Goal: Task Accomplishment & Management: Manage account settings

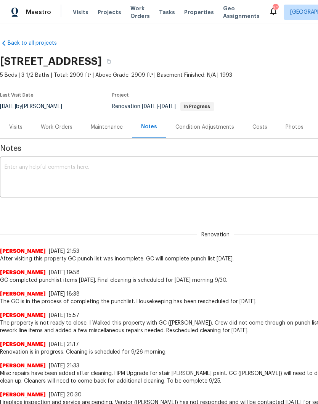
click at [81, 10] on span "Visits" at bounding box center [81, 12] width 16 height 8
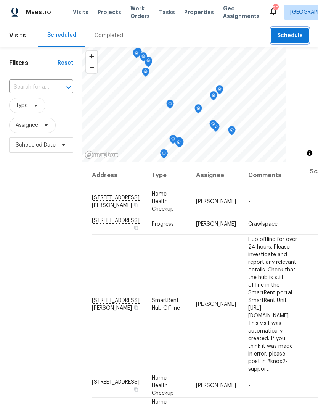
click at [293, 38] on span "Schedule" at bounding box center [290, 36] width 26 height 10
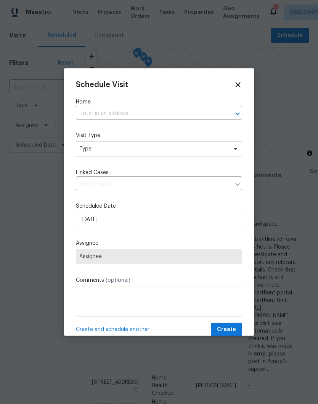
click at [117, 111] on input "text" at bounding box center [148, 114] width 145 height 12
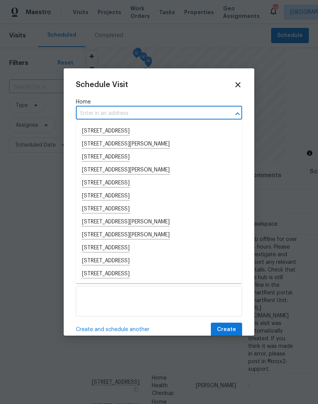
click at [103, 110] on input "text" at bounding box center [148, 114] width 145 height 12
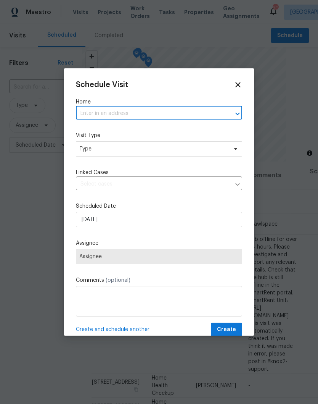
paste input "2592 Emerald Ct, Clarksville, TN 37042"
type input "2592 Emerald Ct, Clarksville, TN 37042"
click at [145, 130] on li "2592 Emerald Ct, Clarksville, TN 37042" at bounding box center [159, 131] width 166 height 13
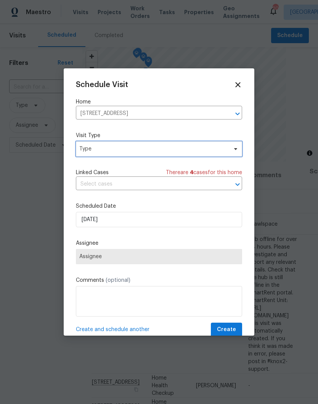
click at [235, 152] on icon at bounding box center [236, 149] width 6 height 6
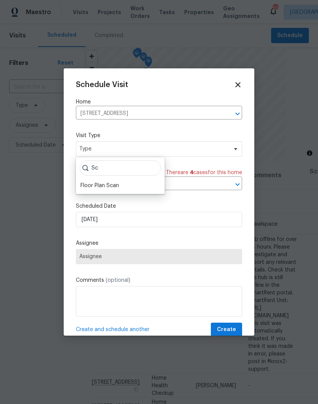
type input "Sc"
click at [115, 185] on div "Floor Plan Scan" at bounding box center [99, 186] width 39 height 8
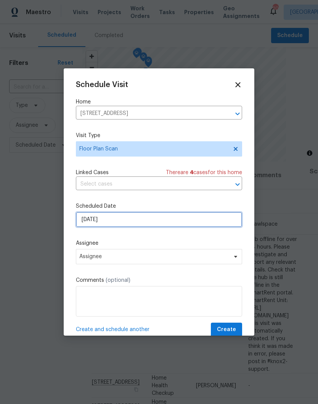
click at [218, 220] on input "10/1/2025" at bounding box center [159, 219] width 166 height 15
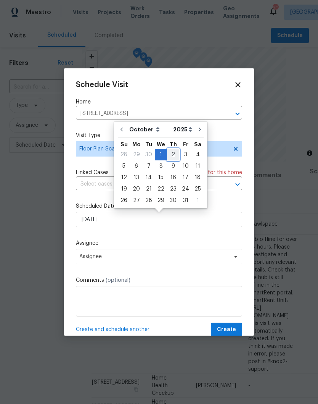
click at [173, 154] on div "2" at bounding box center [173, 154] width 12 height 11
type input "10/2/2025"
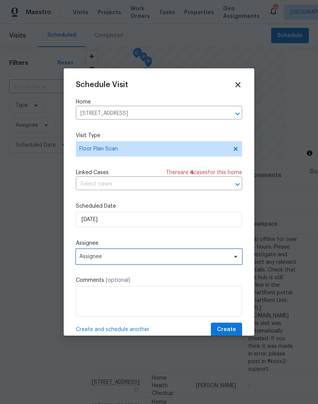
click at [235, 257] on icon at bounding box center [235, 257] width 3 height 2
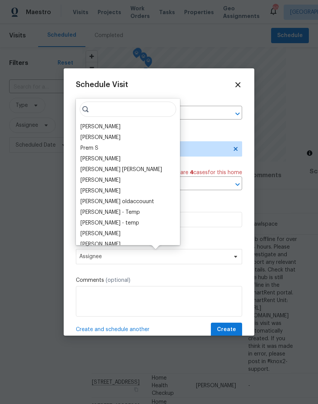
click at [121, 128] on div "[PERSON_NAME]" at bounding box center [100, 127] width 40 height 8
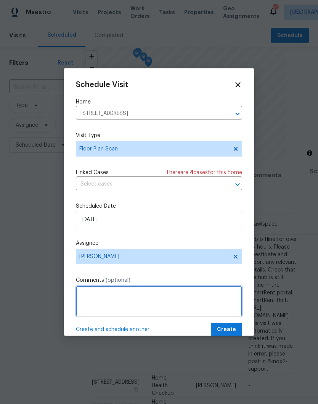
click at [187, 301] on textarea at bounding box center [159, 301] width 166 height 31
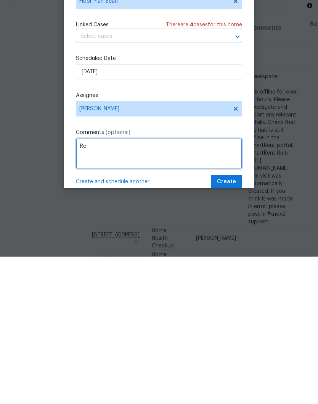
scroll to position [28, 0]
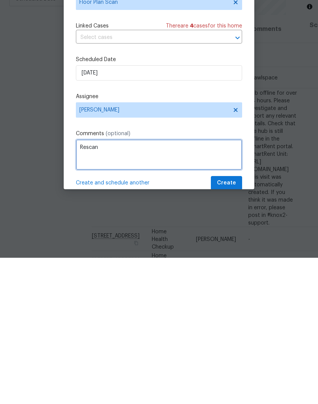
type textarea "Rescan"
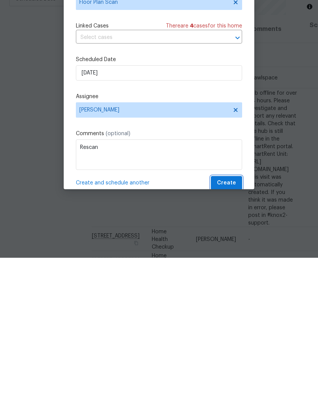
click at [232, 325] on span "Create" at bounding box center [226, 330] width 19 height 10
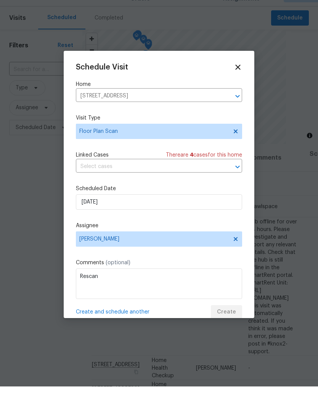
scroll to position [0, 0]
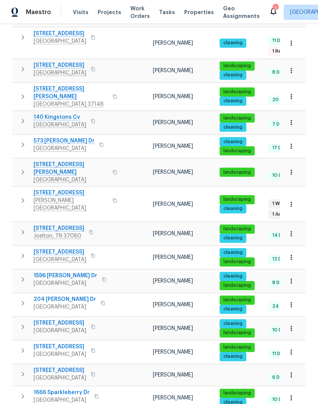
scroll to position [189, 0]
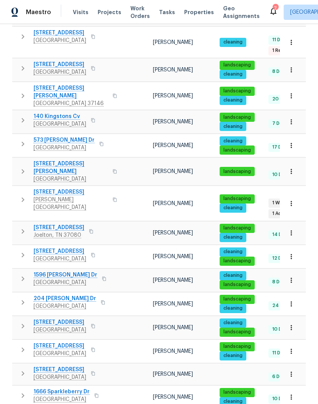
click at [65, 188] on span "[STREET_ADDRESS]" at bounding box center [71, 192] width 74 height 8
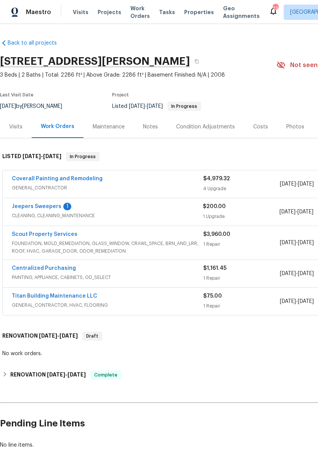
click at [50, 209] on link "Jeepers Sweepers" at bounding box center [37, 206] width 50 height 5
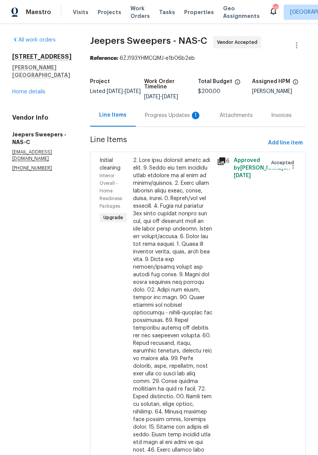
click at [173, 119] on div "Progress Updates 1" at bounding box center [173, 116] width 56 height 8
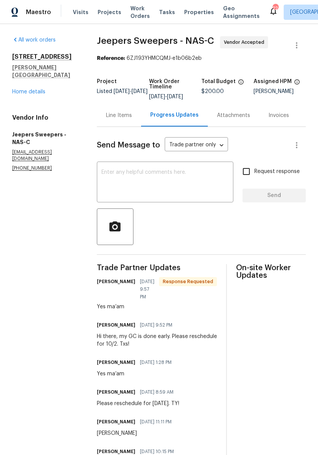
click at [40, 89] on link "Home details" at bounding box center [28, 91] width 33 height 5
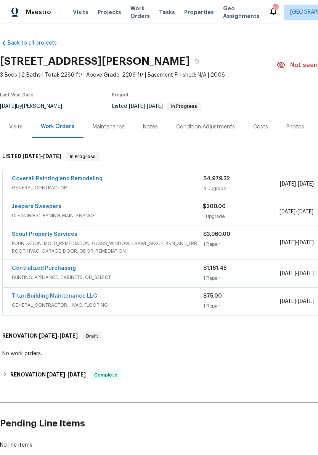
click at [151, 127] on div "Notes" at bounding box center [150, 127] width 15 height 8
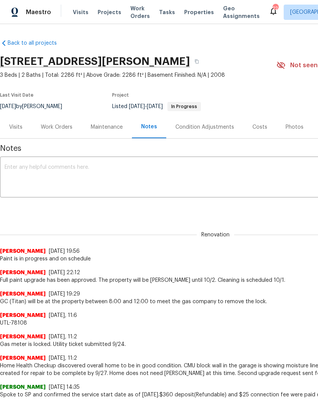
click at [109, 166] on textarea at bounding box center [216, 177] width 422 height 27
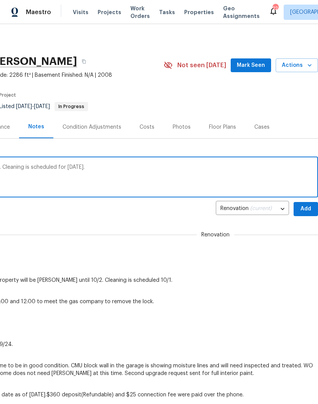
scroll to position [0, 113]
type textarea "Upgrade painting project is complete here. Cleaning is scheduled for [DATE]."
click at [308, 207] on span "Add" at bounding box center [306, 209] width 12 height 10
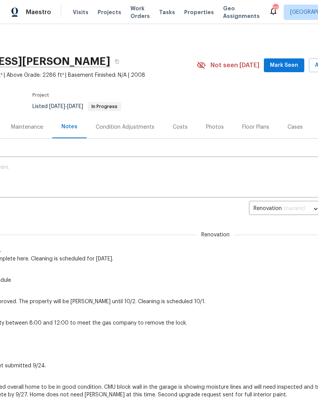
scroll to position [0, 80]
click at [290, 64] on span "Mark Seen" at bounding box center [284, 66] width 28 height 10
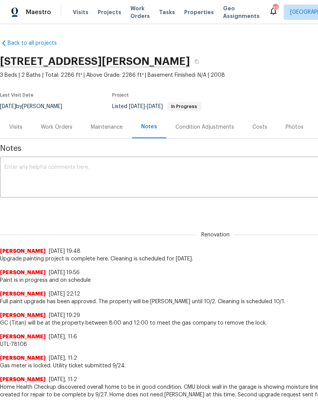
scroll to position [0, 0]
click at [64, 127] on div "Work Orders" at bounding box center [57, 127] width 32 height 8
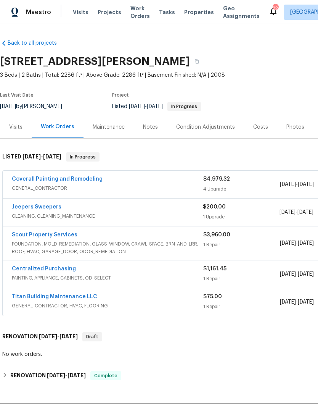
click at [55, 207] on link "Jeepers Sweepers" at bounding box center [37, 206] width 50 height 5
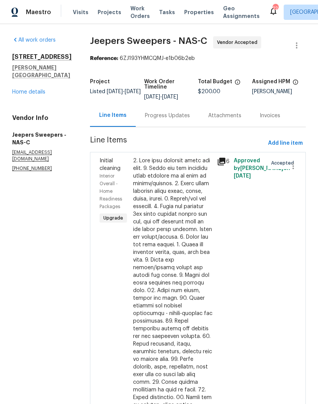
click at [186, 119] on div "Progress Updates" at bounding box center [167, 116] width 45 height 8
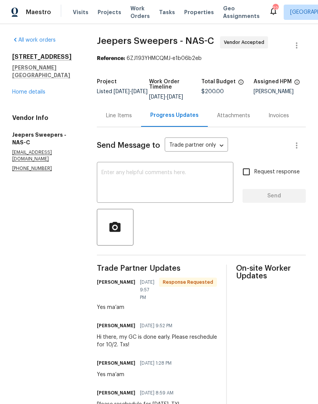
click at [166, 175] on textarea at bounding box center [164, 183] width 127 height 27
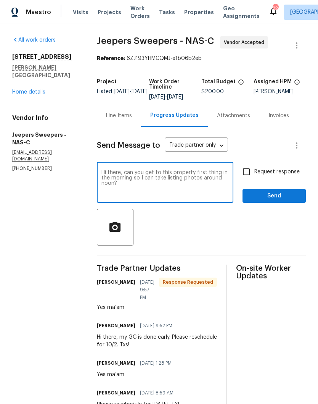
type textarea "Hi there, can you get to this property first thing in the morning so I can take…"
click at [281, 199] on span "Send" at bounding box center [274, 196] width 51 height 10
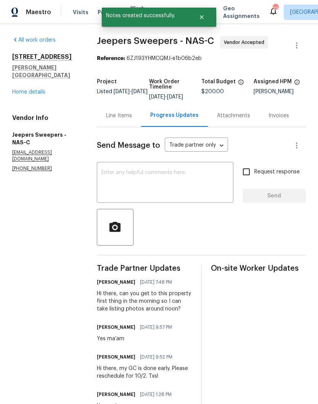
click at [39, 89] on link "Home details" at bounding box center [28, 91] width 33 height 5
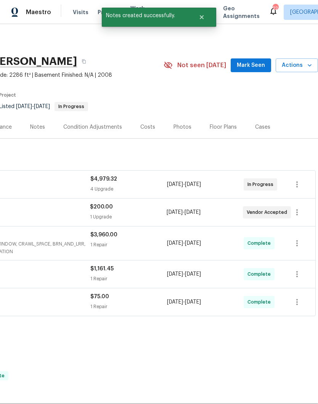
scroll to position [0, 113]
click at [257, 66] on span "Mark Seen" at bounding box center [251, 66] width 28 height 10
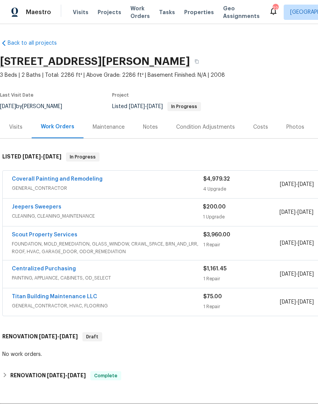
scroll to position [0, 0]
click at [80, 13] on span "Visits" at bounding box center [81, 12] width 16 height 8
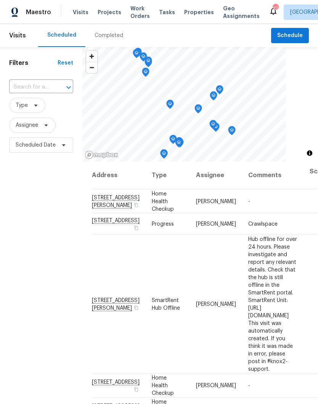
click at [47, 85] on input "text" at bounding box center [30, 87] width 43 height 12
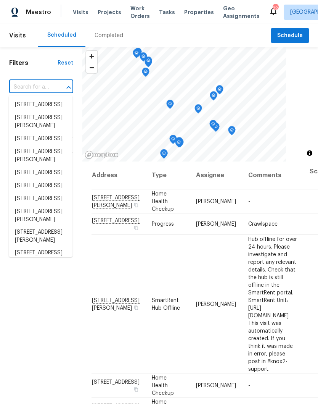
click at [40, 84] on input "text" at bounding box center [30, 87] width 43 height 12
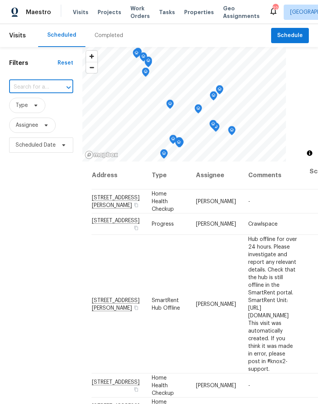
paste input "3624 Prestwicke Pl, Adams, TN 37010"
type input "3624 Prestwicke Pl, Adams, TN 37010"
click at [43, 106] on li "3624 Prestwicke Pl, Adams, TN 37010" at bounding box center [41, 108] width 64 height 21
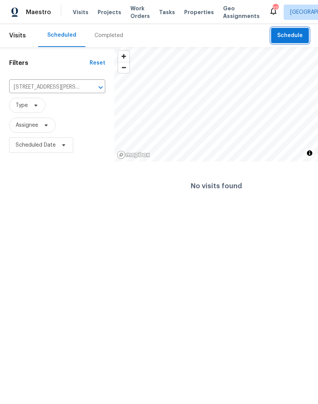
click at [291, 34] on span "Schedule" at bounding box center [290, 36] width 26 height 10
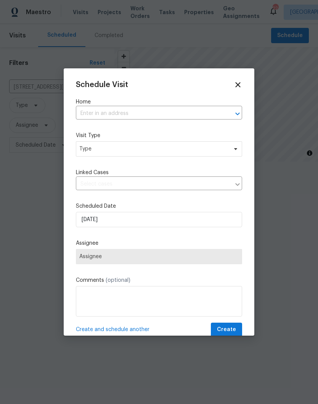
click at [124, 111] on input "text" at bounding box center [148, 114] width 145 height 12
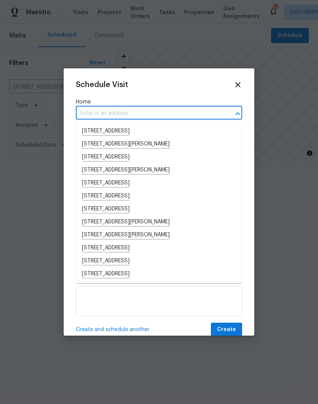
click at [101, 111] on input "text" at bounding box center [148, 114] width 145 height 12
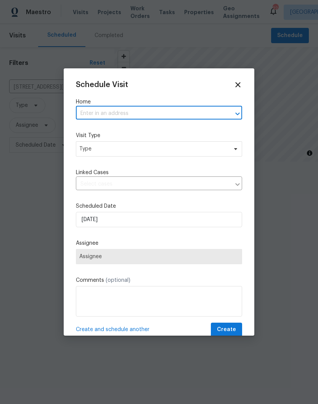
paste input "3624 Prestwicke Pl, Adams, TN 37010"
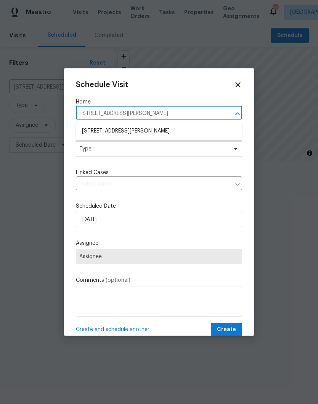
type input "3624 Prestwicke Pl, Adams, TN 37010"
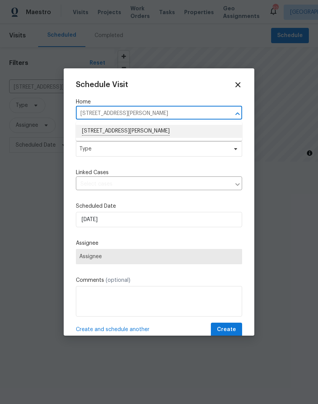
click at [139, 130] on li "3624 Prestwicke Pl, Adams, TN 37010" at bounding box center [159, 131] width 166 height 13
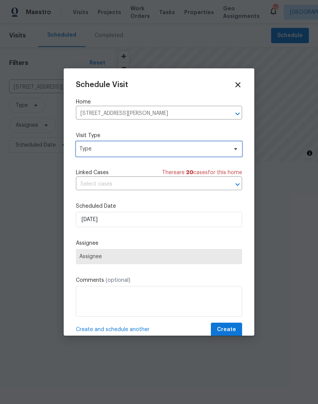
click at [232, 151] on span at bounding box center [234, 149] width 8 height 6
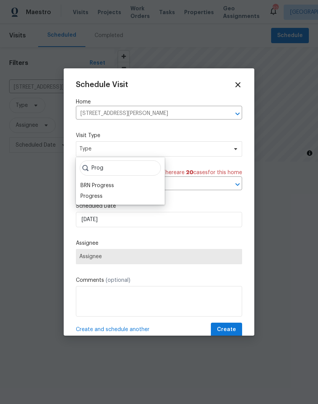
type input "Prog"
click at [102, 195] on div "Progress" at bounding box center [91, 196] width 22 height 8
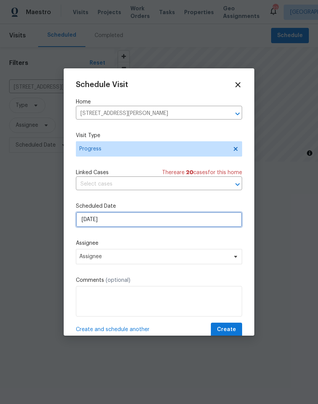
click at [232, 220] on input "10/1/2025" at bounding box center [159, 219] width 166 height 15
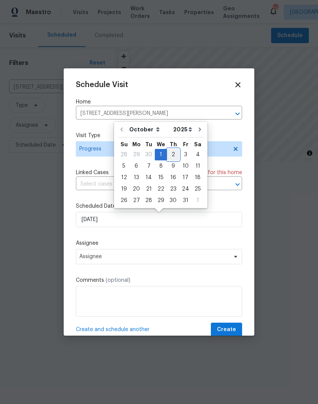
click at [174, 158] on div "2" at bounding box center [173, 154] width 12 height 11
type input "10/2/2025"
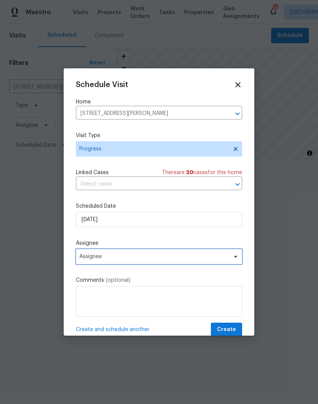
click at [235, 259] on icon at bounding box center [236, 256] width 6 height 6
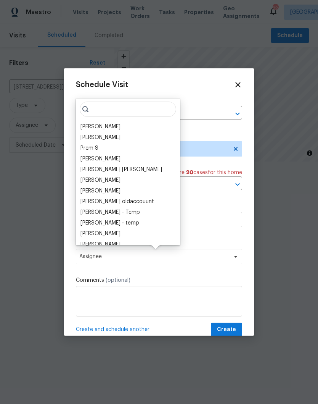
click at [118, 129] on div "[PERSON_NAME]" at bounding box center [100, 127] width 40 height 8
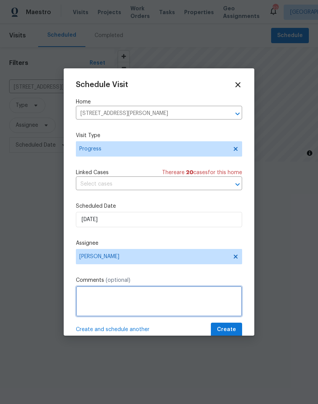
click at [153, 296] on textarea at bounding box center [159, 301] width 166 height 31
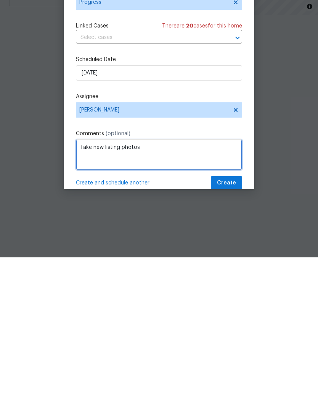
type textarea "Take new listing photos"
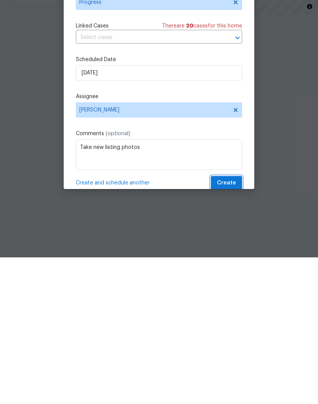
click at [233, 325] on span "Create" at bounding box center [226, 330] width 19 height 10
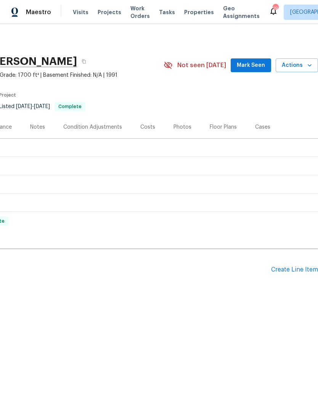
scroll to position [0, 113]
click at [261, 65] on span "Mark Seen" at bounding box center [251, 66] width 28 height 10
click at [293, 269] on div "Create Line Item" at bounding box center [294, 269] width 47 height 7
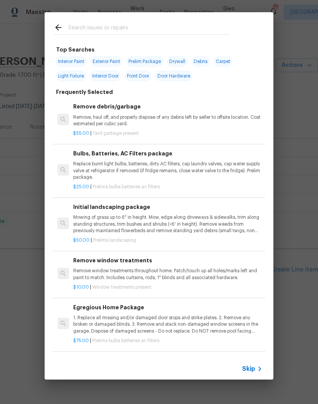
click at [126, 24] on input "text" at bounding box center [149, 28] width 162 height 11
type input "Cabin"
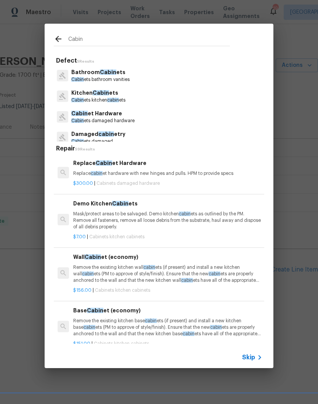
click at [113, 96] on p "Kitchen Cabin ets" at bounding box center [98, 93] width 54 height 8
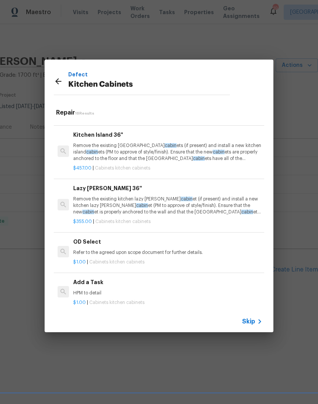
scroll to position [626, 0]
click at [174, 145] on p "Remove the existing kitchen island cabin ets (if present) and install a new kit…" at bounding box center [167, 152] width 189 height 19
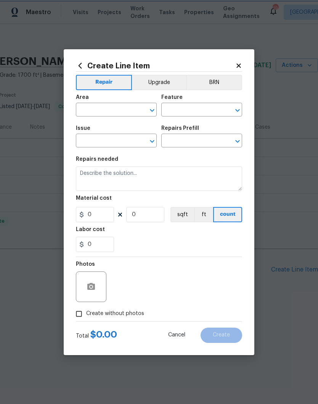
type input "Cabinets"
type input "Kitchen Cabinets"
type textarea "Remove the existing kitchen island cabinets (if present) and install a new kitc…"
type input "1"
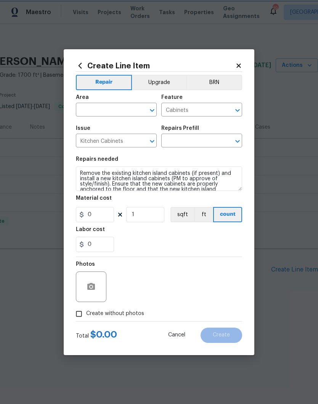
type input "Kitchen Island 36" $457.00"
type input "457"
click at [241, 62] on icon at bounding box center [238, 65] width 7 height 7
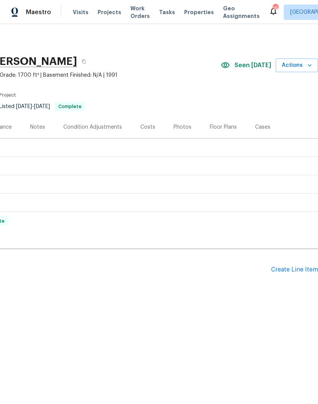
scroll to position [0, 113]
click at [292, 269] on div "Create Line Item" at bounding box center [294, 269] width 47 height 7
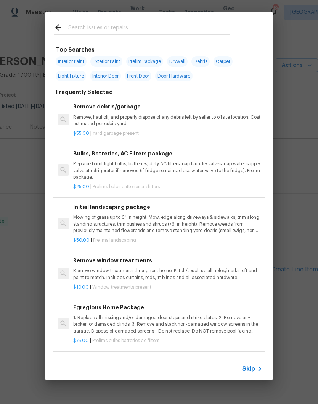
click at [132, 29] on input "text" at bounding box center [149, 28] width 162 height 11
type input "Cabinets"
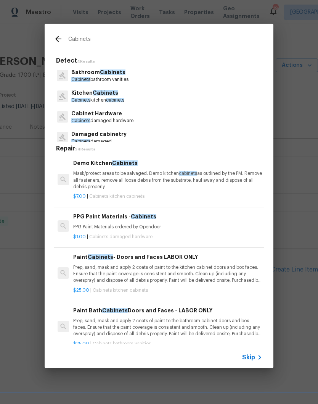
click at [112, 97] on p "Kitchen Cabinets" at bounding box center [97, 93] width 53 height 8
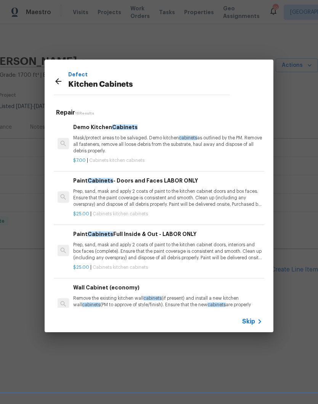
click at [170, 245] on p "Prep, sand, mask and apply 2 coats of paint to the kitchen cabinet doors, inter…" at bounding box center [167, 250] width 189 height 19
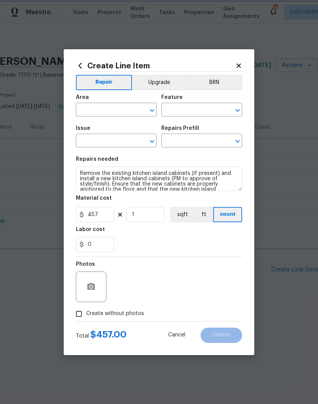
type input "Cabinets"
type input "Kitchen Cabinets"
type input "Paint Cabinets Full Inside & Out - LABOR ONLY $25.00"
type textarea "Prep, sand, mask and apply 2 coats of paint to the kitchen cabinet doors, inter…"
type input "25"
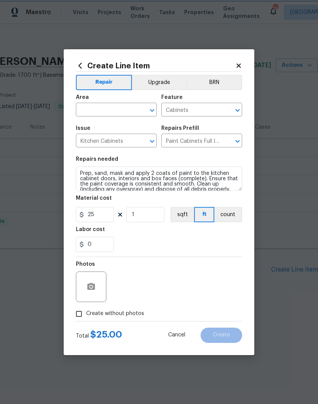
click at [138, 107] on button "Clear" at bounding box center [142, 110] width 11 height 11
type input "k"
type input "c"
click at [118, 141] on li "Interior Overall" at bounding box center [116, 140] width 81 height 13
type input "Interior Overall"
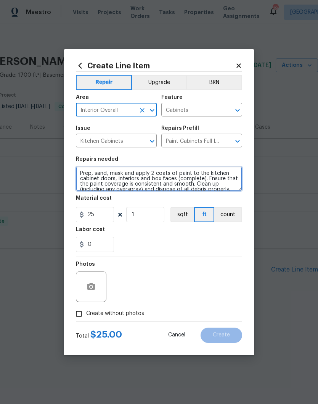
click at [80, 171] on textarea "Prep, sand, mask and apply 2 coats of paint to the kitchen cabinet doors, inter…" at bounding box center [159, 178] width 166 height 24
type textarea "Prep, sand, mask and apply 2 coats of paint to the kitchen cabinet doors, inter…"
click at [142, 108] on icon "Clear" at bounding box center [142, 110] width 8 height 8
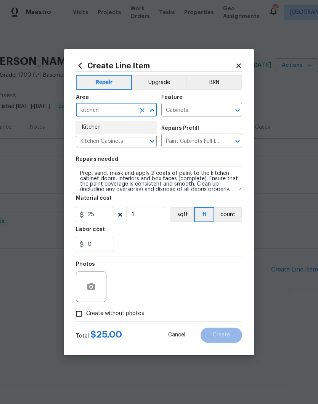
click at [101, 128] on li "Kitchen" at bounding box center [116, 127] width 81 height 13
type input "Kitchen"
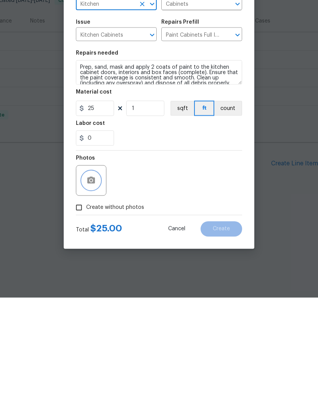
click at [96, 277] on button "button" at bounding box center [91, 286] width 18 height 18
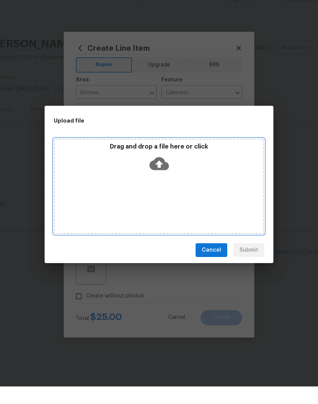
click at [179, 176] on div "Drag and drop a file here or click" at bounding box center [159, 203] width 211 height 95
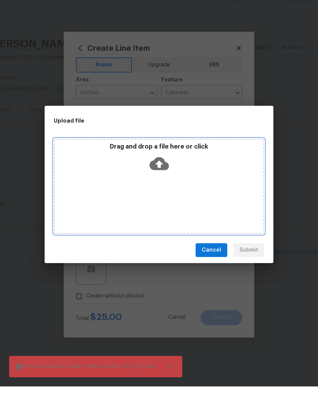
click at [206, 189] on div "Drag and drop a file here or click" at bounding box center [159, 203] width 211 height 95
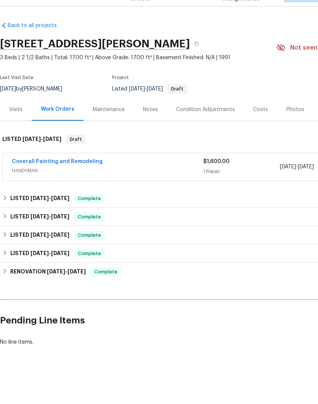
click at [53, 176] on link "Coverall Painting and Remodeling" at bounding box center [57, 178] width 91 height 5
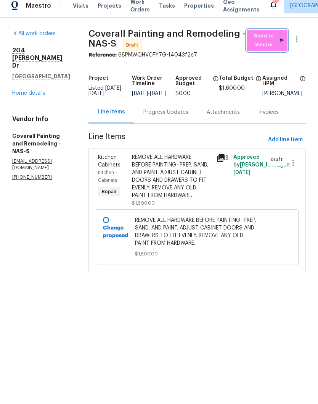
click at [277, 40] on span "Send to Vendor" at bounding box center [268, 47] width 34 height 18
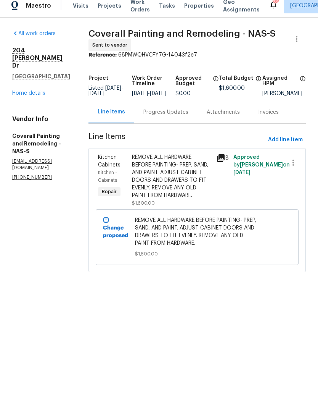
click at [188, 121] on div "Progress Updates" at bounding box center [165, 119] width 45 height 8
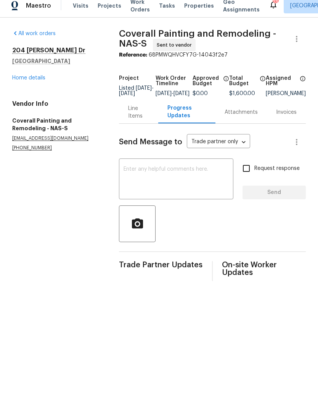
click at [165, 174] on textarea at bounding box center [176, 186] width 105 height 27
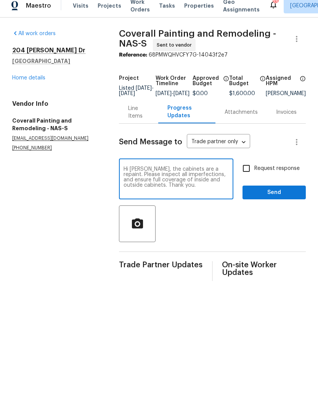
click at [165, 179] on textarea "Hi Mainor, the cabinets are a repaint. Please inspect all imperfections, and en…" at bounding box center [176, 186] width 105 height 27
click at [166, 187] on textarea "Hi Mainor, the cabinets are a repaint. Please inspect and smooth out all imperf…" at bounding box center [176, 186] width 105 height 27
click at [224, 186] on textarea "Hi Mainor, the cabinets are a repaint. Please inspect and smooth out all imperf…" at bounding box center [176, 186] width 105 height 27
click at [226, 185] on textarea "Hi Mainor, the cabinets are a repaint. Please inspect and smooth out all imperf…" at bounding box center [176, 186] width 105 height 27
click at [225, 184] on textarea "Hi Mainor, the cabinets are a repaint. Please inspect and smooth out all imperf…" at bounding box center [176, 186] width 105 height 27
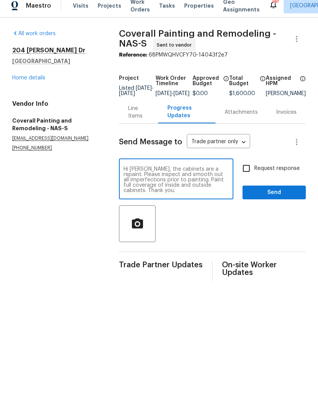
click at [219, 192] on textarea "Hi Mainor, the cabinets are a repaint. Please inspect and smooth out all imperf…" at bounding box center [176, 186] width 105 height 27
type textarea "Hi Mainor, the cabinets are a repaint. Please inspect and smooth out all imperf…"
click at [280, 195] on span "Send" at bounding box center [274, 199] width 51 height 10
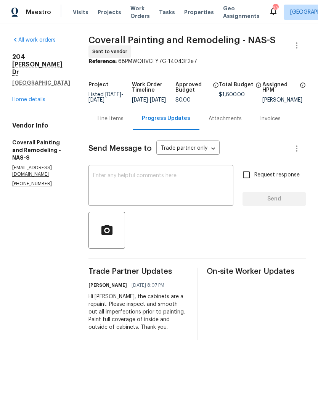
click at [39, 97] on link "Home details" at bounding box center [28, 99] width 33 height 5
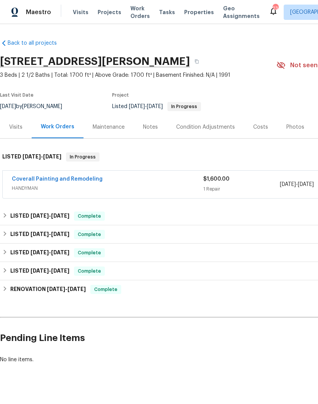
click at [58, 178] on link "Coverall Painting and Remodeling" at bounding box center [57, 178] width 91 height 5
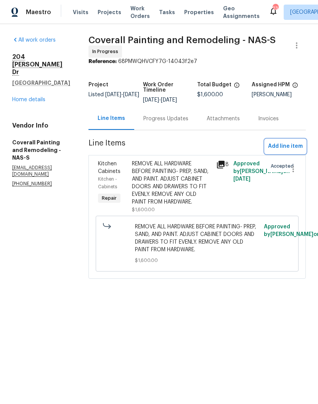
click at [293, 151] on span "Add line item" at bounding box center [285, 147] width 35 height 10
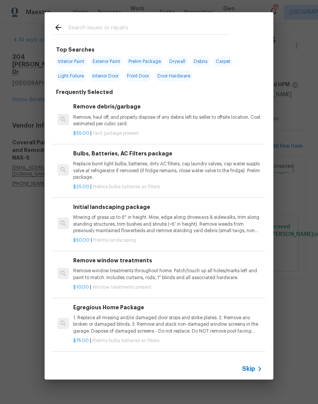
click at [140, 24] on input "text" at bounding box center [149, 28] width 162 height 11
type input "Paint"
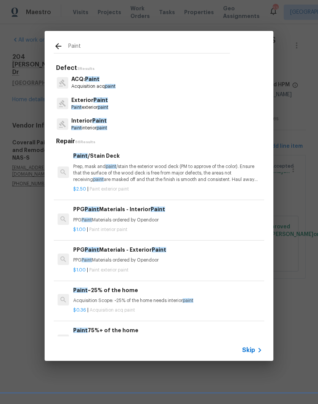
click at [99, 123] on span "Paint" at bounding box center [99, 120] width 14 height 5
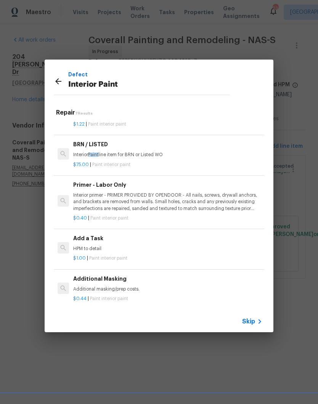
scroll to position [130, 0]
click at [96, 249] on p "HPM to detail" at bounding box center [167, 249] width 189 height 6
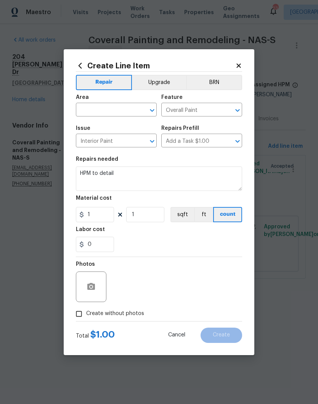
click at [135, 105] on input "text" at bounding box center [106, 111] width 60 height 12
click at [98, 124] on li "Closet" at bounding box center [116, 127] width 81 height 13
type input "Closet"
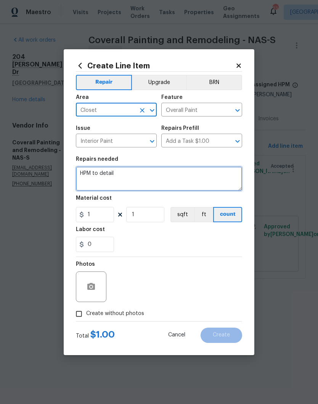
click at [134, 171] on textarea "HPM to detail" at bounding box center [159, 178] width 166 height 24
type textarea "H"
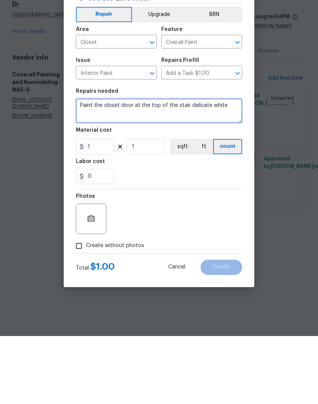
type textarea "Paint the closet door at the top of the stair delicate white"
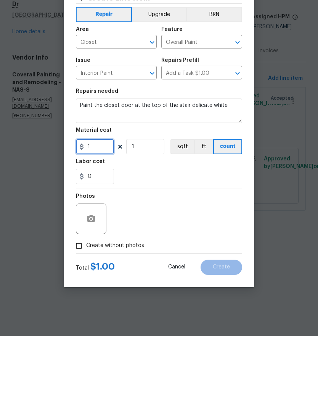
click at [101, 207] on input "1" at bounding box center [95, 214] width 38 height 15
type input "0"
click at [95, 166] on textarea "Paint the closet door at the top of the stair delicate white" at bounding box center [159, 178] width 166 height 24
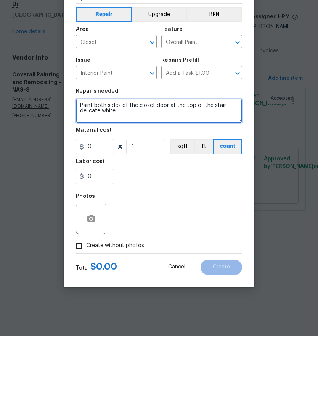
click at [219, 166] on textarea "Paint both sides of the closet door at the top of the stair delicate white" at bounding box center [159, 178] width 166 height 24
click at [126, 166] on textarea "Paint both sides of the closet door at the top of the stairs delicate white" at bounding box center [159, 178] width 166 height 24
type textarea "Paint the closet door at the top of the stairs delicate white"
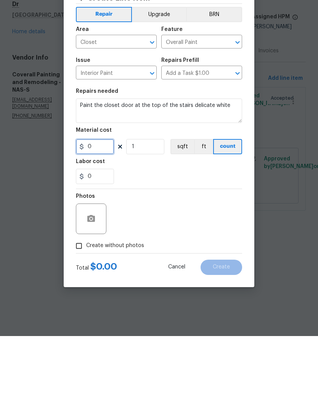
click at [104, 207] on input "0" at bounding box center [95, 214] width 38 height 15
type input "50"
click at [97, 277] on button "button" at bounding box center [91, 286] width 18 height 18
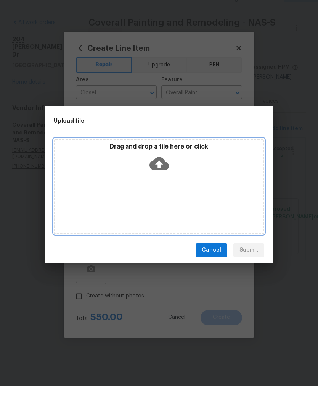
click at [195, 182] on div "Drag and drop a file here or click" at bounding box center [159, 203] width 211 height 95
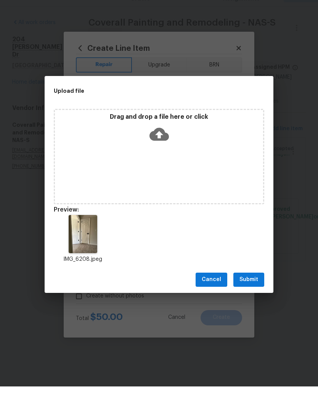
click at [254, 292] on span "Submit" at bounding box center [249, 297] width 19 height 10
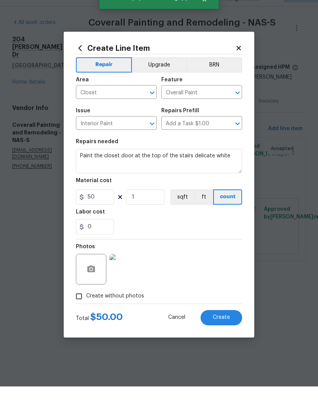
click at [230, 327] on button "Create" at bounding box center [222, 334] width 42 height 15
type input "0"
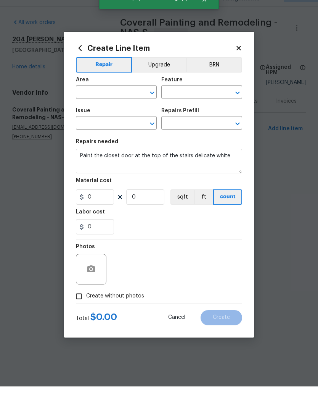
scroll to position [0, 0]
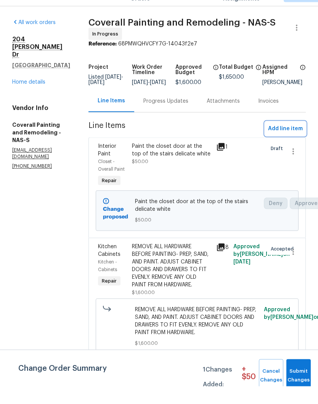
click at [298, 142] on span "Add line item" at bounding box center [285, 147] width 35 height 10
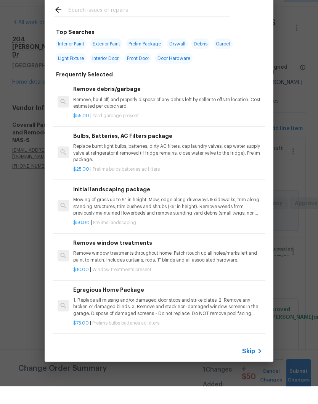
click at [141, 23] on input "text" at bounding box center [149, 28] width 162 height 11
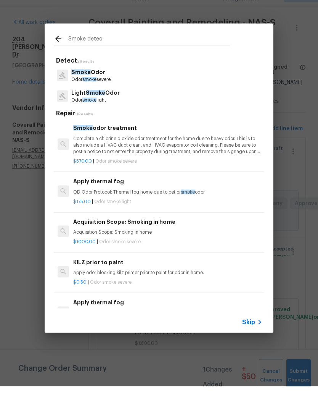
type input "Smoke detect"
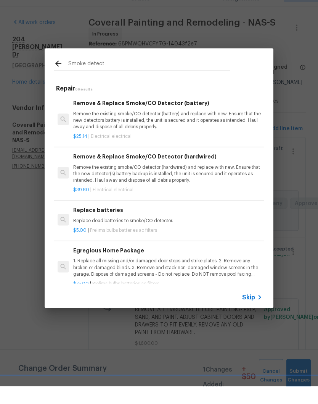
click at [164, 128] on p "Remove the existing smoke/CO detector (battery) and replace with new. Ensure th…" at bounding box center [167, 137] width 189 height 19
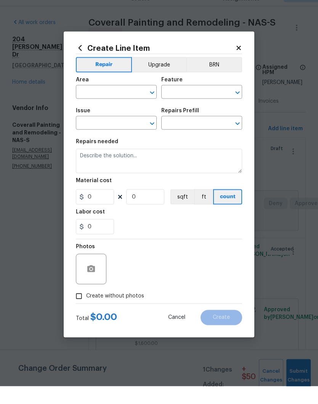
type input "Electrical"
type input "Remove & Replace Smoke/CO Detector (battery) $25.14"
type textarea "Remove the existing smoke/CO detector (battery) and replace with new. Ensure th…"
type input "25.14"
type input "1"
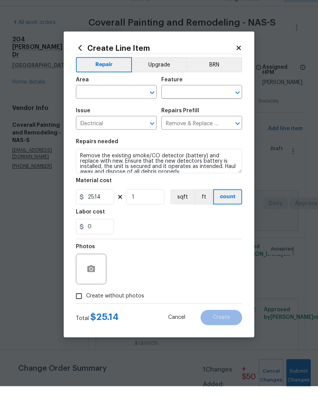
click at [138, 105] on button "Clear" at bounding box center [142, 110] width 11 height 11
click at [101, 121] on li "Garage" at bounding box center [116, 127] width 81 height 13
type input "Garage"
click at [198, 105] on input "text" at bounding box center [191, 111] width 60 height 12
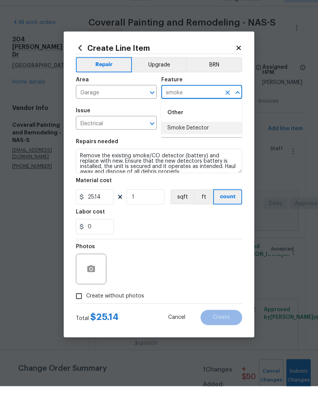
click at [201, 139] on li "Smoke Detector" at bounding box center [201, 145] width 81 height 13
type input "Smoke Detector"
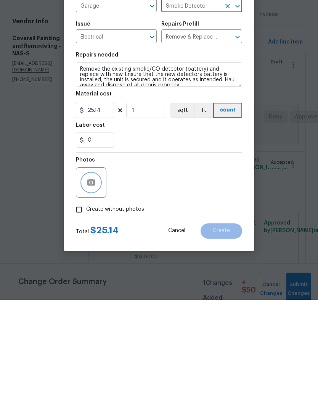
click at [98, 277] on button "button" at bounding box center [91, 286] width 18 height 18
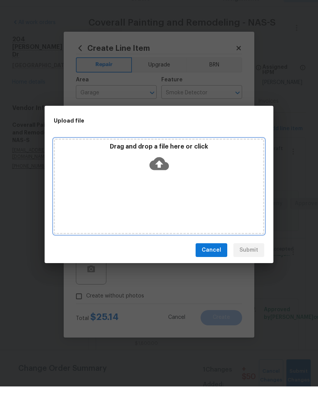
click at [177, 180] on div "Drag and drop a file here or click" at bounding box center [159, 203] width 211 height 95
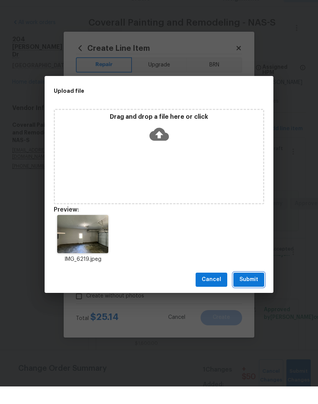
click at [253, 292] on span "Submit" at bounding box center [249, 297] width 19 height 10
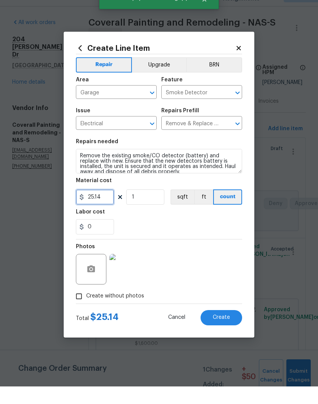
click at [110, 207] on input "25.14" at bounding box center [95, 214] width 38 height 15
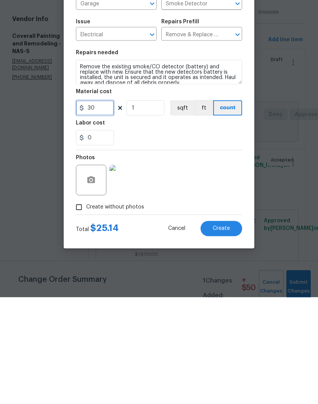
type input "30"
click at [209, 257] on div "Photos" at bounding box center [159, 282] width 166 height 50
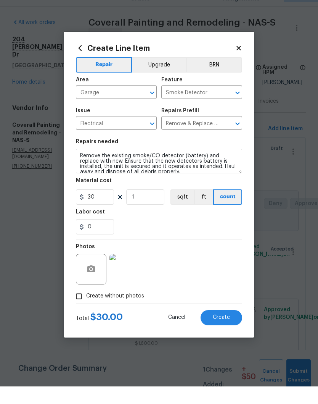
click at [225, 332] on span "Create" at bounding box center [221, 335] width 17 height 6
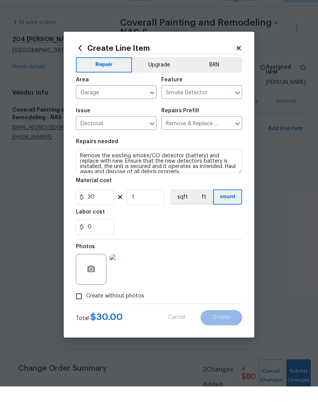
type input "0"
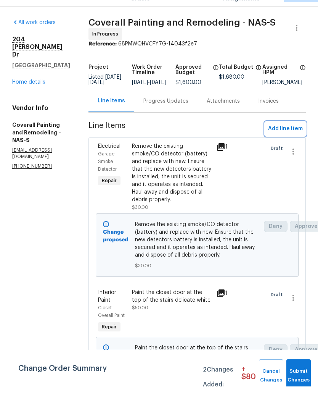
click at [294, 142] on span "Add line item" at bounding box center [285, 147] width 35 height 10
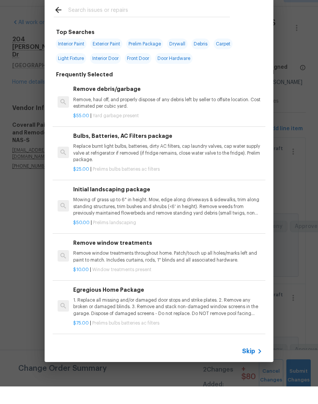
click at [167, 23] on input "text" at bounding box center [149, 28] width 162 height 11
type input "Fence"
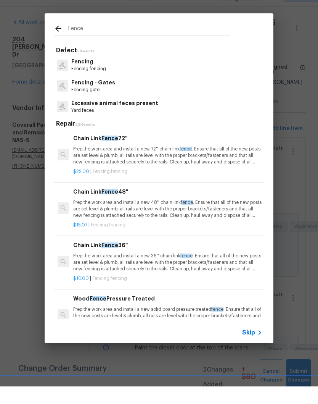
click at [103, 96] on p "Fencing - Gates" at bounding box center [93, 100] width 44 height 8
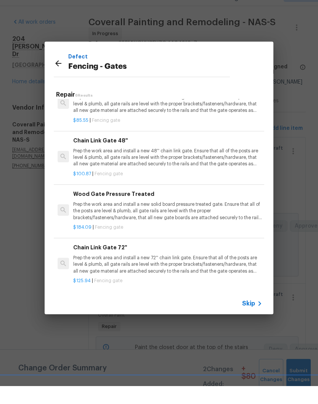
scroll to position [103, 0]
click at [116, 219] on p "Prep the work area and install a new solid board pressure treated gate. Ensure …" at bounding box center [167, 228] width 189 height 19
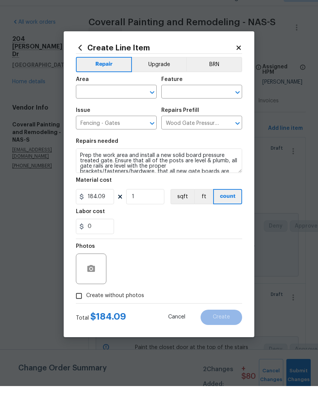
scroll to position [32, 0]
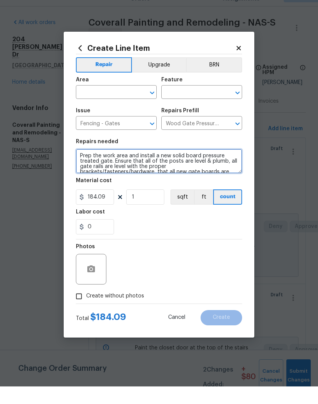
click at [82, 166] on textarea "Prep the work area and install a new solid board pressure treated gate. Ensure …" at bounding box center [159, 178] width 166 height 24
click at [84, 166] on textarea "Prep the work area and install a new solid board pressure treated gate. Ensure …" at bounding box center [159, 178] width 166 height 24
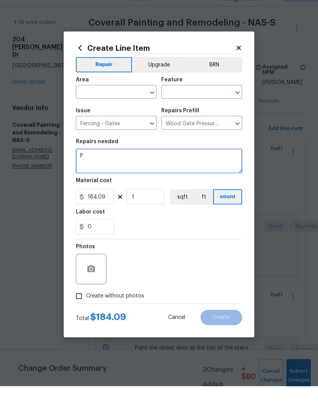
scroll to position [0, 0]
click at [209, 166] on textarea "Post is cracked. Replace post and adjust the gate to close" at bounding box center [159, 178] width 166 height 24
click at [106, 166] on textarea "Post is cracked. Replace post and adjust the gate to open and close" at bounding box center [159, 178] width 166 height 24
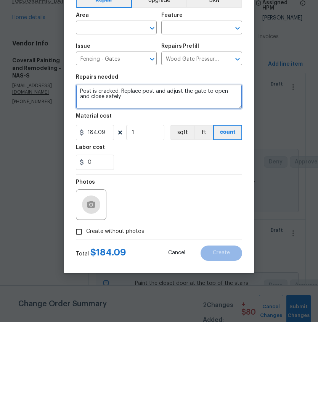
type textarea "Post is cracked. Replace post and adjust the gate to open and close safely"
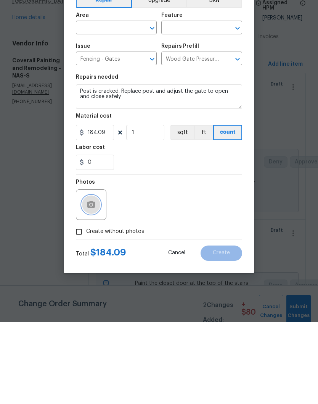
click at [97, 277] on button "button" at bounding box center [91, 286] width 18 height 18
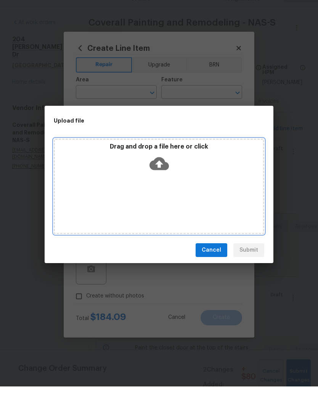
click at [169, 173] on div "Drag and drop a file here or click" at bounding box center [159, 176] width 208 height 33
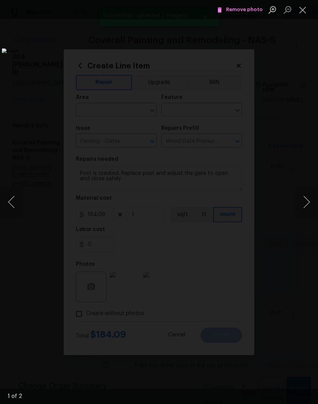
scroll to position [49, 0]
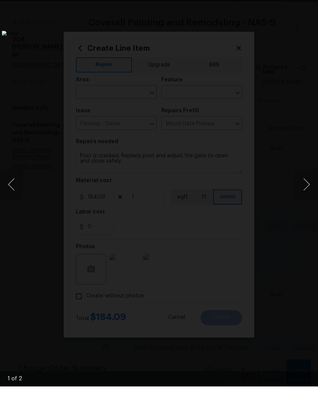
click at [306, 187] on button "Next image" at bounding box center [306, 202] width 23 height 31
click at [244, 48] on img "Lightbox" at bounding box center [123, 201] width 242 height 307
click at [303, 0] on li "Lightbox" at bounding box center [302, 9] width 15 height 19
click at [310, 3] on div "Lightbox" at bounding box center [159, 202] width 318 height 404
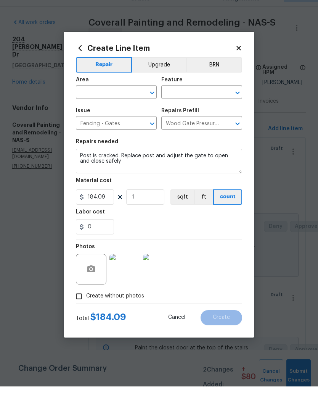
click at [135, 105] on input "text" at bounding box center [106, 111] width 60 height 12
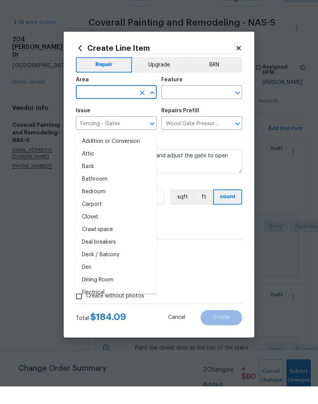
scroll to position [31, 0]
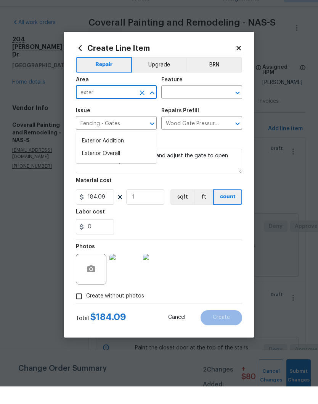
click at [120, 165] on li "Exterior Overall" at bounding box center [116, 171] width 81 height 13
type input "Exterior Overall"
click at [201, 105] on input "text" at bounding box center [191, 111] width 60 height 12
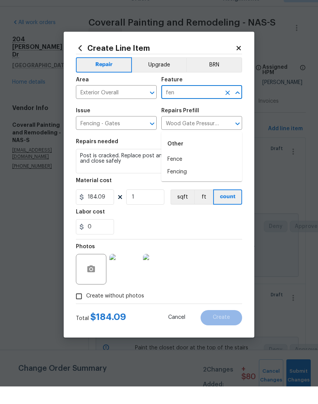
click at [183, 170] on li "Fence" at bounding box center [201, 176] width 81 height 13
type input "Fence"
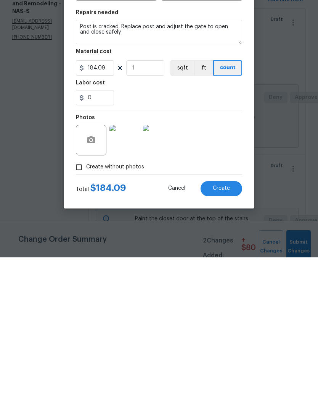
click at [228, 332] on span "Create" at bounding box center [221, 335] width 17 height 6
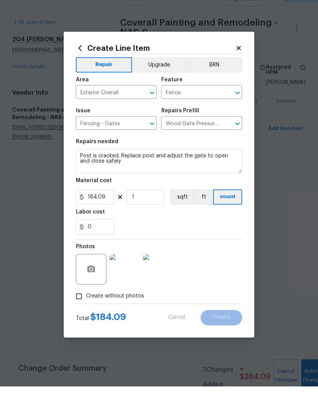
scroll to position [0, 0]
type input "0"
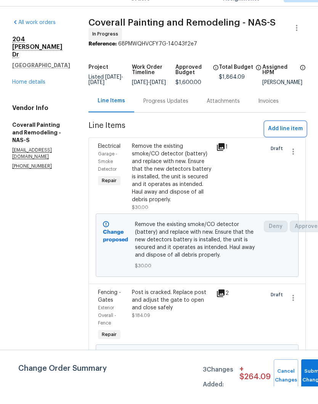
click at [292, 142] on span "Add line item" at bounding box center [285, 147] width 35 height 10
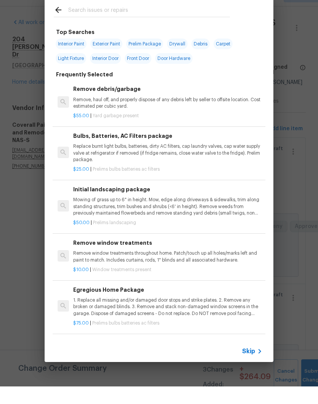
click at [126, 23] on input "text" at bounding box center [149, 28] width 162 height 11
type input "Paint"
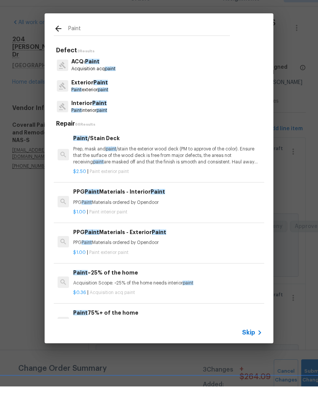
click at [100, 118] on span "Paint" at bounding box center [99, 120] width 14 height 5
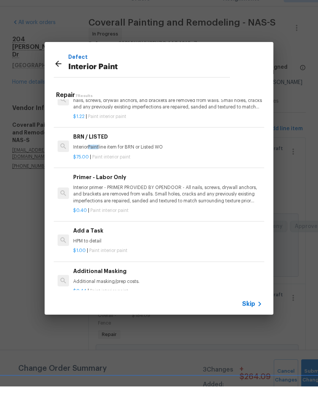
scroll to position [122, 0]
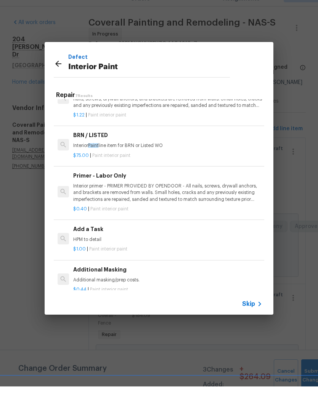
click at [97, 242] on div "Add a Task HPM to detail" at bounding box center [167, 251] width 189 height 18
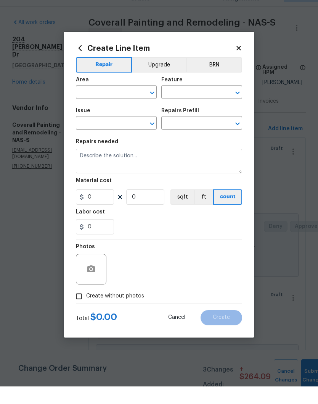
type input "Overall Paint"
type input "Interior Paint"
type input "Add a Task $1.00"
type textarea "HPM to detail"
type input "1"
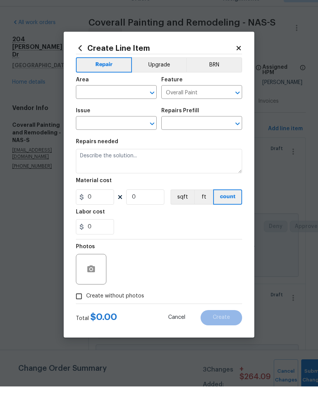
type input "1"
click at [142, 106] on icon "Clear" at bounding box center [142, 110] width 8 height 8
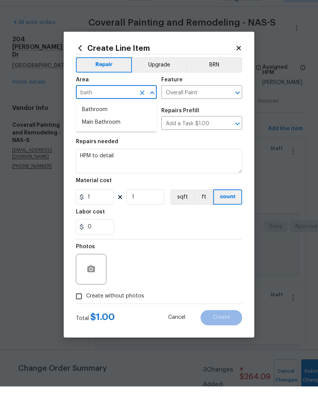
click at [105, 121] on li "Bathroom" at bounding box center [116, 127] width 81 height 13
type input "Bathroom"
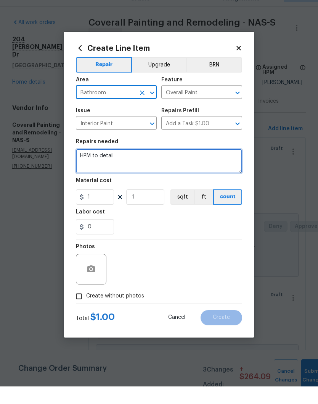
click at [132, 166] on textarea "HPM to detail" at bounding box center [159, 178] width 166 height 24
type textarea "H"
click at [95, 166] on textarea "Paint pocket door on the inside" at bounding box center [159, 178] width 166 height 24
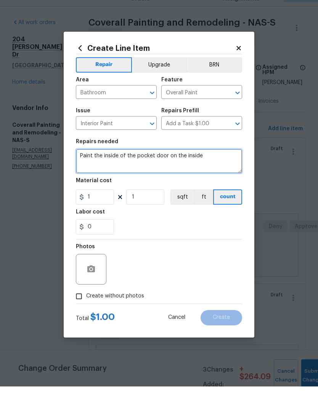
click at [216, 166] on textarea "Paint the inside of the pocket door on the inside" at bounding box center [159, 178] width 166 height 24
type textarea "Paint the inside of the pocket door"
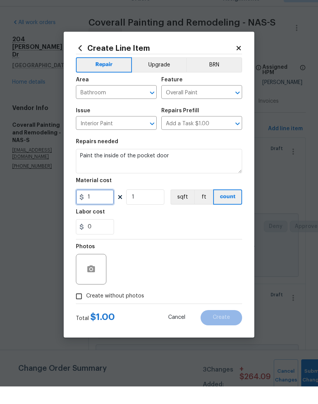
click at [101, 207] on input "1" at bounding box center [95, 214] width 38 height 15
type input "80"
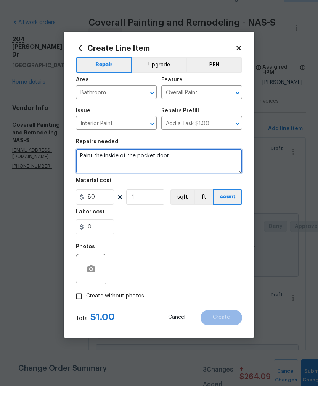
click at [190, 166] on textarea "Paint the inside of the pocket door" at bounding box center [159, 178] width 166 height 24
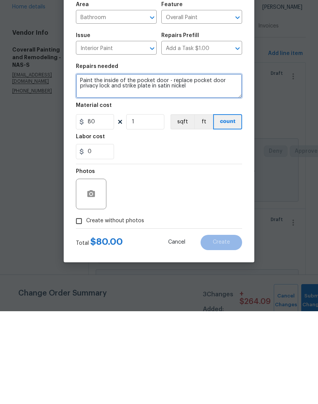
type textarea "Paint the inside of the pocket door - replace pocket door privacy lock and stri…"
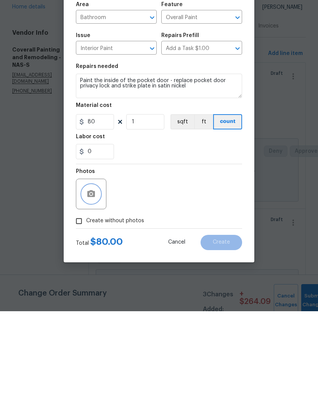
click at [94, 283] on icon "button" at bounding box center [91, 286] width 8 height 7
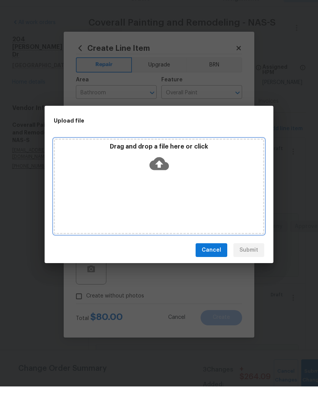
click at [187, 174] on div "Drag and drop a file here or click" at bounding box center [159, 176] width 208 height 33
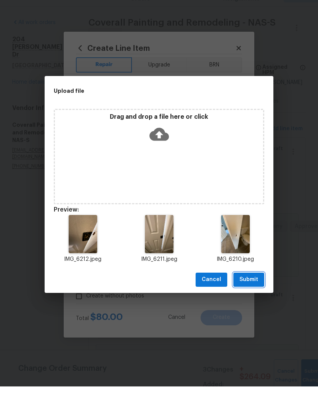
click at [256, 292] on span "Submit" at bounding box center [249, 297] width 19 height 10
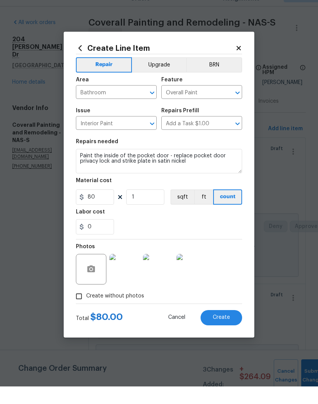
click at [127, 271] on img at bounding box center [124, 286] width 31 height 31
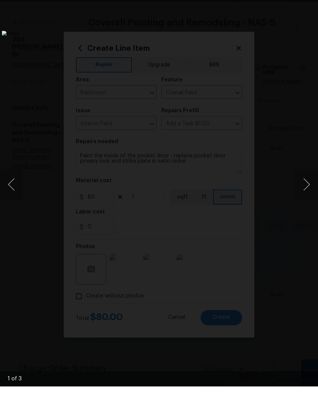
click at [309, 187] on button "Next image" at bounding box center [306, 202] width 23 height 31
click at [306, 188] on button "Next image" at bounding box center [306, 202] width 23 height 31
click at [307, 191] on button "Next image" at bounding box center [306, 202] width 23 height 31
click at [311, 3] on div "Lightbox" at bounding box center [159, 202] width 318 height 404
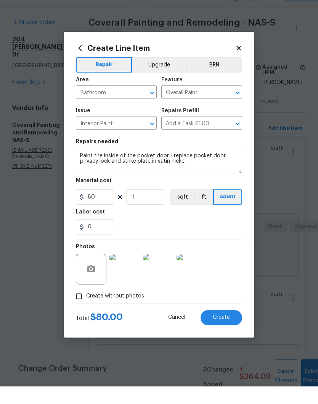
click at [225, 332] on span "Create" at bounding box center [221, 335] width 17 height 6
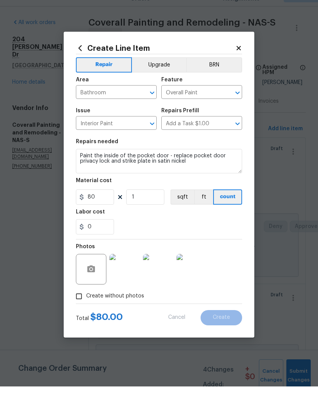
type input "0"
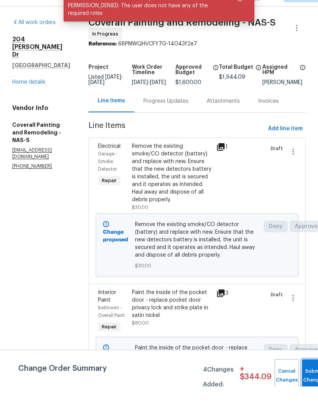
click at [310, 384] on span "Submit Changes" at bounding box center [314, 393] width 17 height 18
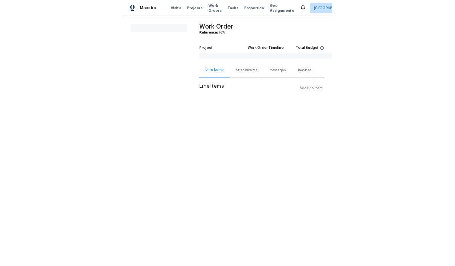
scroll to position [18, 0]
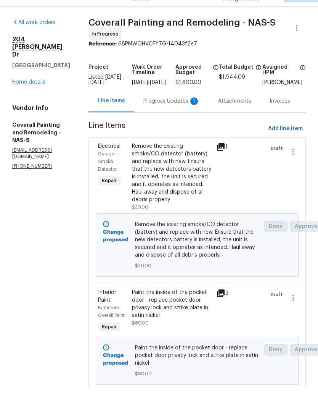
click at [183, 115] on div "Progress Updates 1" at bounding box center [171, 119] width 56 height 8
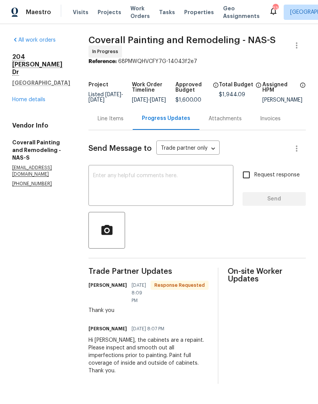
click at [132, 14] on span "Work Orders" at bounding box center [139, 12] width 19 height 15
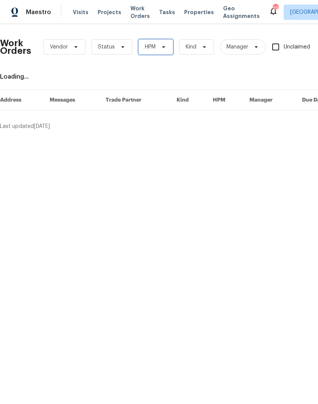
click at [161, 48] on icon at bounding box center [164, 47] width 6 height 6
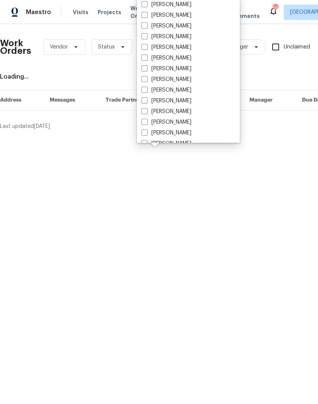
click at [186, 101] on label "[PERSON_NAME]" at bounding box center [167, 101] width 50 height 8
click at [146, 101] on input "[PERSON_NAME]" at bounding box center [144, 99] width 5 height 5
checkbox input "true"
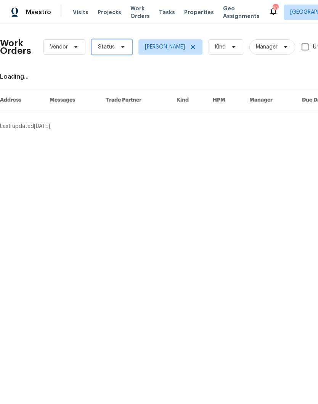
click at [120, 47] on icon at bounding box center [123, 47] width 6 height 6
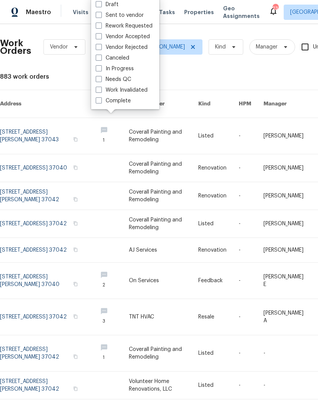
click at [129, 81] on label "Needs QC" at bounding box center [113, 80] width 35 height 8
click at [101, 80] on input "Needs QC" at bounding box center [98, 78] width 5 height 5
checkbox input "true"
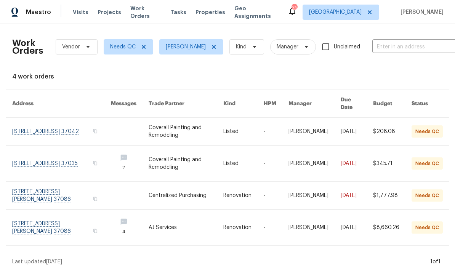
click at [30, 122] on link at bounding box center [61, 131] width 99 height 27
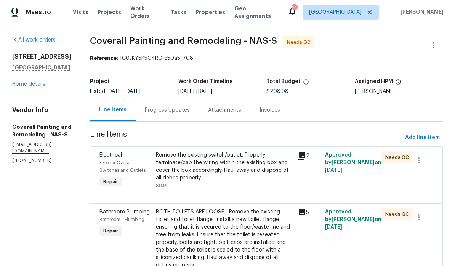
click at [274, 156] on div "Remove the existing switch/outlet. Properly terminate/cap the wiring within the…" at bounding box center [224, 166] width 137 height 31
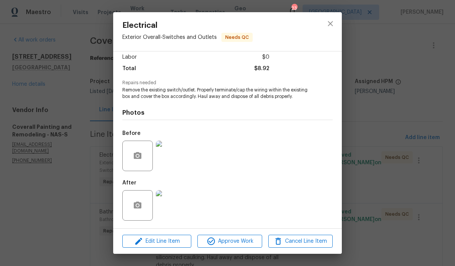
scroll to position [55, 0]
click at [246, 243] on span "Approve Work" at bounding box center [230, 242] width 60 height 10
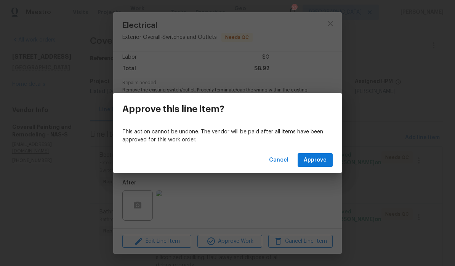
click at [318, 162] on span "Approve" at bounding box center [315, 161] width 23 height 10
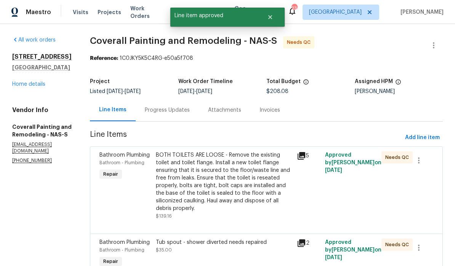
click at [273, 161] on div "BOTH TOILETS ARE LOOSE - Remove the existing toilet and toilet flange. Install …" at bounding box center [224, 181] width 137 height 61
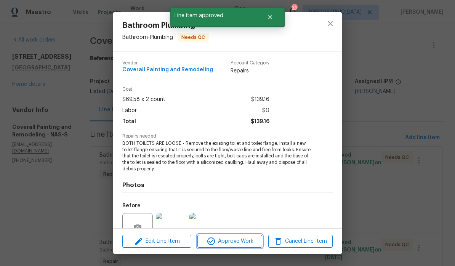
click at [243, 242] on span "Approve Work" at bounding box center [230, 242] width 60 height 10
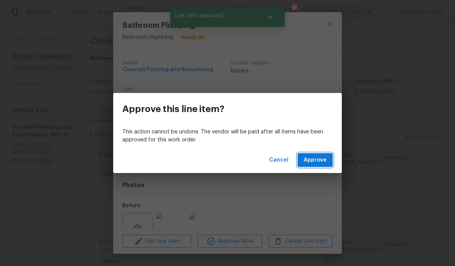
click at [314, 164] on span "Approve" at bounding box center [315, 161] width 23 height 10
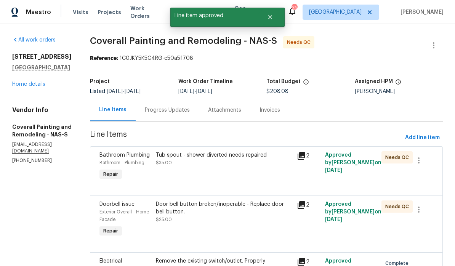
click at [265, 156] on div "Tub spout - shower diverted needs repaired" at bounding box center [224, 155] width 137 height 8
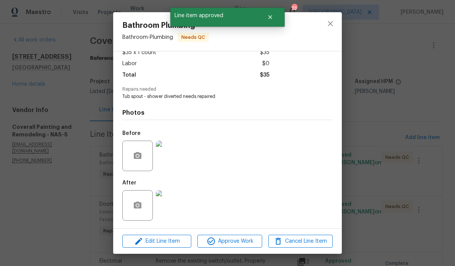
scroll to position [49, 0]
click at [179, 210] on img at bounding box center [171, 205] width 31 height 31
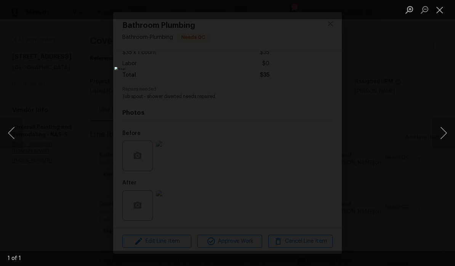
click at [318, 13] on button "Close lightbox" at bounding box center [440, 9] width 15 height 13
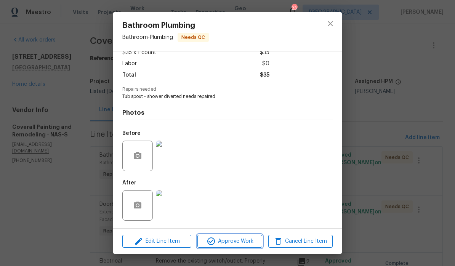
click at [247, 242] on span "Approve Work" at bounding box center [230, 242] width 60 height 10
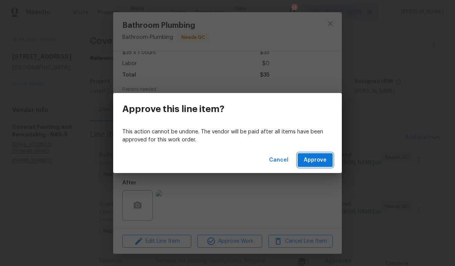
click at [318, 162] on span "Approve" at bounding box center [315, 161] width 23 height 10
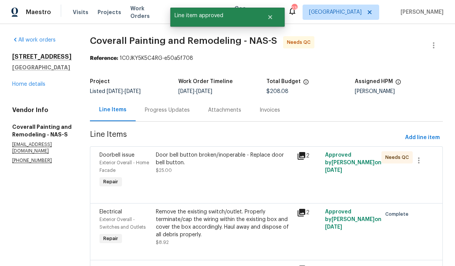
click at [241, 158] on div "Door bell button broken/inoperable - Replace door bell button." at bounding box center [224, 158] width 137 height 15
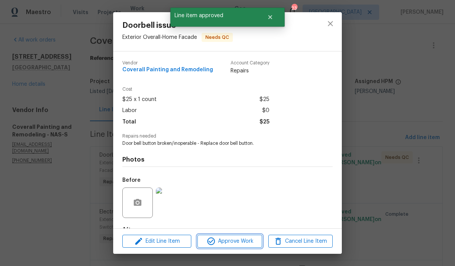
click at [245, 244] on span "Approve Work" at bounding box center [230, 242] width 60 height 10
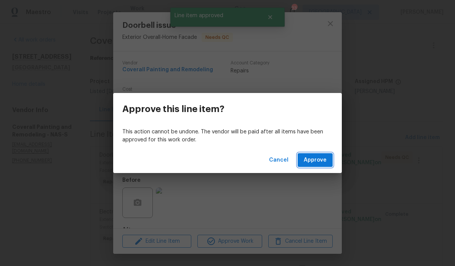
click at [316, 160] on span "Approve" at bounding box center [315, 161] width 23 height 10
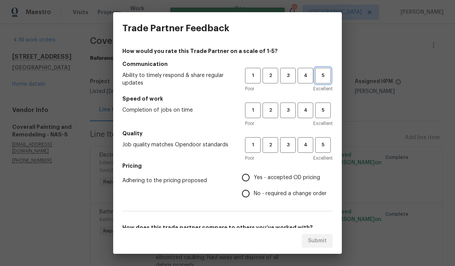
click at [318, 82] on button "5" at bounding box center [323, 76] width 16 height 16
click at [318, 113] on span "5" at bounding box center [323, 110] width 14 height 9
click at [318, 147] on span "5" at bounding box center [323, 145] width 14 height 9
click at [251, 180] on input "Yes - accepted OD pricing" at bounding box center [246, 178] width 16 height 16
radio input "true"
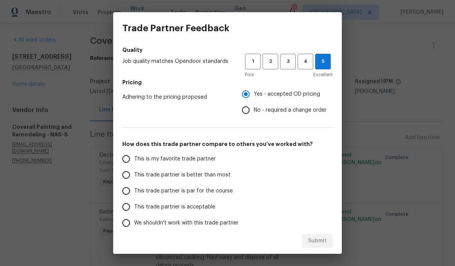
scroll to position [87, 0]
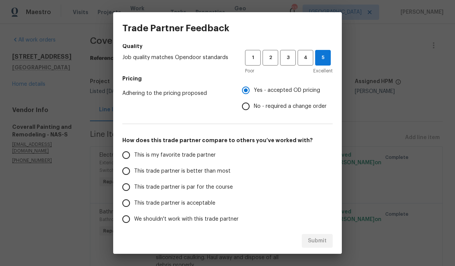
click at [130, 160] on input "This is my favorite trade partner" at bounding box center [126, 155] width 16 height 16
click at [318, 243] on span "Submit" at bounding box center [317, 241] width 19 height 10
radio input "true"
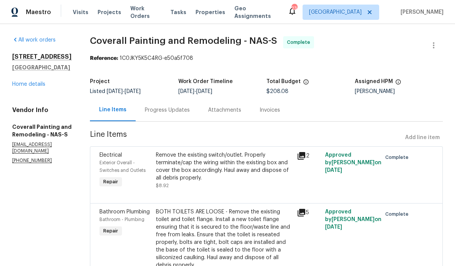
click at [148, 13] on span "Work Orders" at bounding box center [145, 12] width 31 height 15
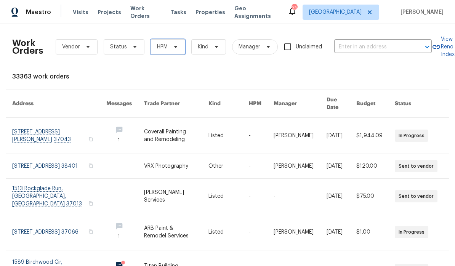
click at [174, 48] on icon at bounding box center [176, 47] width 6 height 6
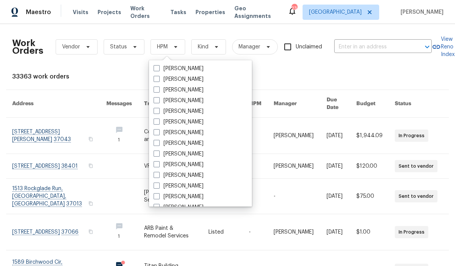
click at [197, 165] on label "[PERSON_NAME]" at bounding box center [179, 165] width 50 height 8
click at [159, 165] on input "[PERSON_NAME]" at bounding box center [156, 163] width 5 height 5
checkbox input "true"
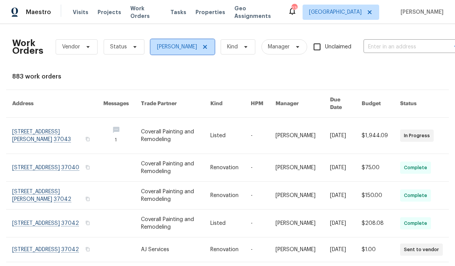
click at [206, 49] on icon at bounding box center [205, 47] width 6 height 6
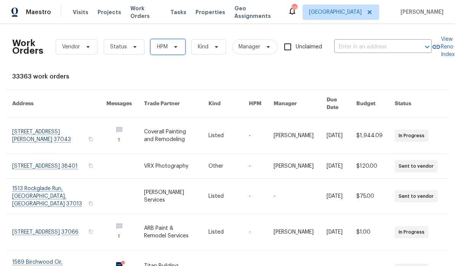
click at [178, 47] on icon at bounding box center [176, 47] width 6 height 6
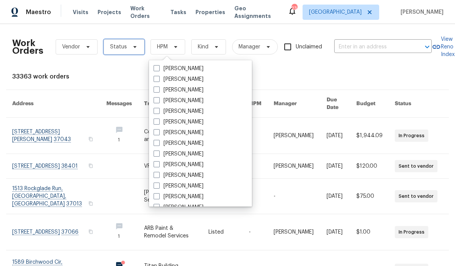
click at [130, 46] on span at bounding box center [134, 47] width 8 height 6
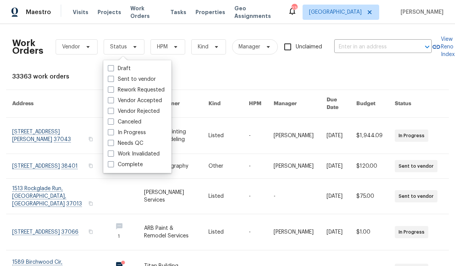
click at [142, 145] on label "Needs QC" at bounding box center [125, 144] width 35 height 8
click at [113, 145] on input "Needs QC" at bounding box center [110, 142] width 5 height 5
checkbox input "true"
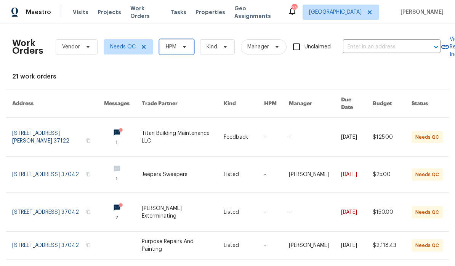
click at [182, 49] on icon at bounding box center [185, 47] width 6 height 6
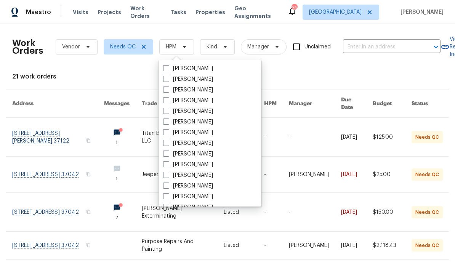
click at [207, 122] on label "Carmen Childs" at bounding box center [188, 122] width 50 height 8
click at [168, 122] on input "Carmen Childs" at bounding box center [165, 120] width 5 height 5
checkbox input "true"
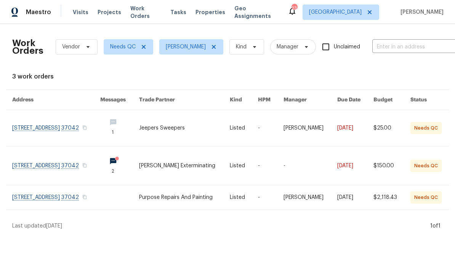
click at [72, 195] on link at bounding box center [56, 197] width 88 height 24
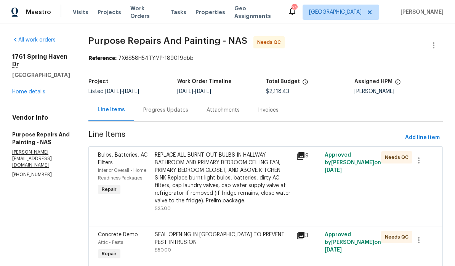
click at [243, 158] on div "REPLACE ALL BURNT OUT BULBS IN HALLWAY BATHROOM AND PRIMARY BEDROOM CEILING FAN…" at bounding box center [223, 177] width 137 height 53
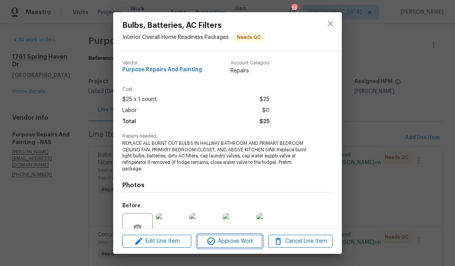
click at [246, 244] on span "Approve Work" at bounding box center [230, 242] width 60 height 10
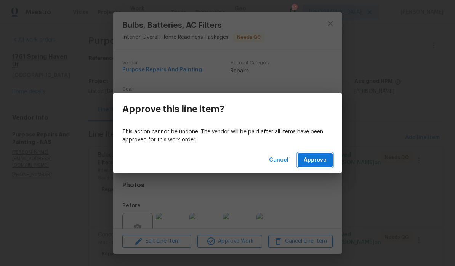
click at [317, 159] on span "Approve" at bounding box center [315, 161] width 23 height 10
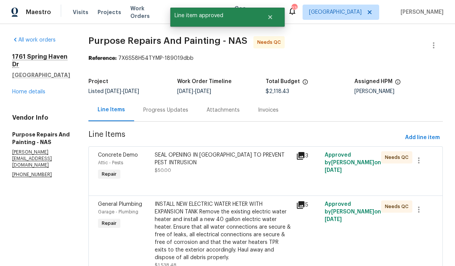
click at [237, 157] on div "SEAL OPENING IN ATTIC TO PREVENT PEST INTRUSION" at bounding box center [223, 158] width 137 height 15
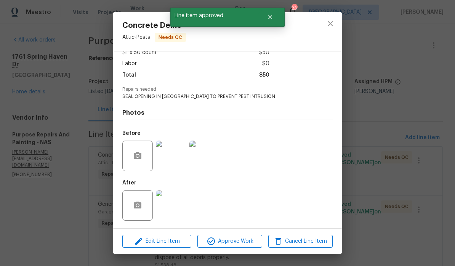
scroll to position [49, 0]
click at [249, 243] on span "Approve Work" at bounding box center [230, 242] width 60 height 10
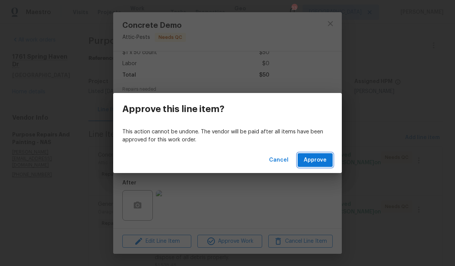
click at [318, 163] on span "Approve" at bounding box center [315, 161] width 23 height 10
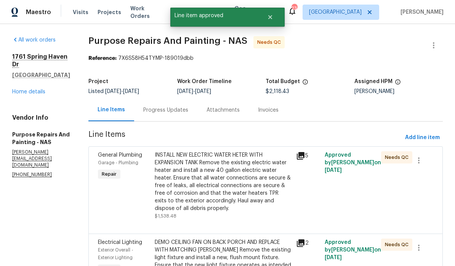
click at [253, 158] on div "INSTALL NEW ELECTRIC WATER HETER WITH EXPANSION TANK Remove the existing electr…" at bounding box center [223, 181] width 137 height 61
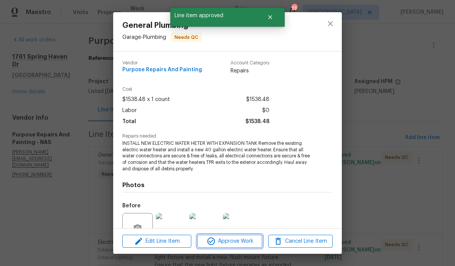
click at [248, 242] on span "Approve Work" at bounding box center [230, 242] width 60 height 10
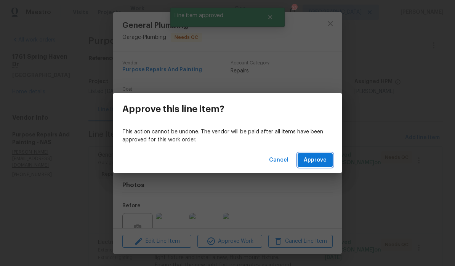
click at [315, 162] on span "Approve" at bounding box center [315, 161] width 23 height 10
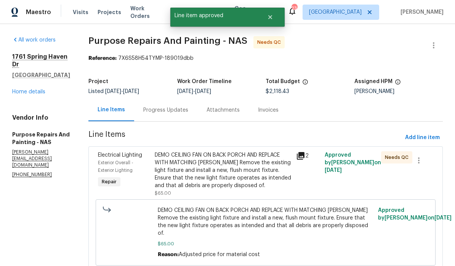
click at [268, 156] on div "DEMO CEILING FAN ON BACK PORCH AND REPLACE WITH MATCHING FLUSH MOUNT Remove the…" at bounding box center [223, 170] width 137 height 38
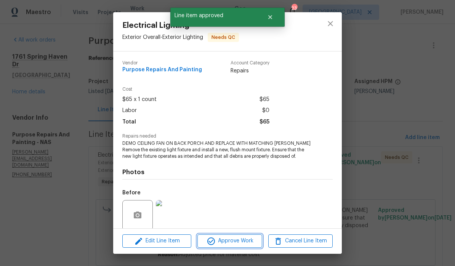
click at [244, 241] on span "Approve Work" at bounding box center [230, 241] width 60 height 10
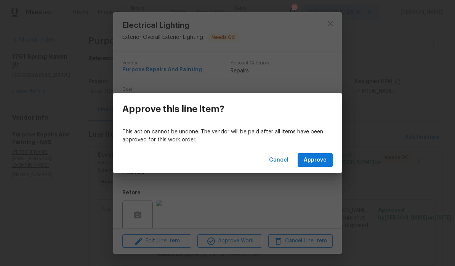
click at [318, 161] on span "Approve" at bounding box center [315, 161] width 23 height 10
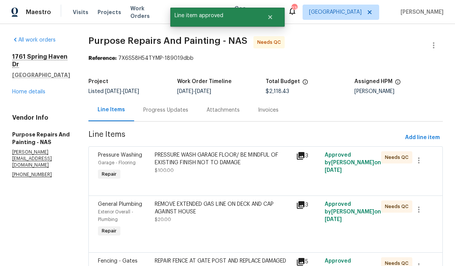
click at [251, 157] on div "PRESSURE WASH GARAGE FLOOR/ BE MINDFUL OF EXISTING FINISH NOT TO DAMAGE" at bounding box center [223, 158] width 137 height 15
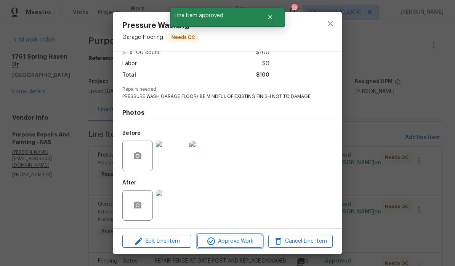
click at [245, 243] on span "Approve Work" at bounding box center [230, 242] width 60 height 10
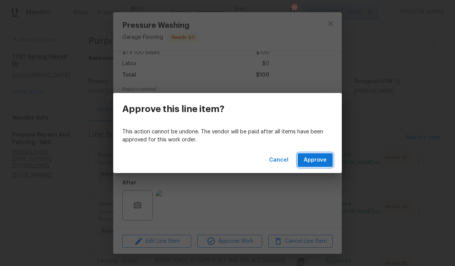
click at [318, 160] on span "Approve" at bounding box center [315, 161] width 23 height 10
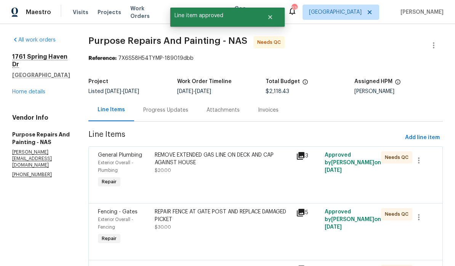
click at [249, 159] on div "REMOVE EXTENDED GAS LINE ON DECK AND CAP AGAINST HOUSE" at bounding box center [223, 158] width 137 height 15
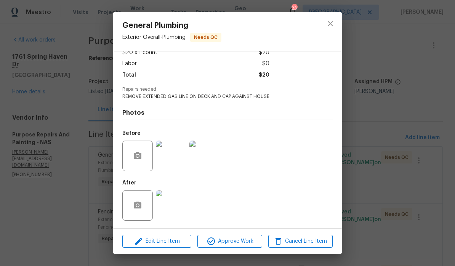
click at [179, 210] on img at bounding box center [171, 205] width 31 height 31
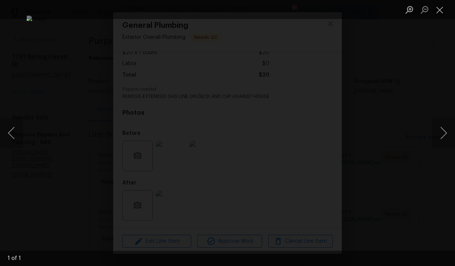
click at [318, 134] on button "Next image" at bounding box center [444, 133] width 23 height 31
click at [318, 11] on button "Close lightbox" at bounding box center [440, 9] width 15 height 13
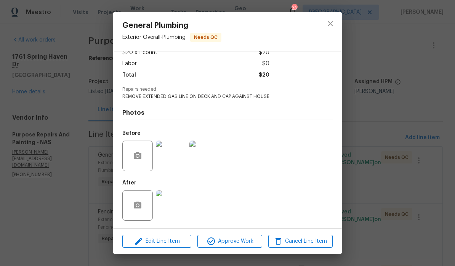
click at [213, 159] on img at bounding box center [205, 156] width 31 height 31
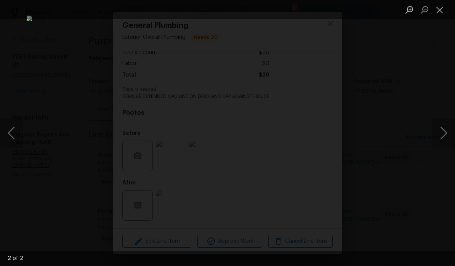
click at [318, 12] on button "Close lightbox" at bounding box center [440, 9] width 15 height 13
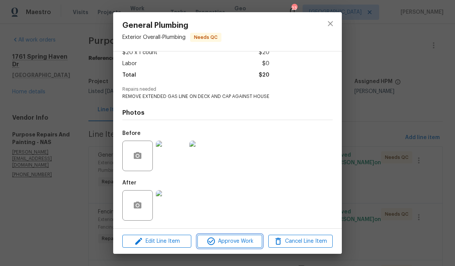
click at [240, 245] on span "Approve Work" at bounding box center [230, 242] width 60 height 10
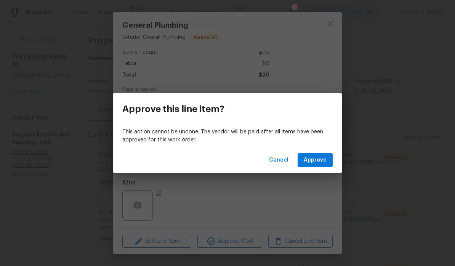
click at [318, 160] on span "Approve" at bounding box center [315, 161] width 23 height 10
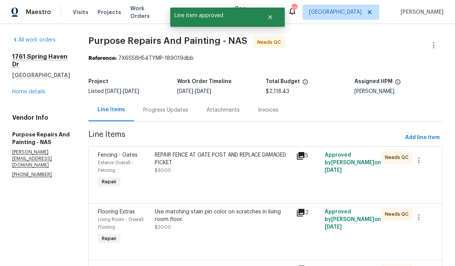
click at [211, 159] on div "REPAIR FENCE AT GATE POST AND REPLACE DAMAGED PICKET" at bounding box center [223, 158] width 137 height 15
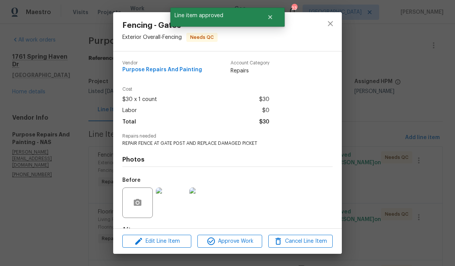
click at [180, 206] on img at bounding box center [171, 203] width 31 height 31
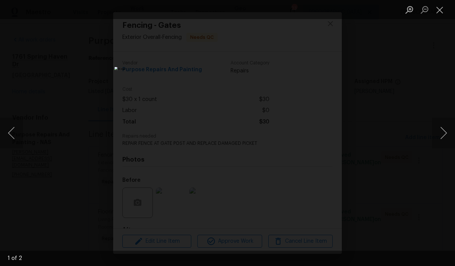
click at [318, 11] on button "Close lightbox" at bounding box center [440, 9] width 15 height 13
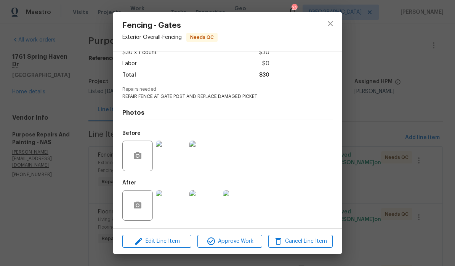
click at [179, 211] on img at bounding box center [171, 205] width 31 height 31
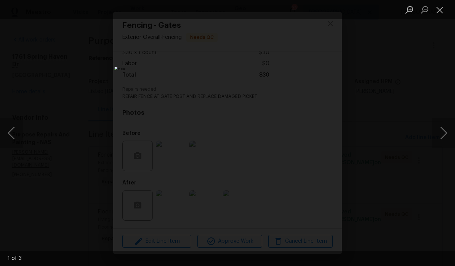
click at [318, 132] on button "Next image" at bounding box center [444, 133] width 23 height 31
click at [318, 133] on button "Next image" at bounding box center [444, 133] width 23 height 31
click at [318, 14] on button "Close lightbox" at bounding box center [440, 9] width 15 height 13
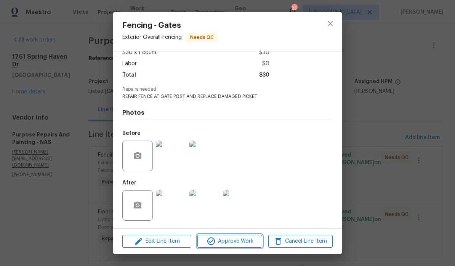
click at [249, 241] on span "Approve Work" at bounding box center [230, 242] width 60 height 10
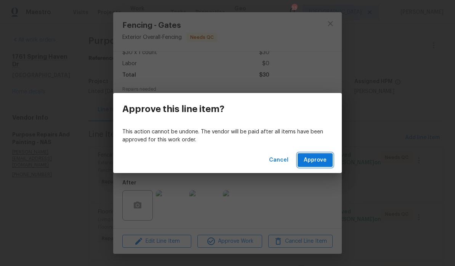
click at [318, 161] on span "Approve" at bounding box center [315, 161] width 23 height 10
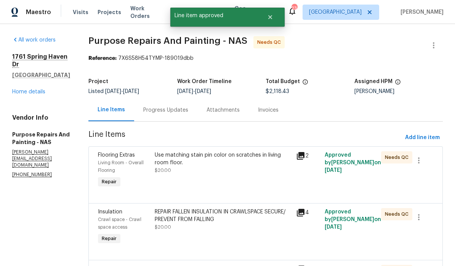
click at [268, 158] on div "Use matching stain pin color on scratches in living room floor." at bounding box center [223, 158] width 137 height 15
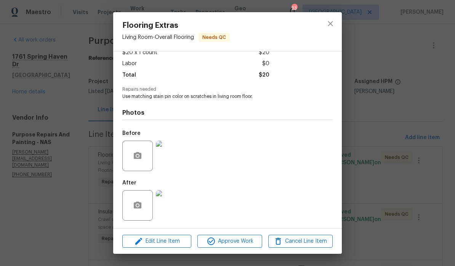
click at [177, 160] on img at bounding box center [171, 156] width 31 height 31
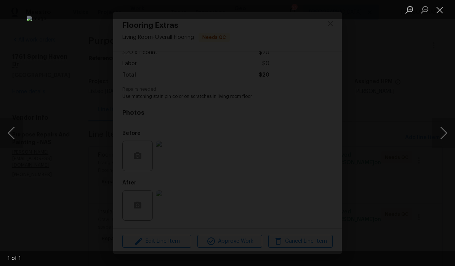
click at [318, 12] on button "Close lightbox" at bounding box center [440, 9] width 15 height 13
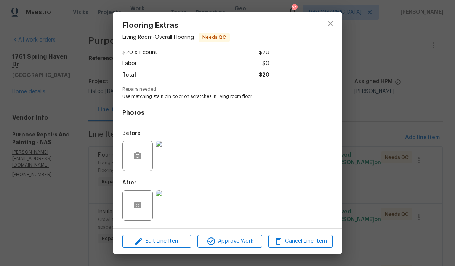
click at [177, 207] on img at bounding box center [171, 205] width 31 height 31
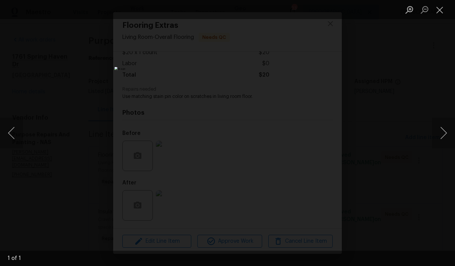
click at [318, 12] on button "Close lightbox" at bounding box center [440, 9] width 15 height 13
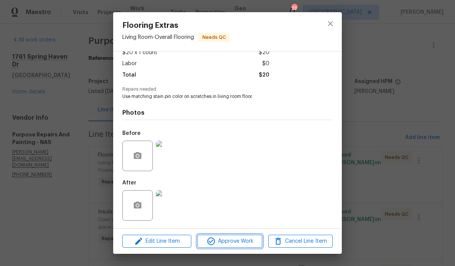
click at [244, 242] on span "Approve Work" at bounding box center [230, 242] width 60 height 10
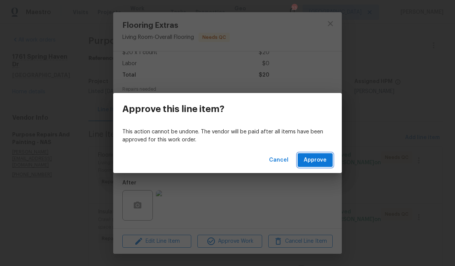
click at [318, 163] on span "Approve" at bounding box center [315, 161] width 23 height 10
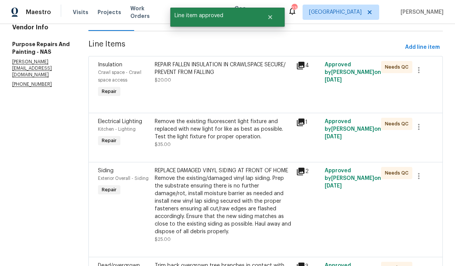
scroll to position [99, 0]
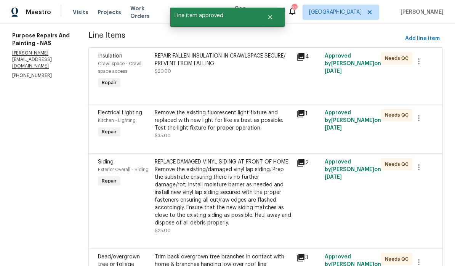
click at [253, 61] on div "REPAIR FALLEN INSULATION IN CRAWLSPACE SECURE/ PREVENT FROM FALLING" at bounding box center [223, 59] width 137 height 15
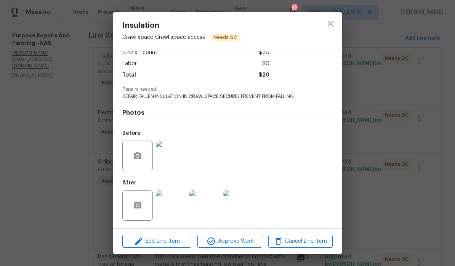
scroll to position [49, 0]
click at [179, 209] on img at bounding box center [171, 205] width 31 height 31
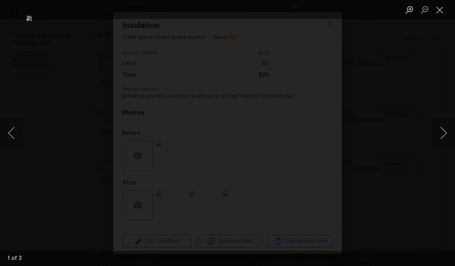
click at [318, 134] on button "Next image" at bounding box center [444, 133] width 23 height 31
click at [318, 133] on button "Next image" at bounding box center [444, 133] width 23 height 31
click at [318, 16] on button "Close lightbox" at bounding box center [440, 9] width 15 height 13
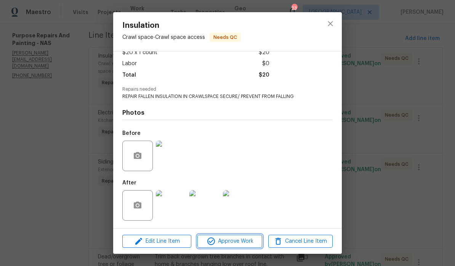
click at [241, 242] on span "Approve Work" at bounding box center [230, 242] width 60 height 10
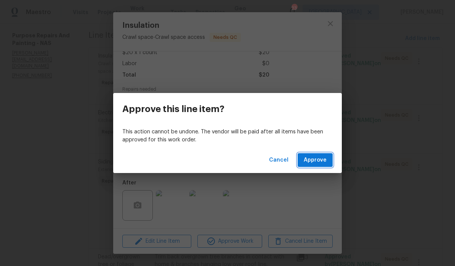
click at [318, 164] on span "Approve" at bounding box center [315, 161] width 23 height 10
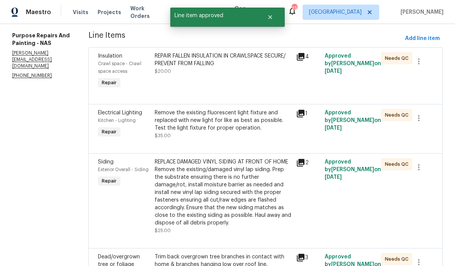
scroll to position [0, 0]
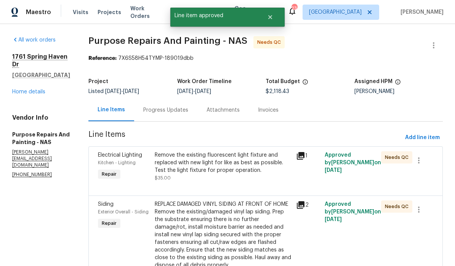
click at [256, 159] on div "Remove the existing fluorescent light fixture and replaced with new light for l…" at bounding box center [223, 162] width 137 height 23
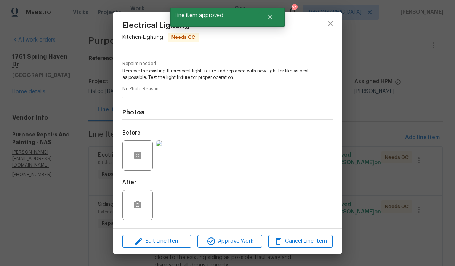
scroll to position [74, 0]
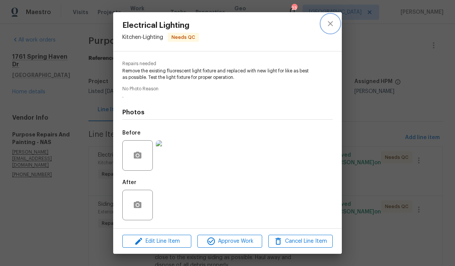
click at [318, 25] on icon "close" at bounding box center [330, 23] width 9 height 9
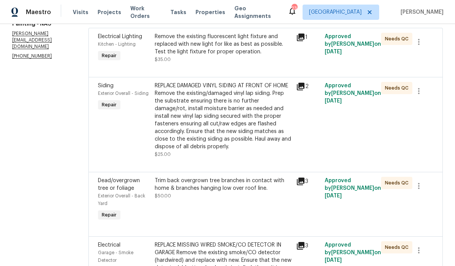
scroll to position [124, 0]
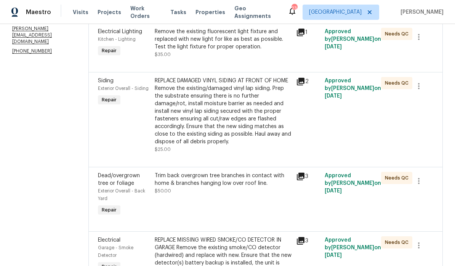
click at [266, 87] on div "REPLACE DAMAGED VINYL SIDING AT FRONT OF HOME Remove the existing/damaged vinyl…" at bounding box center [223, 111] width 137 height 69
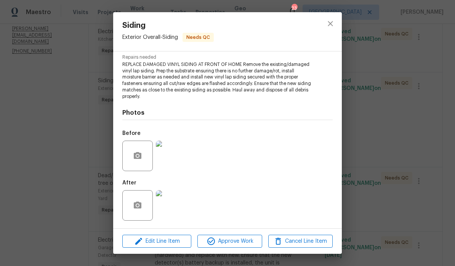
scroll to position [79, 0]
click at [176, 159] on img at bounding box center [171, 156] width 31 height 31
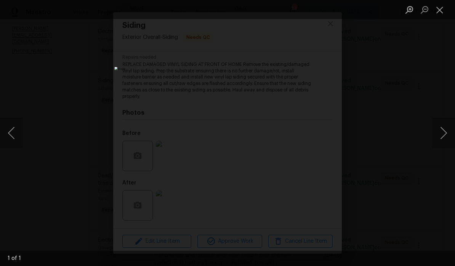
click at [318, 14] on button "Close lightbox" at bounding box center [440, 9] width 15 height 13
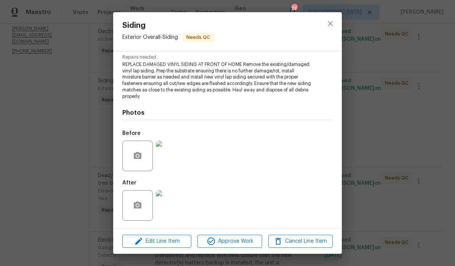
click at [178, 207] on img at bounding box center [171, 205] width 31 height 31
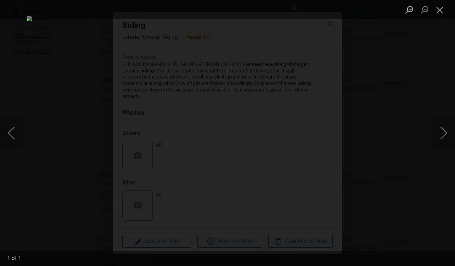
click at [318, 15] on button "Close lightbox" at bounding box center [440, 9] width 15 height 13
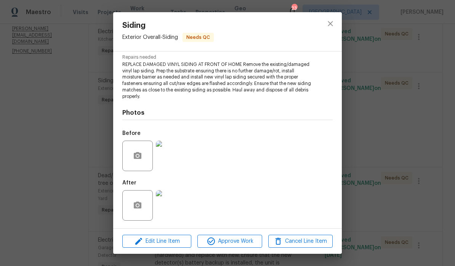
click at [180, 158] on img at bounding box center [171, 156] width 31 height 31
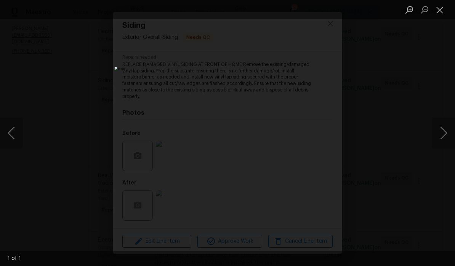
click at [318, 13] on button "Close lightbox" at bounding box center [440, 9] width 15 height 13
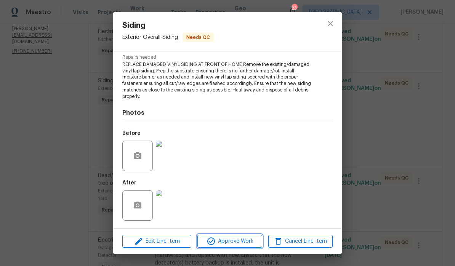
click at [246, 243] on span "Approve Work" at bounding box center [230, 242] width 60 height 10
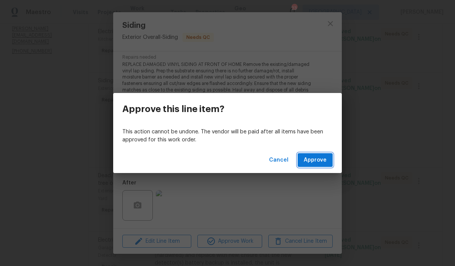
click at [318, 163] on span "Approve" at bounding box center [315, 161] width 23 height 10
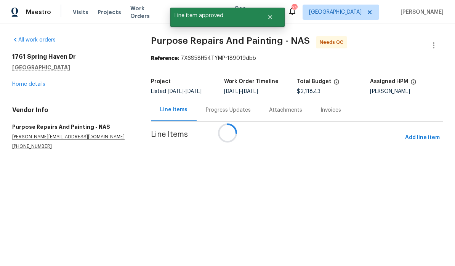
scroll to position [0, 0]
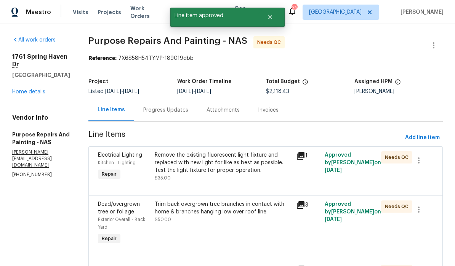
click at [255, 207] on div "Trim back overgrown tree branches in contact with home & branches hanging low o…" at bounding box center [223, 208] width 137 height 15
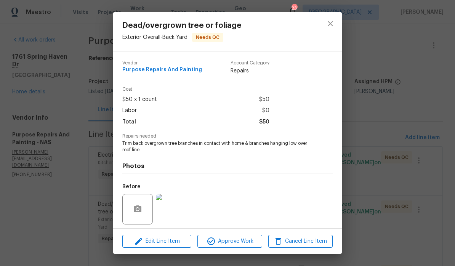
click at [178, 205] on img at bounding box center [171, 209] width 31 height 31
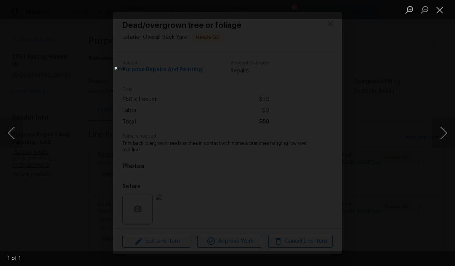
click at [318, 11] on button "Close lightbox" at bounding box center [440, 9] width 15 height 13
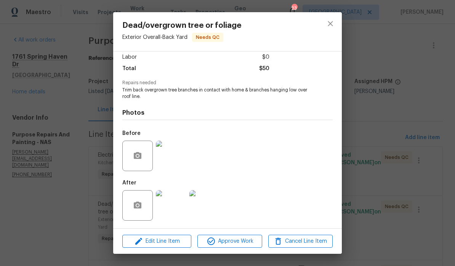
scroll to position [55, 0]
click at [178, 208] on img at bounding box center [171, 205] width 31 height 31
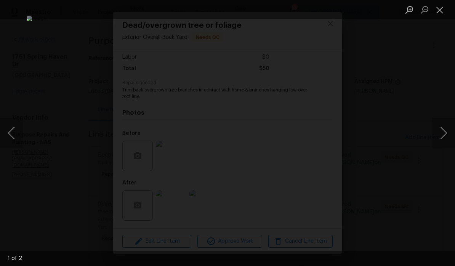
click at [318, 13] on button "Close lightbox" at bounding box center [440, 9] width 15 height 13
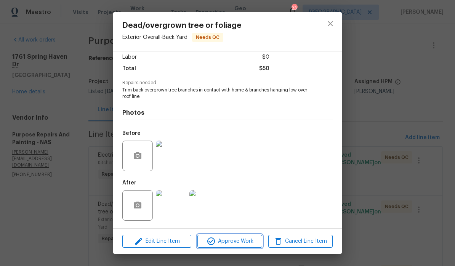
click at [248, 242] on span "Approve Work" at bounding box center [230, 242] width 60 height 10
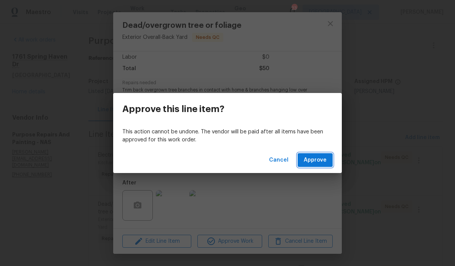
click at [318, 161] on span "Approve" at bounding box center [315, 161] width 23 height 10
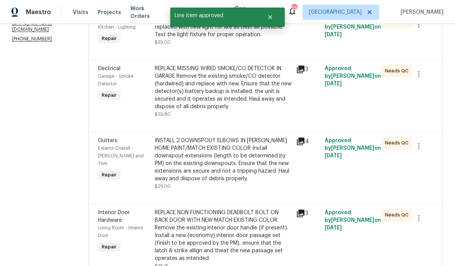
scroll to position [150, 0]
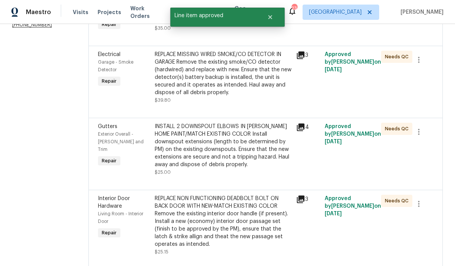
click at [272, 61] on div "REPLACE MISSING WIRED SMOKE/CO DETECTOR IN GARAGE Remove the existing smoke/CO …" at bounding box center [223, 74] width 137 height 46
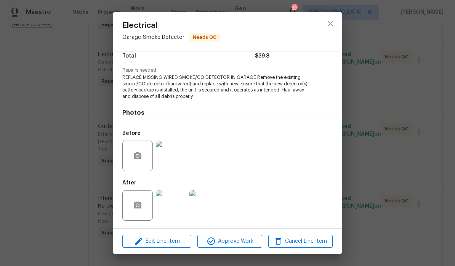
scroll to position [67, 0]
click at [234, 241] on span "Approve Work" at bounding box center [230, 242] width 60 height 10
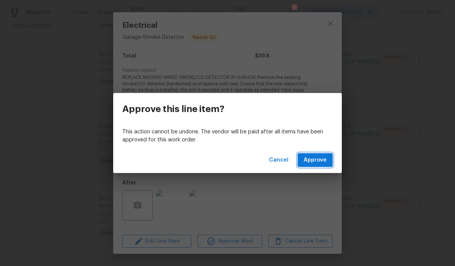
click at [318, 161] on span "Approve" at bounding box center [315, 161] width 23 height 10
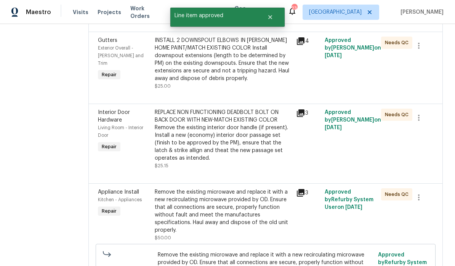
scroll to position [177, 0]
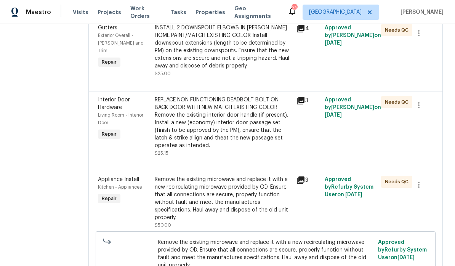
click at [262, 107] on div "REPLACE NON FUNCTIONING DEADBOLT BOLT ON BACK DOOR WITH NEW-MATCH EXISTING COLO…" at bounding box center [223, 122] width 137 height 53
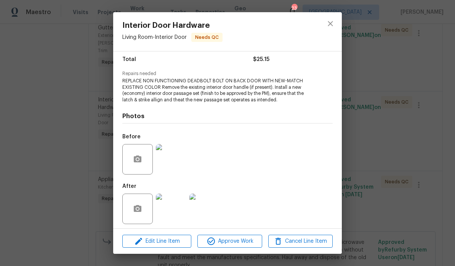
scroll to position [66, 0]
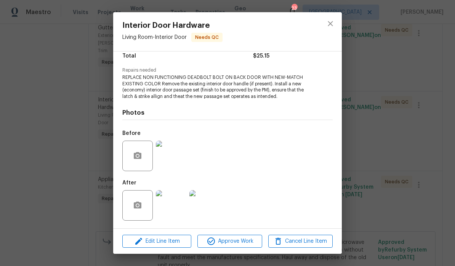
click at [207, 211] on img at bounding box center [205, 205] width 31 height 31
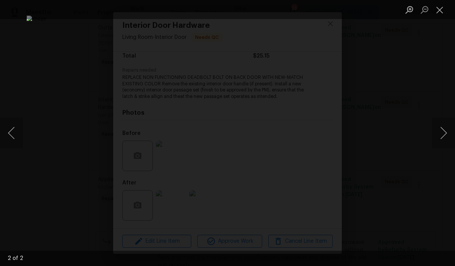
click at [318, 14] on button "Close lightbox" at bounding box center [440, 9] width 15 height 13
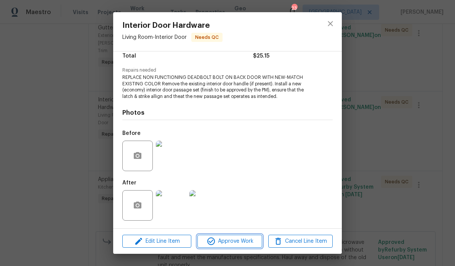
click at [247, 243] on span "Approve Work" at bounding box center [230, 242] width 60 height 10
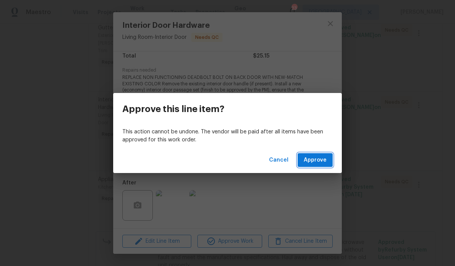
click at [318, 162] on span "Approve" at bounding box center [315, 161] width 23 height 10
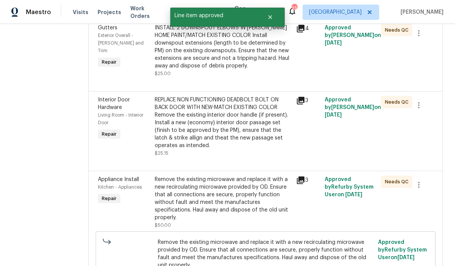
scroll to position [0, 0]
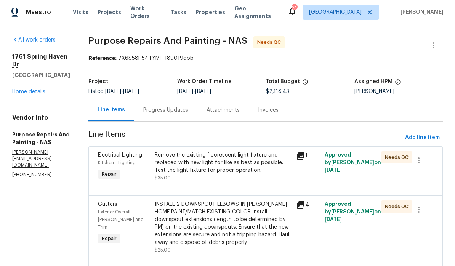
click at [148, 13] on span "Work Orders" at bounding box center [145, 12] width 31 height 15
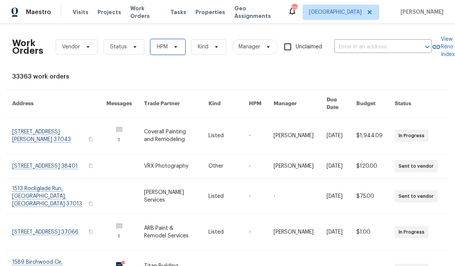
click at [175, 48] on icon at bounding box center [175, 47] width 3 height 2
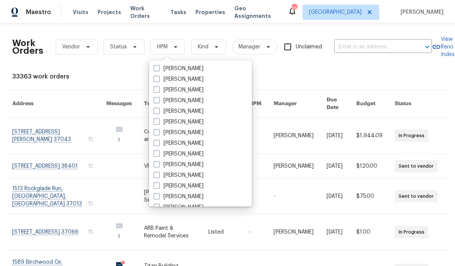
click at [193, 166] on label "[PERSON_NAME]" at bounding box center [179, 165] width 50 height 8
click at [159, 166] on input "[PERSON_NAME]" at bounding box center [156, 163] width 5 height 5
checkbox input "true"
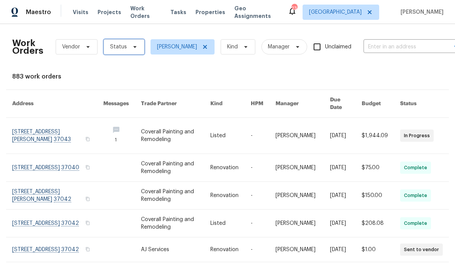
click at [132, 48] on icon at bounding box center [135, 47] width 6 height 6
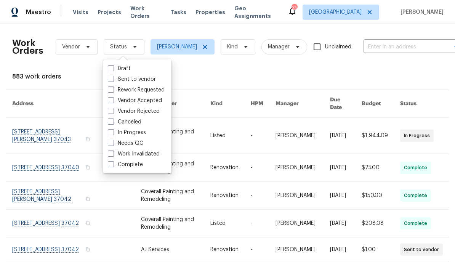
click at [142, 144] on label "Needs QC" at bounding box center [125, 144] width 35 height 8
click at [113, 144] on input "Needs QC" at bounding box center [110, 142] width 5 height 5
checkbox input "true"
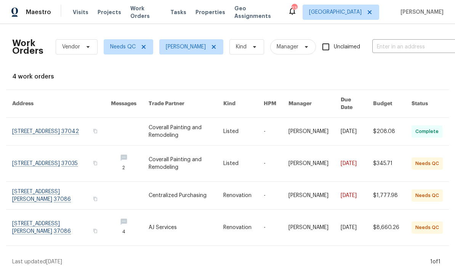
click at [32, 158] on link at bounding box center [61, 164] width 99 height 36
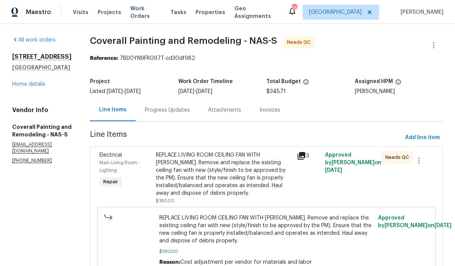
click at [284, 162] on div "REPLACE LIVING ROOM CEILING FAN WITH BRUSH NICKLE. Remove and replace the exist…" at bounding box center [224, 174] width 137 height 46
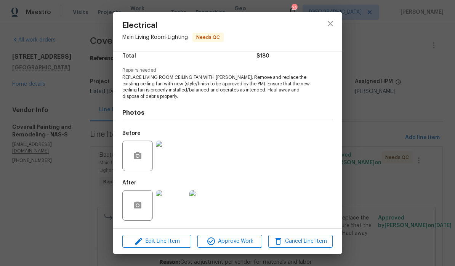
scroll to position [67, 0]
click at [177, 206] on img at bounding box center [171, 205] width 31 height 31
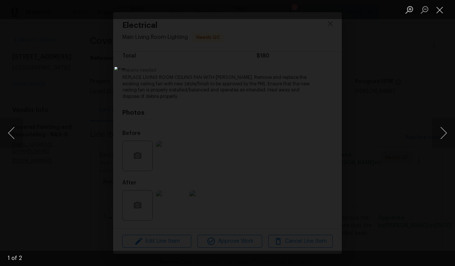
click at [318, 135] on button "Next image" at bounding box center [444, 133] width 23 height 31
click at [318, 13] on button "Close lightbox" at bounding box center [440, 9] width 15 height 13
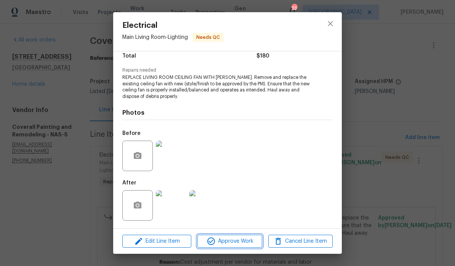
click at [250, 241] on span "Approve Work" at bounding box center [230, 242] width 60 height 10
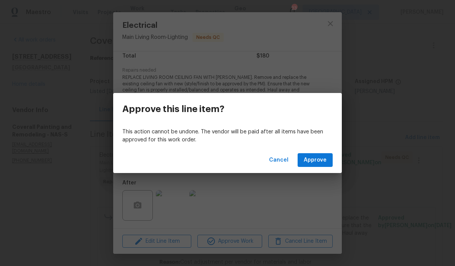
click at [318, 161] on span "Approve" at bounding box center [315, 161] width 23 height 10
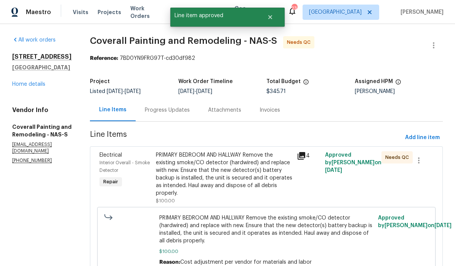
click at [284, 162] on div "PRIMARY BEDROOM AND HALLWAY Remove the existing smoke/CO detector (hardwired) a…" at bounding box center [224, 174] width 137 height 46
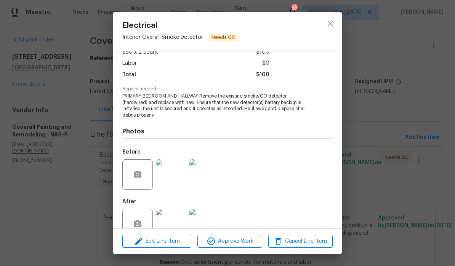
scroll to position [36, 0]
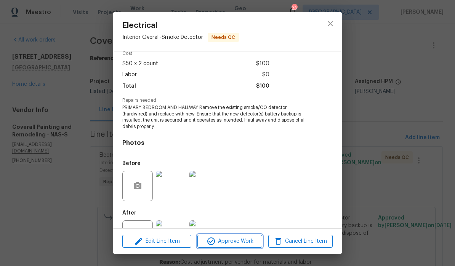
click at [243, 240] on span "Approve Work" at bounding box center [230, 242] width 60 height 10
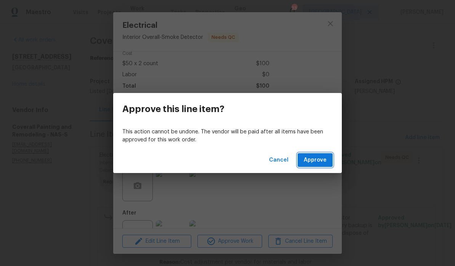
click at [318, 162] on span "Approve" at bounding box center [315, 161] width 23 height 10
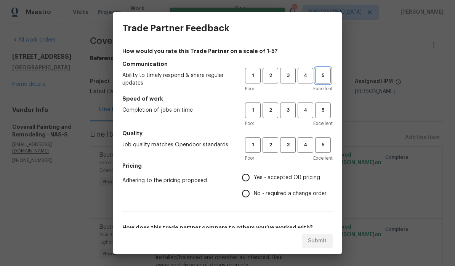
click at [318, 82] on button "5" at bounding box center [323, 76] width 16 height 16
click at [318, 113] on span "5" at bounding box center [323, 110] width 14 height 9
click at [318, 146] on span "5" at bounding box center [323, 145] width 14 height 9
click at [252, 178] on input "Yes - accepted OD pricing" at bounding box center [246, 178] width 16 height 16
radio input "true"
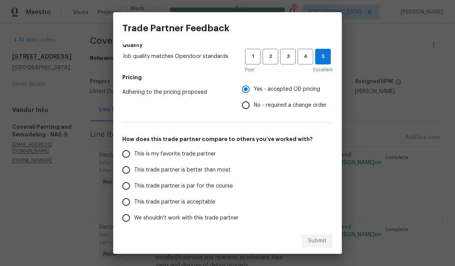
scroll to position [90, 0]
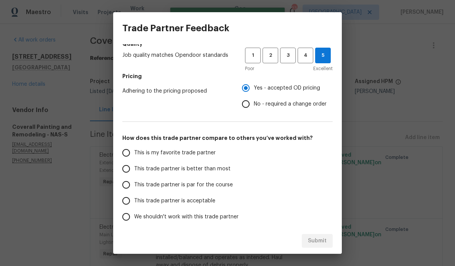
click at [128, 152] on input "This is my favorite trade partner" at bounding box center [126, 153] width 16 height 16
click at [318, 243] on button "Submit" at bounding box center [317, 241] width 31 height 14
radio input "true"
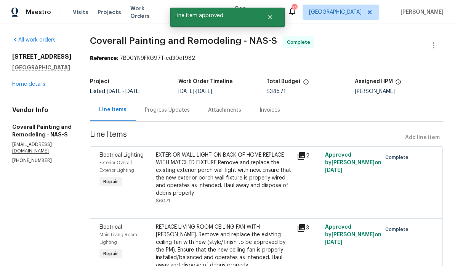
radio input "false"
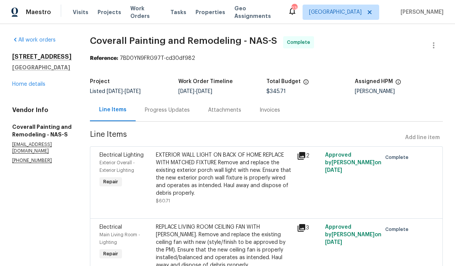
click at [39, 87] on link "Home details" at bounding box center [28, 84] width 33 height 5
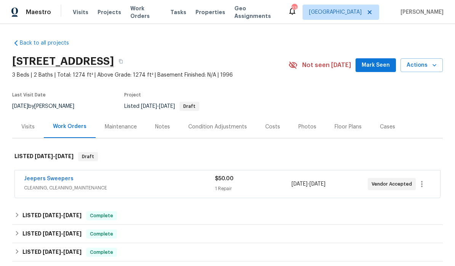
click at [167, 127] on div "Notes" at bounding box center [162, 127] width 15 height 8
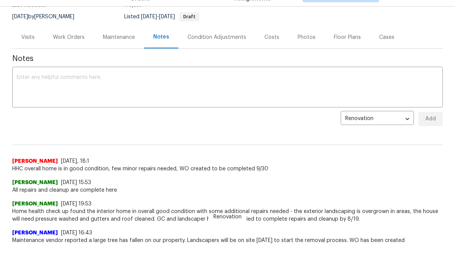
scroll to position [74, 0]
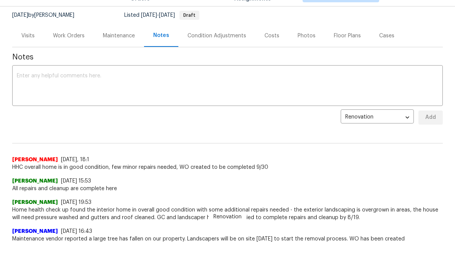
click at [181, 98] on textarea at bounding box center [228, 86] width 422 height 27
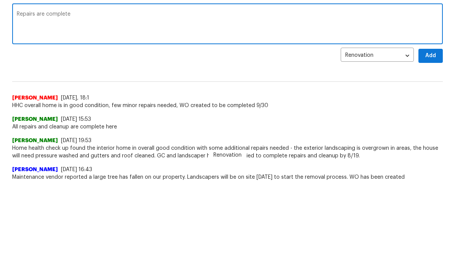
type textarea "Repairs are complete"
click at [318, 113] on span "Add" at bounding box center [431, 118] width 12 height 10
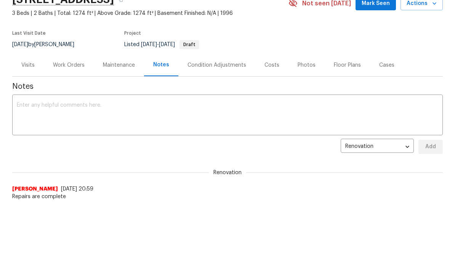
scroll to position [0, 0]
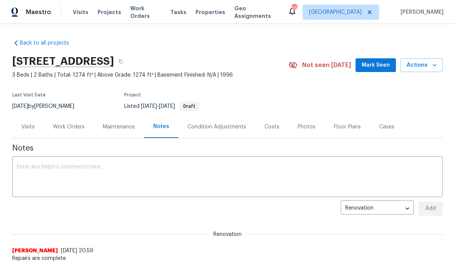
click at [76, 125] on div "Work Orders" at bounding box center [69, 127] width 32 height 8
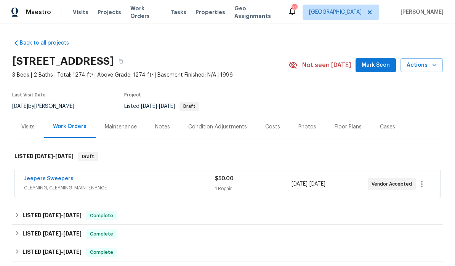
click at [46, 178] on link "Jeepers Sweepers" at bounding box center [49, 178] width 50 height 5
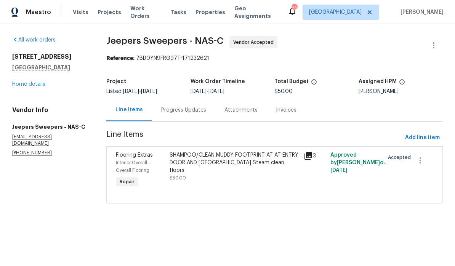
click at [40, 86] on link "Home details" at bounding box center [28, 84] width 33 height 5
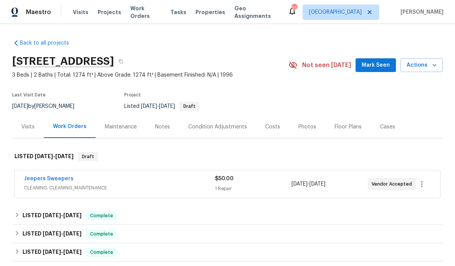
click at [164, 126] on div "Notes" at bounding box center [162, 127] width 15 height 8
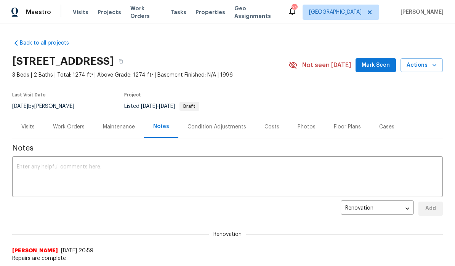
click at [120, 167] on textarea at bounding box center [228, 177] width 422 height 27
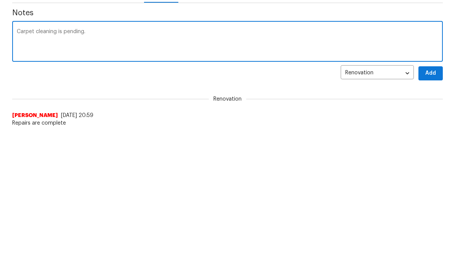
type textarea "Carpet cleaning is pending."
click at [318, 204] on span "Add" at bounding box center [431, 209] width 12 height 10
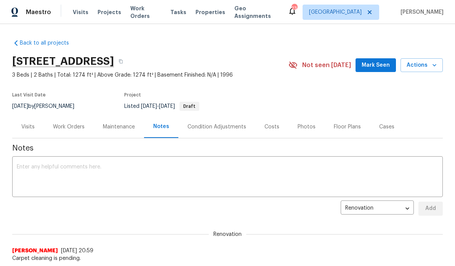
click at [318, 66] on span "Mark Seen" at bounding box center [376, 66] width 28 height 10
click at [149, 12] on span "Work Orders" at bounding box center [145, 12] width 31 height 15
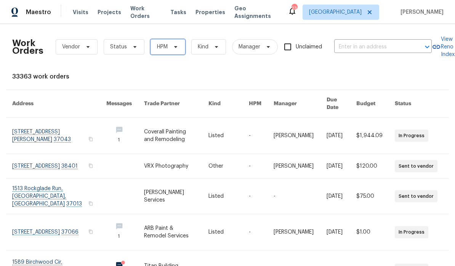
click at [178, 47] on icon at bounding box center [176, 47] width 6 height 6
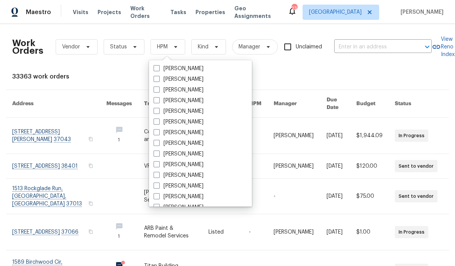
click at [198, 163] on label "[PERSON_NAME]" at bounding box center [179, 165] width 50 height 8
click at [159, 163] on input "[PERSON_NAME]" at bounding box center [156, 163] width 5 height 5
checkbox input "true"
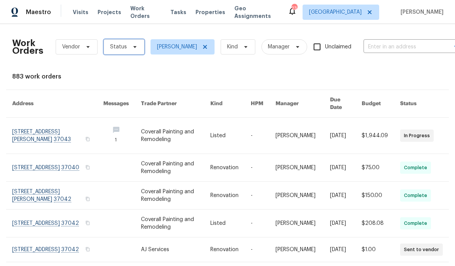
click at [132, 48] on icon at bounding box center [135, 47] width 6 height 6
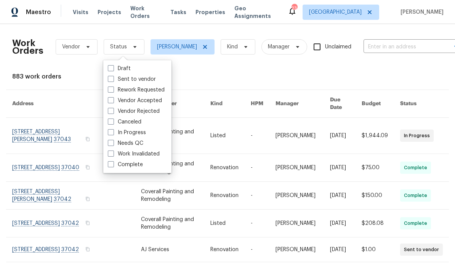
click at [141, 143] on label "Needs QC" at bounding box center [125, 144] width 35 height 8
click at [113, 143] on input "Needs QC" at bounding box center [110, 142] width 5 height 5
checkbox input "true"
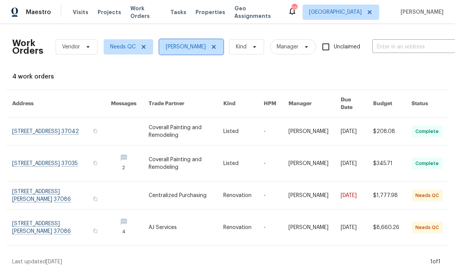
click at [217, 48] on icon at bounding box center [214, 47] width 6 height 6
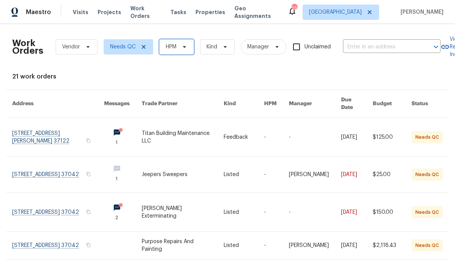
click at [188, 47] on icon at bounding box center [185, 47] width 6 height 6
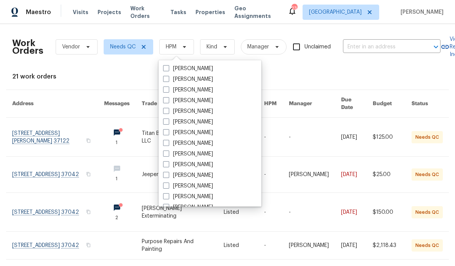
click at [206, 122] on label "Carmen Childs" at bounding box center [188, 122] width 50 height 8
click at [168, 122] on input "Carmen Childs" at bounding box center [165, 120] width 5 height 5
checkbox input "true"
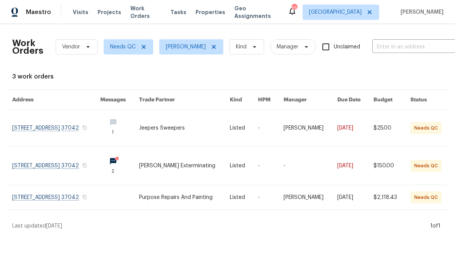
click at [26, 129] on link at bounding box center [56, 128] width 88 height 36
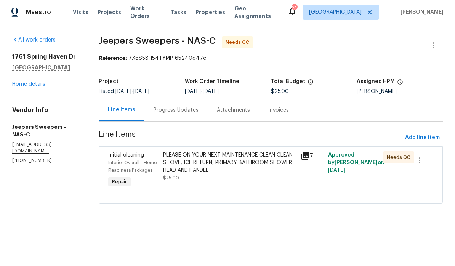
click at [241, 163] on div "PLEASE ON YOUR NEXT MAINTENANCE CLEAN CLEAN STOVE, ICE RETURN, PRIMARY BATHROOM…" at bounding box center [229, 162] width 133 height 23
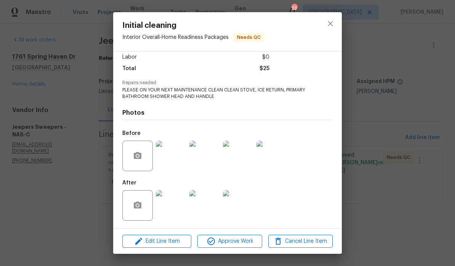
scroll to position [55, 0]
click at [175, 209] on img at bounding box center [171, 205] width 31 height 31
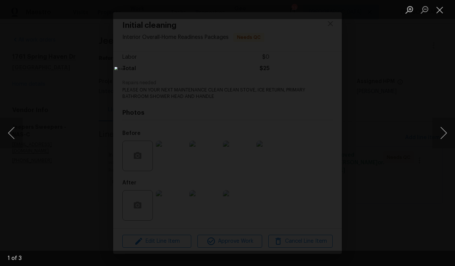
click at [318, 137] on button "Next image" at bounding box center [444, 133] width 23 height 31
click at [318, 136] on button "Next image" at bounding box center [444, 133] width 23 height 31
click at [318, 132] on button "Next image" at bounding box center [444, 133] width 23 height 31
click at [318, 11] on button "Close lightbox" at bounding box center [440, 9] width 15 height 13
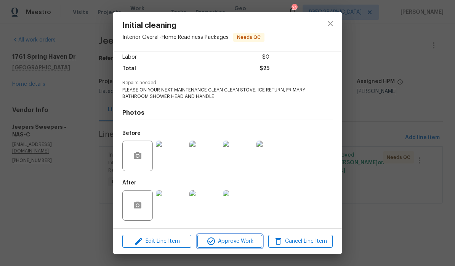
click at [244, 244] on span "Approve Work" at bounding box center [230, 242] width 60 height 10
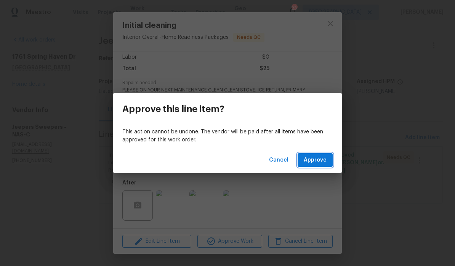
click at [316, 159] on span "Approve" at bounding box center [315, 161] width 23 height 10
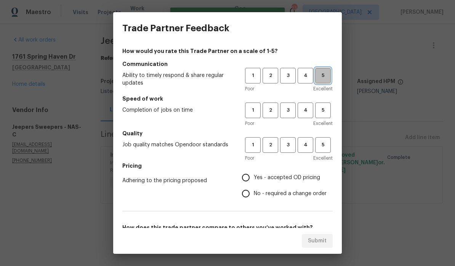
click at [318, 77] on span "5" at bounding box center [323, 75] width 14 height 9
click at [318, 109] on span "5" at bounding box center [323, 110] width 14 height 9
click at [306, 148] on span "4" at bounding box center [306, 145] width 14 height 9
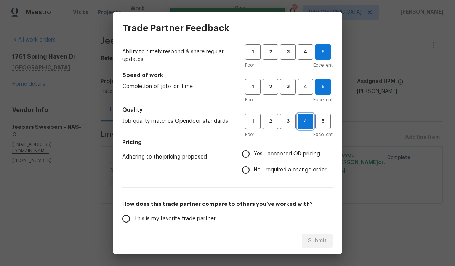
scroll to position [29, 0]
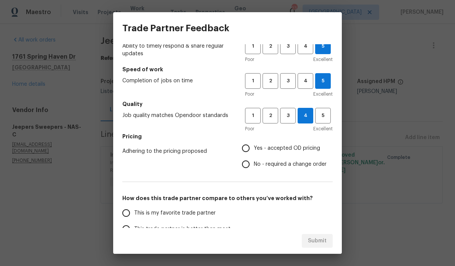
click at [249, 150] on input "Yes - accepted OD pricing" at bounding box center [246, 148] width 16 height 16
radio input "true"
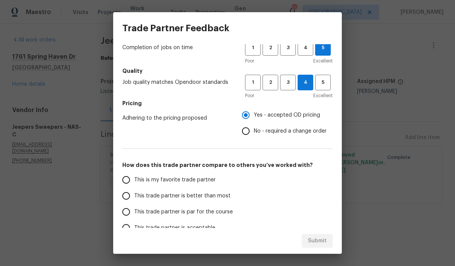
scroll to position [79, 0]
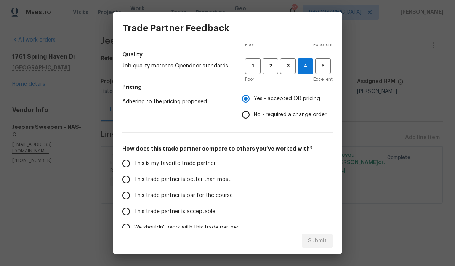
click at [129, 182] on input "This trade partner is better than most" at bounding box center [126, 180] width 16 height 16
click at [318, 243] on span "Submit" at bounding box center [317, 241] width 19 height 10
radio input "true"
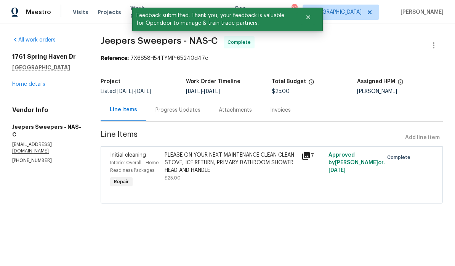
click at [39, 85] on link "Home details" at bounding box center [28, 84] width 33 height 5
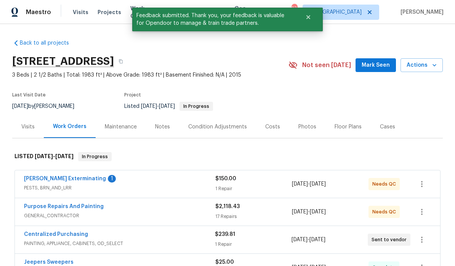
click at [41, 177] on link "Belle Meade Exterminating" at bounding box center [65, 178] width 82 height 5
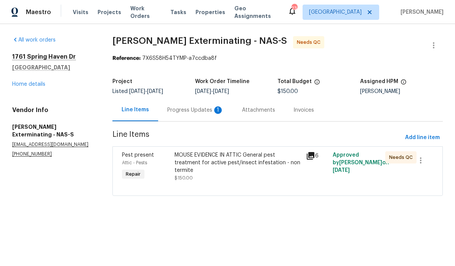
click at [204, 110] on div "Progress Updates 1" at bounding box center [195, 110] width 56 height 8
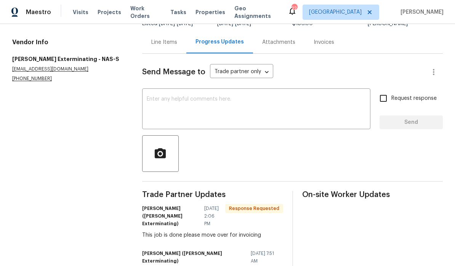
scroll to position [59, 0]
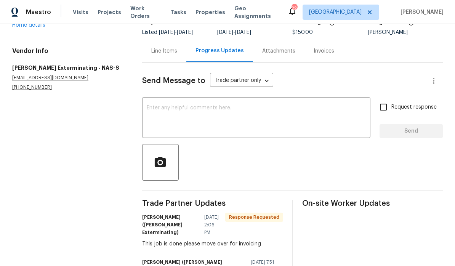
click at [191, 110] on textarea at bounding box center [256, 118] width 219 height 27
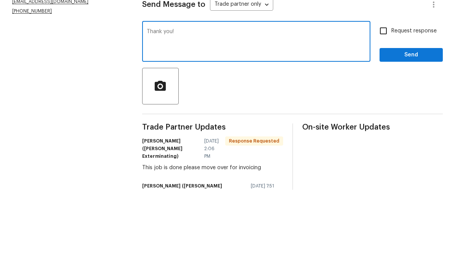
type textarea "Thank you!"
click at [318, 127] on span "Send" at bounding box center [411, 132] width 51 height 10
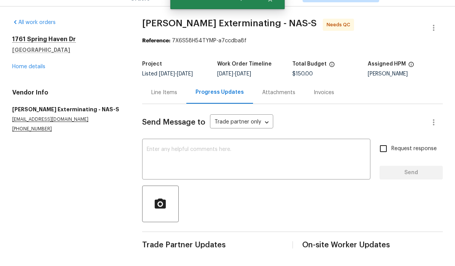
scroll to position [19, 0]
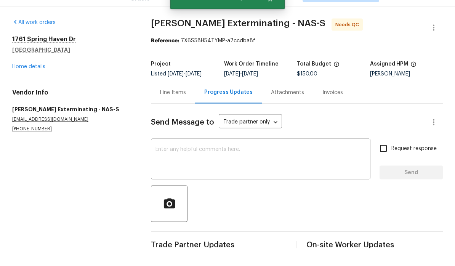
click at [177, 106] on div "Line Items" at bounding box center [173, 110] width 26 height 8
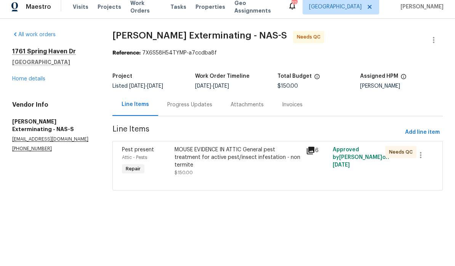
click at [260, 154] on div "MOUSE EVIDENCE IN ATTIC General pest treatment for active pest/insect infestati…" at bounding box center [238, 162] width 127 height 23
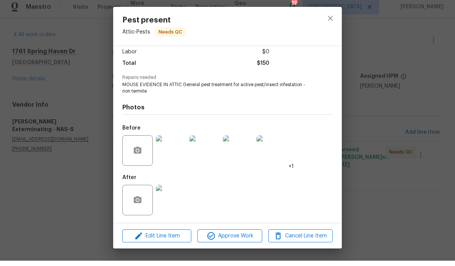
scroll to position [55, 0]
click at [176, 201] on img at bounding box center [171, 205] width 31 height 31
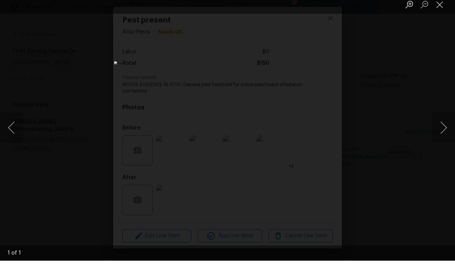
click at [318, 6] on button "Close lightbox" at bounding box center [440, 9] width 15 height 13
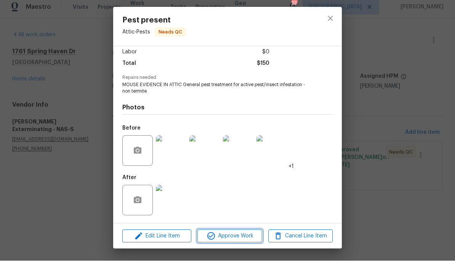
click at [247, 238] on span "Approve Work" at bounding box center [230, 242] width 60 height 10
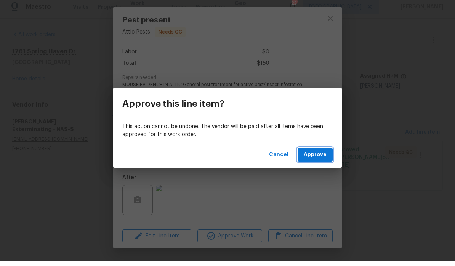
click at [318, 156] on span "Approve" at bounding box center [315, 161] width 23 height 10
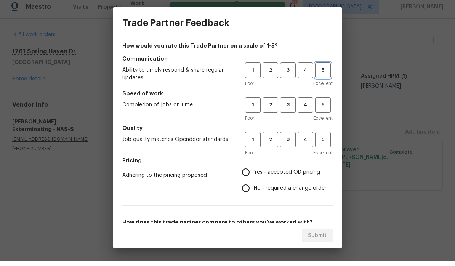
click at [318, 72] on span "5" at bounding box center [323, 75] width 14 height 9
click at [318, 106] on span "5" at bounding box center [323, 110] width 14 height 9
click at [318, 141] on span "5" at bounding box center [323, 145] width 14 height 9
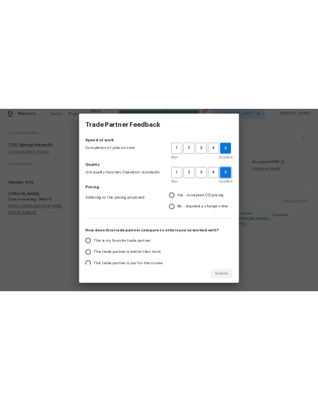
scroll to position [55, 0]
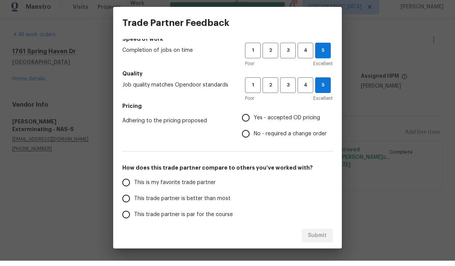
click at [251, 119] on input "Yes - accepted OD pricing" at bounding box center [246, 123] width 16 height 16
radio input "true"
click at [129, 187] on input "This is my favorite trade partner" at bounding box center [126, 188] width 16 height 16
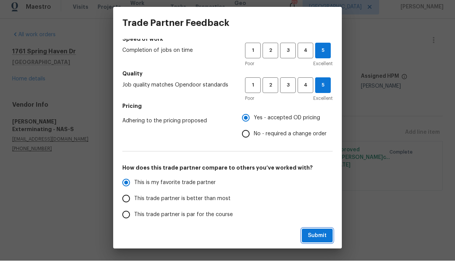
click at [318, 236] on span "Submit" at bounding box center [317, 241] width 19 height 10
radio input "true"
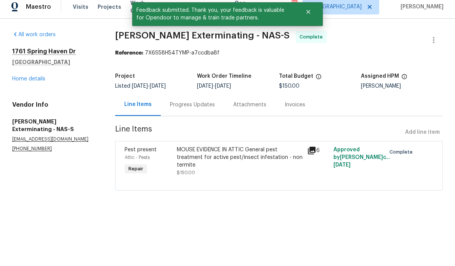
click at [37, 82] on link "Home details" at bounding box center [28, 84] width 33 height 5
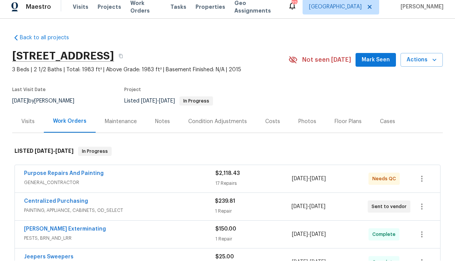
click at [318, 61] on span "Mark Seen" at bounding box center [376, 66] width 28 height 10
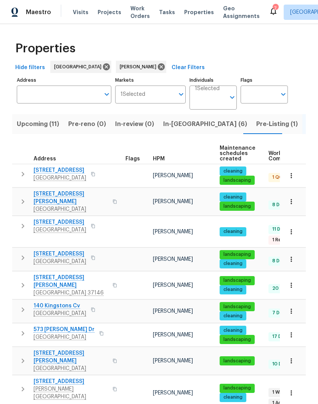
click at [172, 125] on span "In-[GEOGRAPHIC_DATA] (6)" at bounding box center [205, 124] width 84 height 11
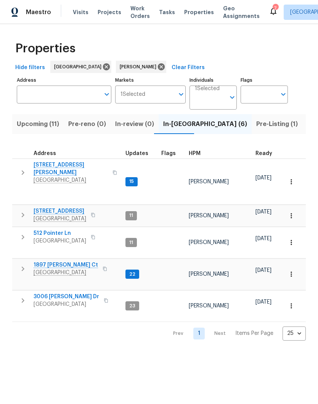
click at [65, 208] on span "[STREET_ADDRESS]" at bounding box center [60, 211] width 53 height 8
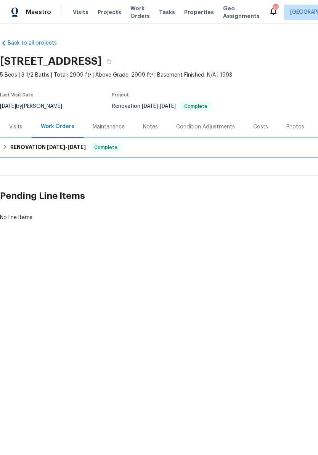
click at [46, 147] on h6 "RENOVATION [DATE] - [DATE]" at bounding box center [48, 147] width 76 height 9
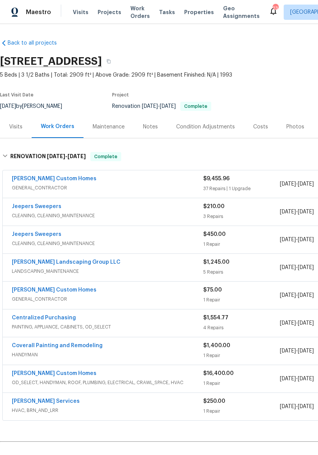
click at [57, 179] on link "[PERSON_NAME] Custom Homes" at bounding box center [54, 178] width 85 height 5
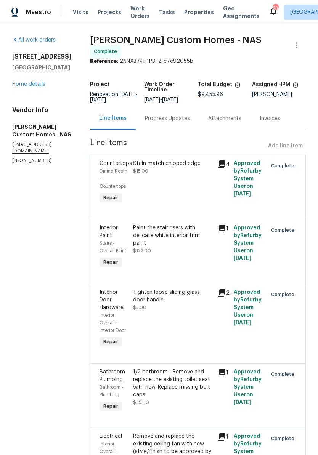
click at [34, 84] on link "Home details" at bounding box center [28, 84] width 33 height 5
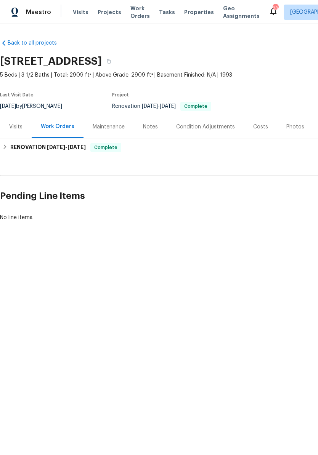
click at [19, 128] on div "Visits" at bounding box center [15, 127] width 13 height 8
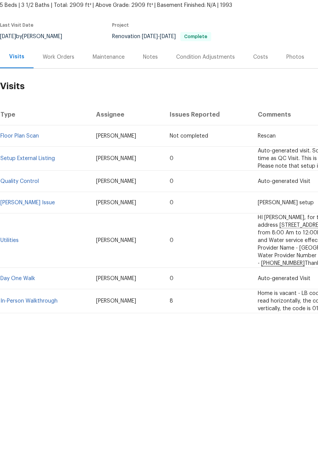
click at [43, 368] on link "In-Person Walkthrough" at bounding box center [28, 370] width 57 height 5
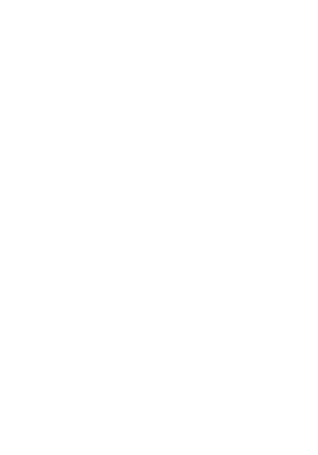
scroll to position [0, 0]
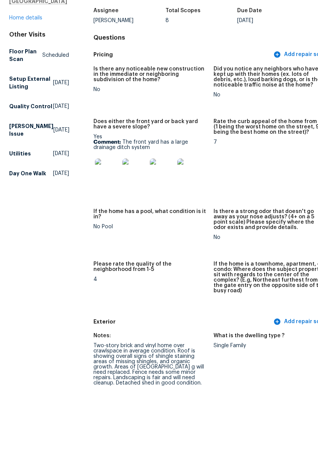
click at [41, 85] on link "Home details" at bounding box center [25, 87] width 33 height 5
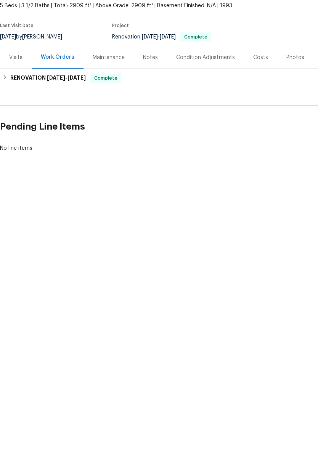
click at [151, 123] on div "Notes" at bounding box center [150, 127] width 15 height 8
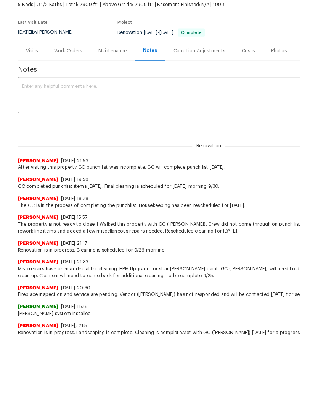
scroll to position [18, 0]
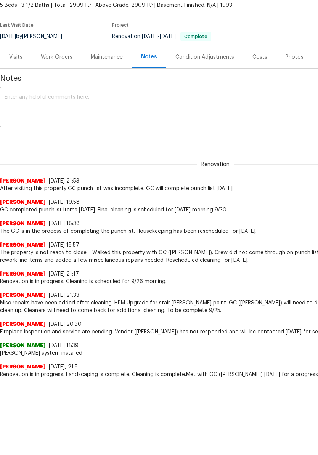
click at [98, 147] on textarea at bounding box center [216, 160] width 422 height 27
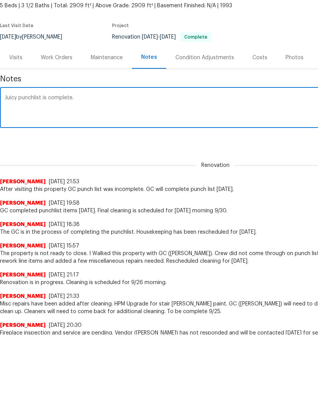
click at [19, 147] on textarea "Juicy punchlist is complete." at bounding box center [216, 160] width 422 height 27
click at [85, 141] on div "GC punchlist is complete. x ​" at bounding box center [215, 160] width 431 height 39
click at [86, 147] on textarea "GC punchlist is complete." at bounding box center [216, 160] width 422 height 27
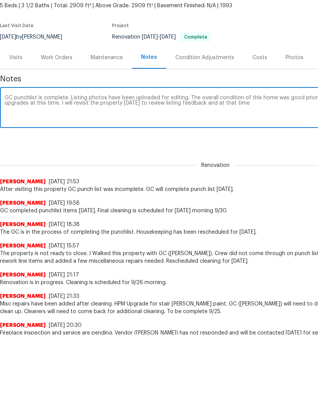
scroll to position [0, 0]
click at [135, 147] on textarea "GC punchlist is complete. Listing photos have been uploaded for editing. The ov…" at bounding box center [216, 160] width 422 height 27
click at [251, 147] on textarea "GC punchlist is complete. Listing photos have been uploaded for editing. The ov…" at bounding box center [216, 160] width 422 height 27
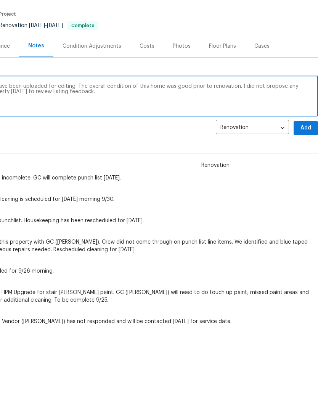
scroll to position [11, 113]
click at [165, 135] on textarea "GC punchlist is complete. Listing photos have been uploaded for editing. The ov…" at bounding box center [103, 148] width 422 height 27
click at [239, 135] on textarea "GC punchlist is complete. Listing photos have been uploaded for editing. The ov…" at bounding box center [103, 148] width 422 height 27
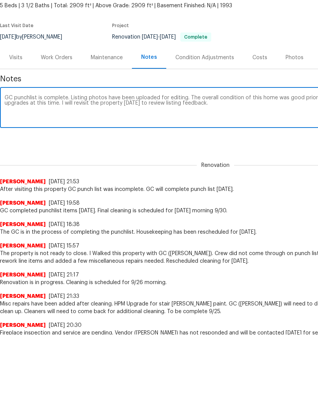
scroll to position [0, 0]
click at [230, 147] on textarea "GC punchlist is complete. Listing photos have been uploaded for editing. The ov…" at bounding box center [216, 160] width 422 height 27
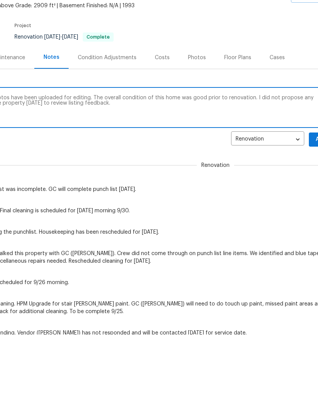
scroll to position [0, 98]
click at [253, 147] on textarea "GC punchlist is complete. Listing photos have been uploaded for editing. The ov…" at bounding box center [118, 160] width 422 height 27
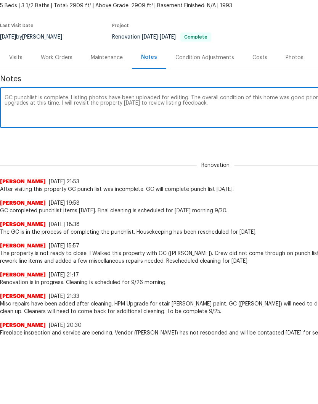
scroll to position [0, 0]
click at [237, 147] on textarea "GC punchlist is complete. Listing photos have been uploaded for editing. The ov…" at bounding box center [216, 160] width 422 height 27
click at [224, 147] on textarea "GC punchlist is complete. Listing photos have been uploaded for editing. The ov…" at bounding box center [216, 160] width 422 height 27
click at [264, 147] on textarea "GC punchlist is complete. Listing photos have been uploaded for editing. The ov…" at bounding box center [216, 160] width 422 height 27
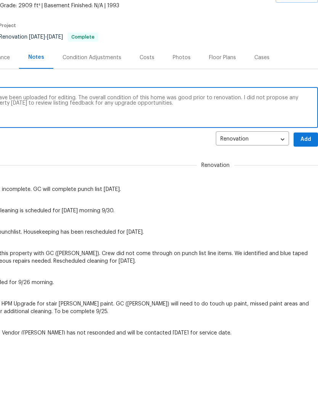
scroll to position [0, 113]
type textarea "GC punchlist is complete. Listing photos have been uploaded for editing. The ov…"
click at [306, 187] on span "Add" at bounding box center [306, 192] width 12 height 10
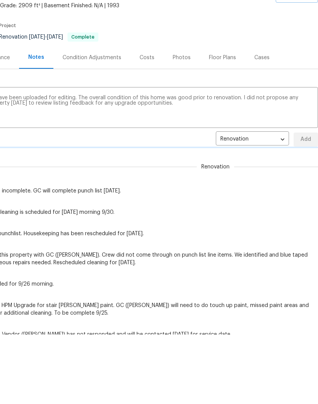
scroll to position [52, 0]
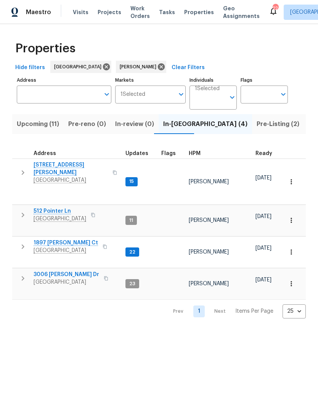
click at [309, 128] on span "Listed (21)" at bounding box center [324, 124] width 31 height 11
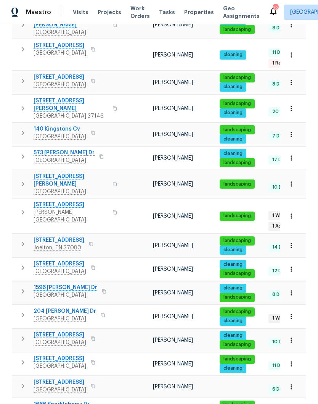
scroll to position [177, 0]
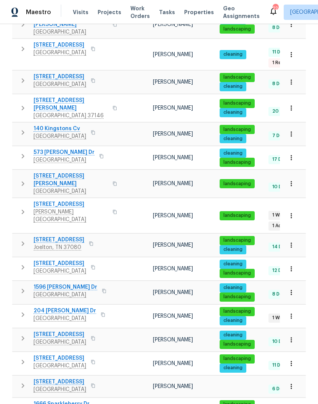
click at [293, 312] on icon "button" at bounding box center [292, 316] width 8 height 8
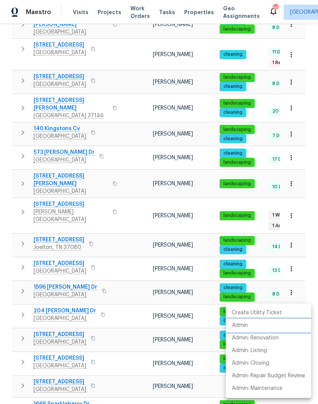
click at [242, 327] on p "Admin" at bounding box center [240, 325] width 16 height 8
click at [261, 313] on p "Create Utility Ticket" at bounding box center [257, 313] width 50 height 8
click at [61, 291] on div at bounding box center [159, 202] width 318 height 404
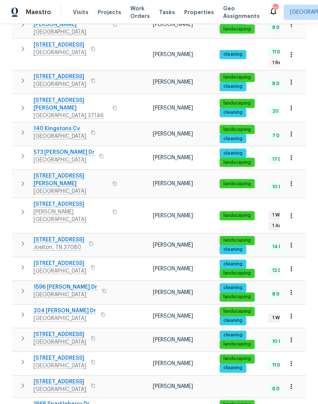
click at [59, 307] on span "204 [PERSON_NAME] Dr" at bounding box center [65, 311] width 63 height 8
click at [62, 43] on span "[STREET_ADDRESS]" at bounding box center [60, 45] width 53 height 8
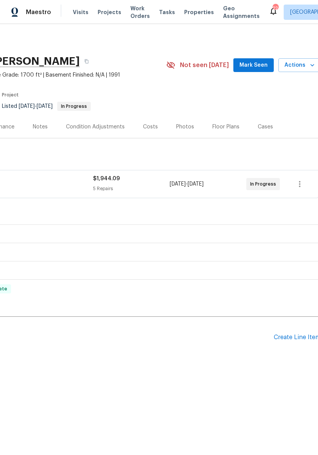
scroll to position [0, 111]
click at [256, 67] on span "Mark Seen" at bounding box center [253, 66] width 28 height 10
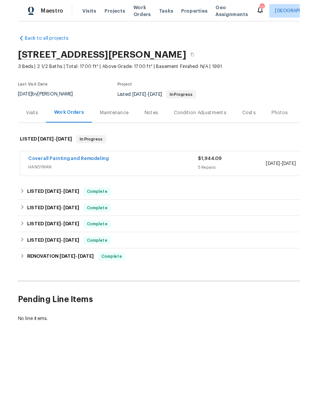
scroll to position [0, 0]
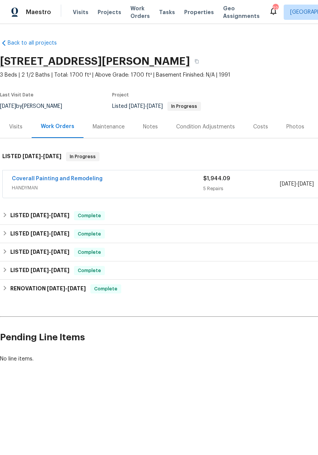
click at [155, 127] on div "Notes" at bounding box center [150, 127] width 15 height 8
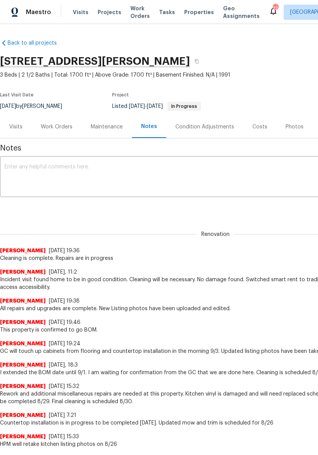
click at [109, 169] on textarea at bounding box center [216, 177] width 422 height 27
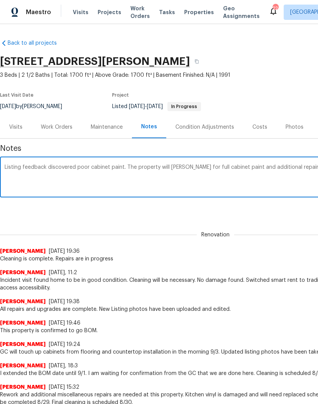
click at [75, 164] on textarea "Listing feedback discovered poor cabinet paint. The property will [PERSON_NAME]…" at bounding box center [216, 177] width 422 height 27
click at [102, 167] on textarea "Listing feedback communicated poor cabinet paint. The property will [PERSON_NAM…" at bounding box center [216, 177] width 422 height 27
click at [140, 166] on textarea "Listing feedback communicated poor cabinet paint. The property will TOM for ful…" at bounding box center [216, 177] width 422 height 27
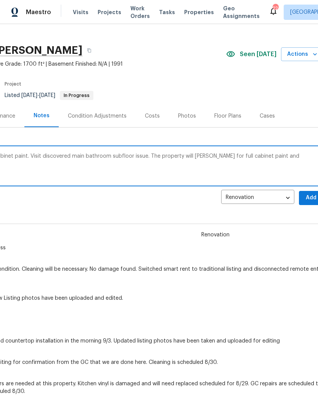
scroll to position [10, 112]
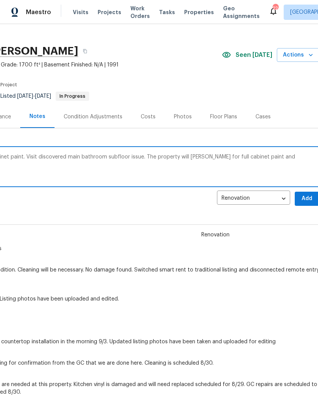
click at [187, 157] on textarea "Listing feedback communicated poor cabinet paint. Visit discovered main bathroo…" at bounding box center [104, 167] width 422 height 27
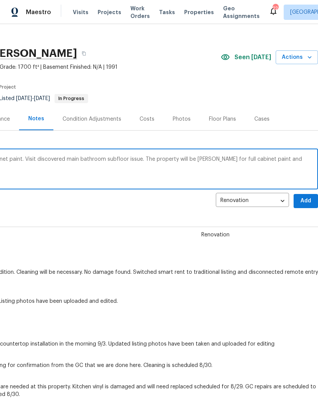
scroll to position [8, 113]
click at [309, 157] on textarea "Listing feedback communicated poor cabinet paint. Visit discovered main bathroo…" at bounding box center [103, 169] width 422 height 27
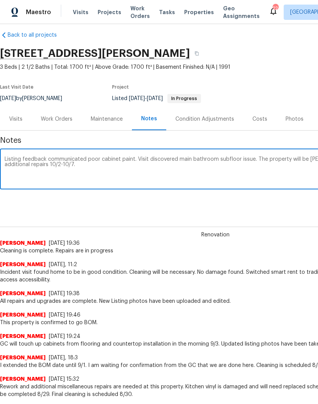
click at [87, 172] on textarea "Listing feedback communicated poor cabinet paint. Visit discovered main bathroo…" at bounding box center [216, 169] width 422 height 27
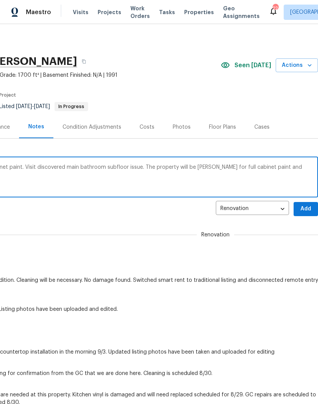
scroll to position [0, 113]
type textarea "Listing feedback communicated poor cabinet paint. Visit discovered main bathroo…"
click at [309, 208] on span "Add" at bounding box center [306, 209] width 12 height 10
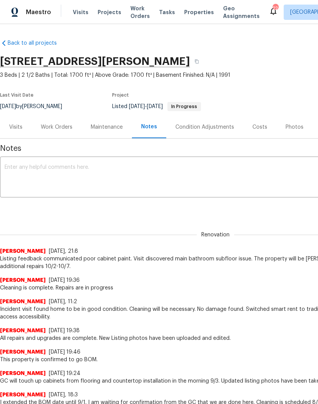
scroll to position [0, 0]
click at [64, 125] on div "Work Orders" at bounding box center [57, 127] width 32 height 8
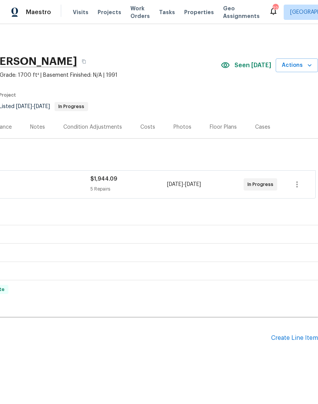
scroll to position [0, 113]
click at [302, 338] on div "Create Line Item" at bounding box center [294, 337] width 47 height 7
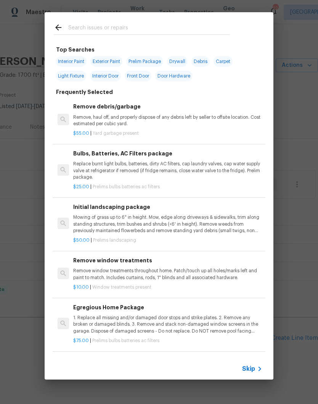
click at [118, 27] on input "text" at bounding box center [149, 28] width 162 height 11
type input "Cleaning"
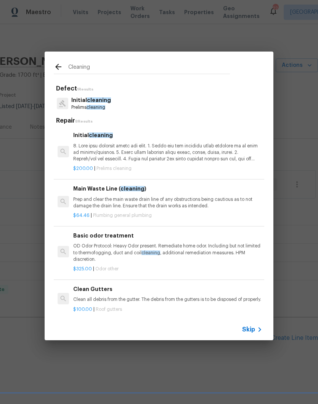
click at [109, 143] on p at bounding box center [167, 152] width 189 height 19
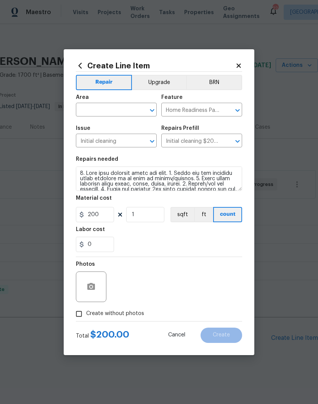
click at [137, 105] on div at bounding box center [147, 110] width 20 height 11
click at [117, 141] on li "Interior Overall" at bounding box center [116, 140] width 81 height 13
type input "Interior Overall"
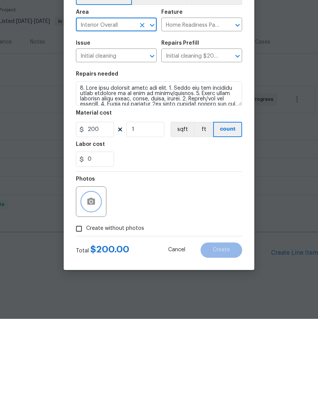
click at [96, 277] on button "button" at bounding box center [91, 286] width 18 height 18
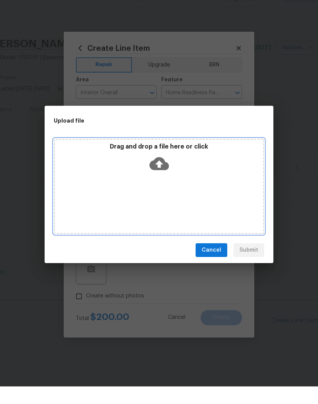
click at [191, 174] on div "Drag and drop a file here or click" at bounding box center [159, 176] width 208 height 33
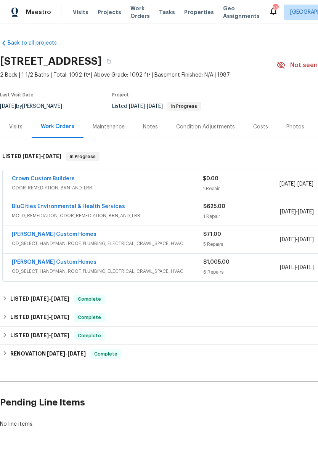
click at [154, 126] on div "Notes" at bounding box center [150, 127] width 15 height 8
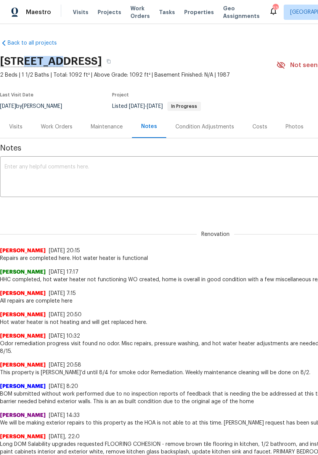
click at [229, 52] on div "[STREET_ADDRESS]" at bounding box center [138, 61] width 277 height 20
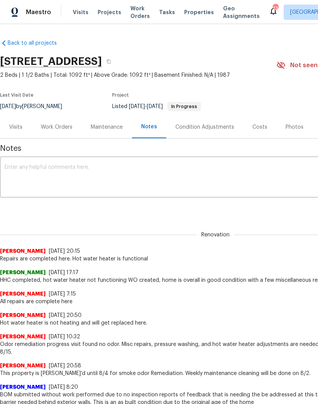
click at [60, 130] on div "Work Orders" at bounding box center [57, 127] width 32 height 8
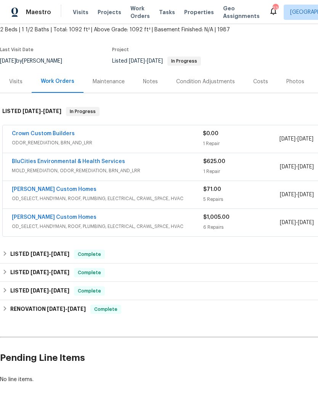
scroll to position [45, 0]
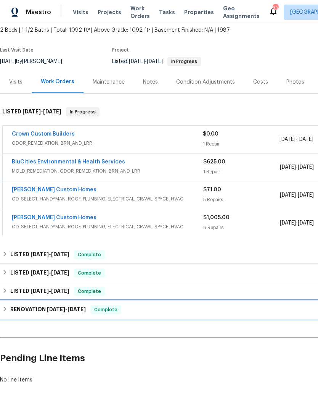
click at [40, 310] on h6 "RENOVATION [DATE] - [DATE]" at bounding box center [48, 309] width 76 height 9
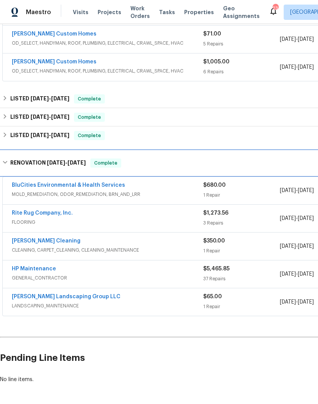
scroll to position [200, 0]
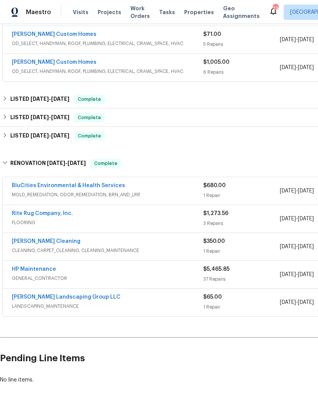
click at [45, 271] on link "HP Maintenance" at bounding box center [34, 268] width 44 height 5
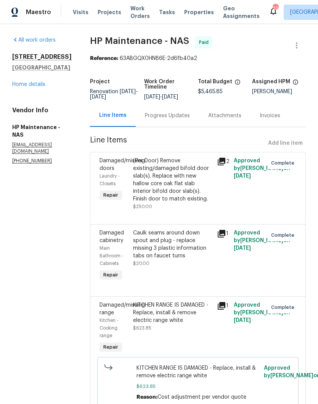
click at [38, 86] on link "Home details" at bounding box center [28, 84] width 33 height 5
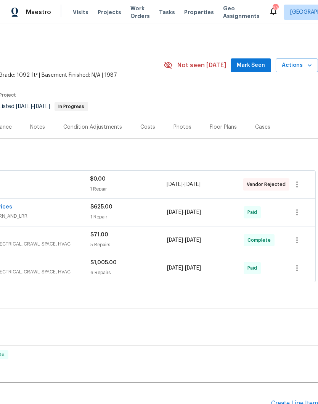
scroll to position [0, 113]
click at [256, 66] on span "Mark Seen" at bounding box center [251, 66] width 28 height 10
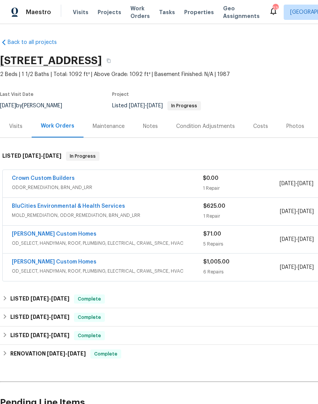
scroll to position [1, 0]
click at [37, 336] on span "[DATE]" at bounding box center [40, 334] width 18 height 5
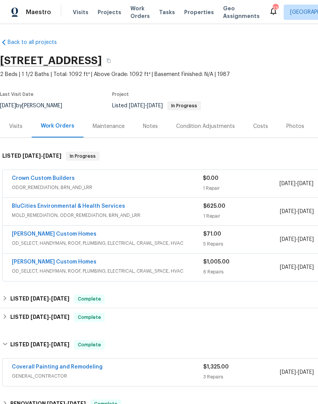
click at [84, 366] on link "Coverall Painting and Remodeling" at bounding box center [57, 366] width 91 height 5
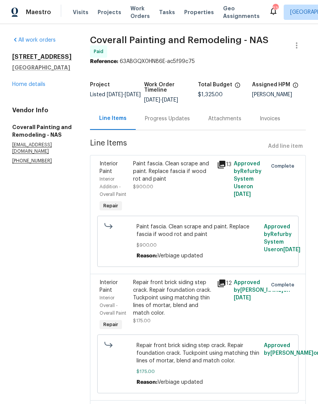
click at [34, 85] on link "Home details" at bounding box center [28, 84] width 33 height 5
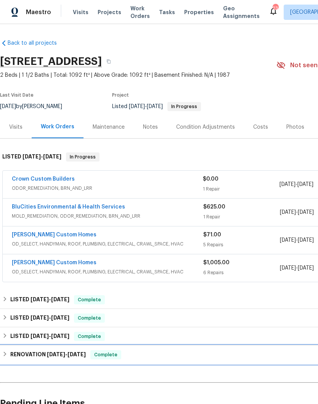
click at [47, 358] on h6 "RENOVATION [DATE] - [DATE]" at bounding box center [48, 354] width 76 height 9
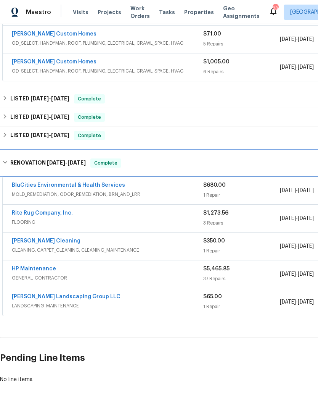
scroll to position [200, 0]
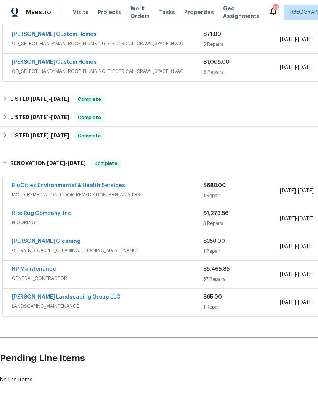
click at [48, 270] on link "HP Maintenance" at bounding box center [34, 268] width 44 height 5
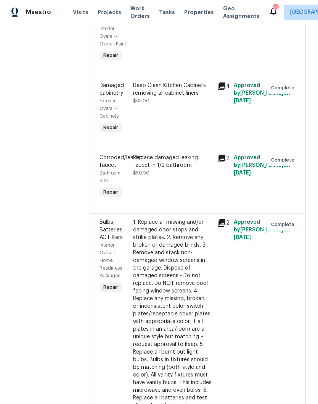
scroll to position [1193, 0]
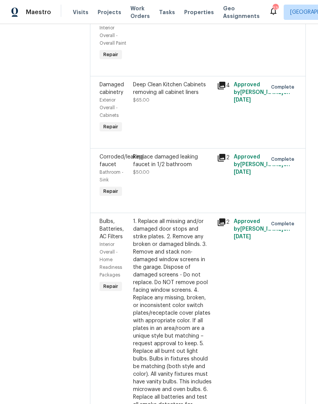
click at [172, 96] on div "Deep Clean Kitchen Cabinets removing all cabinet liners" at bounding box center [172, 88] width 79 height 15
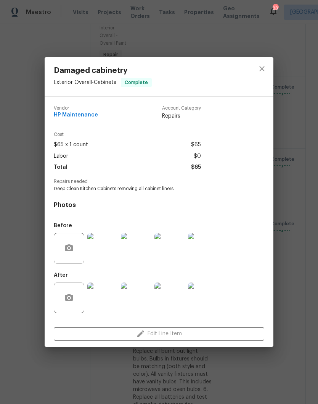
click at [108, 251] on img at bounding box center [102, 248] width 31 height 31
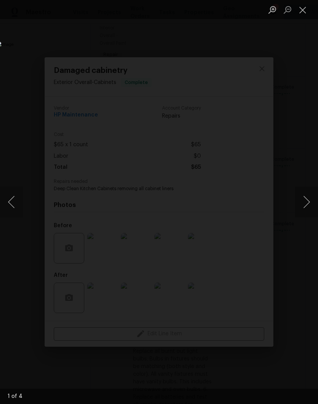
click at [309, 204] on button "Next image" at bounding box center [306, 202] width 23 height 31
click at [309, 201] on button "Next image" at bounding box center [306, 202] width 23 height 31
click at [309, 204] on button "Next image" at bounding box center [306, 202] width 23 height 31
click at [309, 206] on button "Next image" at bounding box center [306, 202] width 23 height 31
click at [308, 206] on button "Next image" at bounding box center [306, 202] width 23 height 31
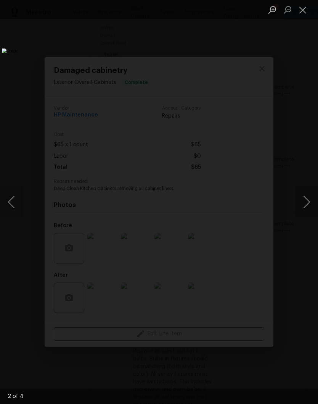
click at [308, 208] on button "Next image" at bounding box center [306, 202] width 23 height 31
click at [309, 206] on button "Next image" at bounding box center [306, 202] width 23 height 31
click at [304, 11] on button "Close lightbox" at bounding box center [302, 9] width 15 height 13
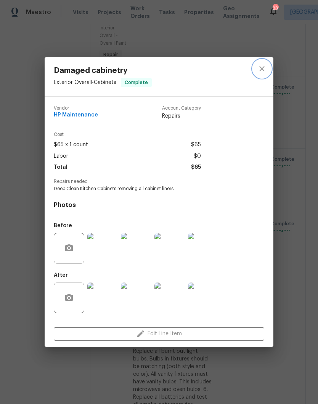
click at [263, 72] on icon "close" at bounding box center [261, 68] width 9 height 9
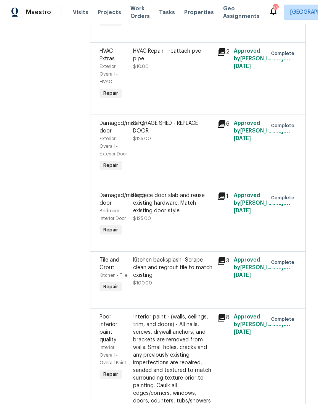
scroll to position [1888, 0]
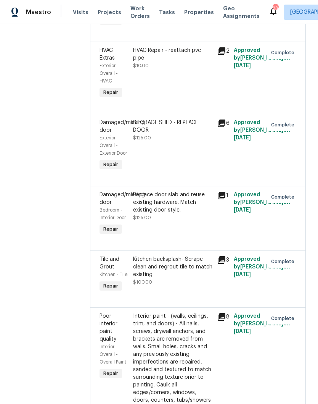
click at [149, 134] on div "STORAGE SHED - REPLACE DOOR" at bounding box center [172, 126] width 79 height 15
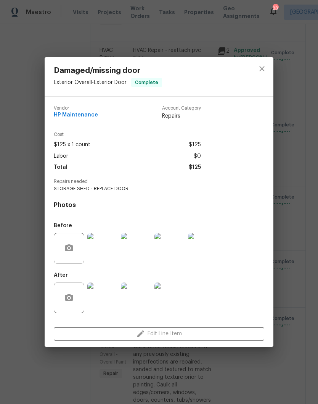
click at [141, 253] on img at bounding box center [136, 248] width 31 height 31
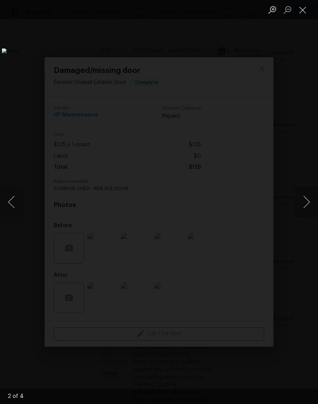
click at [305, 13] on button "Close lightbox" at bounding box center [302, 9] width 15 height 13
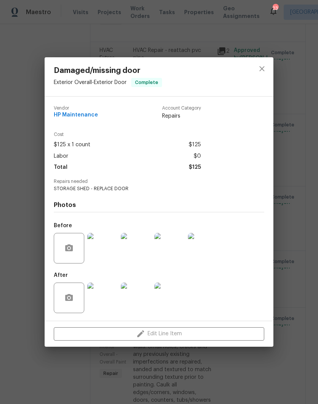
click at [142, 301] on img at bounding box center [136, 297] width 31 height 31
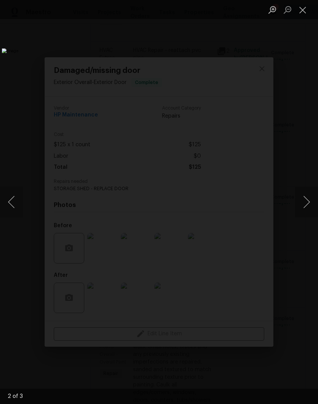
click at [308, 203] on button "Next image" at bounding box center [306, 202] width 23 height 31
click at [302, 13] on button "Close lightbox" at bounding box center [302, 9] width 15 height 13
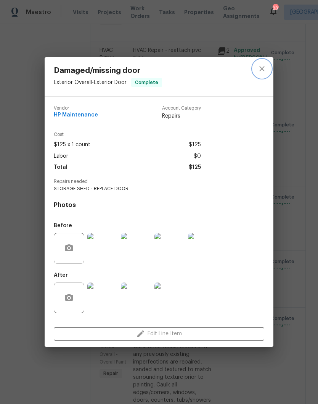
click at [264, 70] on icon "close" at bounding box center [261, 68] width 5 height 5
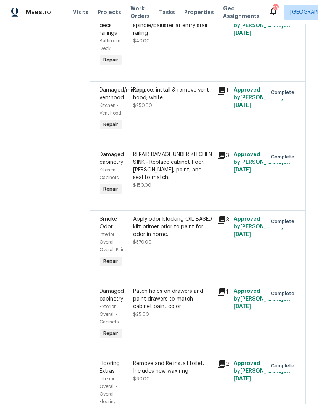
scroll to position [2401, 0]
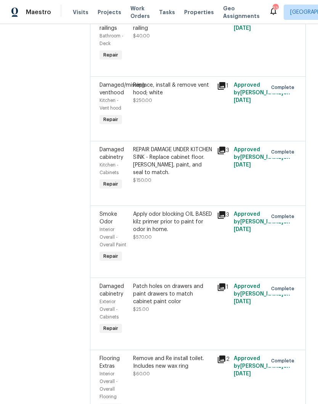
click at [177, 167] on div "REPAIR DAMAGE UNDER KITCHEN SINK - Replace cabinet floor. [PERSON_NAME], paint,…" at bounding box center [172, 161] width 79 height 31
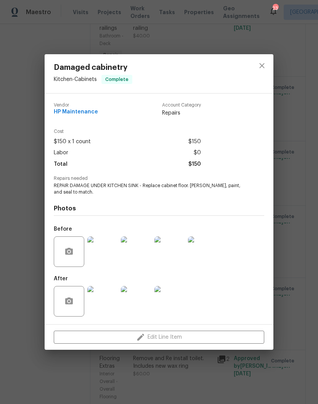
click at [108, 305] on img at bounding box center [102, 301] width 31 height 31
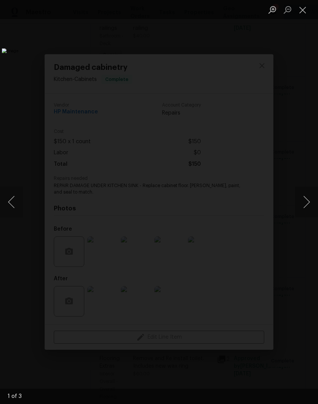
click at [304, 14] on button "Close lightbox" at bounding box center [302, 9] width 15 height 13
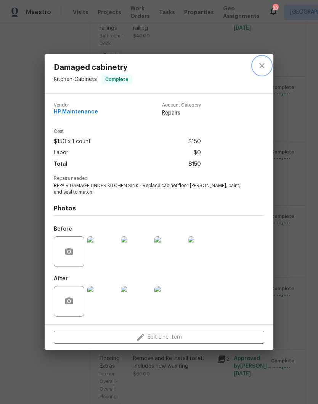
click at [264, 68] on icon "close" at bounding box center [261, 65] width 9 height 9
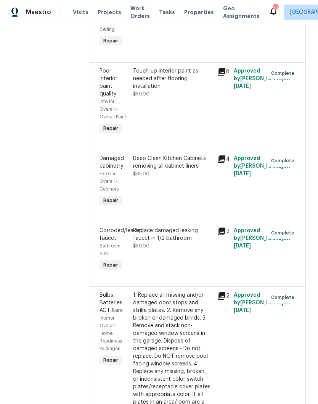
scroll to position [1092, 0]
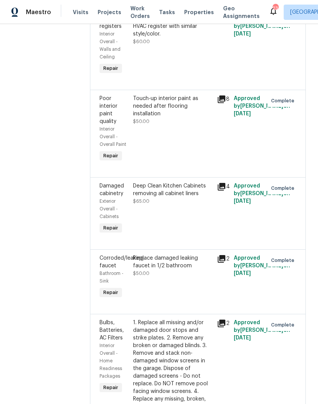
click at [191, 195] on div "Deep Clean Kitchen Cabinets removing all cabinet liners" at bounding box center [172, 189] width 79 height 15
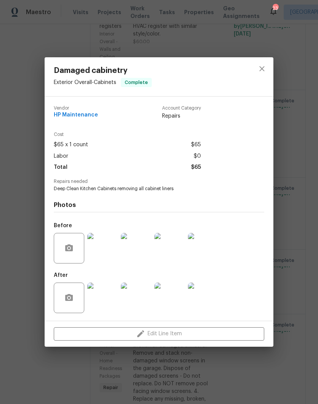
click at [113, 294] on img at bounding box center [102, 297] width 31 height 31
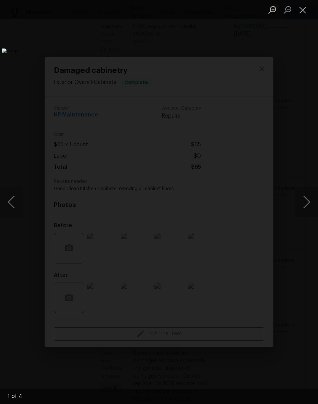
click at [304, 206] on button "Next image" at bounding box center [306, 202] width 23 height 31
click at [306, 204] on button "Next image" at bounding box center [306, 202] width 23 height 31
click at [307, 203] on button "Next image" at bounding box center [306, 202] width 23 height 31
click at [301, 8] on button "Close lightbox" at bounding box center [302, 9] width 15 height 13
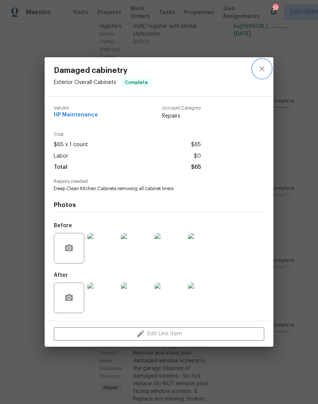
click at [265, 70] on icon "close" at bounding box center [261, 68] width 9 height 9
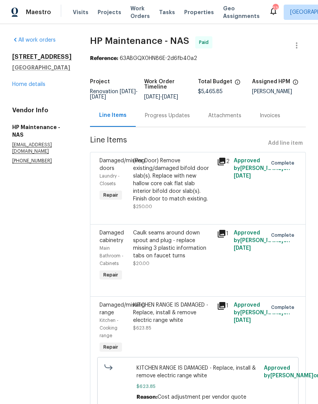
scroll to position [0, 0]
click at [40, 85] on link "Home details" at bounding box center [28, 84] width 33 height 5
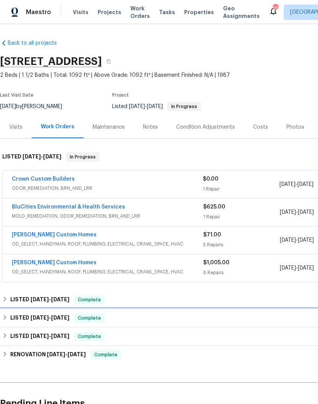
click at [68, 317] on span "[DATE]" at bounding box center [60, 317] width 18 height 5
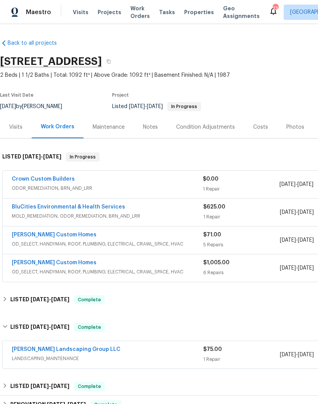
click at [66, 296] on span "[DATE]" at bounding box center [60, 298] width 18 height 5
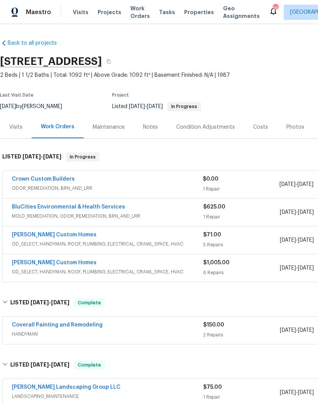
click at [62, 262] on link "[PERSON_NAME] Custom Homes" at bounding box center [54, 262] width 85 height 5
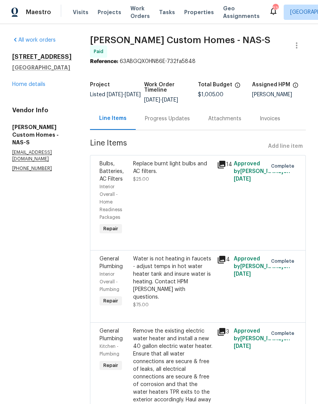
click at [38, 86] on link "Home details" at bounding box center [28, 84] width 33 height 5
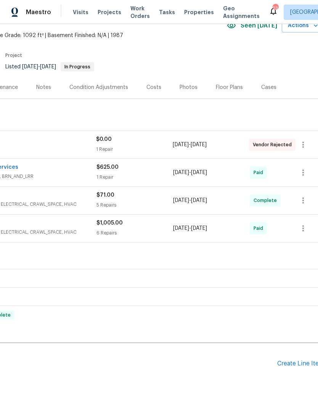
scroll to position [39, 108]
click at [301, 364] on div "Create Line Item" at bounding box center [299, 363] width 47 height 7
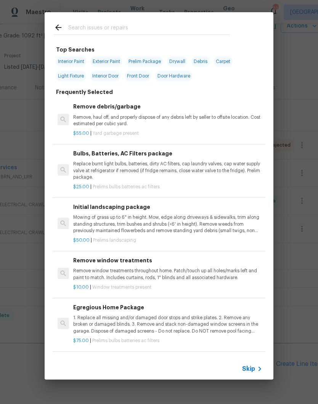
click at [127, 25] on input "text" at bounding box center [149, 28] width 162 height 11
type input "Door jam"
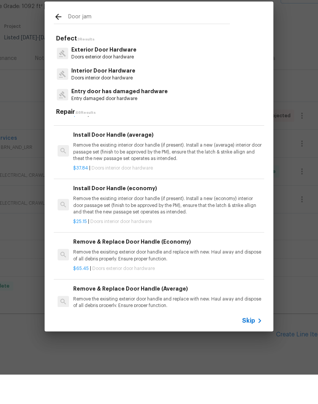
scroll to position [85, 0]
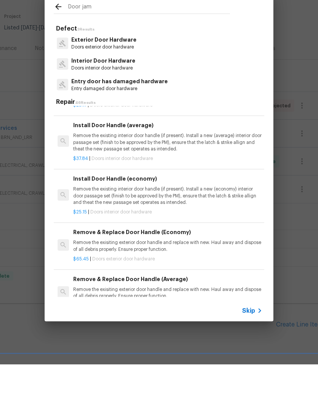
click at [132, 117] on p "Entry door has damaged hardware" at bounding box center [119, 121] width 97 height 8
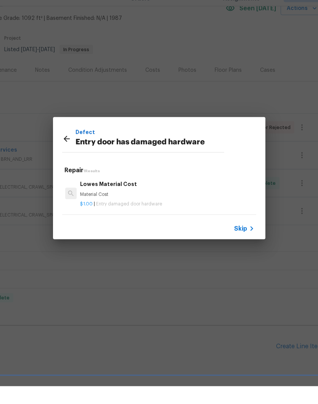
click at [70, 153] on icon at bounding box center [67, 156] width 6 height 6
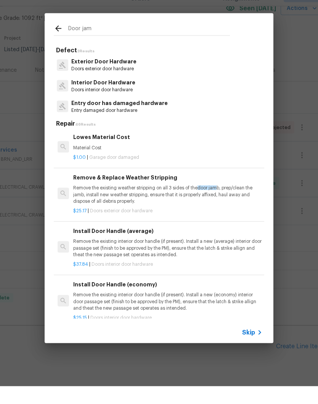
click at [102, 42] on input "Door jam" at bounding box center [149, 47] width 162 height 11
type input "Door"
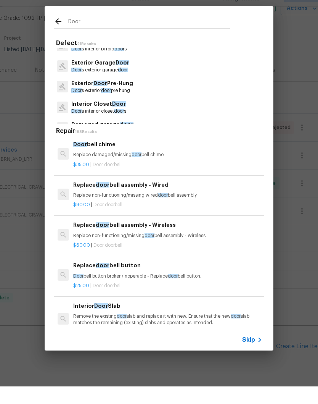
scroll to position [116, 0]
click at [126, 97] on p "Exterior Door Pre-Hung" at bounding box center [102, 101] width 62 height 8
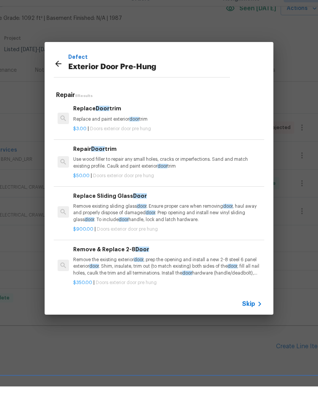
click at [147, 174] on p "Use wood filler to repair any small holes, cracks or imperfections. Sand and ma…" at bounding box center [167, 180] width 189 height 13
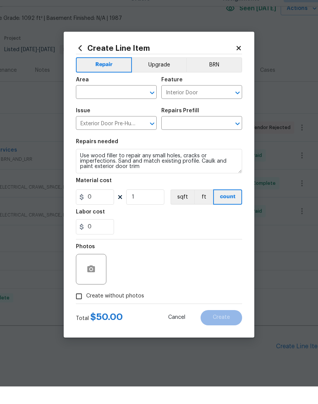
type input "Repair Door trim $50.00"
type input "50"
click at [98, 277] on button "button" at bounding box center [91, 286] width 18 height 18
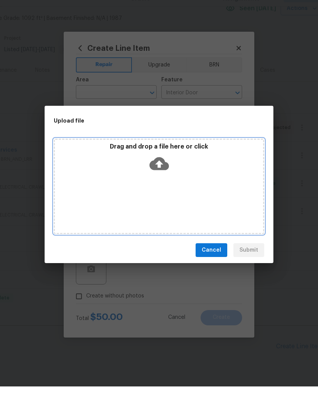
click at [184, 176] on div "Drag and drop a file here or click" at bounding box center [159, 203] width 211 height 95
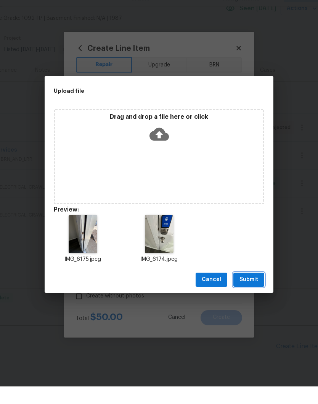
click at [256, 292] on span "Submit" at bounding box center [249, 297] width 19 height 10
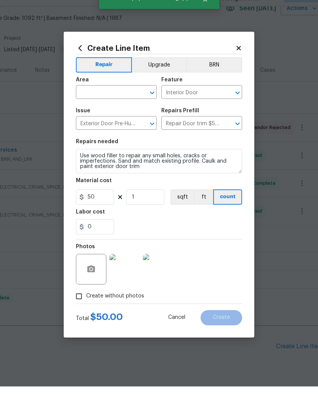
click at [129, 272] on img at bounding box center [124, 286] width 31 height 31
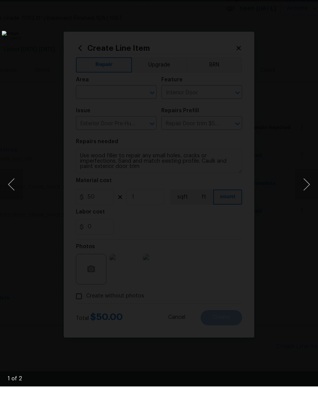
click at [308, 187] on button "Next image" at bounding box center [306, 202] width 23 height 31
click at [304, 1] on li "Lightbox" at bounding box center [302, 9] width 15 height 19
click at [307, 0] on li "Lightbox" at bounding box center [302, 9] width 15 height 19
click at [314, 6] on div "Lightbox" at bounding box center [159, 202] width 318 height 404
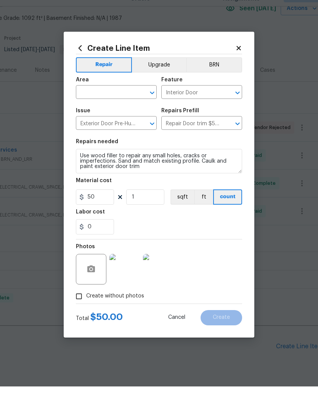
click at [134, 105] on input "text" at bounding box center [106, 111] width 60 height 12
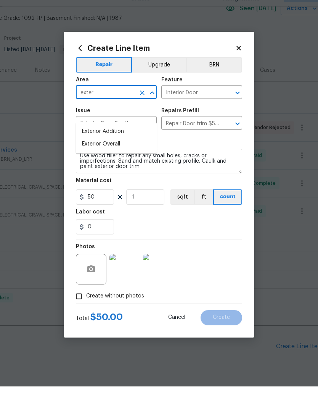
click at [119, 155] on li "Exterior Overall" at bounding box center [116, 161] width 81 height 13
type input "Exterior Overall"
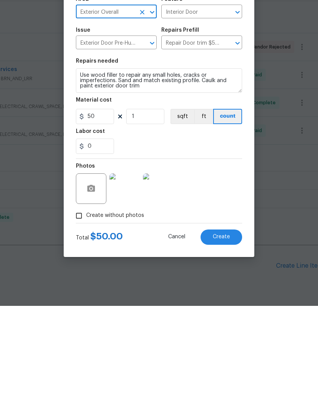
click at [225, 332] on span "Create" at bounding box center [221, 335] width 17 height 6
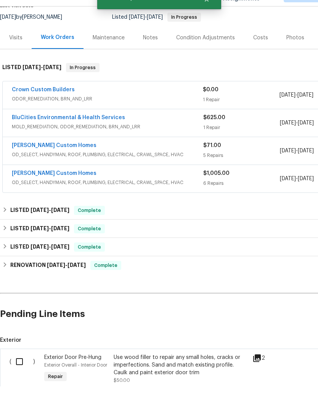
scroll to position [73, 0]
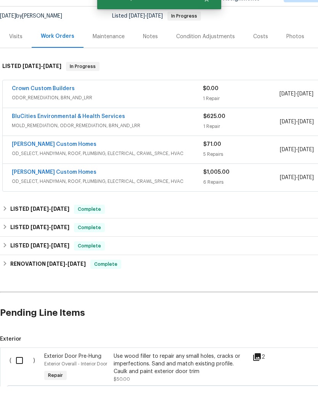
click at [23, 370] on input "checkbox" at bounding box center [22, 378] width 22 height 16
checkbox input "true"
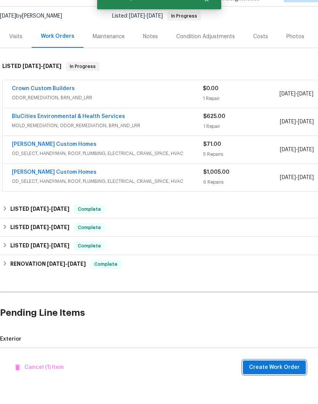
click at [277, 380] on span "Create Work Order" at bounding box center [274, 385] width 51 height 10
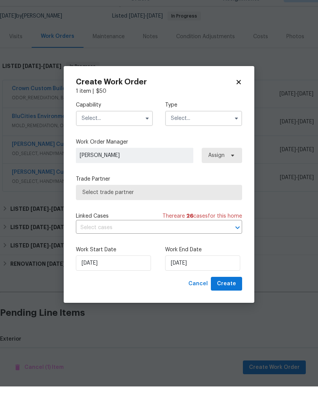
click at [132, 128] on input "text" at bounding box center [114, 135] width 77 height 15
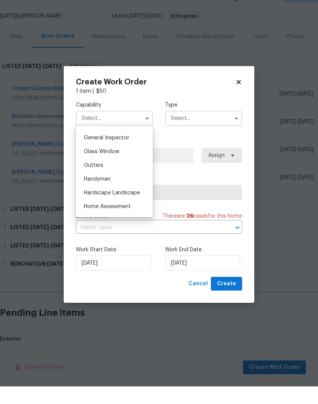
scroll to position [375, 0]
click at [106, 193] on span "Handyman" at bounding box center [97, 195] width 27 height 5
type input "Handyman"
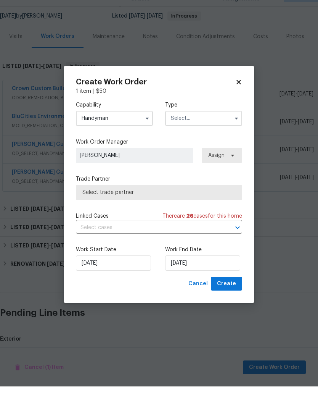
click at [206, 128] on input "text" at bounding box center [203, 135] width 77 height 15
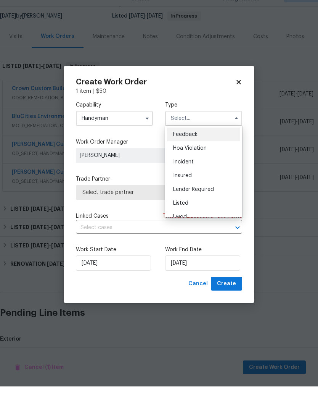
click at [183, 218] on span "Listed" at bounding box center [180, 220] width 15 height 5
type input "Listed"
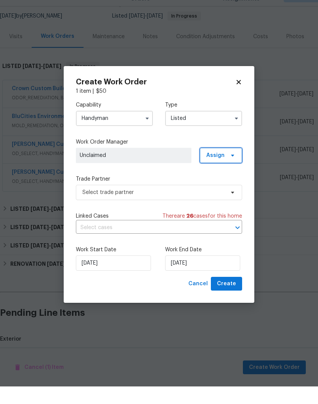
click at [230, 170] on icon at bounding box center [233, 173] width 6 height 6
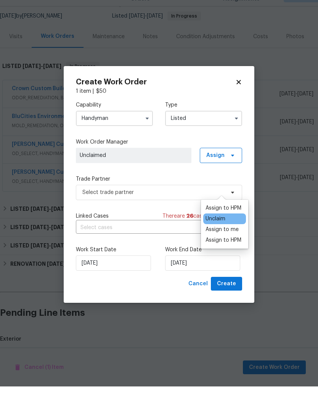
click at [228, 243] on div "Assign to me" at bounding box center [222, 247] width 33 height 8
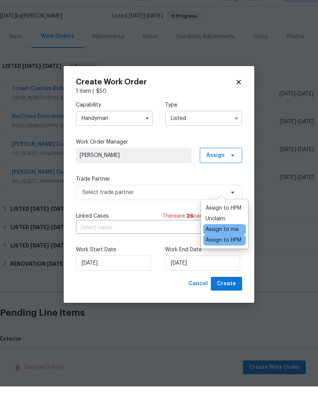
click at [162, 169] on span "[PERSON_NAME]" at bounding box center [134, 173] width 108 height 8
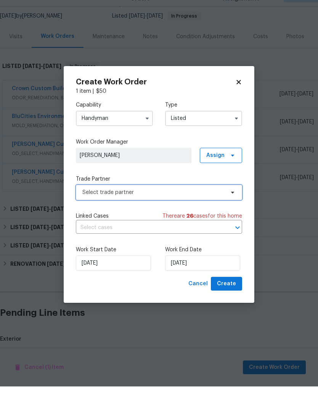
click at [233, 207] on icon at bounding box center [233, 210] width 6 height 6
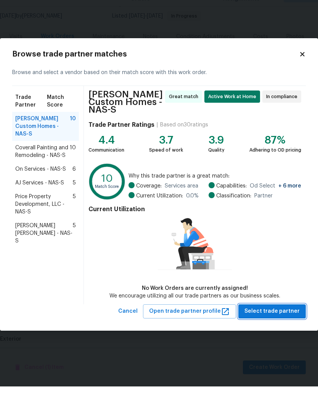
click at [273, 324] on span "Select trade partner" at bounding box center [271, 329] width 55 height 10
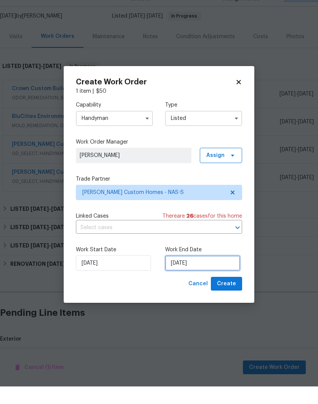
click at [212, 273] on input "[DATE]" at bounding box center [202, 280] width 75 height 15
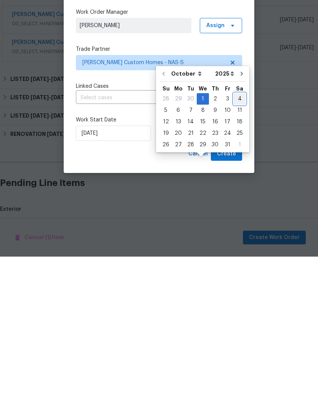
click at [240, 241] on div "4" at bounding box center [240, 246] width 12 height 11
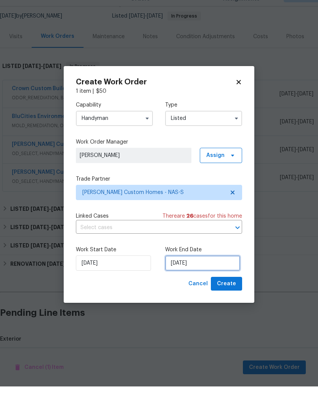
click at [221, 273] on input "10/4/2025" at bounding box center [202, 280] width 75 height 15
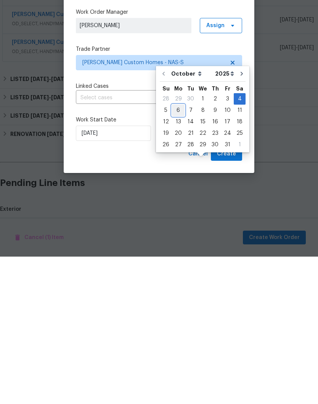
click at [182, 252] on div "6" at bounding box center [178, 257] width 13 height 11
type input "[DATE]"
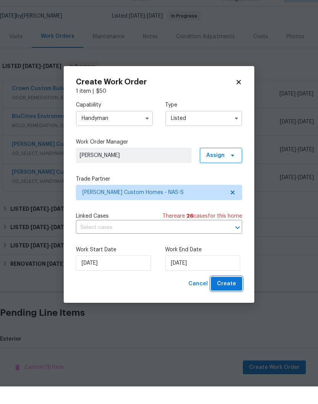
click at [230, 296] on span "Create" at bounding box center [226, 301] width 19 height 10
checkbox input "false"
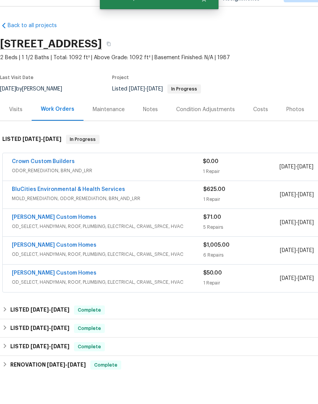
scroll to position [0, 0]
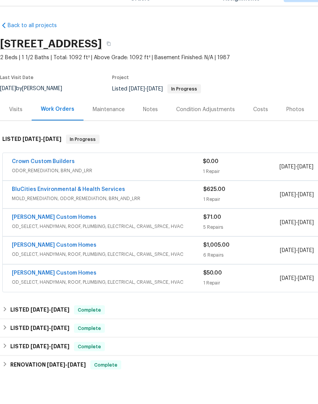
click at [53, 288] on link "[PERSON_NAME] Custom Homes" at bounding box center [54, 290] width 85 height 5
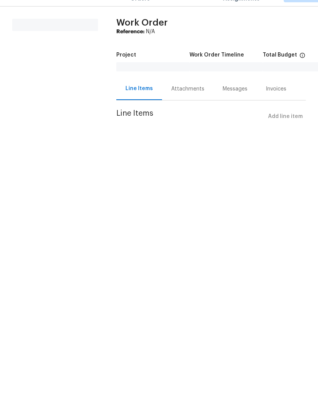
scroll to position [0, 0]
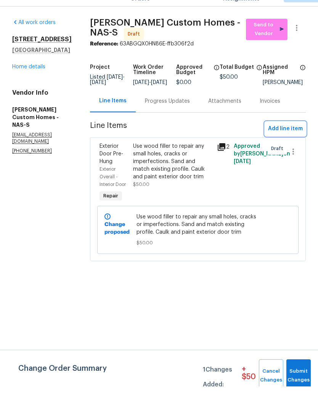
click at [293, 142] on span "Add line item" at bounding box center [285, 147] width 35 height 10
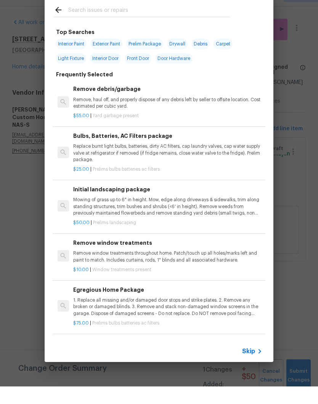
click at [148, 23] on input "text" at bounding box center [149, 28] width 162 height 11
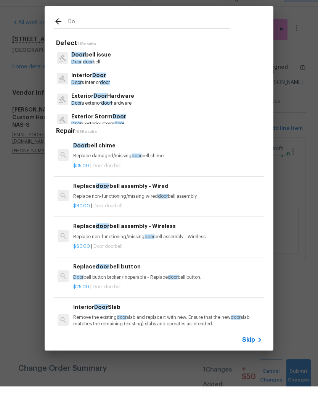
type input "D"
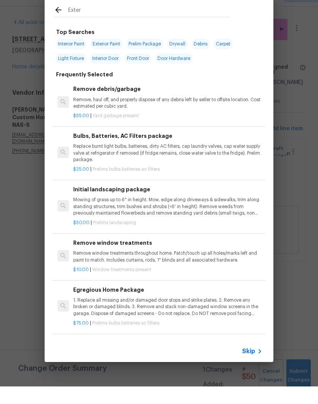
type input "Exteri"
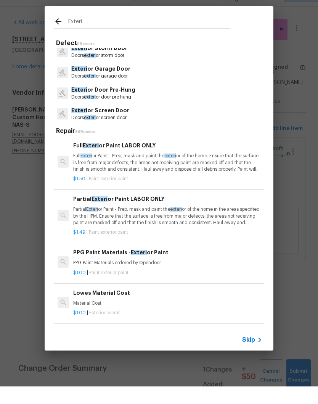
scroll to position [88, 0]
click at [121, 112] on p "Doors exteri or door pre hung" at bounding box center [103, 115] width 64 height 6
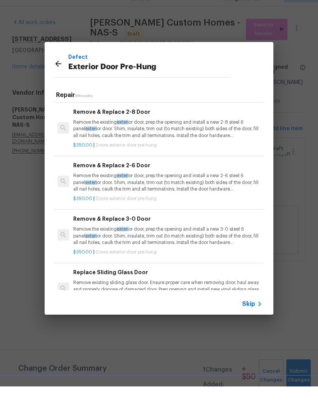
scroll to position [139, 0]
click at [151, 190] on p "Remove the existing exteri or door, prep the opening and install a new 2-6 stee…" at bounding box center [167, 199] width 189 height 19
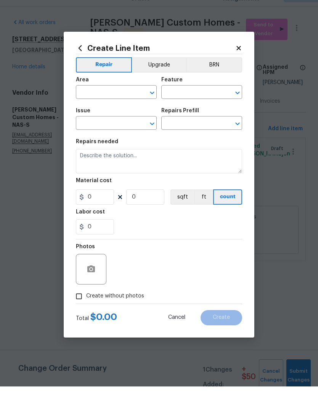
type input "Interior Door"
type input "Exterior Door Pre-Hung"
type textarea "Remove the existing exterior door, prep the opening and install a new 2-6 steel…"
type input "1"
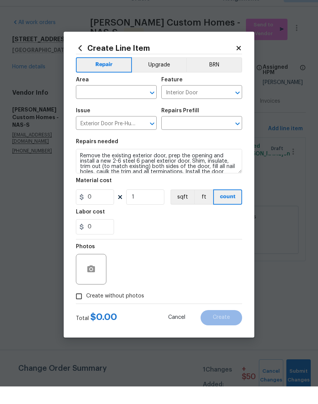
type input "Remove & Replace 2-6 Door $350.00"
type input "350"
click at [129, 105] on input "text" at bounding box center [106, 111] width 60 height 12
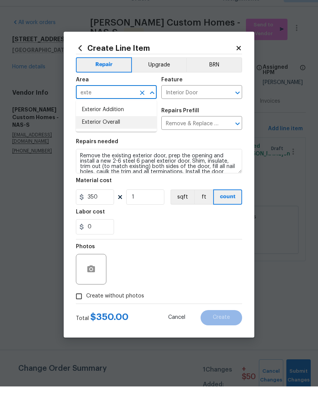
click at [119, 134] on li "Exterior Overall" at bounding box center [116, 140] width 81 height 13
type input "Exterior Overall"
click at [228, 108] on icon "Clear" at bounding box center [227, 110] width 5 height 5
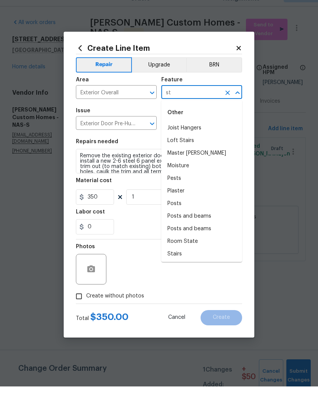
type input "s"
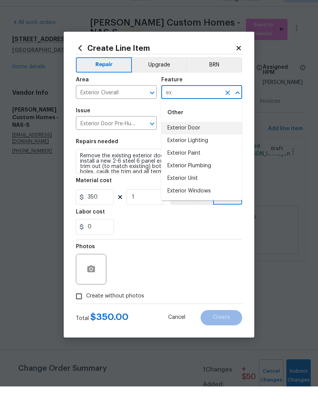
click at [197, 139] on li "Exterior Door" at bounding box center [201, 145] width 81 height 13
type input "Exterior Door"
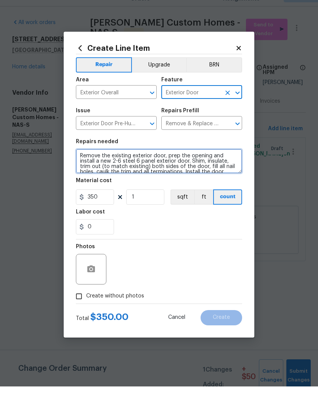
click at [82, 166] on textarea "Remove the existing exterior door, prep the opening and install a new 2-6 steel…" at bounding box center [159, 178] width 166 height 24
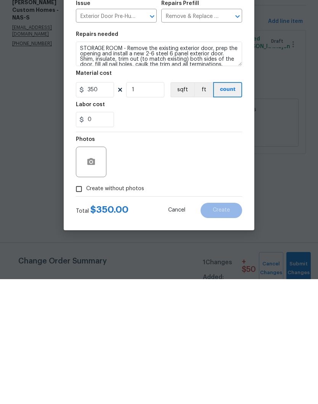
click at [94, 283] on icon "button" at bounding box center [91, 286] width 8 height 7
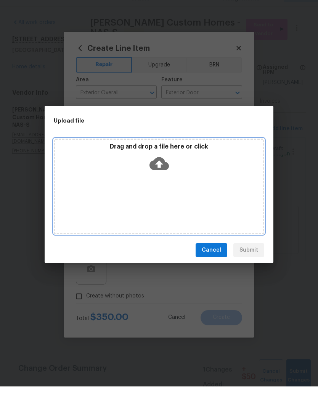
click at [185, 183] on div "Drag and drop a file here or click" at bounding box center [159, 203] width 211 height 95
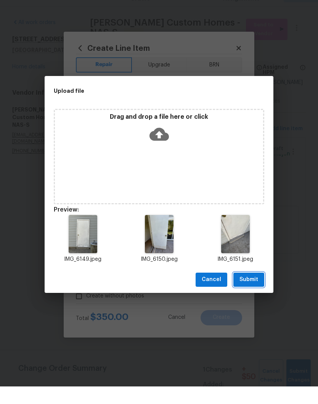
click at [256, 292] on span "Submit" at bounding box center [249, 297] width 19 height 10
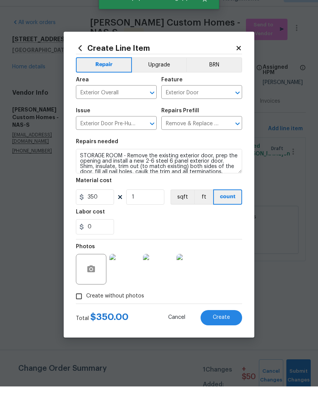
click at [129, 271] on img at bounding box center [124, 286] width 31 height 31
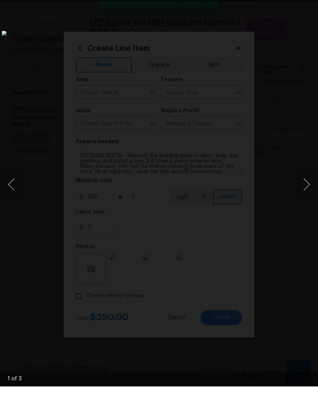
click at [305, 189] on button "Next image" at bounding box center [306, 202] width 23 height 31
click at [304, 192] on button "Next image" at bounding box center [306, 202] width 23 height 31
click at [306, 187] on button "Next image" at bounding box center [306, 202] width 23 height 31
click at [244, 54] on img "Lightbox" at bounding box center [123, 201] width 242 height 307
click at [313, 8] on div "Lightbox" at bounding box center [159, 202] width 318 height 404
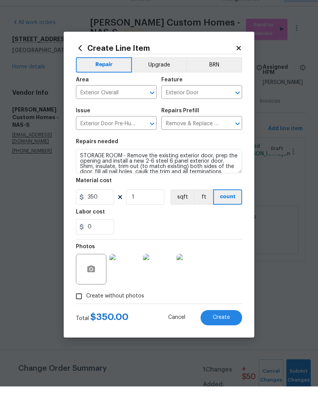
scroll to position [0, 0]
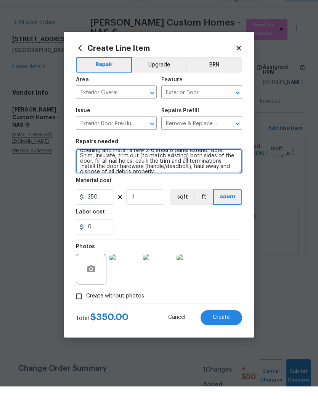
click at [224, 170] on textarea "STORAGE ROOM - Remove the existing exterior door, prep the opening and install …" at bounding box center [159, 178] width 166 height 24
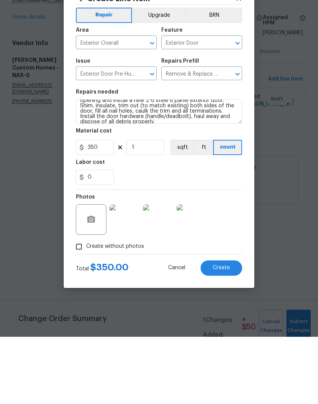
click at [127, 271] on img at bounding box center [124, 286] width 31 height 31
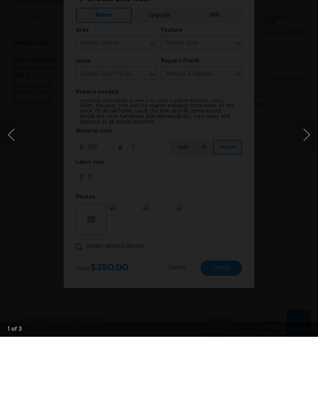
scroll to position [0, 0]
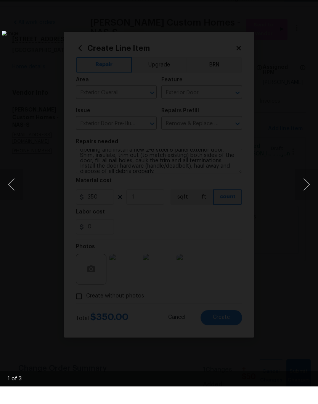
click at [312, 4] on div "Lightbox" at bounding box center [159, 202] width 318 height 404
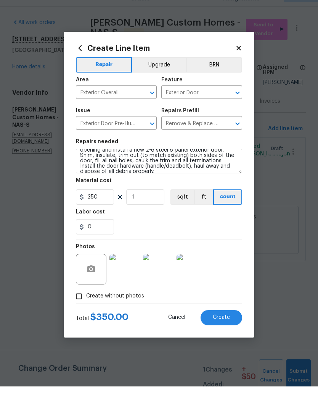
click at [145, 172] on textarea "STORAGE ROOM - Remove the existing exterior door, prep the opening and install …" at bounding box center [159, 178] width 166 height 24
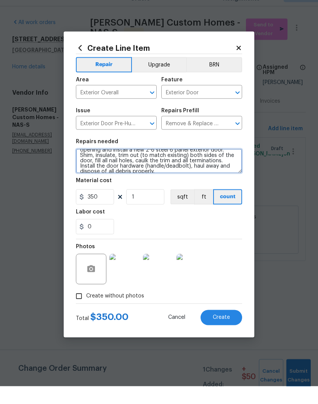
scroll to position [13, 0]
type textarea "STORAGE ROOM - Remove the existing exterior door, prep the opening and install …"
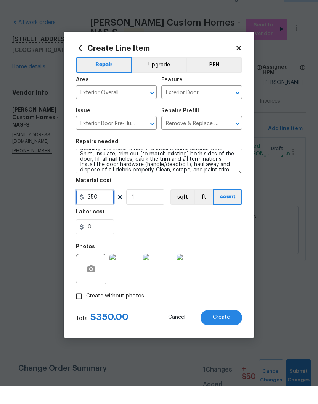
click at [106, 207] on input "350" at bounding box center [95, 214] width 38 height 15
type input "400"
click at [204, 236] on div "0" at bounding box center [159, 243] width 166 height 15
click at [229, 332] on span "Create" at bounding box center [221, 335] width 17 height 6
type input "0"
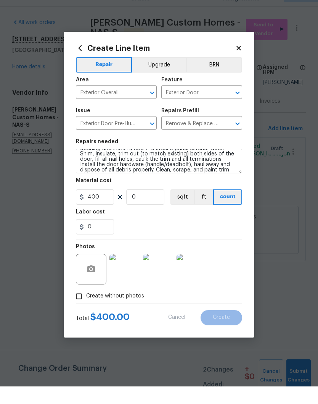
type input "0"
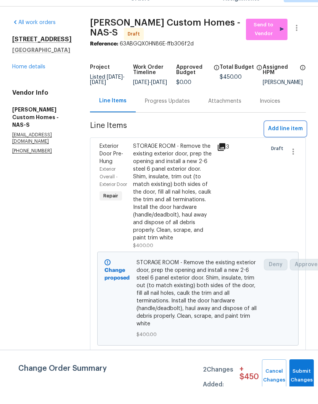
click at [291, 142] on span "Add line item" at bounding box center [285, 147] width 35 height 10
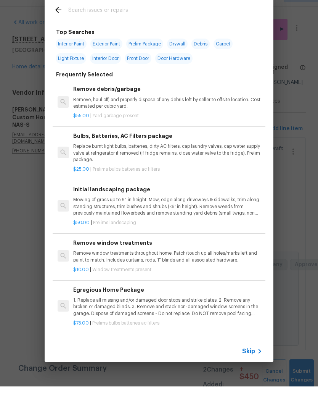
click at [138, 23] on input "text" at bounding box center [149, 28] width 162 height 11
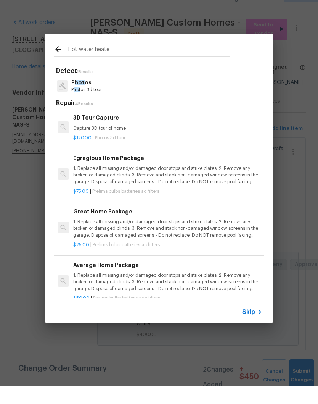
type input "Hot water heatet"
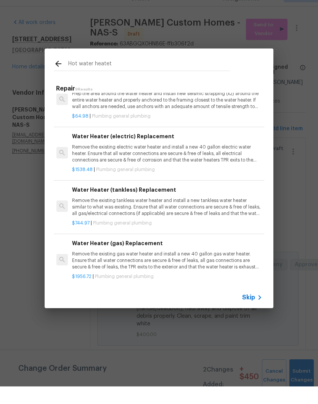
scroll to position [72, 1]
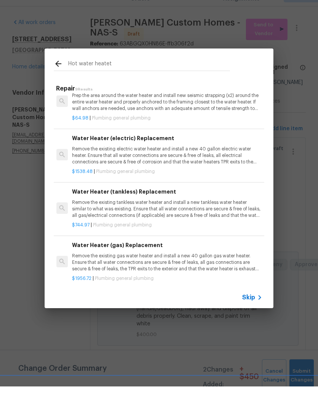
click at [154, 163] on p "Remove the existing electric water heater and install a new 40 gallon electric …" at bounding box center [166, 172] width 189 height 19
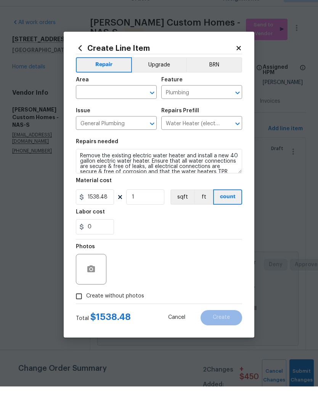
click at [133, 105] on input "text" at bounding box center [106, 111] width 60 height 12
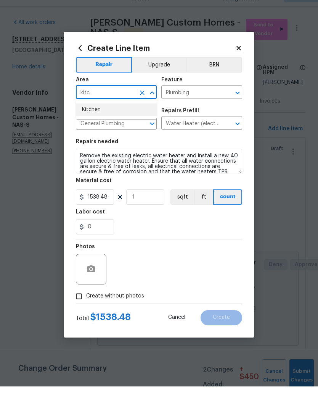
click at [100, 121] on li "Kitchen" at bounding box center [116, 127] width 81 height 13
type input "Kitchen"
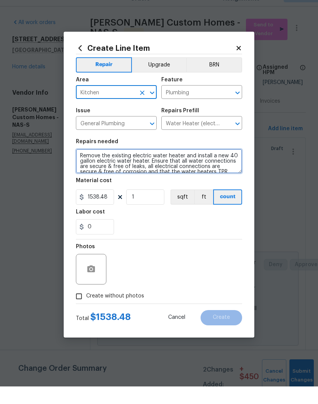
click at [83, 166] on textarea "Remove the existing electric water heater and install a new 40 gallon electric …" at bounding box center [159, 178] width 166 height 24
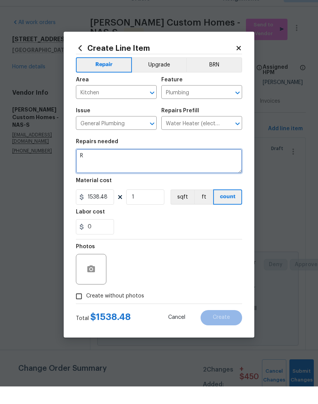
scroll to position [0, 0]
click at [130, 166] on textarea "Rework - newly 8nstalled" at bounding box center [159, 178] width 166 height 24
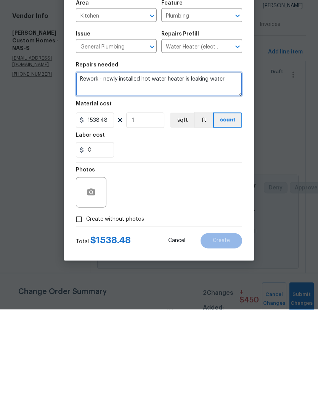
type textarea "Rework - newly installed hot water heater is leaking water"
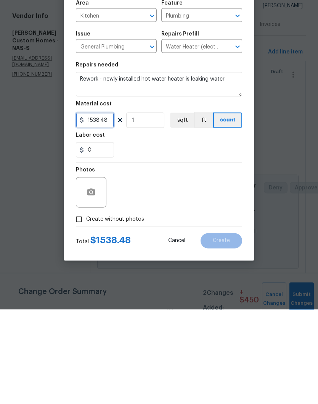
click at [109, 207] on input "1538.48" at bounding box center [95, 214] width 38 height 15
type input "1"
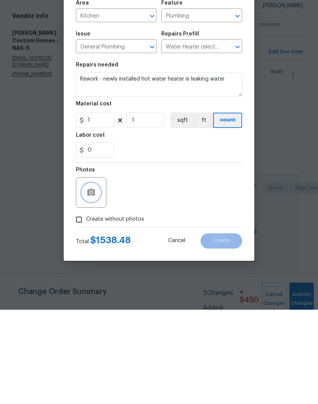
click at [95, 282] on icon "button" at bounding box center [91, 286] width 9 height 9
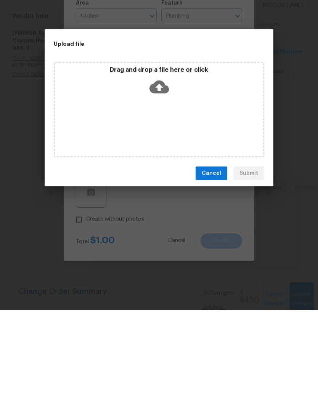
scroll to position [32, 0]
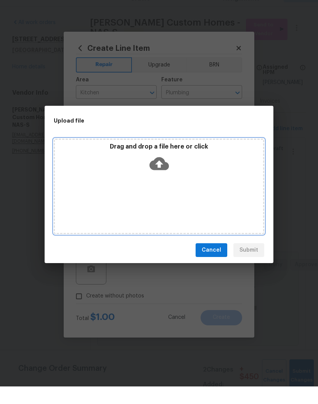
click at [179, 179] on div "Drag and drop a file here or click" at bounding box center [159, 203] width 211 height 95
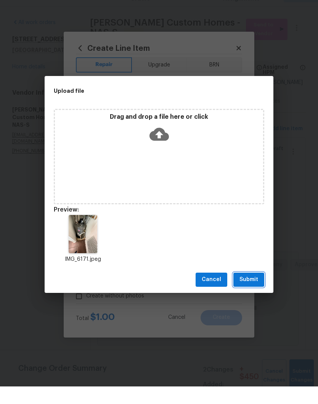
click at [253, 292] on span "Submit" at bounding box center [249, 297] width 19 height 10
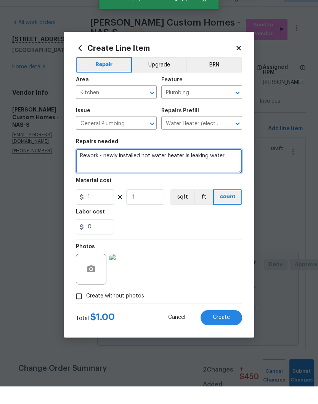
click at [235, 166] on textarea "Rework - newly installed hot water heater is leaking water" at bounding box center [159, 178] width 166 height 24
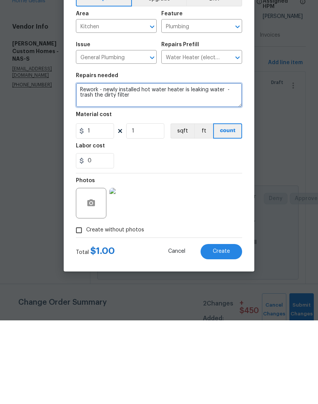
type textarea "Rework - newly installed hot water heater is leaking water - trash the dirty fi…"
click at [223, 327] on button "Create" at bounding box center [222, 334] width 42 height 15
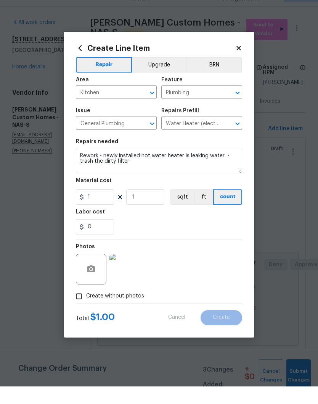
type input "0"
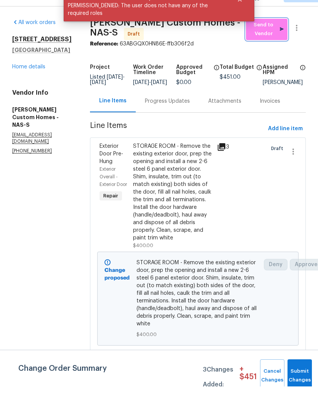
click at [268, 38] on span "Send to Vendor" at bounding box center [267, 47] width 34 height 18
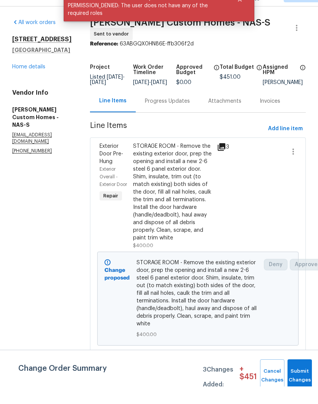
click at [185, 115] on div "Progress Updates" at bounding box center [167, 119] width 45 height 8
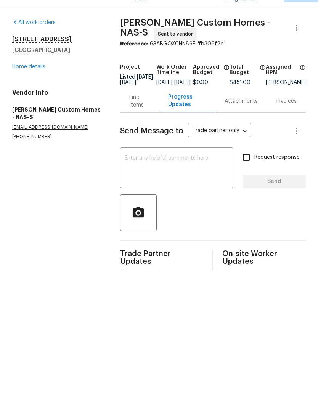
click at [156, 173] on textarea at bounding box center [177, 186] width 104 height 27
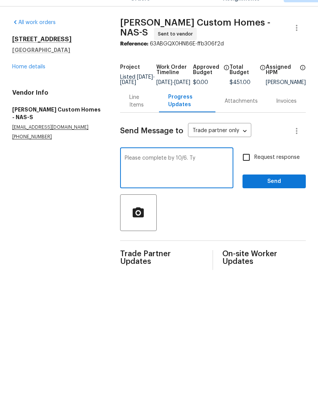
type textarea "Please complete by 10/6. Ty"
click at [280, 194] on span "Send" at bounding box center [274, 199] width 51 height 10
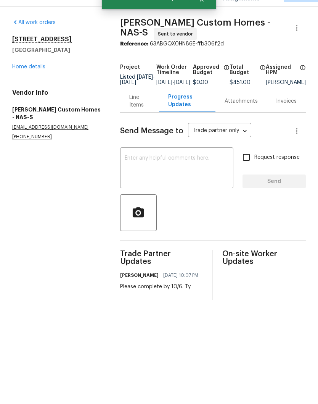
click at [134, 111] on div "Line Items" at bounding box center [139, 118] width 21 height 15
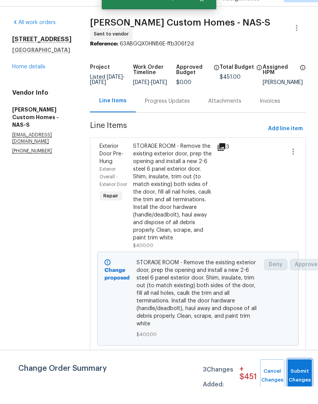
click at [302, 384] on span "Submit Changes" at bounding box center [299, 393] width 17 height 18
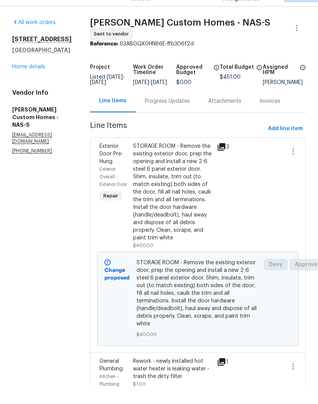
click at [35, 82] on link "Home details" at bounding box center [28, 84] width 33 height 5
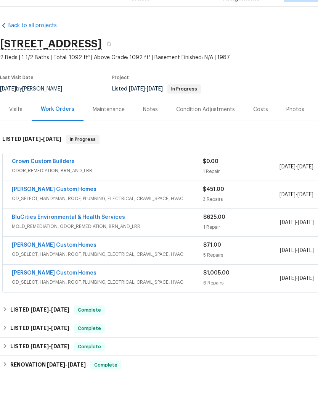
click at [63, 204] on link "Rappa Custom Homes" at bounding box center [54, 206] width 85 height 5
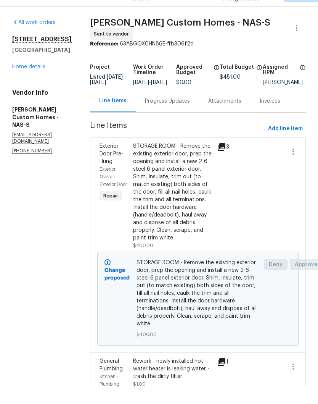
click at [32, 82] on link "Home details" at bounding box center [28, 84] width 33 height 5
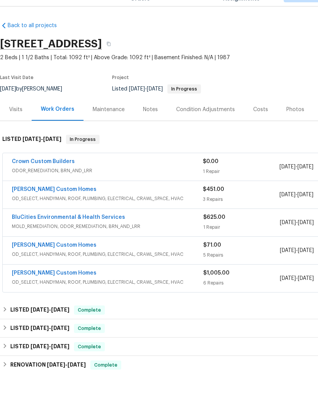
click at [57, 288] on link "Rappa Custom Homes" at bounding box center [54, 290] width 85 height 5
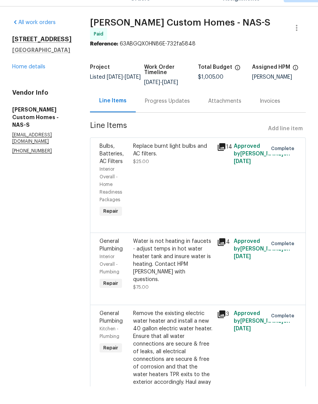
click at [37, 82] on link "Home details" at bounding box center [28, 84] width 33 height 5
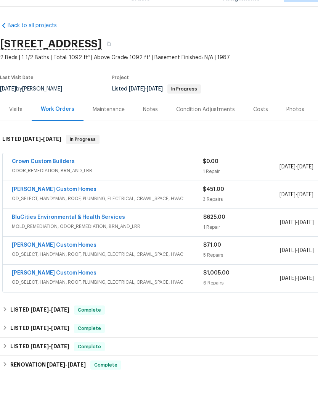
click at [61, 204] on link "Rappa Custom Homes" at bounding box center [54, 206] width 85 height 5
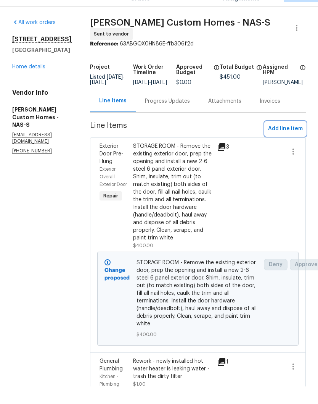
click at [297, 142] on span "Add line item" at bounding box center [285, 147] width 35 height 10
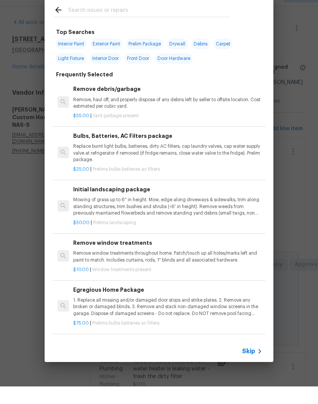
click at [161, 23] on input "text" at bounding box center [149, 28] width 162 height 11
type input "Closet door"
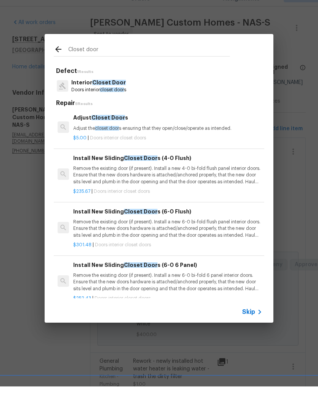
click at [116, 97] on span "Closet Door" at bounding box center [109, 99] width 34 height 5
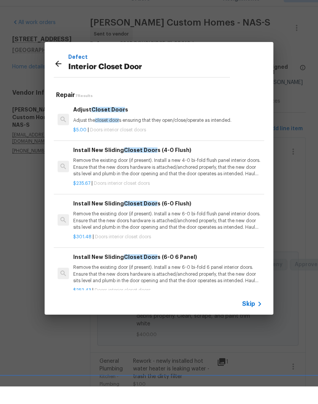
click at [121, 135] on p "Adjust the closet door s ensuring that they open/close/operate as intended." at bounding box center [167, 138] width 189 height 6
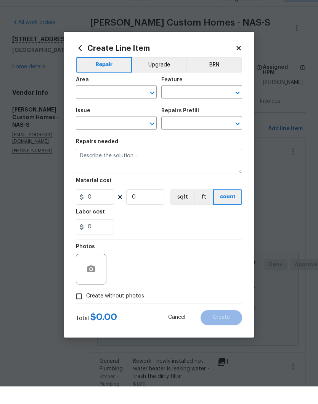
type input "Interior Door"
type input "Interior Closet Door"
type input "Adjust Closet Doors $5.00"
type textarea "Adjust the closet doors ensuring that they open/close/operate as intended."
type input "5"
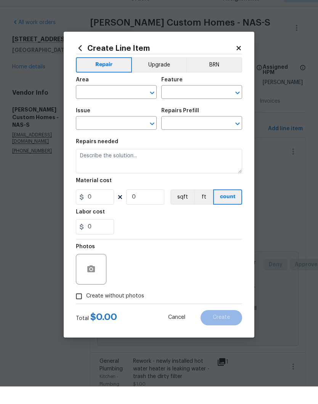
type input "1"
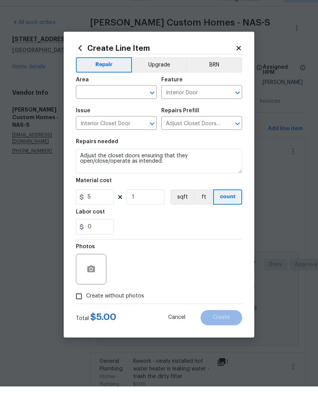
click at [141, 106] on icon "Clear" at bounding box center [142, 110] width 8 height 8
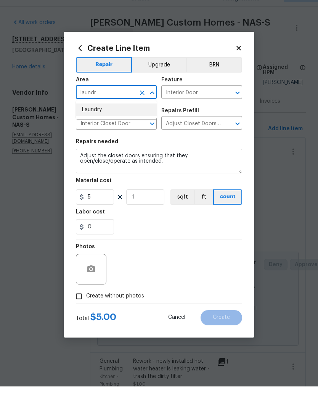
click at [99, 121] on li "Laundry" at bounding box center [116, 127] width 81 height 13
type input "Laundry"
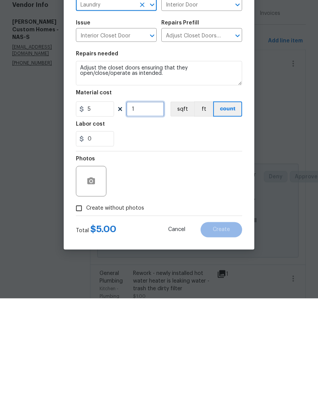
click at [150, 207] on input "1" at bounding box center [145, 214] width 38 height 15
type input "2"
click at [96, 277] on button "button" at bounding box center [91, 286] width 18 height 18
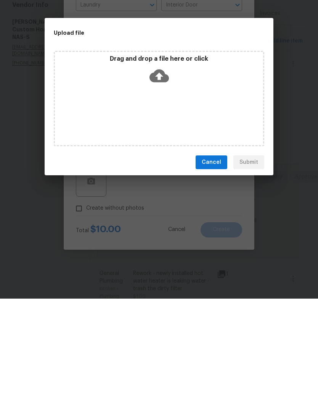
scroll to position [32, 0]
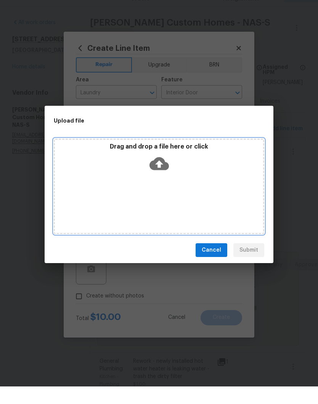
click at [211, 177] on div "Drag and drop a file here or click" at bounding box center [159, 203] width 211 height 95
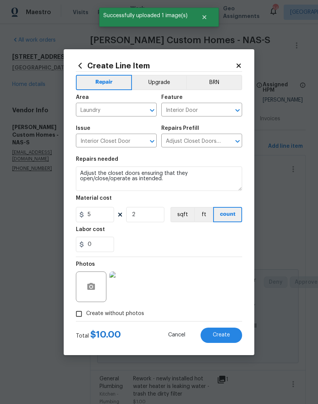
scroll to position [49, 0]
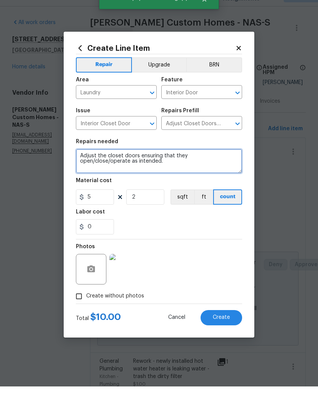
click at [134, 166] on textarea "Adjust the closet doors ensuring that they open/close/operate as intended." at bounding box center [159, 178] width 166 height 24
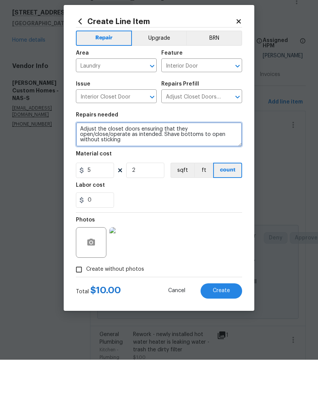
type textarea "Adjust the closet doors ensuring that they open/close/operate as intended. Shav…"
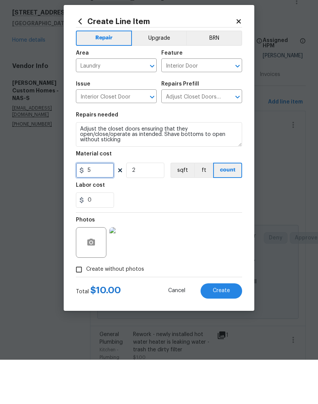
click at [102, 207] on input "5" at bounding box center [95, 214] width 38 height 15
type input "25"
click at [143, 207] on input "2" at bounding box center [145, 214] width 38 height 15
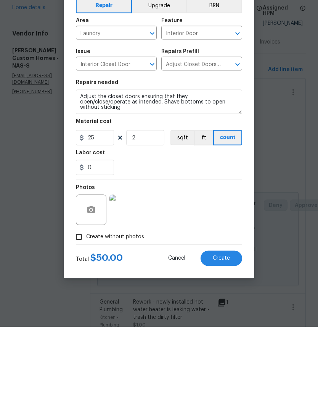
click at [127, 271] on img at bounding box center [124, 286] width 31 height 31
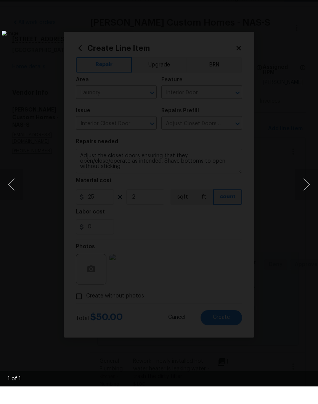
click at [309, 187] on button "Next image" at bounding box center [306, 202] width 23 height 31
click at [244, 48] on img "Lightbox" at bounding box center [123, 201] width 242 height 307
click at [314, 3] on div "Lightbox" at bounding box center [159, 202] width 318 height 404
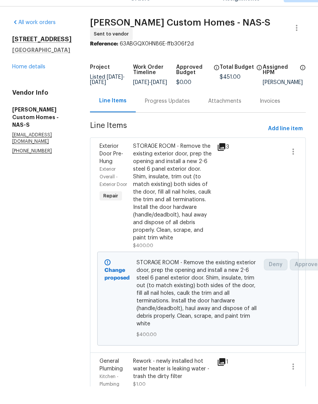
scroll to position [0, 0]
click at [295, 142] on span "Add line item" at bounding box center [285, 147] width 35 height 10
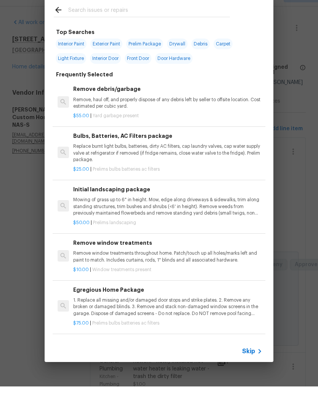
click at [133, 23] on input "text" at bounding box center [149, 28] width 162 height 11
type input "Closet"
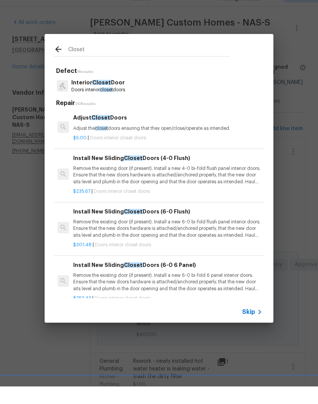
click at [113, 131] on h6 "Adjust Closet Doors" at bounding box center [167, 135] width 189 height 8
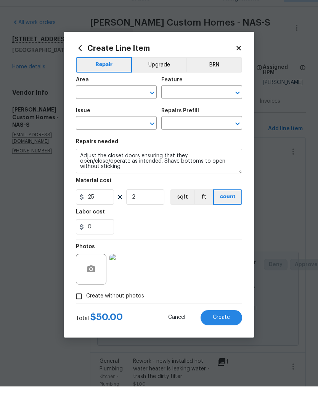
type input "Laundry"
type input "Interior Door"
type input "Interior Closet Door"
type input "Adjust Closet Doors $5.00"
type textarea "Adjust the closet doors ensuring that they open/close/operate as intended."
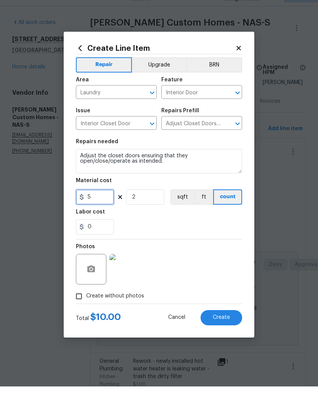
click at [100, 207] on input "5" at bounding box center [95, 214] width 38 height 15
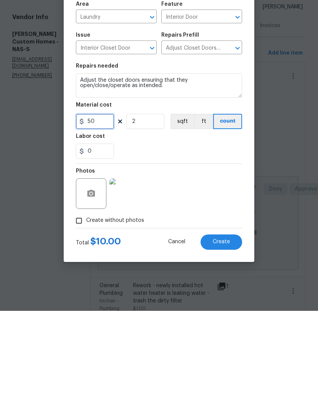
type input "50"
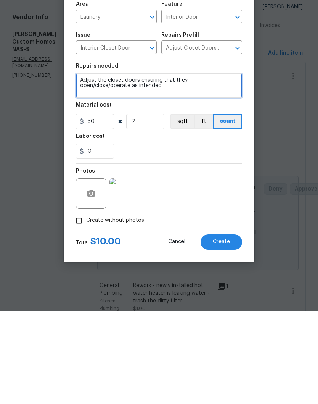
click at [122, 166] on textarea "Adjust the closet doors ensuring that they open/close/operate as intended." at bounding box center [159, 178] width 166 height 24
type textarea "Adjust the closet doors ensuring that they open/close/operate as intended. Shav…"
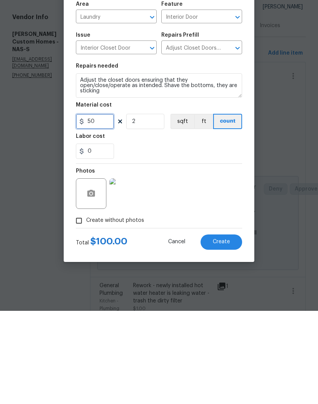
click at [105, 207] on input "50" at bounding box center [95, 214] width 38 height 15
type input "25"
click at [186, 257] on div "Photos" at bounding box center [159, 282] width 166 height 50
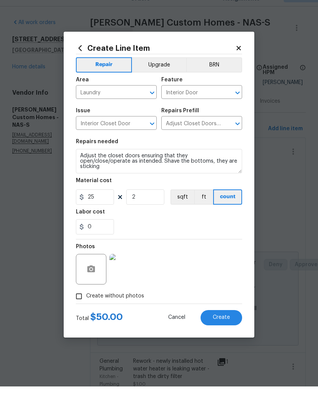
click at [224, 332] on span "Create" at bounding box center [221, 335] width 17 height 6
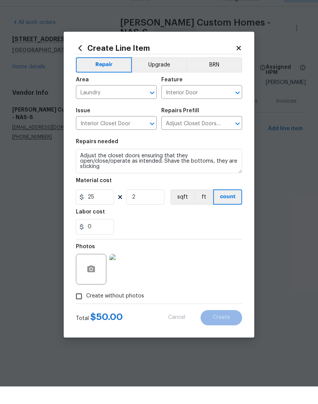
scroll to position [0, 0]
type input "0"
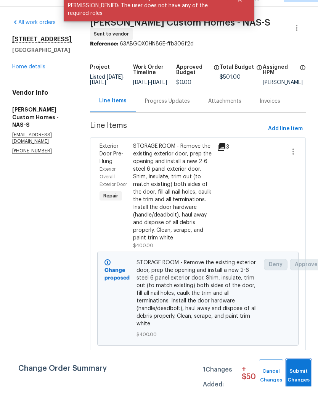
click at [303, 384] on span "Submit Changes" at bounding box center [298, 393] width 17 height 18
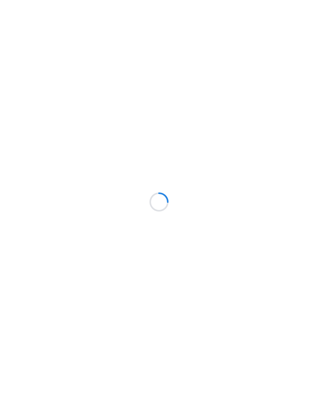
scroll to position [18, 0]
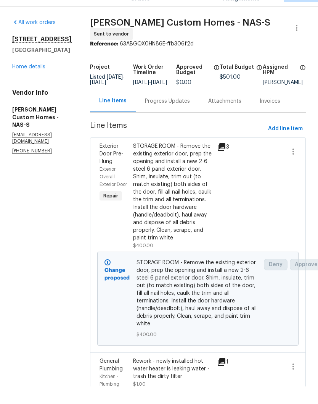
click at [36, 82] on link "Home details" at bounding box center [28, 84] width 33 height 5
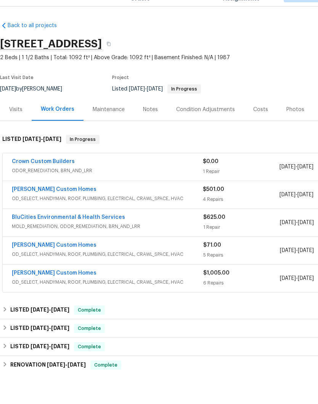
click at [153, 123] on div "Notes" at bounding box center [150, 127] width 15 height 8
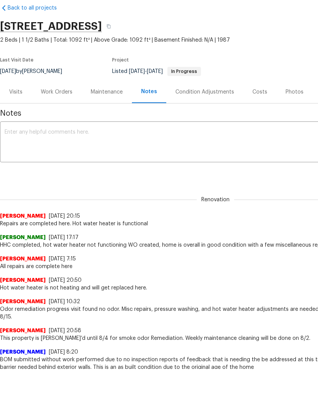
click at [105, 148] on textarea at bounding box center [216, 160] width 422 height 27
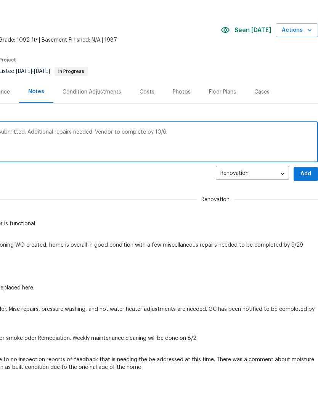
scroll to position [0, 113]
type textarea "LIDS visit complete. Upgrade suggestions submitted. Additional repairs needed. …"
click at [305, 188] on span "Add" at bounding box center [306, 192] width 12 height 10
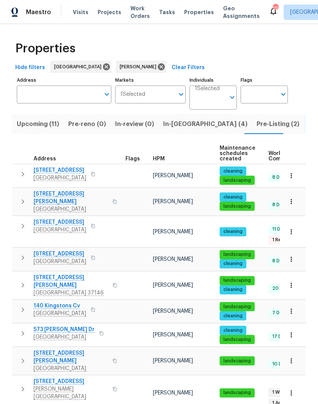
click at [172, 123] on span "In-[GEOGRAPHIC_DATA] (4)" at bounding box center [205, 124] width 84 height 11
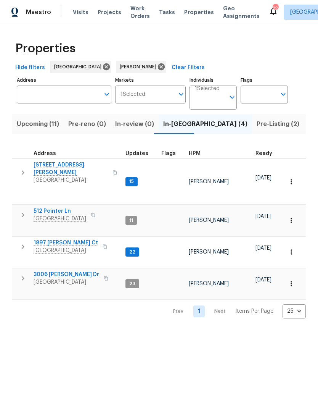
click at [67, 271] on span "3006 [PERSON_NAME] Dr" at bounding box center [67, 274] width 66 height 8
click at [60, 166] on span "1201 Elisha Ct" at bounding box center [71, 168] width 74 height 15
click at [70, 240] on span "1897 Sherman Ct" at bounding box center [66, 243] width 64 height 8
click at [57, 210] on span "512 Pointer Ln" at bounding box center [60, 211] width 53 height 8
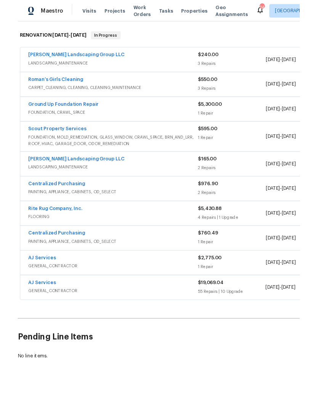
scroll to position [117, 0]
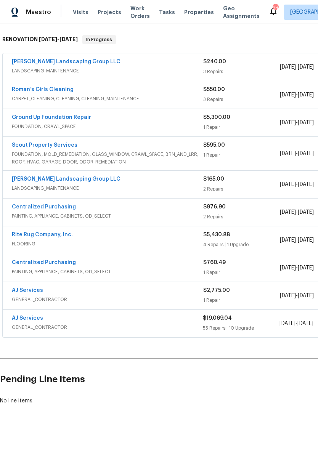
click at [35, 321] on link "AJ Services" at bounding box center [27, 318] width 31 height 5
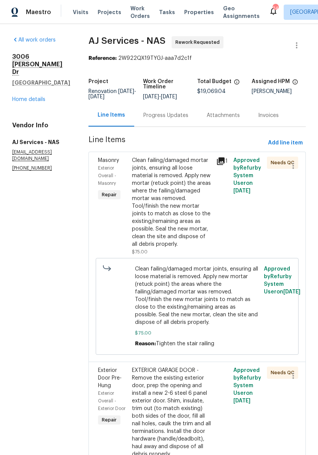
click at [293, 148] on span "Add line item" at bounding box center [285, 143] width 35 height 10
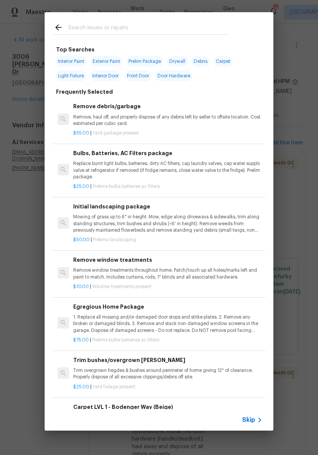
click at [111, 24] on input "text" at bounding box center [149, 28] width 162 height 11
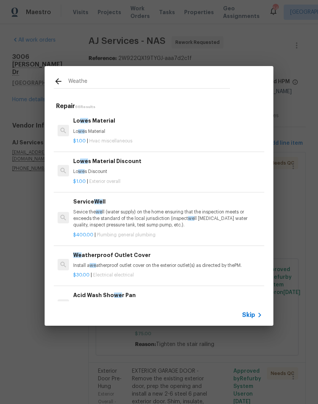
type input "Weather"
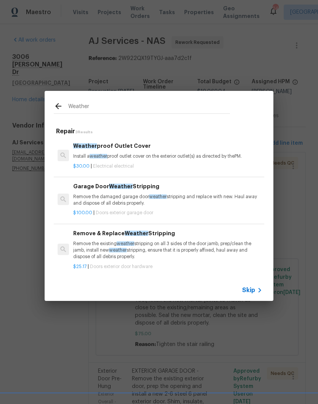
click at [156, 240] on div "Remove & Replace Weather Stripping Remove the existing weather stripping on all…" at bounding box center [167, 244] width 189 height 31
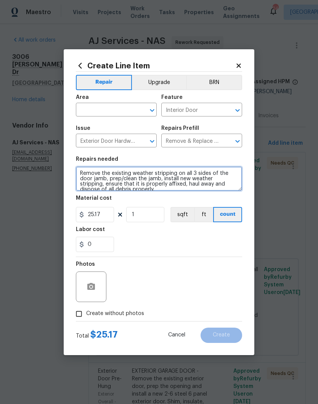
click at [81, 172] on textarea "Remove the existing weather stripping on all 3 sides of the door jamb, prep/cle…" at bounding box center [159, 178] width 166 height 24
click at [206, 175] on textarea "Add door sweep to the base of the garage door. Remove the existing weather stri…" at bounding box center [159, 178] width 166 height 24
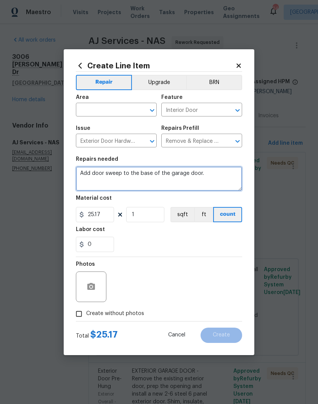
click at [167, 173] on textarea "Add door sweep to the base of the garage door." at bounding box center [159, 178] width 166 height 24
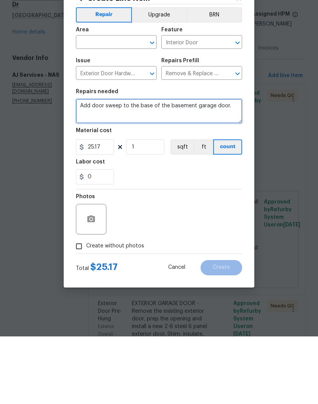
type textarea "Add door sweep to the base of the basement garage door."
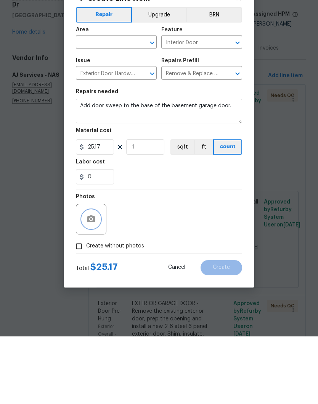
click at [95, 283] on icon "button" at bounding box center [91, 286] width 8 height 7
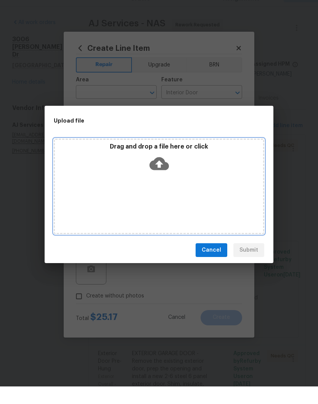
click at [188, 180] on div "Drag and drop a file here or click" at bounding box center [159, 203] width 211 height 95
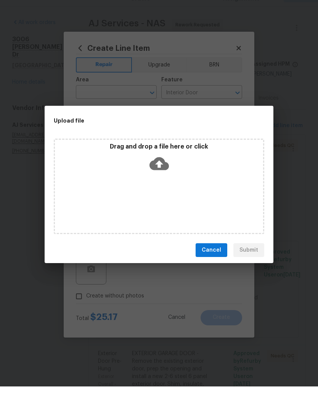
scroll to position [31, 0]
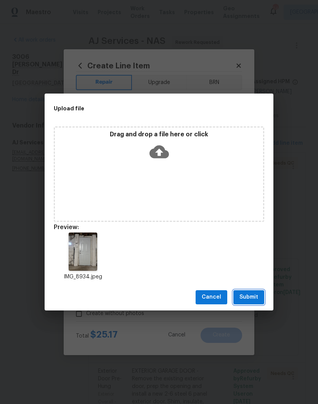
click at [257, 299] on span "Submit" at bounding box center [249, 297] width 19 height 10
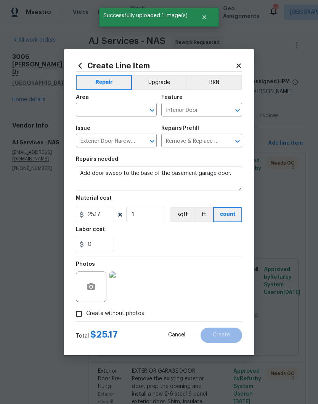
click at [130, 107] on input "text" at bounding box center [106, 111] width 60 height 12
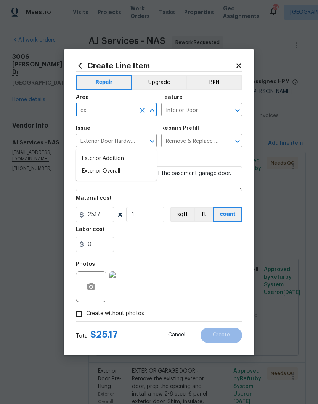
type input "e"
click at [128, 165] on li "Unfinished basement" at bounding box center [116, 171] width 81 height 13
type input "Unfinished basement"
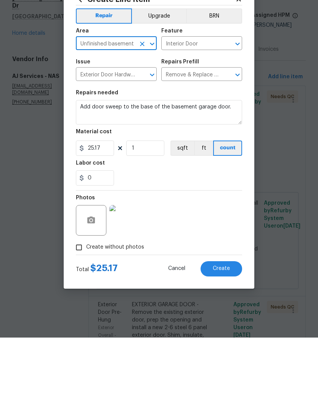
click at [145, 106] on icon "Clear" at bounding box center [142, 110] width 8 height 8
click at [97, 152] on li "Garage" at bounding box center [116, 158] width 81 height 13
type input "Garage"
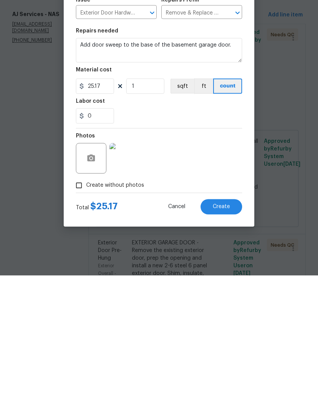
click at [223, 332] on span "Create" at bounding box center [221, 335] width 17 height 6
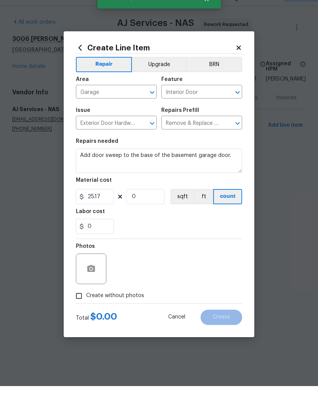
scroll to position [0, 0]
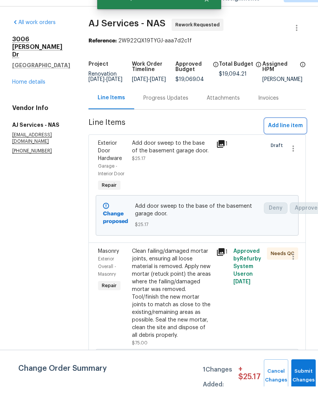
click at [292, 138] on span "Add line item" at bounding box center [285, 143] width 35 height 10
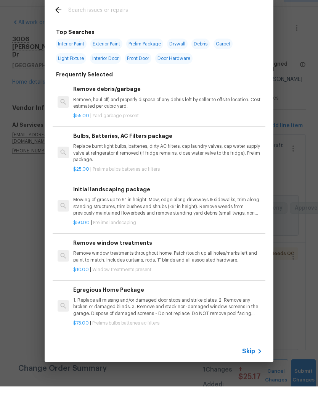
click at [137, 23] on input "text" at bounding box center [149, 28] width 162 height 11
type input "Sink"
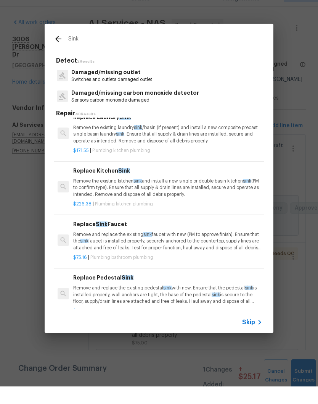
scroll to position [105, 0]
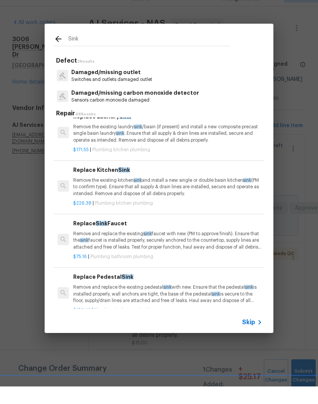
click at [127, 248] on p "Remove and replace the existing sink faucet with new (PM to approve finish). En…" at bounding box center [167, 257] width 189 height 19
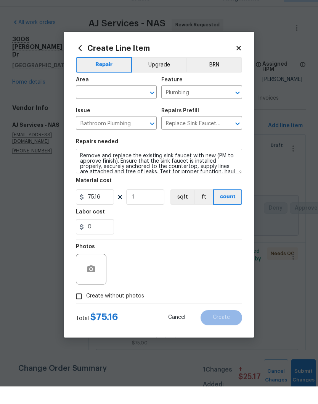
click at [125, 105] on input "text" at bounding box center [106, 111] width 60 height 12
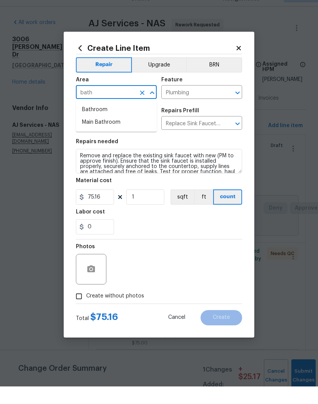
click at [105, 121] on li "Bathroom" at bounding box center [116, 127] width 81 height 13
type input "Bathroom"
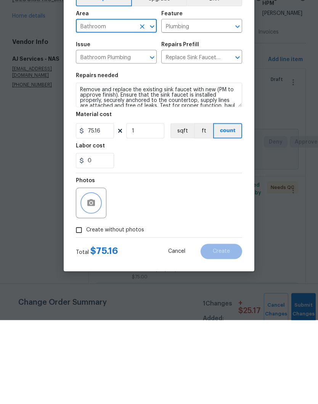
click at [96, 277] on button "button" at bounding box center [91, 286] width 18 height 18
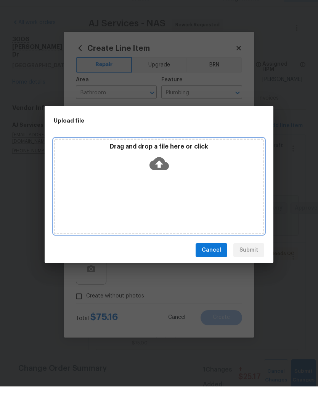
click at [188, 182] on div "Drag and drop a file here or click" at bounding box center [159, 203] width 211 height 95
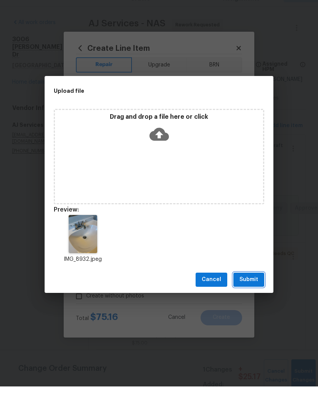
click at [257, 292] on span "Submit" at bounding box center [249, 297] width 19 height 10
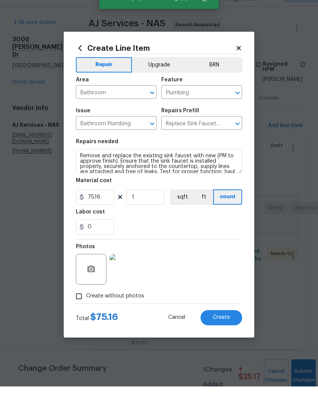
click at [228, 332] on span "Create" at bounding box center [221, 335] width 17 height 6
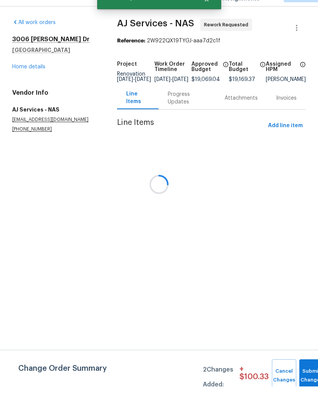
scroll to position [0, 0]
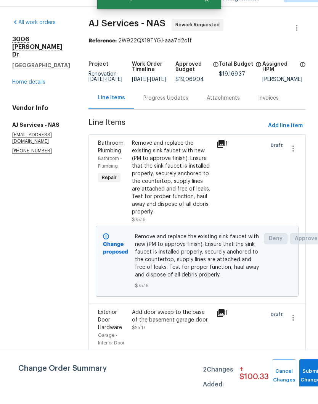
click at [172, 112] on div "Progress Updates" at bounding box center [165, 116] width 45 height 8
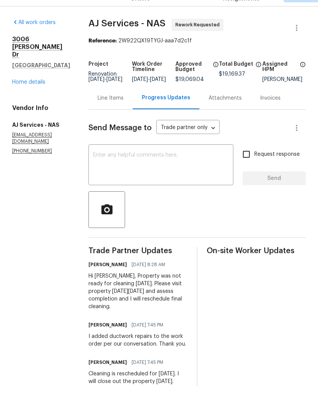
click at [165, 170] on textarea at bounding box center [161, 183] width 136 height 27
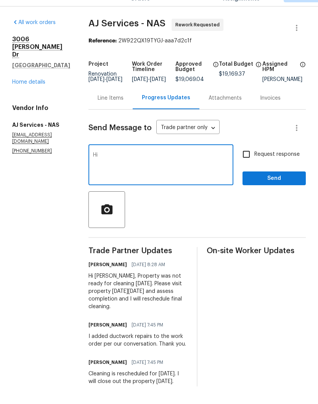
type textarea "H"
click at [37, 97] on link "Home details" at bounding box center [28, 99] width 33 height 5
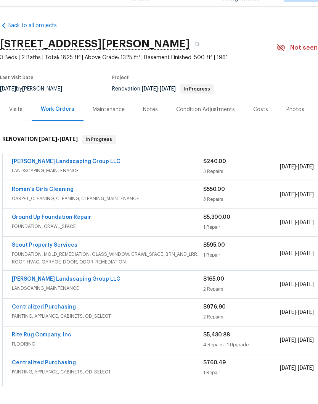
click at [154, 116] on div "Notes" at bounding box center [150, 127] width 33 height 23
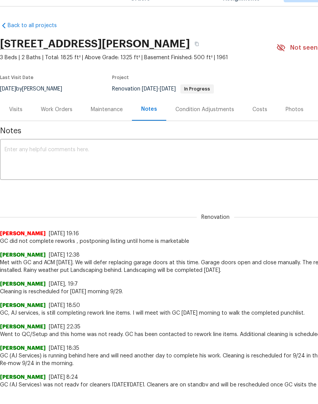
click at [294, 123] on div "Photos" at bounding box center [295, 127] width 18 height 8
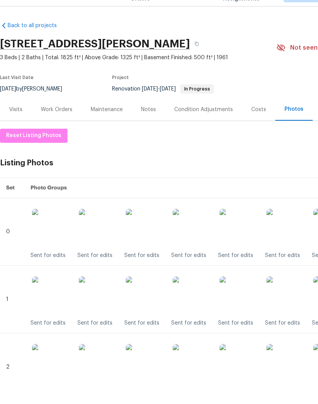
click at [199, 232] on img at bounding box center [192, 245] width 38 height 38
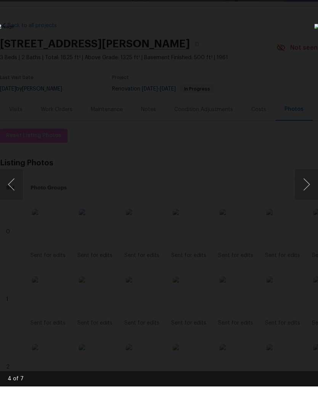
click at [309, 187] on button "Next image" at bounding box center [306, 202] width 23 height 31
click at [294, 18] on div "Lightbox" at bounding box center [159, 202] width 318 height 404
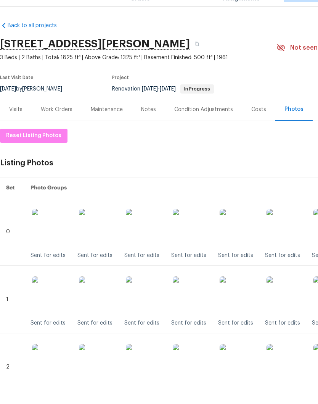
click at [199, 294] on img at bounding box center [192, 313] width 38 height 38
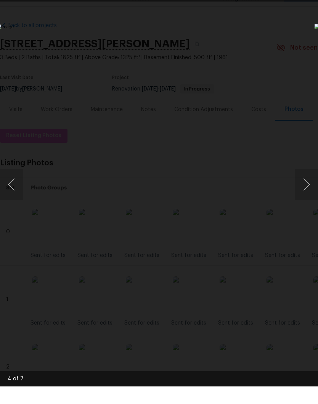
click at [304, 14] on div "Lightbox" at bounding box center [159, 202] width 318 height 404
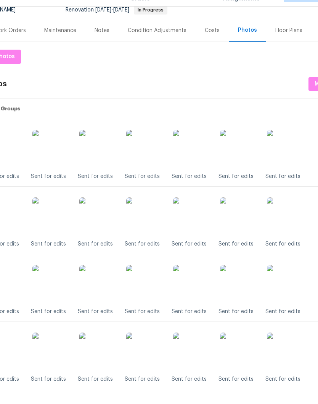
scroll to position [109, 57]
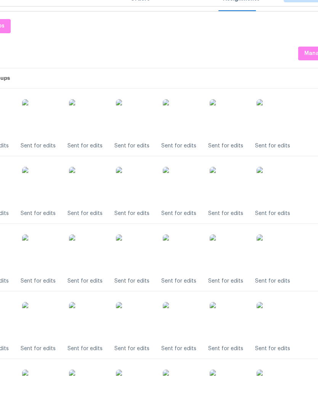
click at [143, 254] on img at bounding box center [135, 271] width 38 height 38
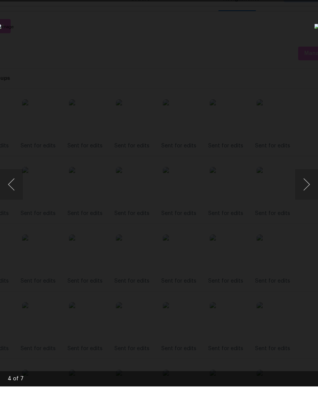
click at [309, 5] on div "Lightbox" at bounding box center [159, 202] width 318 height 404
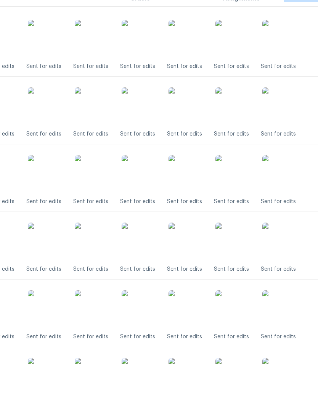
scroll to position [193, 51]
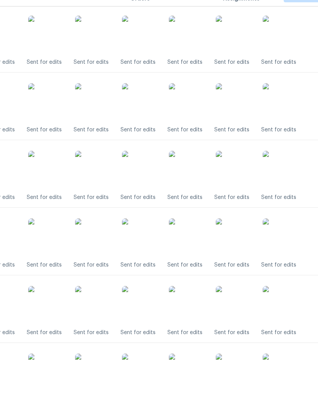
click at [148, 236] on img at bounding box center [141, 255] width 38 height 38
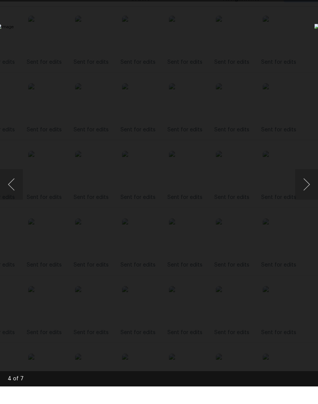
click at [313, 6] on div "Lightbox" at bounding box center [159, 202] width 318 height 404
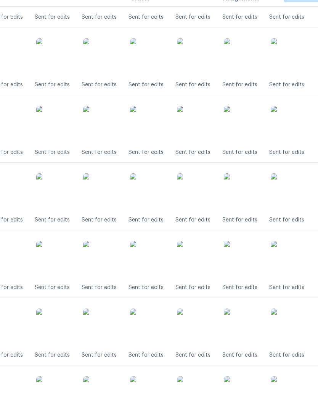
scroll to position [311, 43]
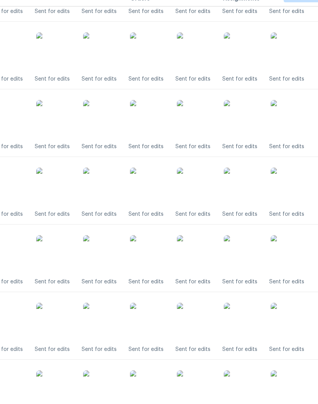
click at [159, 187] on img at bounding box center [149, 204] width 38 height 38
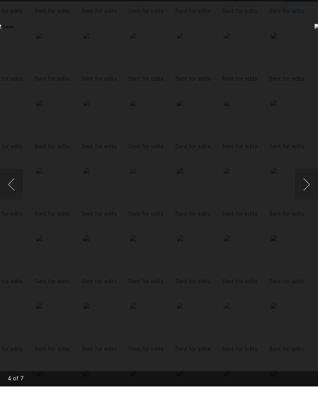
click at [314, 9] on div "Lightbox" at bounding box center [159, 202] width 318 height 404
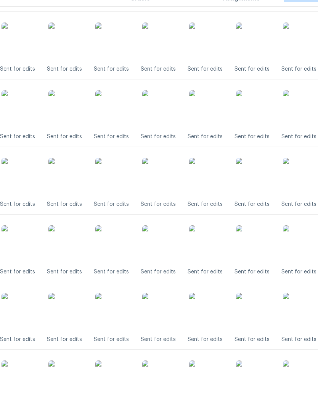
scroll to position [461, 31]
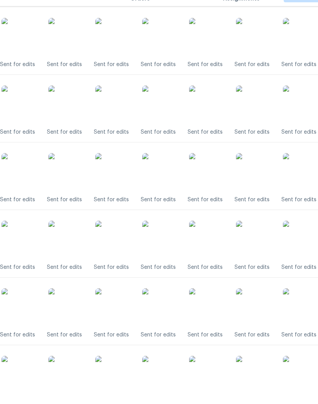
click at [168, 111] on img at bounding box center [161, 122] width 38 height 38
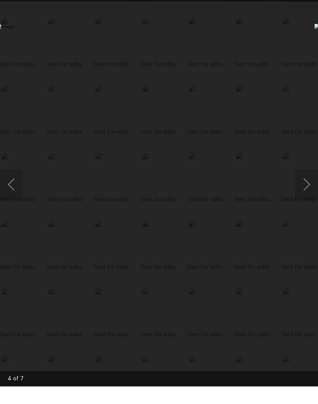
click at [314, 8] on div "Lightbox" at bounding box center [159, 202] width 318 height 404
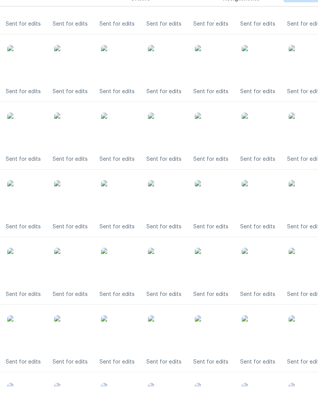
scroll to position [571, 25]
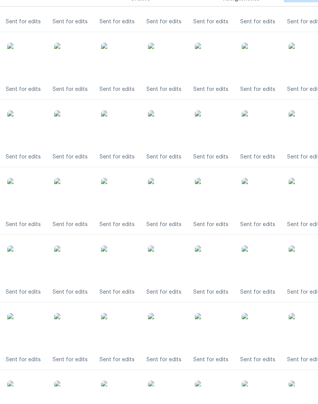
click at [174, 63] on img at bounding box center [167, 79] width 38 height 38
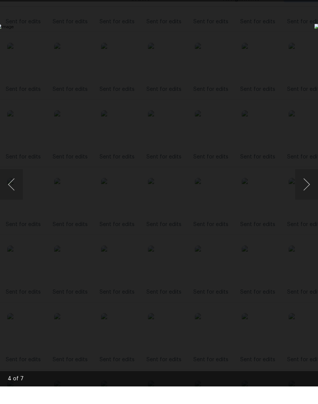
click at [307, 3] on div "Lightbox" at bounding box center [159, 202] width 318 height 404
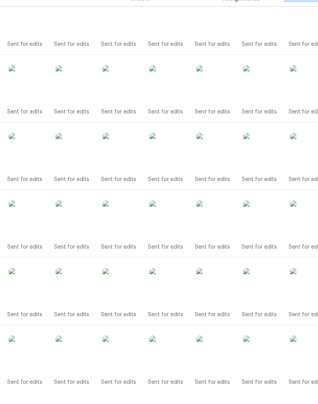
scroll to position [548, 24]
click at [175, 158] on img at bounding box center [168, 169] width 38 height 38
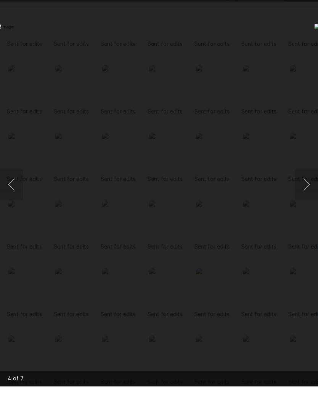
click at [311, 3] on div "Lightbox" at bounding box center [159, 202] width 318 height 404
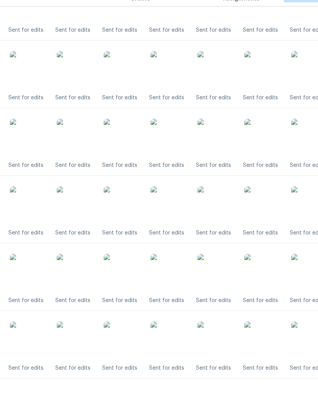
scroll to position [642, 24]
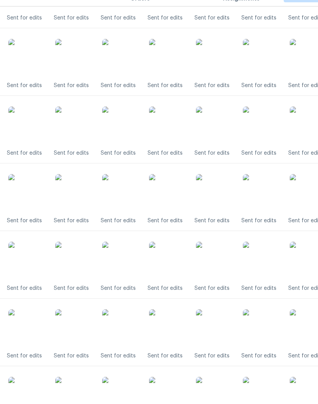
click at [173, 130] on img at bounding box center [168, 143] width 38 height 38
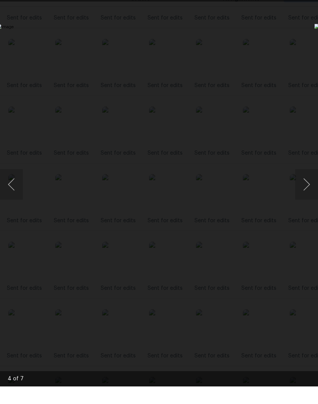
click at [311, 5] on div "Lightbox" at bounding box center [159, 202] width 318 height 404
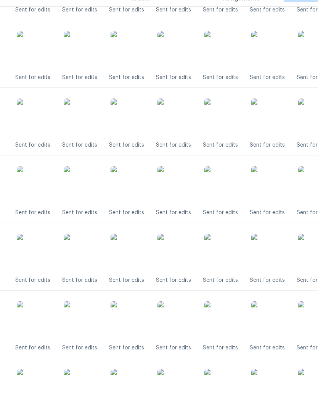
scroll to position [721, 15]
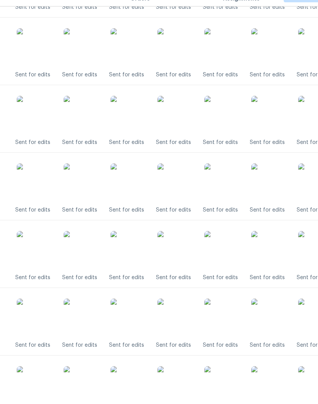
click at [180, 188] on img at bounding box center [177, 200] width 38 height 38
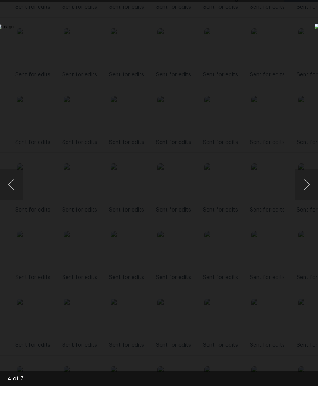
click at [308, 4] on div "Lightbox" at bounding box center [159, 202] width 318 height 404
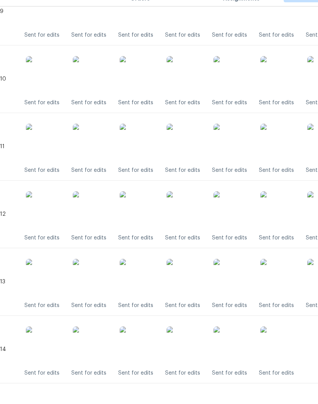
scroll to position [836, 6]
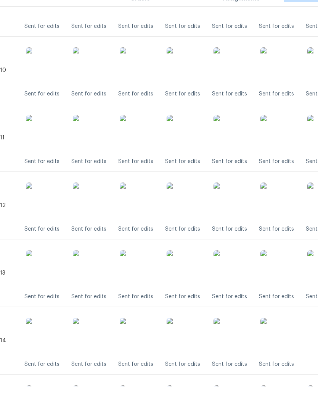
click at [192, 138] on img at bounding box center [186, 151] width 38 height 38
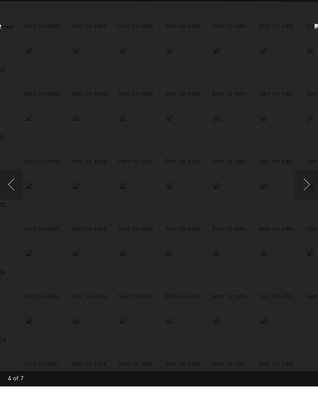
click at [310, 3] on div "Lightbox" at bounding box center [159, 202] width 318 height 404
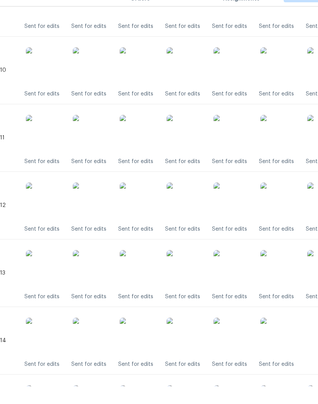
click at [193, 267] on img at bounding box center [186, 286] width 38 height 38
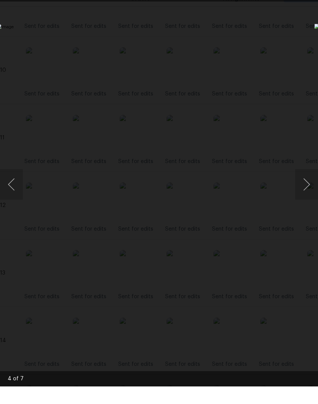
click at [311, 3] on div "Lightbox" at bounding box center [159, 202] width 318 height 404
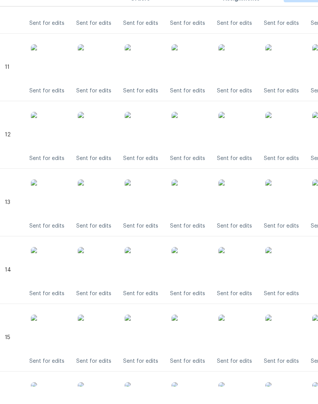
scroll to position [912, 2]
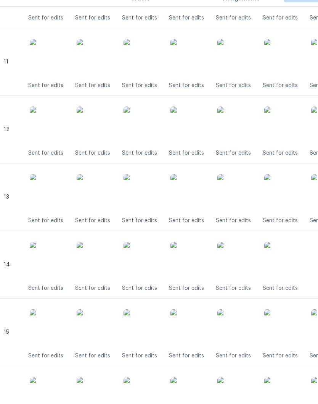
click at [197, 265] on img at bounding box center [189, 278] width 38 height 38
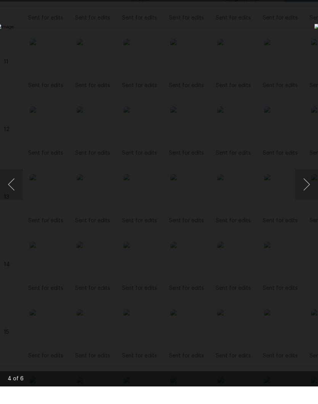
click at [309, 4] on div "Lightbox" at bounding box center [159, 202] width 318 height 404
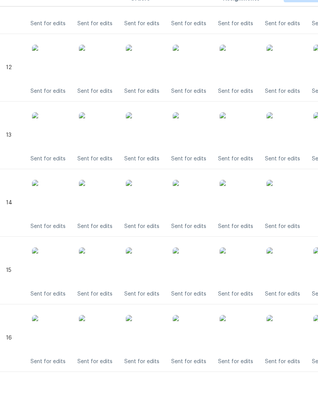
scroll to position [974, 0]
click at [198, 270] on img at bounding box center [192, 284] width 38 height 38
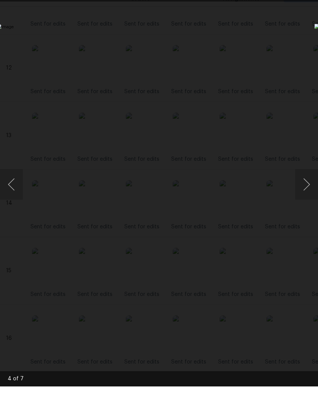
click at [309, 3] on div "Lightbox" at bounding box center [159, 202] width 318 height 404
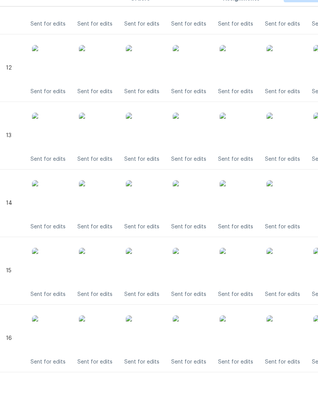
click at [201, 336] on img at bounding box center [192, 352] width 38 height 38
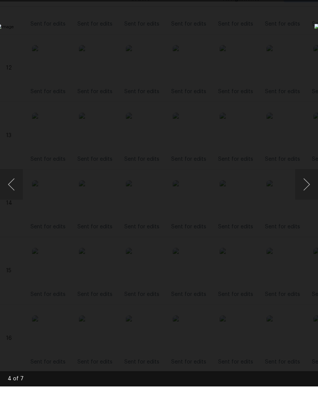
click at [311, 3] on div "Lightbox" at bounding box center [159, 202] width 318 height 404
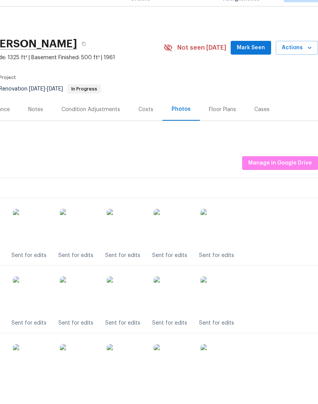
scroll to position [0, 113]
click at [256, 61] on span "Mark Seen" at bounding box center [251, 66] width 28 height 10
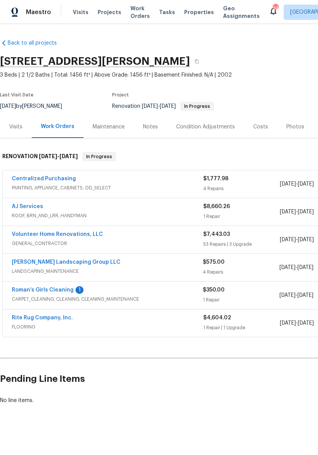
click at [27, 292] on link "Roman’s Girls Cleaning" at bounding box center [43, 290] width 62 height 5
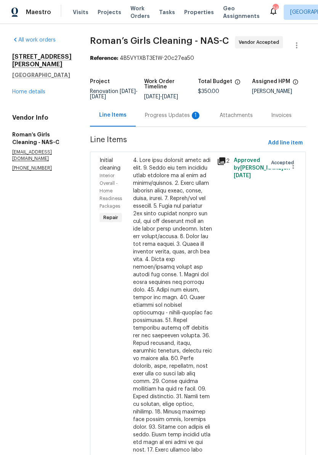
click at [177, 119] on div "Progress Updates 1" at bounding box center [173, 116] width 56 height 8
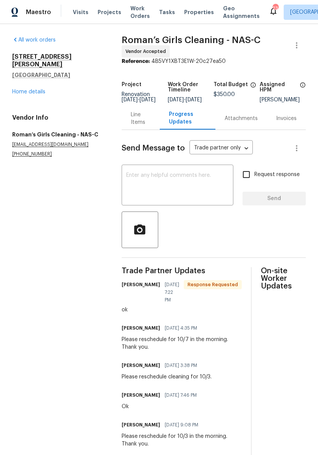
click at [168, 187] on textarea at bounding box center [177, 186] width 103 height 27
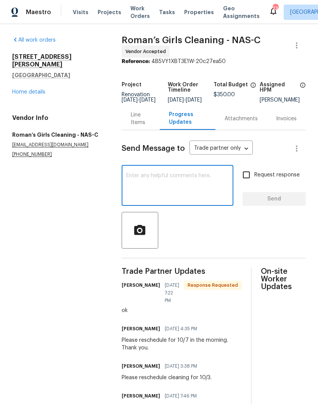
click at [35, 89] on link "Home details" at bounding box center [28, 91] width 33 height 5
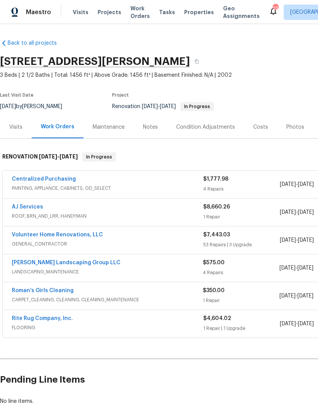
click at [80, 236] on link "Volunteer Home Renovations, LLC" at bounding box center [57, 234] width 91 height 5
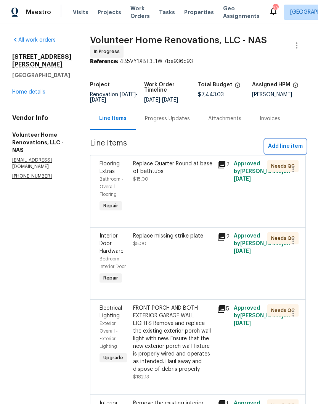
click at [294, 151] on span "Add line item" at bounding box center [285, 147] width 35 height 10
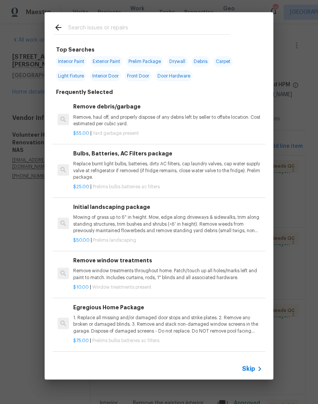
click at [136, 24] on input "text" at bounding box center [149, 28] width 162 height 11
type input "Lighting"
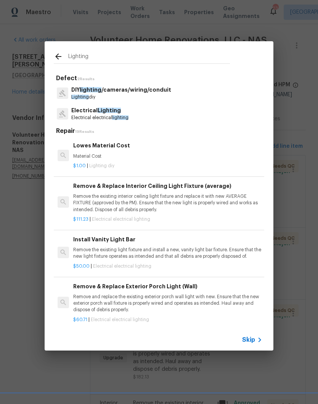
click at [113, 113] on p "Electrical Lighting" at bounding box center [99, 110] width 57 height 8
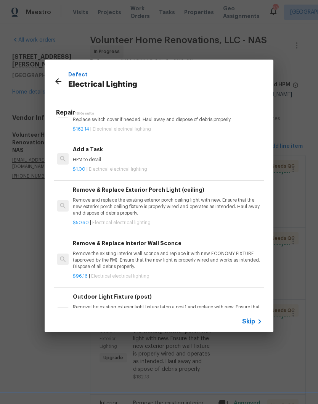
scroll to position [486, 1]
click at [96, 156] on p "HPM to detail" at bounding box center [166, 159] width 189 height 6
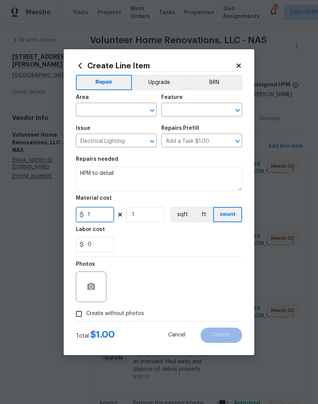
click at [106, 214] on input "1" at bounding box center [95, 214] width 38 height 15
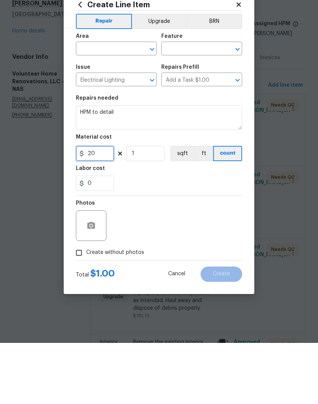
type input "20"
click at [131, 105] on input "text" at bounding box center [106, 111] width 60 height 12
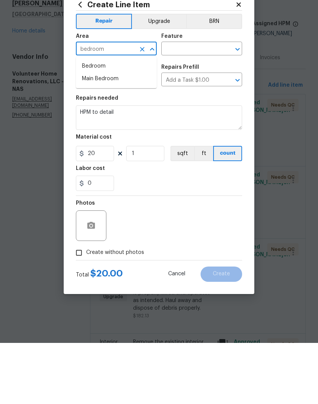
click at [103, 121] on li "Bedroom" at bounding box center [116, 127] width 81 height 13
type input "Bedroom"
click at [202, 105] on input "text" at bounding box center [191, 111] width 60 height 12
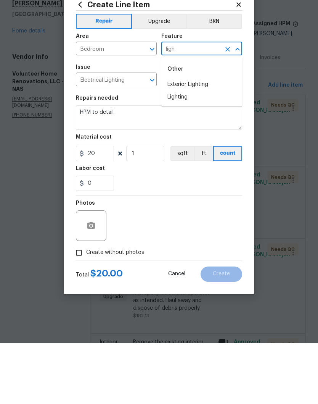
click at [190, 152] on li "Lighting" at bounding box center [201, 158] width 81 height 13
type input "Lighting"
click at [127, 166] on textarea "HPM to detail" at bounding box center [159, 178] width 166 height 24
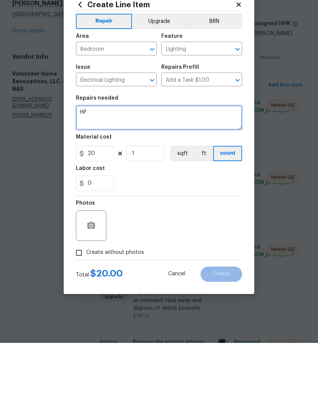
type textarea "H"
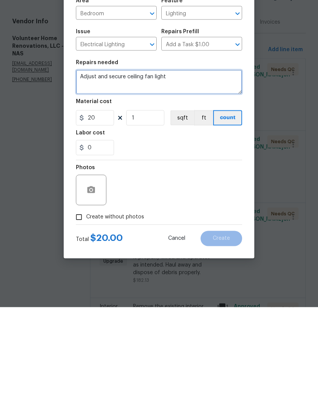
type textarea "Adjust and secure ceiling fan light"
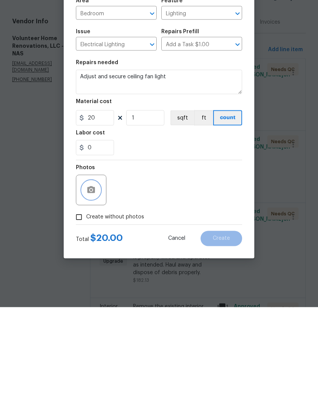
click at [96, 277] on button "button" at bounding box center [91, 286] width 18 height 18
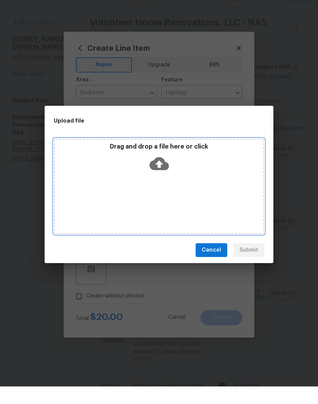
click at [183, 183] on div "Drag and drop a file here or click" at bounding box center [159, 203] width 211 height 95
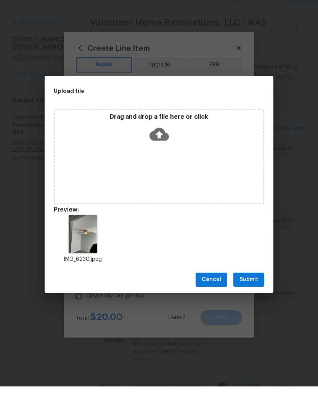
click at [254, 292] on span "Submit" at bounding box center [249, 297] width 19 height 10
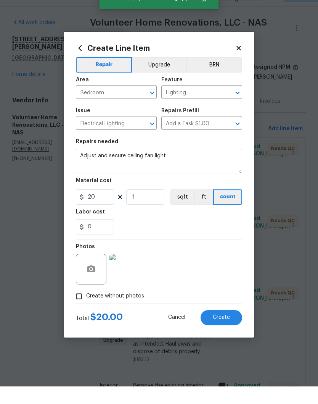
click at [132, 272] on img at bounding box center [124, 286] width 31 height 31
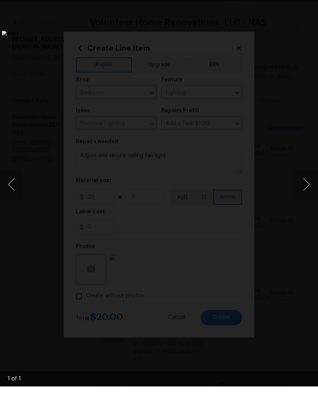
click at [314, 2] on div "Lightbox" at bounding box center [159, 202] width 318 height 404
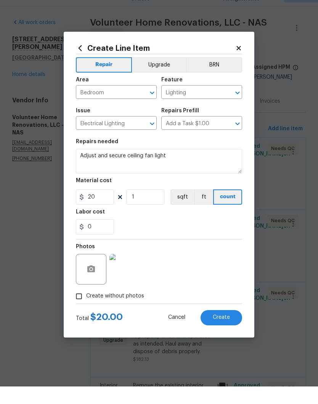
click at [227, 332] on span "Create" at bounding box center [221, 335] width 17 height 6
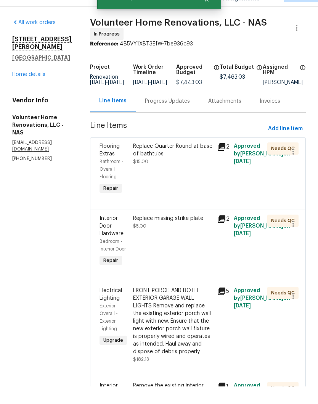
scroll to position [0, 0]
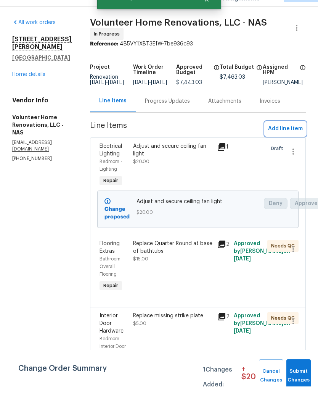
click at [296, 142] on span "Add line item" at bounding box center [285, 147] width 35 height 10
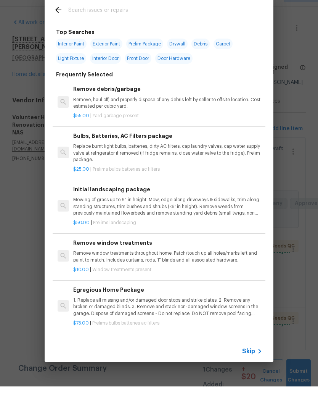
click at [126, 23] on input "text" at bounding box center [149, 28] width 162 height 11
type input "Plum"
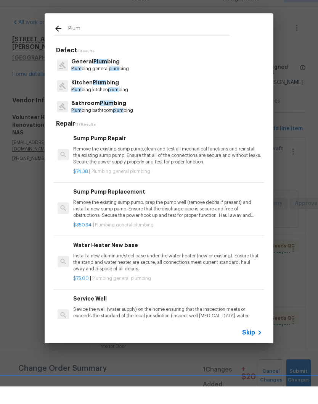
click at [116, 117] on p "Bathroom Plum bing" at bounding box center [102, 121] width 62 height 8
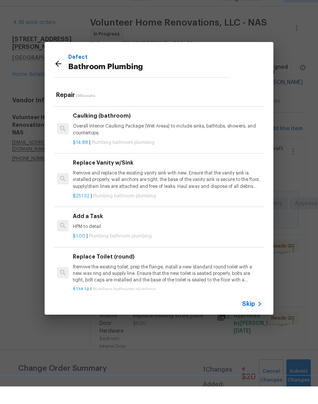
scroll to position [1099, 0]
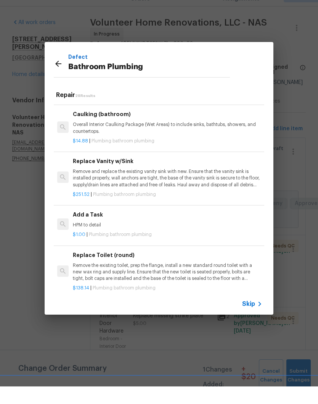
click at [99, 239] on p "HPM to detail" at bounding box center [167, 242] width 189 height 6
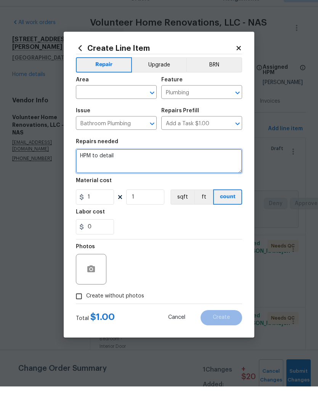
click at [128, 166] on textarea "HPM to detail" at bounding box center [159, 178] width 166 height 24
type textarea "H"
type textarea "T"
type textarea "Repair leaking tub spout"
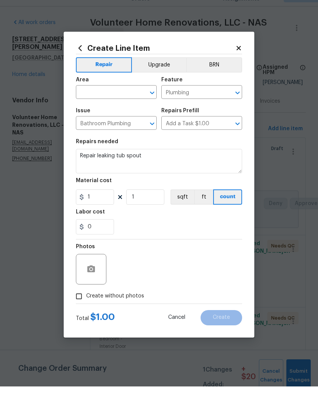
click at [121, 105] on input "text" at bounding box center [106, 111] width 60 height 12
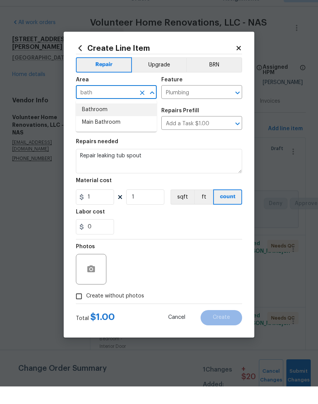
click at [104, 121] on li "Bathroom" at bounding box center [116, 127] width 81 height 13
type input "Bathroom"
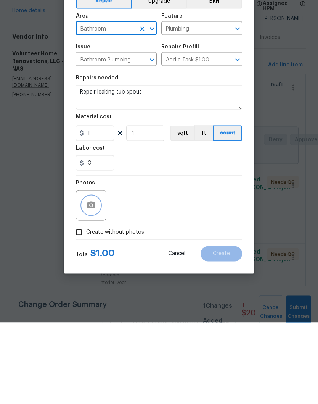
click at [96, 277] on button "button" at bounding box center [91, 286] width 18 height 18
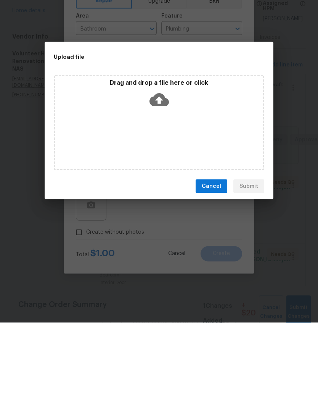
scroll to position [32, 0]
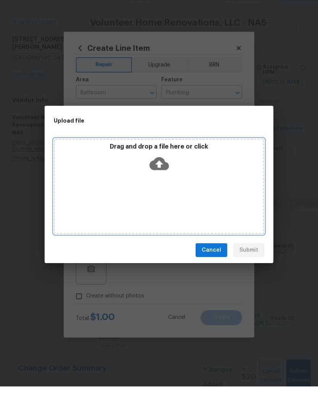
click at [189, 179] on div "Drag and drop a file here or click" at bounding box center [159, 203] width 211 height 95
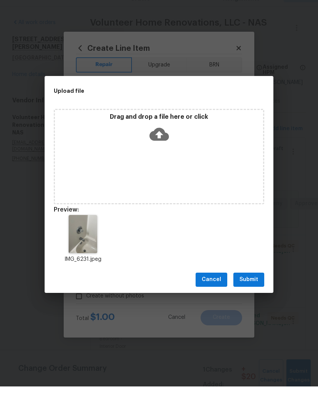
click at [252, 292] on span "Submit" at bounding box center [249, 297] width 19 height 10
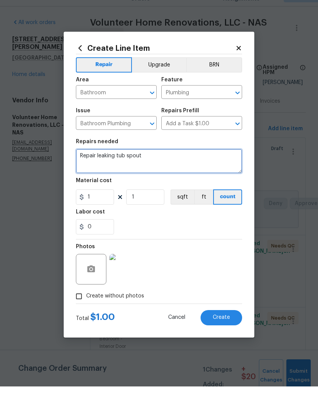
click at [160, 166] on textarea "Repair leaking tub spout" at bounding box center [159, 178] width 166 height 24
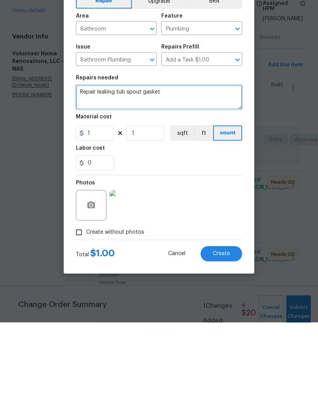
type textarea "Repair leaking tub spout gasket"
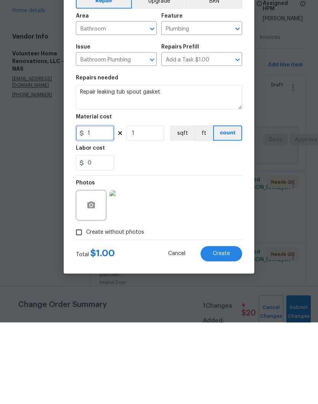
click at [104, 207] on input "1" at bounding box center [95, 214] width 38 height 15
type input "15"
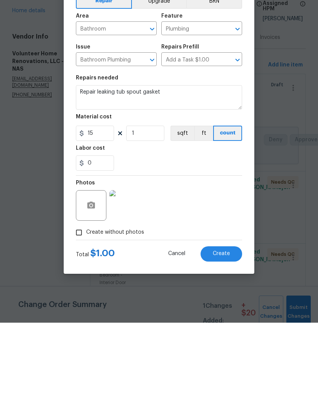
click at [195, 257] on div "Photos" at bounding box center [159, 282] width 166 height 50
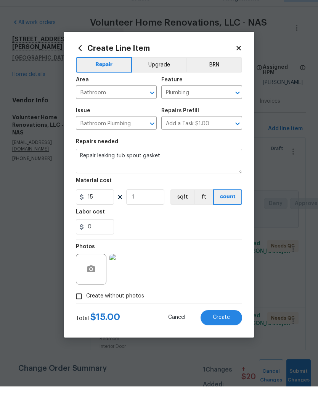
click at [228, 332] on span "Create" at bounding box center [221, 335] width 17 height 6
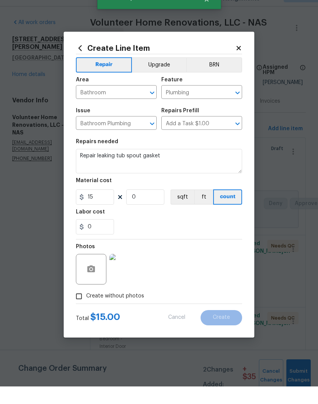
scroll to position [0, 0]
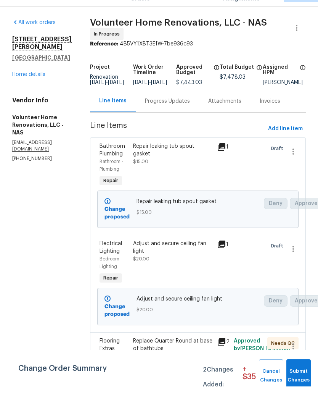
click at [295, 142] on span "Add line item" at bounding box center [285, 147] width 35 height 10
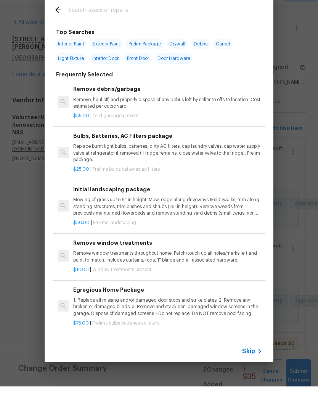
click at [121, 23] on input "text" at bounding box center [149, 28] width 162 height 11
type input "Garage door"
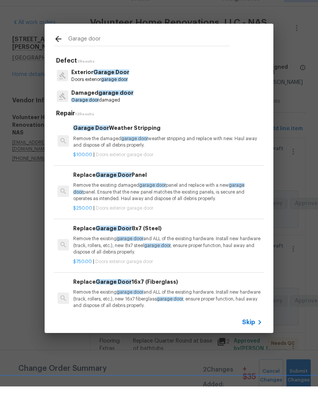
click at [118, 86] on p "Exterior Garage Door" at bounding box center [100, 90] width 58 height 8
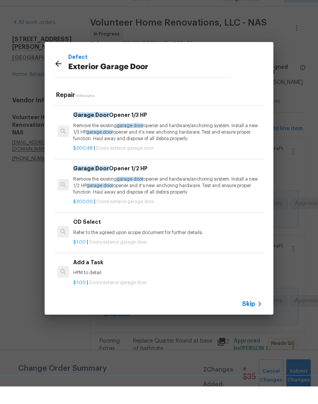
scroll to position [308, 0]
click at [95, 276] on div "Add a Task HPM to detail" at bounding box center [167, 285] width 189 height 18
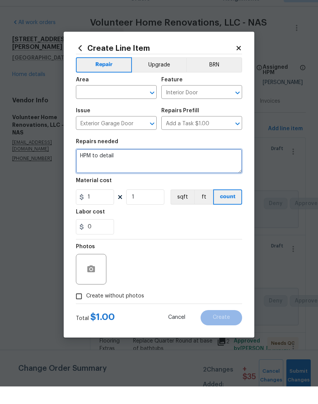
click at [128, 166] on textarea "HPM to detail" at bounding box center [159, 178] width 166 height 24
type textarea "H"
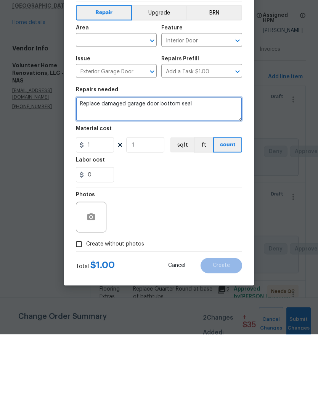
type textarea "Replace damaged garage door bottom seal"
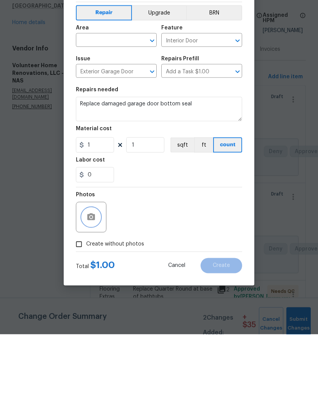
click at [96, 277] on button "button" at bounding box center [91, 286] width 18 height 18
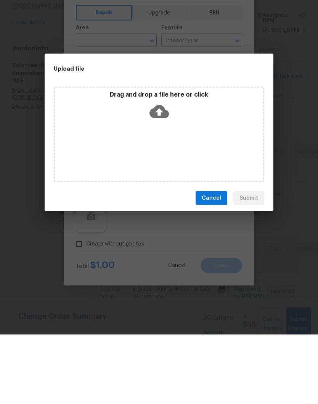
scroll to position [32, 0]
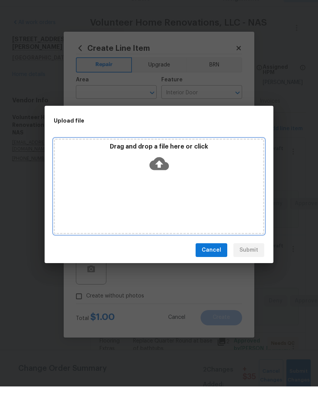
click at [190, 173] on div "Drag and drop a file here or click" at bounding box center [159, 176] width 208 height 33
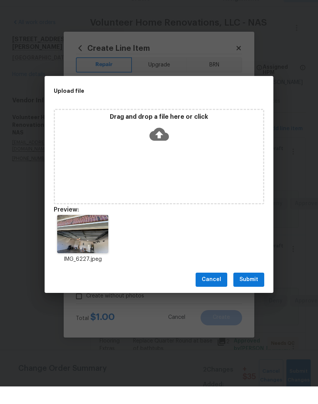
click at [253, 292] on span "Submit" at bounding box center [249, 297] width 19 height 10
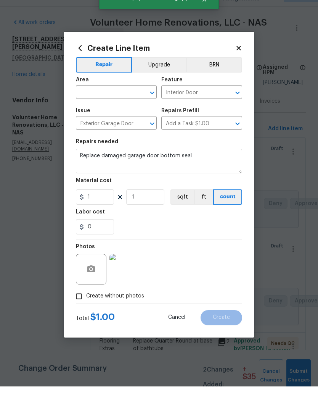
click at [131, 271] on img at bounding box center [124, 286] width 31 height 31
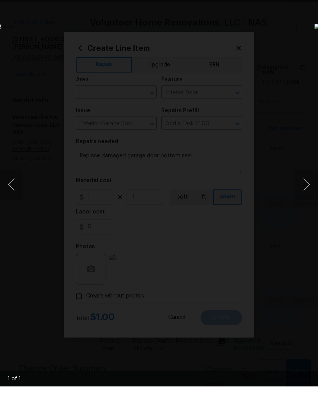
click at [249, 89] on img "Lightbox" at bounding box center [123, 201] width 253 height 321
click at [249, 68] on img "Lightbox" at bounding box center [123, 201] width 253 height 321
click at [309, 18] on div "Lightbox" at bounding box center [159, 202] width 318 height 404
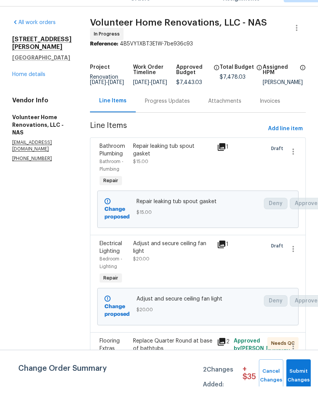
scroll to position [31, 0]
click at [287, 142] on span "Add line item" at bounding box center [285, 147] width 35 height 10
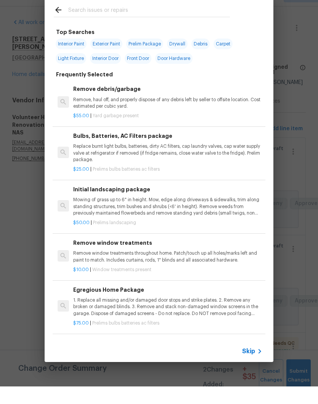
click at [148, 23] on input "text" at bounding box center [149, 28] width 162 height 11
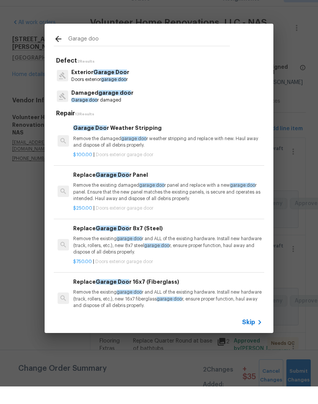
type input "Garage door"
click at [118, 87] on span "Garage Door" at bounding box center [111, 89] width 36 height 5
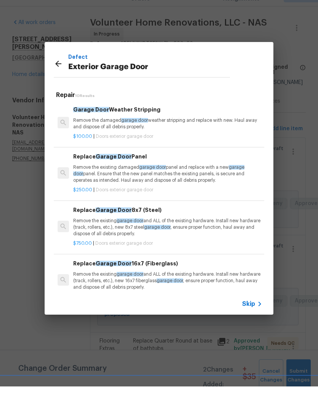
click at [148, 123] on div "Garage Door Weather Stripping Remove the damaged garage door weather stripping …" at bounding box center [167, 135] width 189 height 25
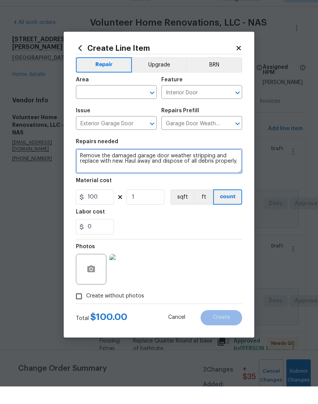
click at [80, 166] on textarea "Remove the damaged garage door weather stripping and replace with new. Haul awa…" at bounding box center [159, 178] width 166 height 24
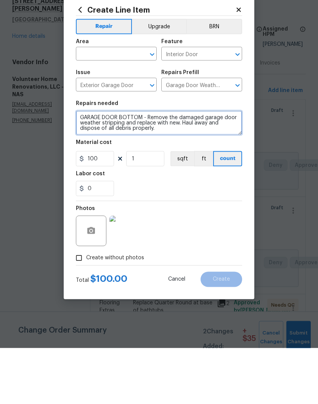
type textarea "GARAGE DOOR BOTTOM - Remove the damaged garage door weather stripping and repla…"
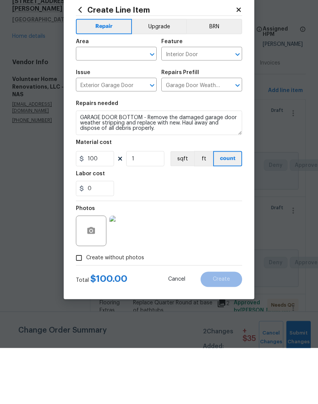
click at [135, 105] on input "text" at bounding box center [106, 111] width 60 height 12
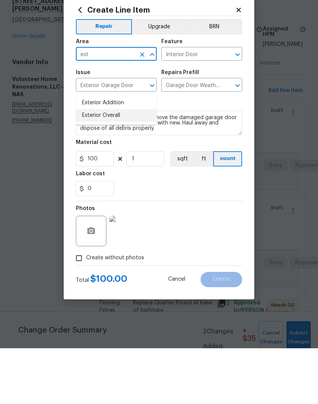
click at [122, 165] on li "Exterior Overall" at bounding box center [116, 171] width 81 height 13
type input "Exterior Overall"
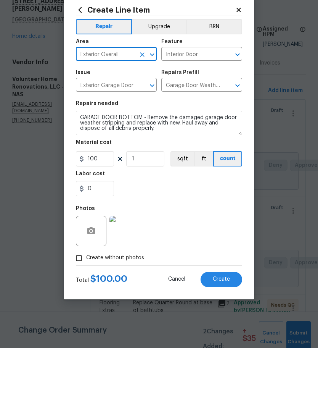
click at [227, 106] on icon "Clear" at bounding box center [228, 110] width 8 height 8
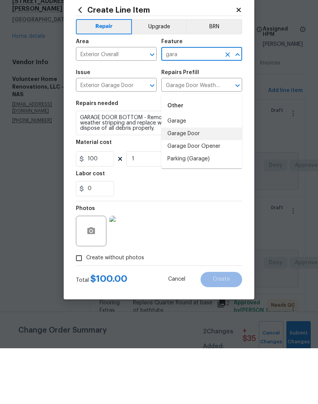
click at [198, 183] on li "Garage Door" at bounding box center [201, 189] width 81 height 13
type input "Garage Door"
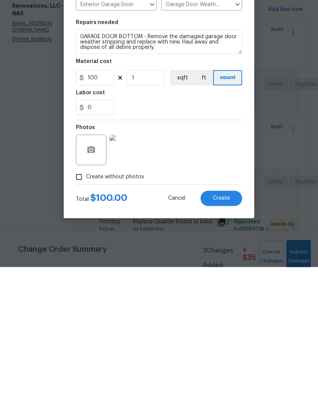
click at [227, 332] on span "Create" at bounding box center [221, 335] width 17 height 6
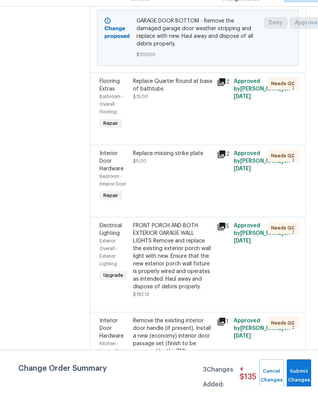
scroll to position [391, 0]
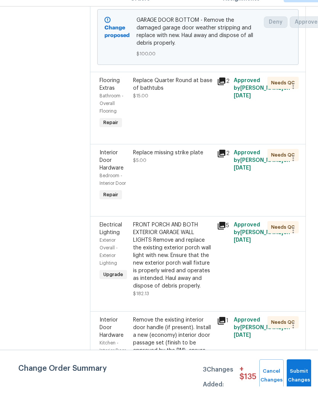
click at [194, 102] on div "Replace Quarter Round at base of bathtubs" at bounding box center [172, 101] width 79 height 15
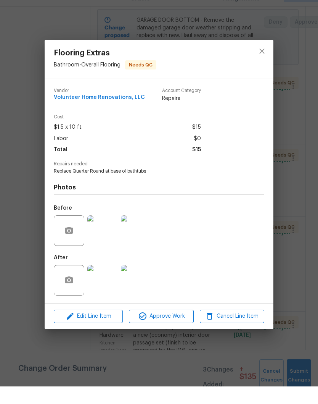
click at [106, 287] on img at bounding box center [102, 297] width 31 height 31
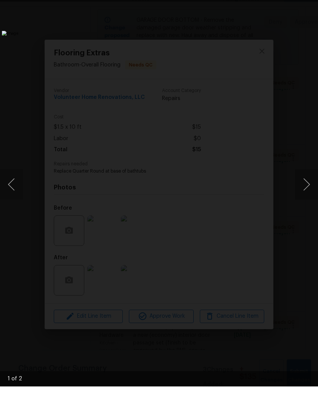
click at [307, 190] on button "Next image" at bounding box center [306, 202] width 23 height 31
click at [307, 187] on button "Next image" at bounding box center [306, 202] width 23 height 31
click at [311, 3] on div "Lightbox" at bounding box center [159, 202] width 318 height 404
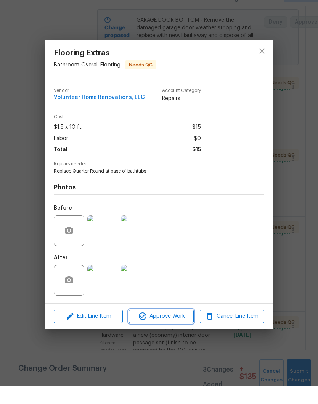
click at [180, 329] on span "Approve Work" at bounding box center [161, 334] width 60 height 10
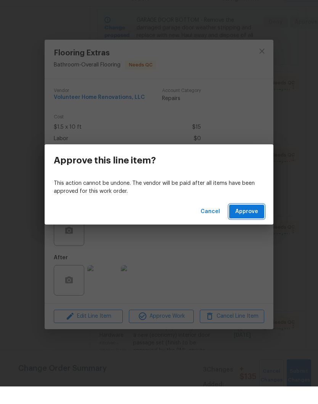
click at [252, 224] on span "Approve" at bounding box center [246, 229] width 23 height 10
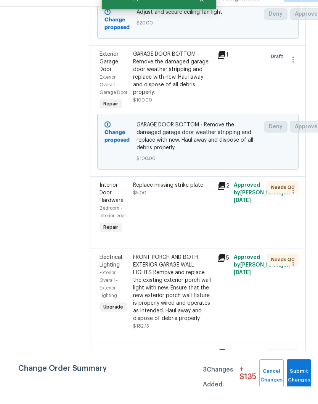
scroll to position [291, 0]
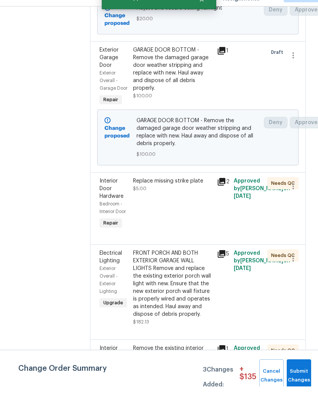
click at [203, 198] on div "Replace missing strike plate" at bounding box center [172, 199] width 79 height 8
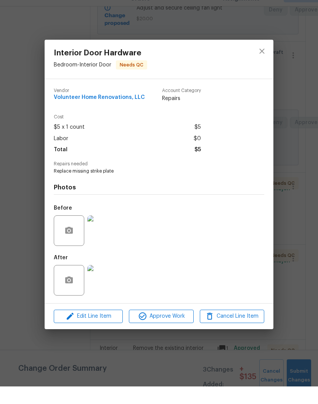
click at [108, 284] on img at bounding box center [102, 297] width 31 height 31
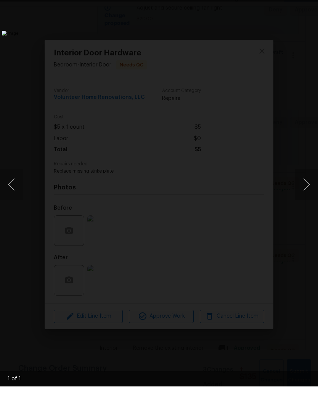
click at [314, 6] on div "Lightbox" at bounding box center [159, 202] width 318 height 404
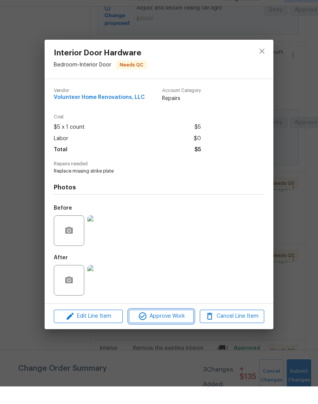
click at [174, 329] on span "Approve Work" at bounding box center [161, 334] width 60 height 10
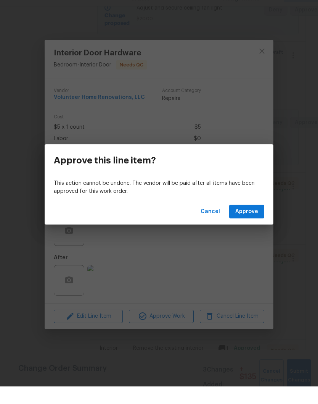
click at [254, 224] on span "Approve" at bounding box center [246, 229] width 23 height 10
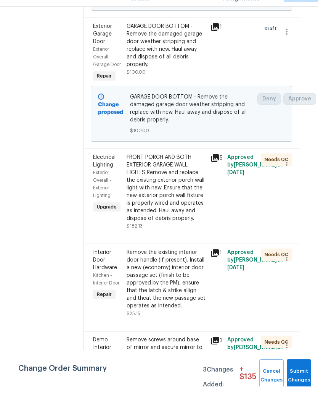
scroll to position [321, 6]
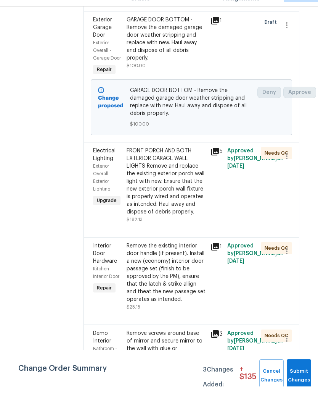
click at [199, 172] on div "FRONT PORCH AND BOTH EXTERIOR GARAGE WALL LIGHTS Remove and replace the existin…" at bounding box center [166, 198] width 79 height 69
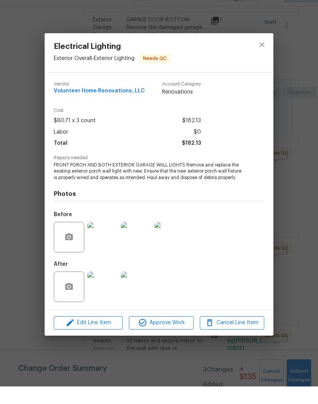
click at [108, 293] on img at bounding box center [102, 304] width 31 height 31
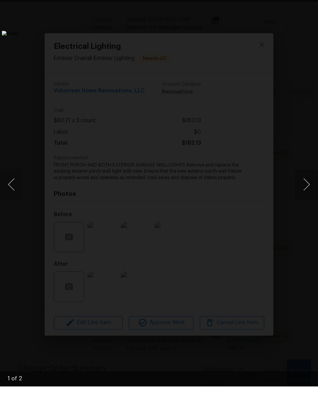
click at [307, 187] on button "Next image" at bounding box center [306, 202] width 23 height 31
click at [314, 2] on div "Lightbox" at bounding box center [159, 202] width 318 height 404
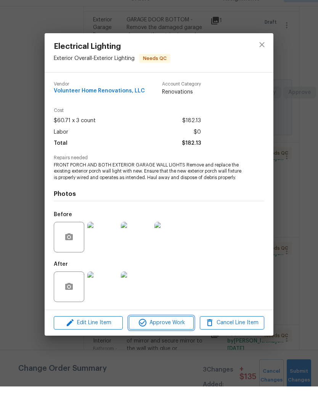
click at [182, 335] on span "Approve Work" at bounding box center [161, 340] width 60 height 10
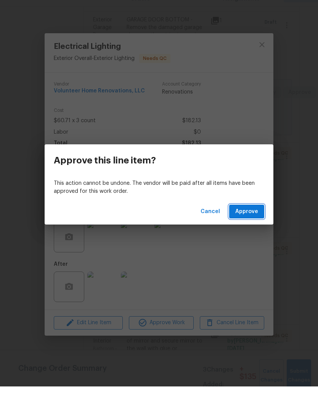
click at [253, 224] on span "Approve" at bounding box center [246, 229] width 23 height 10
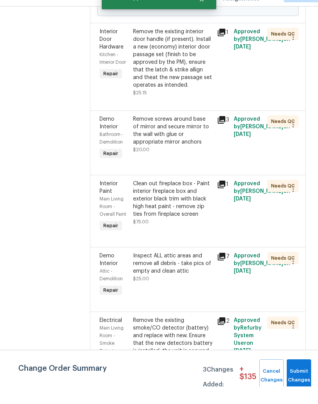
scroll to position [440, 0]
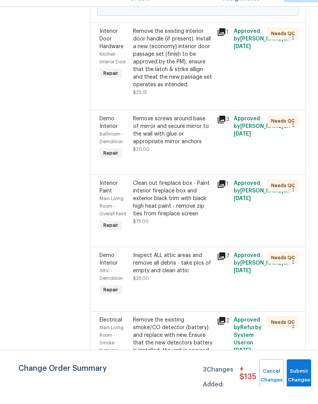
click at [201, 54] on div "Remove the existing interior door handle (if present). Install a new (economy) …" at bounding box center [172, 75] width 79 height 61
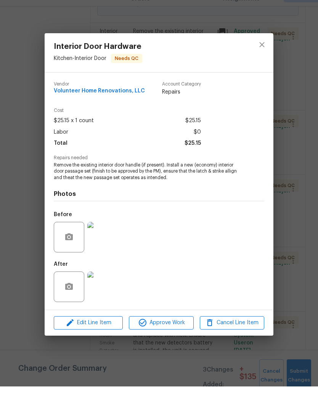
click at [111, 240] on img at bounding box center [102, 254] width 31 height 31
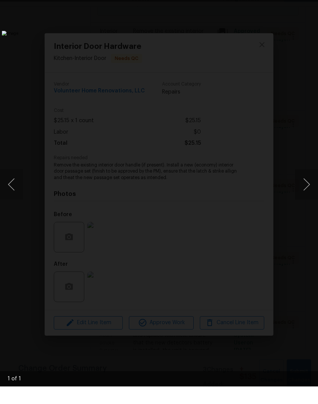
click at [314, 3] on div "Lightbox" at bounding box center [159, 202] width 318 height 404
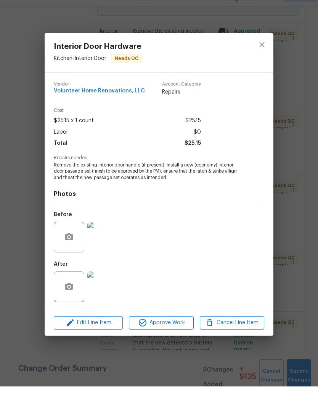
click at [108, 291] on img at bounding box center [102, 304] width 31 height 31
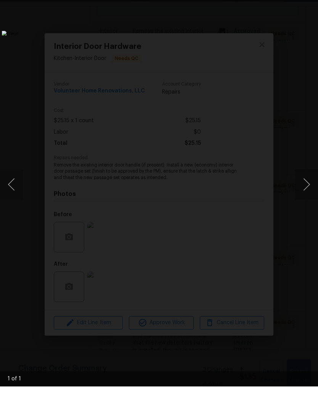
click at [312, 2] on div "Lightbox" at bounding box center [159, 202] width 318 height 404
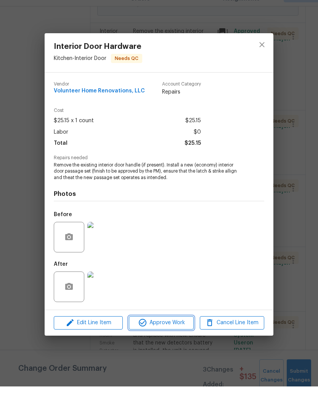
click at [166, 335] on span "Approve Work" at bounding box center [161, 340] width 60 height 10
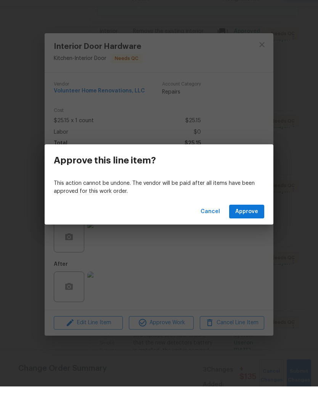
click at [250, 224] on span "Approve" at bounding box center [246, 229] width 23 height 10
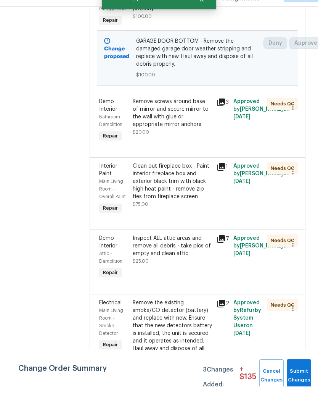
scroll to position [374, 1]
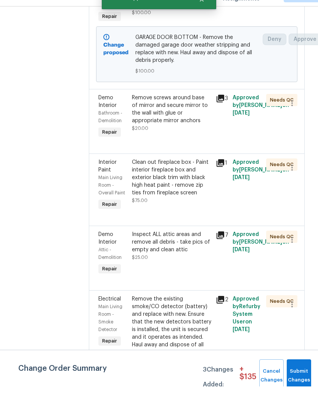
click at [207, 120] on div "Remove screws around base of mirror and secure mirror to the wall with glue or …" at bounding box center [171, 126] width 79 height 31
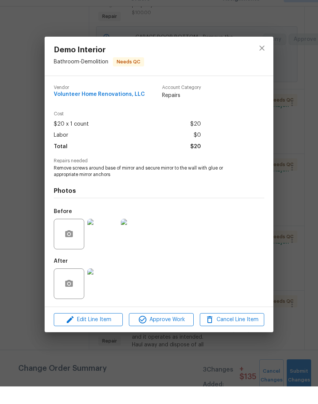
click at [107, 286] on img at bounding box center [102, 301] width 31 height 31
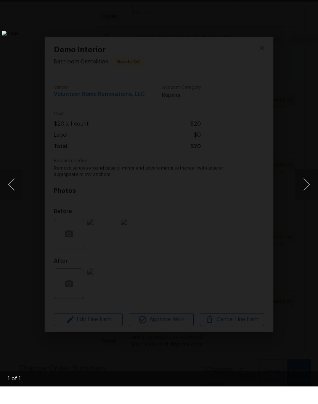
click at [314, 16] on div "Lightbox" at bounding box center [159, 202] width 318 height 404
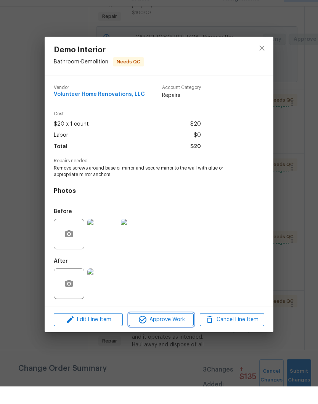
click at [180, 332] on span "Approve Work" at bounding box center [161, 337] width 60 height 10
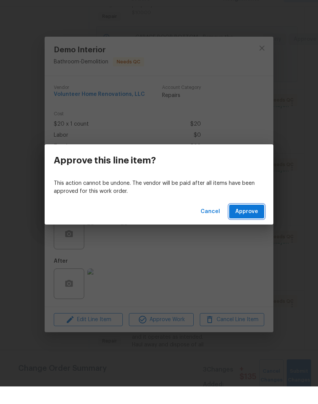
click at [254, 224] on span "Approve" at bounding box center [246, 229] width 23 height 10
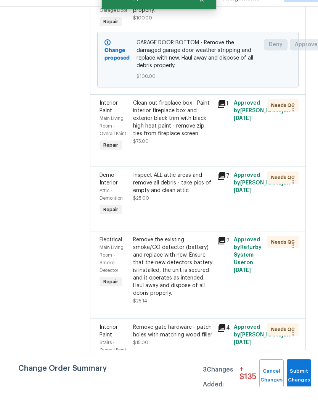
scroll to position [370, 0]
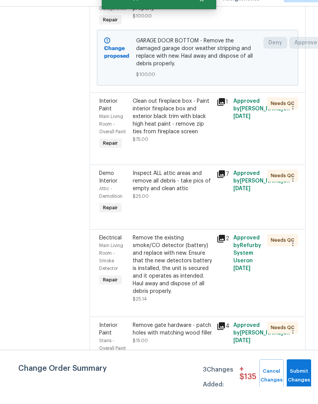
click at [212, 119] on div "Clean out fireplace box - Paint interior fireplace box and exterior black trim …" at bounding box center [172, 134] width 79 height 38
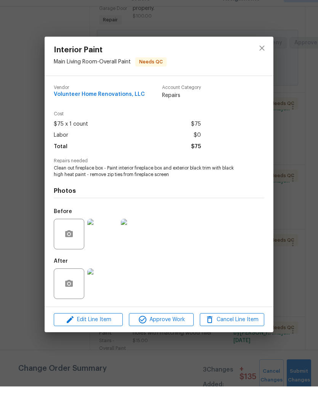
click at [105, 288] on img at bounding box center [102, 301] width 31 height 31
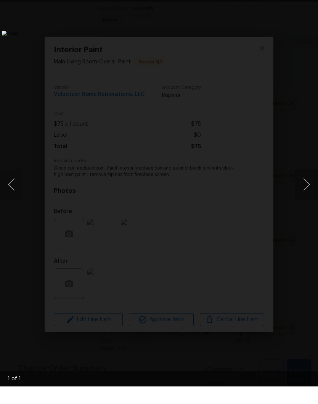
click at [312, 2] on div "Lightbox" at bounding box center [159, 202] width 318 height 404
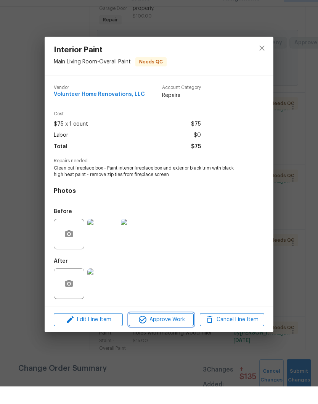
click at [176, 332] on span "Approve Work" at bounding box center [161, 337] width 60 height 10
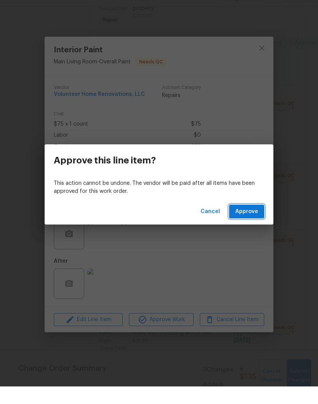
click at [256, 224] on span "Approve" at bounding box center [246, 229] width 23 height 10
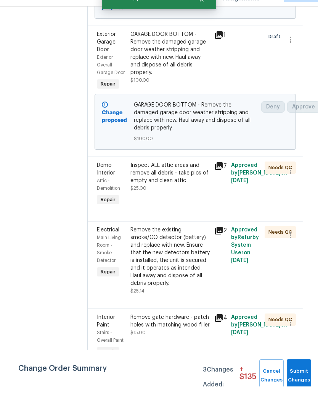
scroll to position [307, 3]
click at [210, 185] on div "Inspect ALL attic areas and remove all debris - take pics of empty and clean at…" at bounding box center [169, 190] width 79 height 23
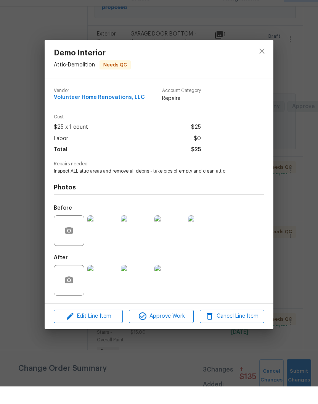
click at [110, 288] on img at bounding box center [102, 297] width 31 height 31
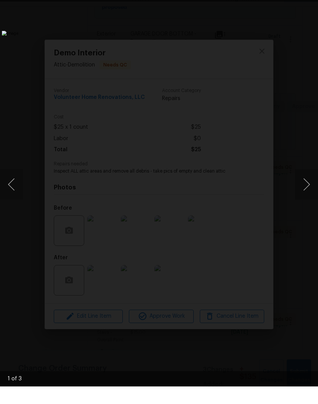
click at [307, 190] on button "Next image" at bounding box center [306, 202] width 23 height 31
click at [306, 187] on button "Next image" at bounding box center [306, 202] width 23 height 31
click at [303, 190] on button "Next image" at bounding box center [306, 202] width 23 height 31
click at [312, 3] on div "Lightbox" at bounding box center [159, 202] width 318 height 404
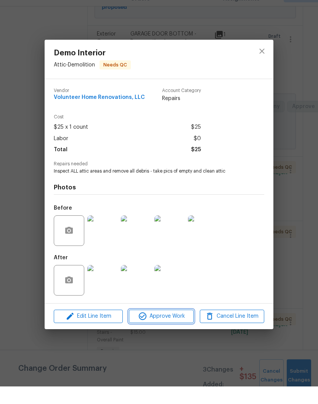
click at [178, 329] on span "Approve Work" at bounding box center [161, 334] width 60 height 10
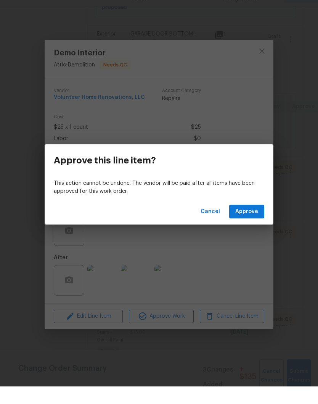
click at [253, 224] on span "Approve" at bounding box center [246, 229] width 23 height 10
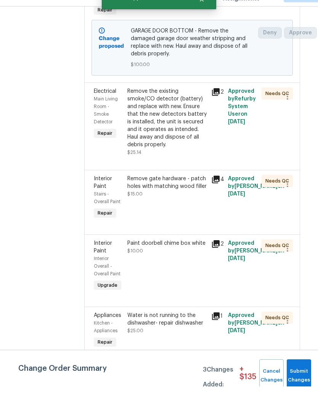
scroll to position [382, 6]
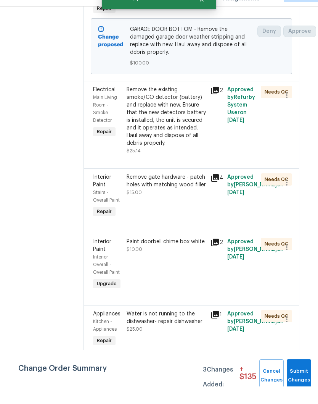
click at [195, 109] on div "Remove the existing smoke/CO detector (battery) and replace with new. Ensure th…" at bounding box center [166, 133] width 79 height 61
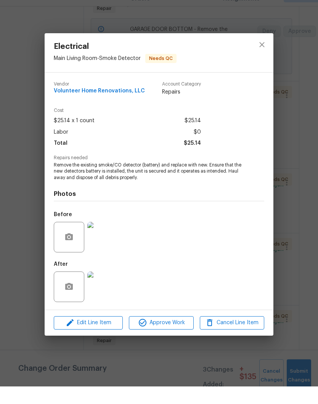
click at [106, 289] on img at bounding box center [102, 304] width 31 height 31
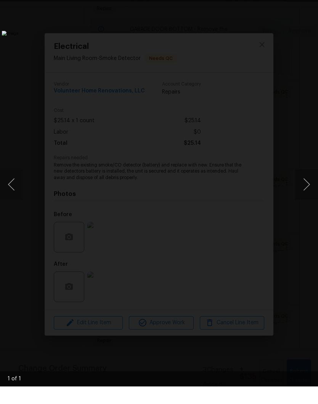
click at [310, 4] on div "Lightbox" at bounding box center [159, 202] width 318 height 404
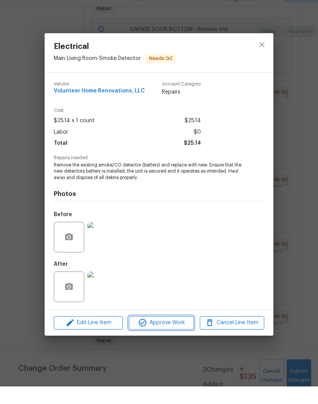
click at [184, 335] on span "Approve Work" at bounding box center [161, 340] width 60 height 10
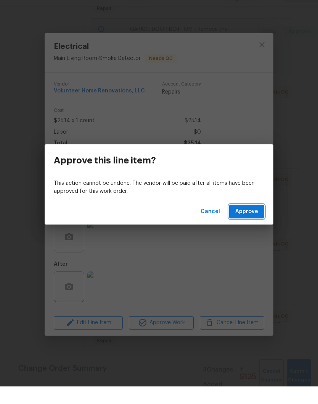
click at [254, 224] on span "Approve" at bounding box center [246, 229] width 23 height 10
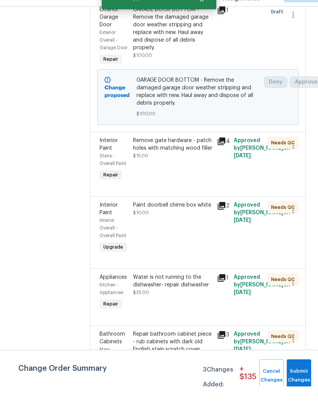
scroll to position [332, 0]
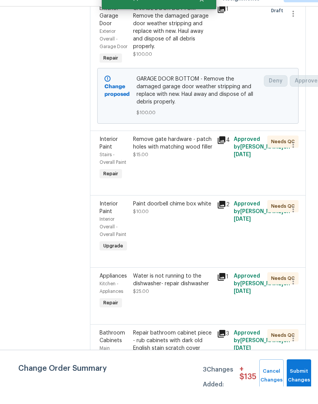
click at [212, 160] on div "Remove gate hardware - patch holes with matching wood filler" at bounding box center [172, 160] width 79 height 15
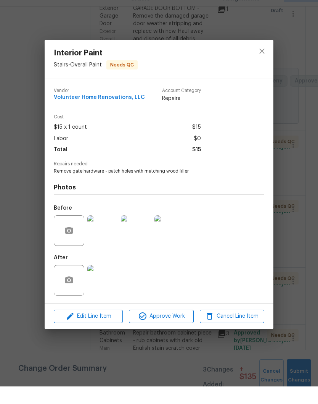
click at [106, 282] on img at bounding box center [102, 297] width 31 height 31
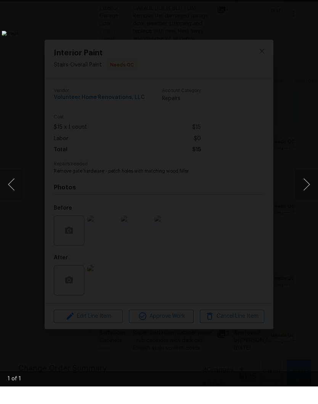
click at [310, 5] on div "Lightbox" at bounding box center [159, 202] width 318 height 404
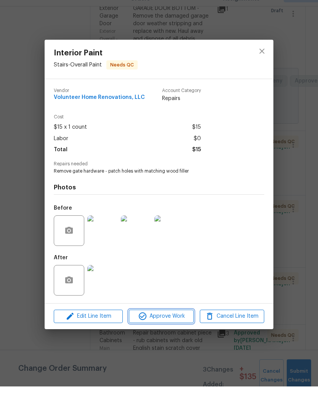
click at [175, 329] on span "Approve Work" at bounding box center [161, 334] width 60 height 10
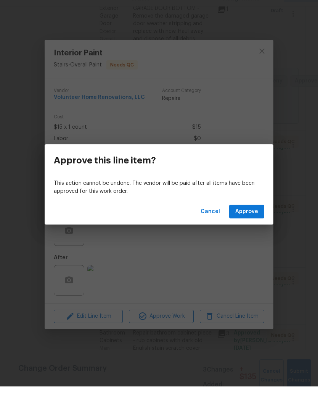
click at [252, 224] on span "Approve" at bounding box center [246, 229] width 23 height 10
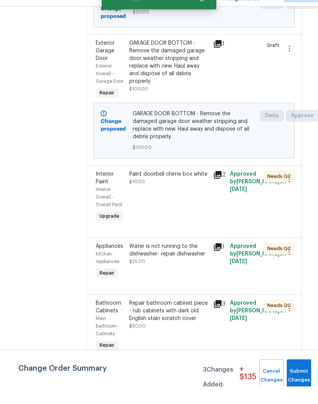
scroll to position [323, 5]
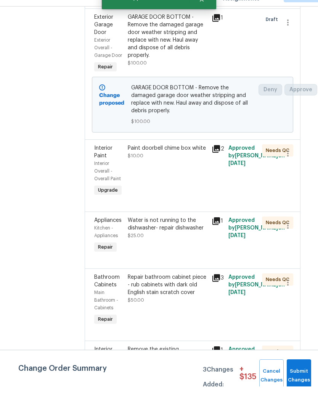
click at [203, 165] on div "Paint doorbell chime box white" at bounding box center [167, 166] width 79 height 8
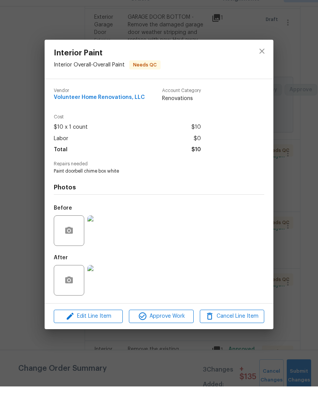
click at [108, 284] on img at bounding box center [102, 297] width 31 height 31
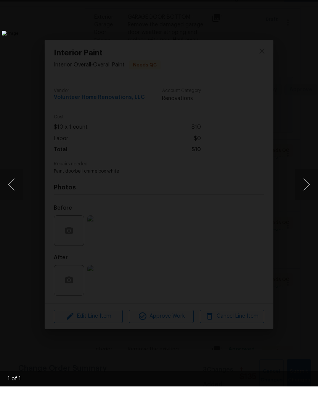
click at [310, 5] on div "Lightbox" at bounding box center [159, 202] width 318 height 404
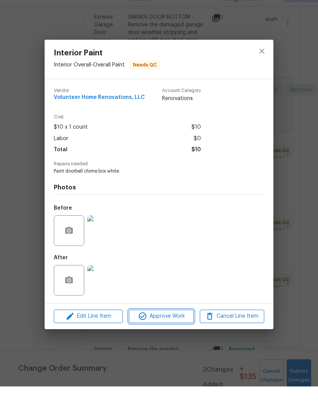
click at [178, 329] on span "Approve Work" at bounding box center [161, 334] width 60 height 10
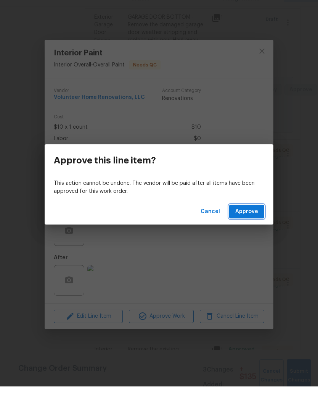
click at [255, 224] on span "Approve" at bounding box center [246, 229] width 23 height 10
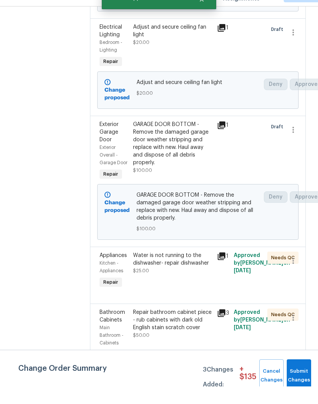
scroll to position [301, 0]
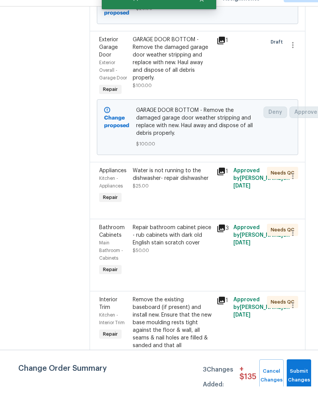
click at [206, 192] on div "Water is not running to the dishwasher- repair dishwasher" at bounding box center [172, 191] width 79 height 15
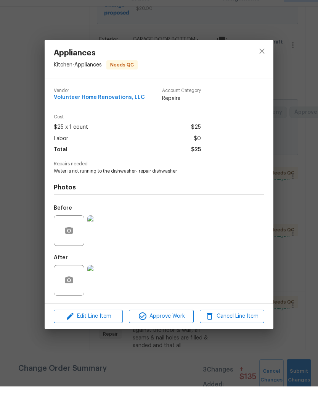
click at [108, 282] on img at bounding box center [102, 297] width 31 height 31
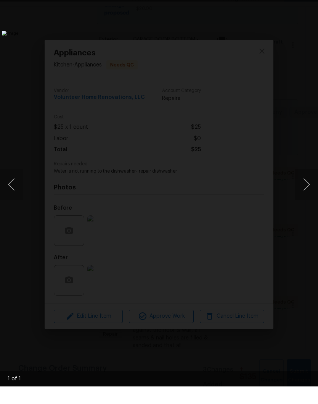
click at [310, 3] on div "Lightbox" at bounding box center [159, 202] width 318 height 404
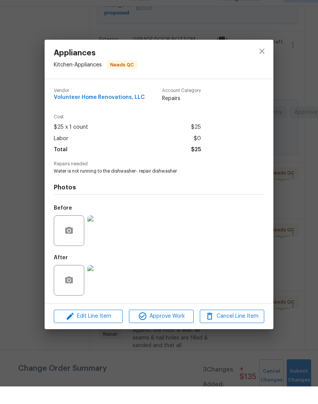
click at [264, 64] on icon "close" at bounding box center [261, 68] width 9 height 9
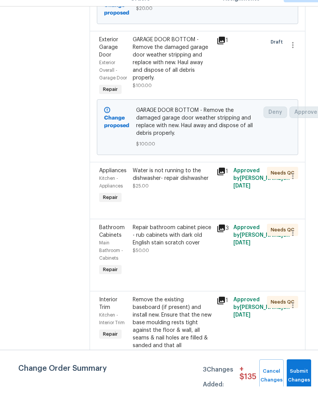
click at [204, 257] on div "Repair bathroom cabinet piece - rub cabinets with dark old English stain scratc…" at bounding box center [172, 252] width 79 height 23
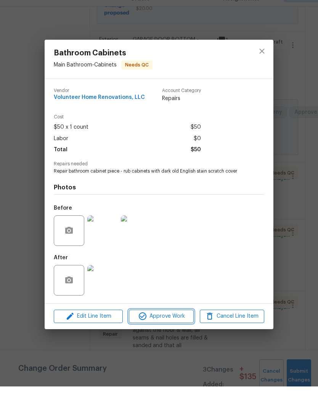
click at [181, 329] on span "Approve Work" at bounding box center [161, 334] width 60 height 10
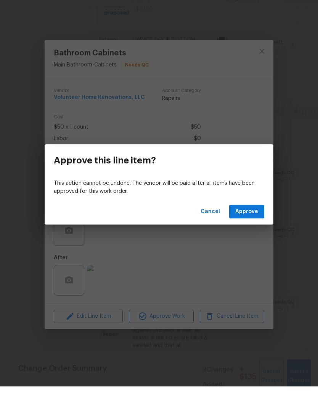
click at [260, 222] on button "Approve" at bounding box center [246, 229] width 35 height 14
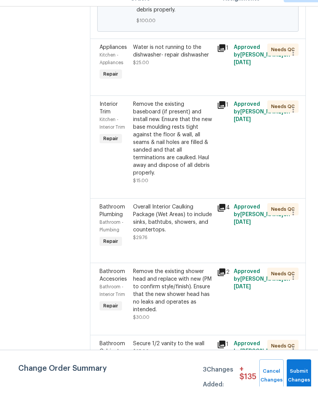
scroll to position [427, 0]
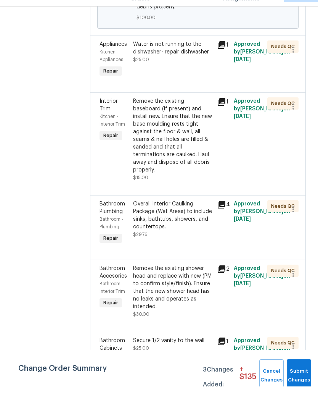
click at [206, 125] on div "Remove the existing baseboard (if present) and install new. Ensure that the new…" at bounding box center [172, 153] width 79 height 76
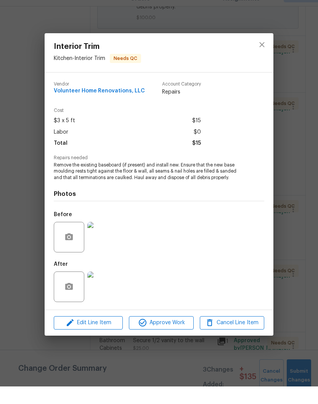
click at [110, 293] on img at bounding box center [102, 304] width 31 height 31
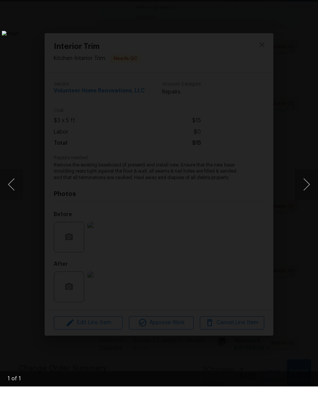
click at [313, 5] on div "Lightbox" at bounding box center [159, 202] width 318 height 404
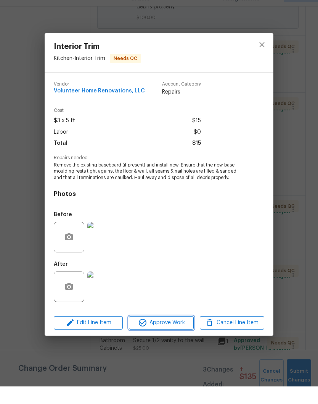
click at [177, 335] on span "Approve Work" at bounding box center [161, 340] width 60 height 10
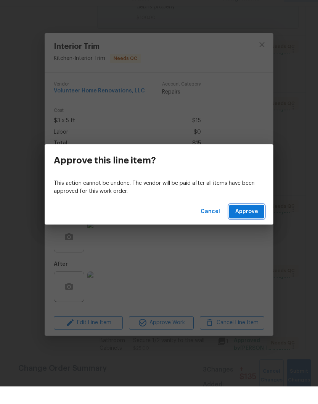
click at [251, 224] on span "Approve" at bounding box center [246, 229] width 23 height 10
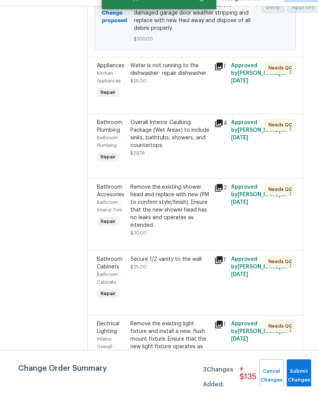
scroll to position [403, 3]
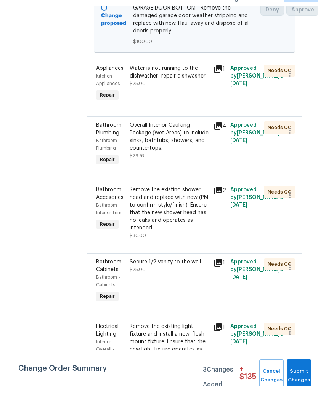
click at [203, 148] on div "Overall Interior Caulking Package (Wet Areas) to include sinks, bathtubs, showe…" at bounding box center [169, 154] width 79 height 31
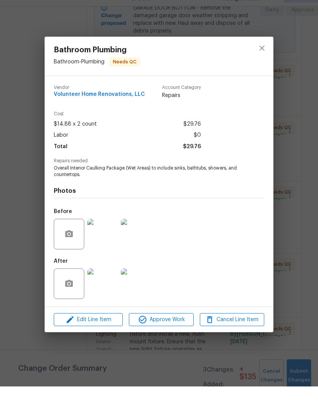
click at [111, 287] on img at bounding box center [102, 301] width 31 height 31
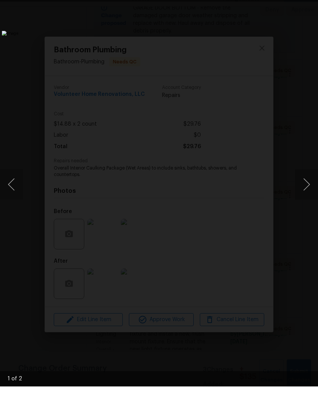
click at [313, 2] on div "Lightbox" at bounding box center [159, 202] width 318 height 404
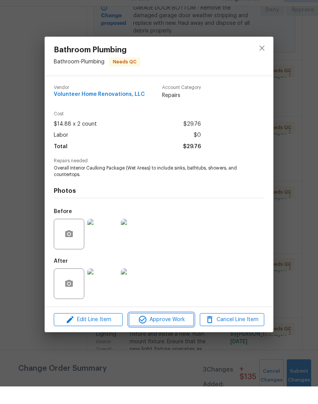
click at [179, 332] on span "Approve Work" at bounding box center [161, 337] width 60 height 10
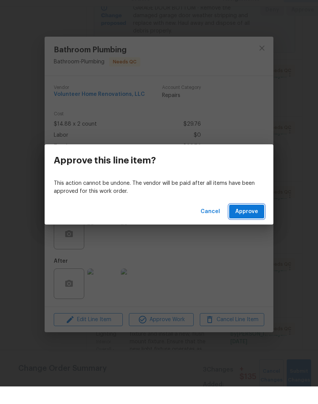
click at [253, 224] on span "Approve" at bounding box center [246, 229] width 23 height 10
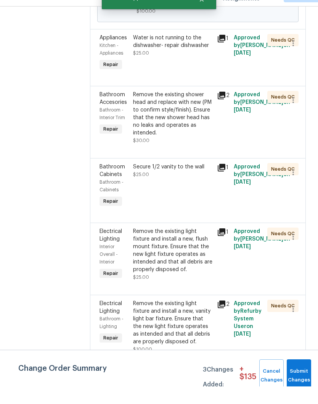
scroll to position [434, 0]
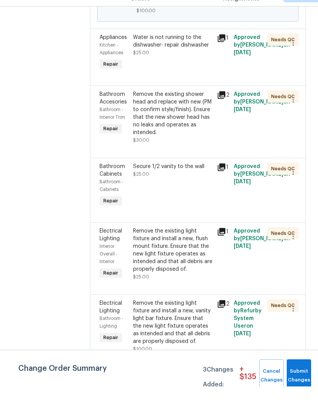
click at [203, 116] on div "Remove the existing shower head and replace with new (PM to confirm style/finis…" at bounding box center [172, 131] width 79 height 46
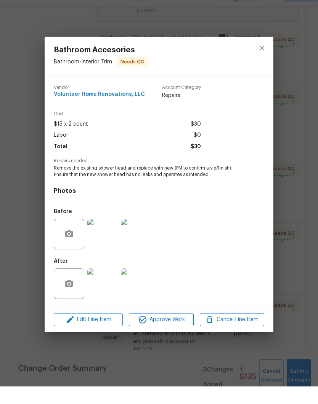
click at [107, 287] on img at bounding box center [102, 301] width 31 height 31
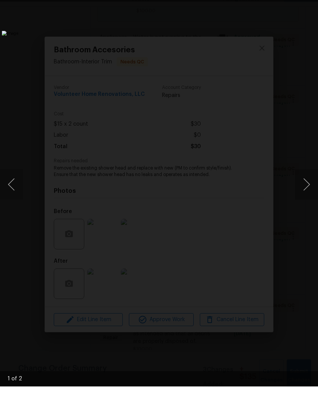
click at [307, 187] on button "Next image" at bounding box center [306, 202] width 23 height 31
click at [310, 5] on div "Lightbox" at bounding box center [159, 202] width 318 height 404
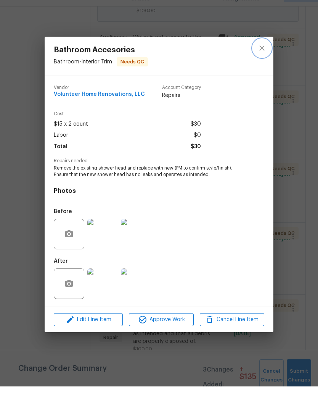
click at [266, 61] on icon "close" at bounding box center [261, 65] width 9 height 9
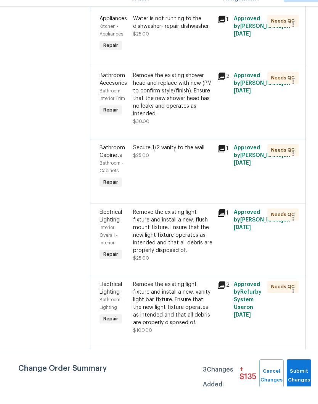
scroll to position [489, 0]
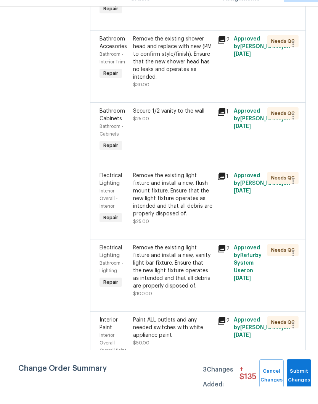
click at [212, 207] on div "Remove the existing light fixture and install a new, flush mount fixture. Ensur…" at bounding box center [172, 212] width 79 height 46
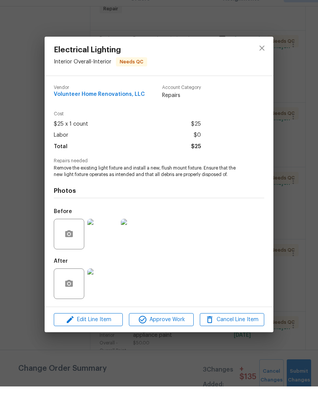
click at [107, 286] on img at bounding box center [102, 301] width 31 height 31
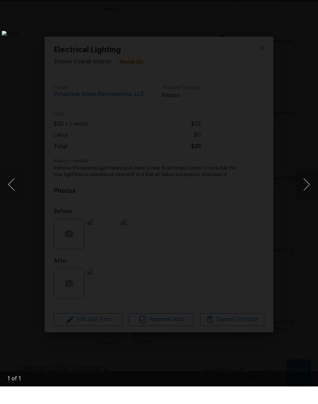
click at [314, 5] on div "Lightbox" at bounding box center [159, 202] width 318 height 404
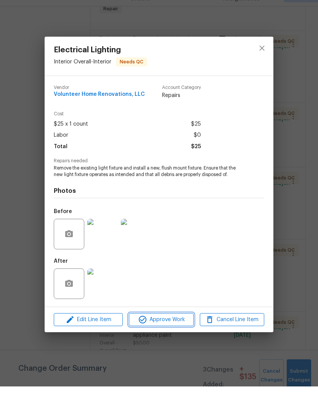
click at [175, 332] on span "Approve Work" at bounding box center [161, 337] width 60 height 10
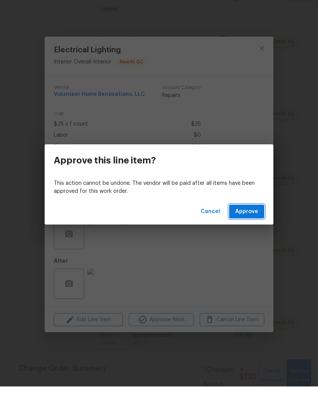
click at [252, 224] on span "Approve" at bounding box center [246, 229] width 23 height 10
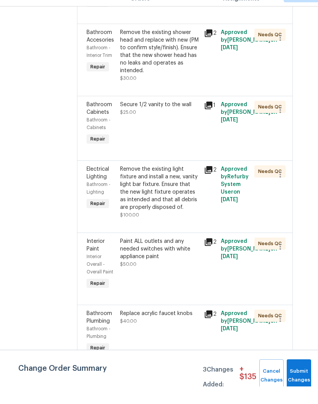
scroll to position [497, 15]
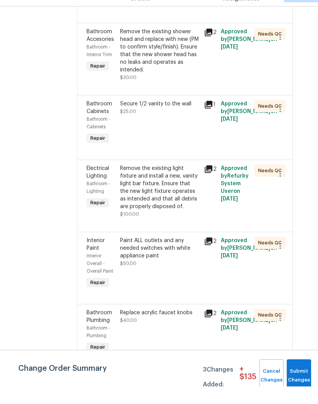
click at [196, 198] on div "Remove the existing light fixture and install a new, vanity light bar fixture. …" at bounding box center [159, 205] width 79 height 46
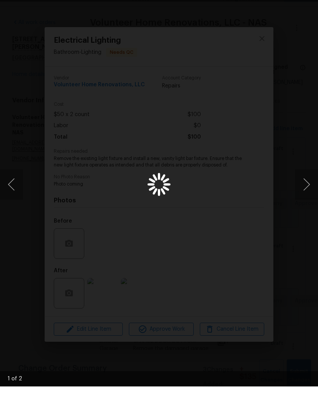
scroll to position [497, 15]
click at [308, 187] on button "Next image" at bounding box center [306, 202] width 23 height 31
click at [310, 5] on div "Lightbox" at bounding box center [159, 202] width 318 height 404
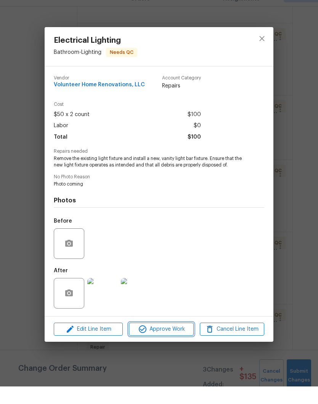
click at [172, 342] on span "Approve Work" at bounding box center [161, 347] width 60 height 10
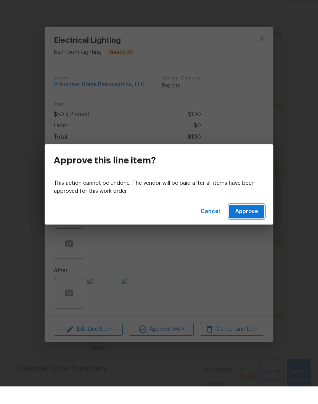
click at [256, 224] on span "Approve" at bounding box center [246, 229] width 23 height 10
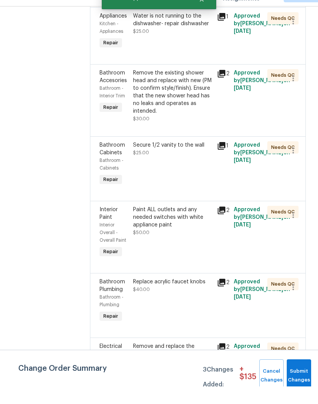
scroll to position [458, 0]
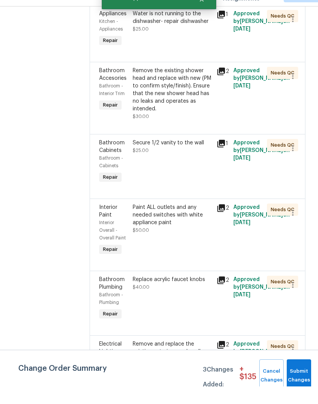
click at [206, 238] on div "Paint ALL outlets and any needed switches with white appliance paint" at bounding box center [172, 232] width 79 height 23
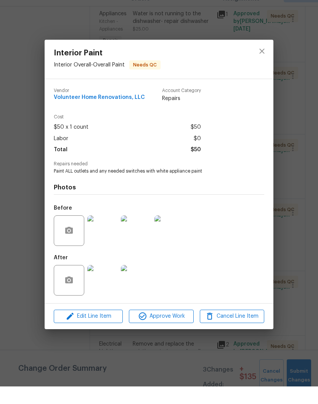
click at [107, 286] on img at bounding box center [102, 297] width 31 height 31
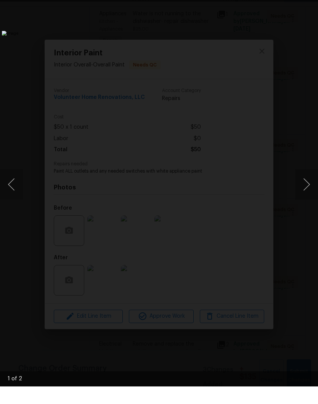
click at [308, 187] on button "Next image" at bounding box center [306, 202] width 23 height 31
click at [311, 4] on div "Lightbox" at bounding box center [159, 202] width 318 height 404
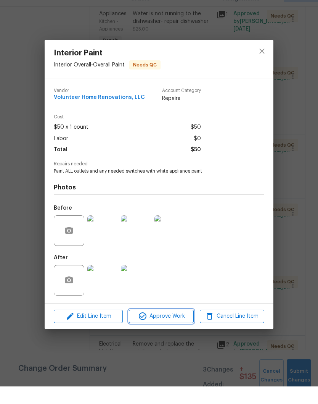
click at [181, 329] on span "Approve Work" at bounding box center [161, 334] width 60 height 10
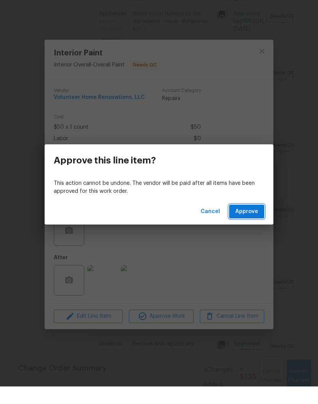
click at [253, 224] on span "Approve" at bounding box center [246, 229] width 23 height 10
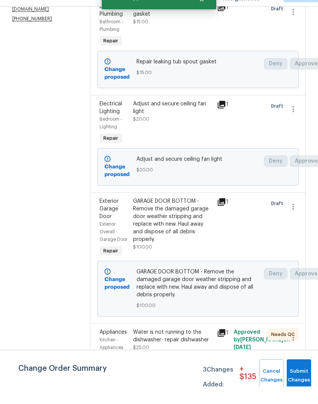
scroll to position [216, 0]
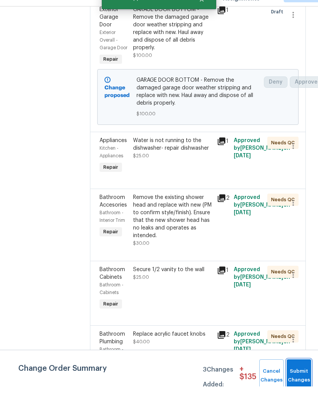
click at [303, 376] on button "Submit Changes" at bounding box center [299, 392] width 24 height 33
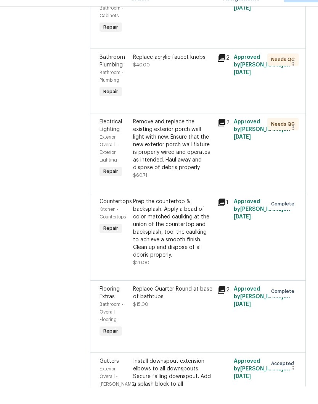
scroll to position [194, 0]
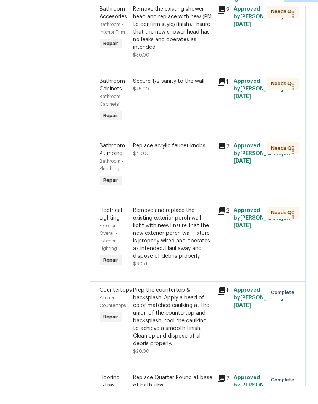
click at [201, 233] on div "Remove and replace the existing exterior porch wall light with new. Ensure that…" at bounding box center [172, 250] width 79 height 53
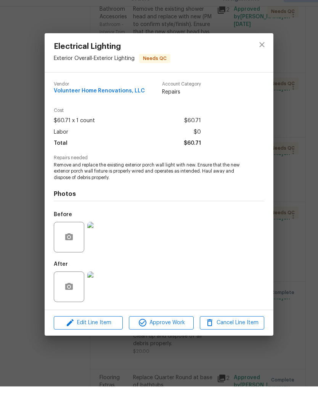
click at [108, 289] on img at bounding box center [102, 304] width 31 height 31
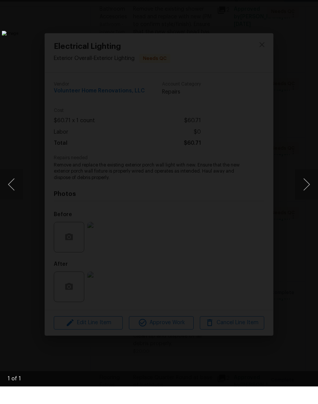
click at [313, 3] on div "Lightbox" at bounding box center [159, 202] width 318 height 404
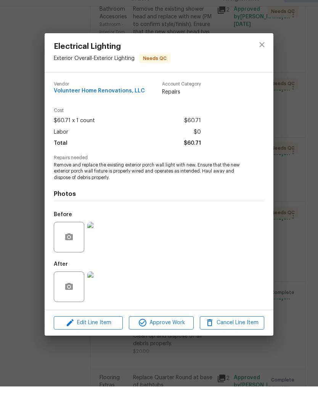
click at [264, 60] on icon "close" at bounding box center [261, 62] width 5 height 5
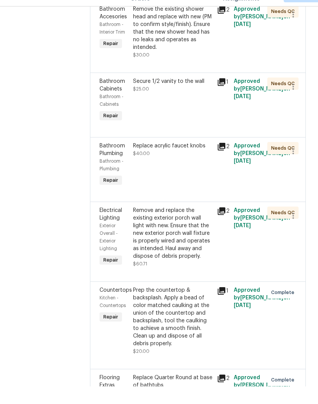
click at [185, 165] on div "Replace acrylic faucet knobs" at bounding box center [172, 163] width 79 height 8
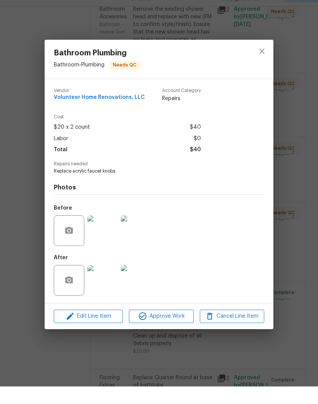
click at [109, 283] on img at bounding box center [102, 297] width 31 height 31
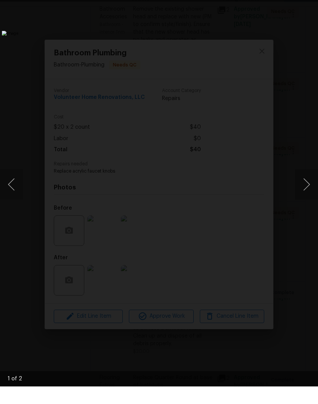
click at [310, 188] on button "Next image" at bounding box center [306, 202] width 23 height 31
click at [309, 4] on div "Lightbox" at bounding box center [159, 202] width 318 height 404
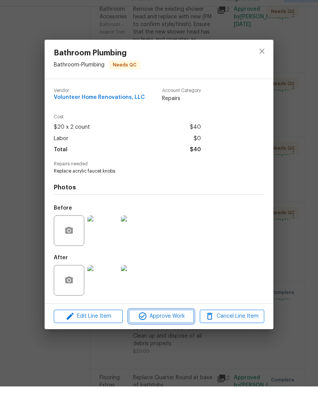
click at [174, 329] on span "Approve Work" at bounding box center [161, 334] width 60 height 10
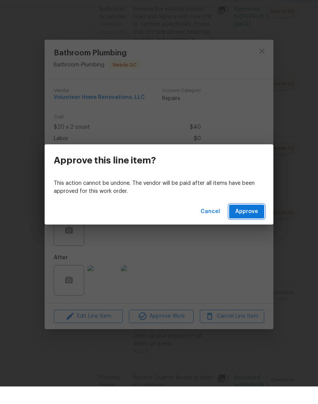
click at [252, 224] on span "Approve" at bounding box center [246, 229] width 23 height 10
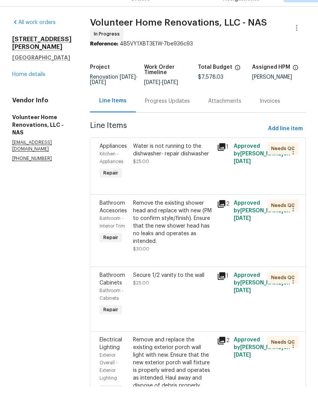
scroll to position [0, 0]
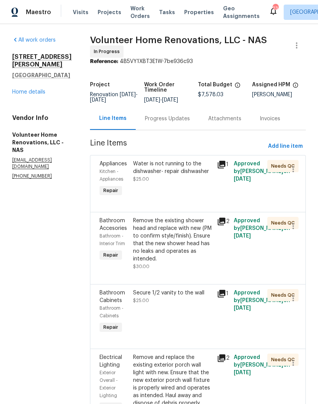
click at [41, 89] on link "Home details" at bounding box center [28, 91] width 33 height 5
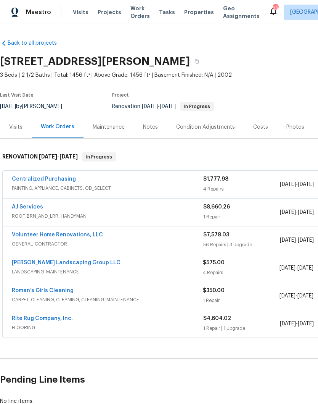
click at [154, 129] on div "Notes" at bounding box center [150, 127] width 15 height 8
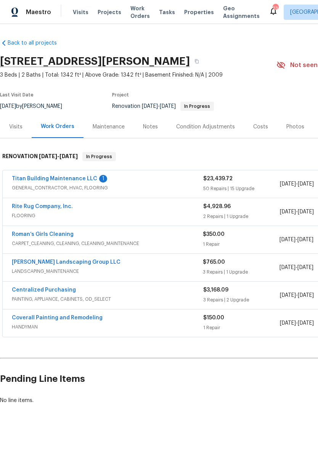
click at [81, 177] on link "Titan Building Maintenance LLC" at bounding box center [54, 178] width 85 height 5
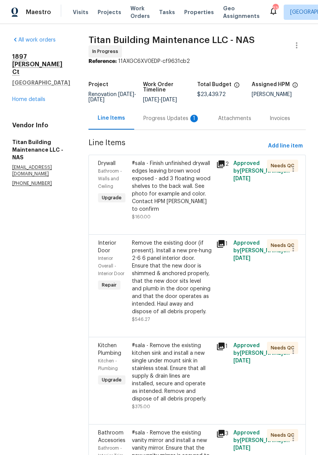
click at [167, 117] on div "Progress Updates 1" at bounding box center [171, 119] width 56 height 8
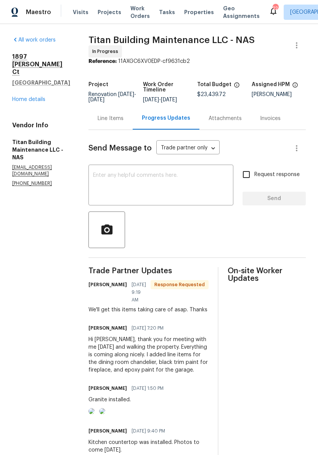
click at [41, 101] on link "Home details" at bounding box center [28, 99] width 33 height 5
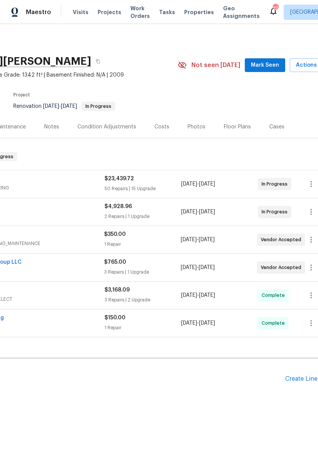
scroll to position [0, 101]
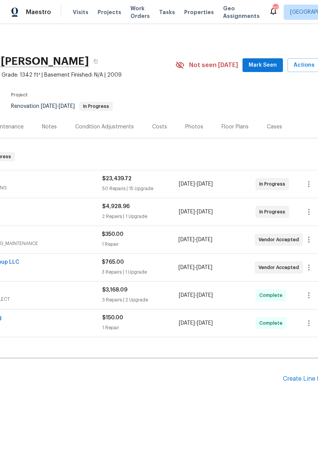
click at [267, 63] on span "Mark Seen" at bounding box center [263, 66] width 28 height 10
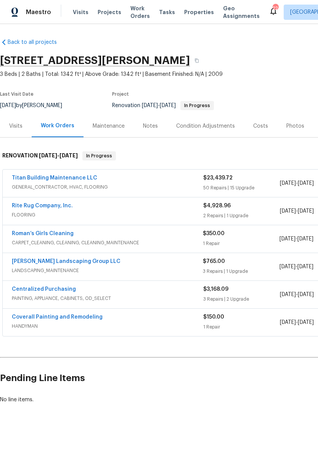
scroll to position [1, 0]
click at [155, 126] on div "Notes" at bounding box center [150, 126] width 15 height 8
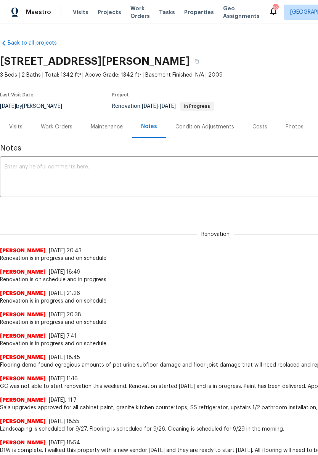
click at [117, 170] on textarea at bounding box center [216, 177] width 422 height 27
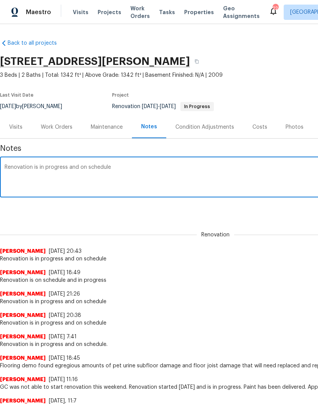
click at [262, 185] on textarea "Renovation is in progress and on schedule" at bounding box center [216, 177] width 422 height 27
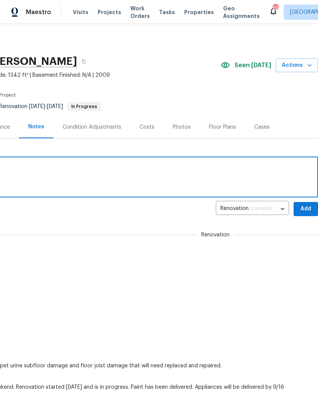
scroll to position [0, 113]
type textarea "Renovation is in progress and on schedule"
click at [305, 209] on span "Add" at bounding box center [306, 209] width 12 height 10
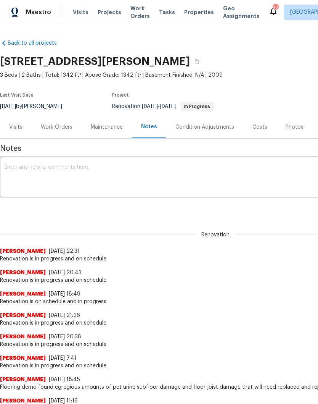
scroll to position [0, 0]
click at [65, 128] on div "Work Orders" at bounding box center [57, 127] width 32 height 8
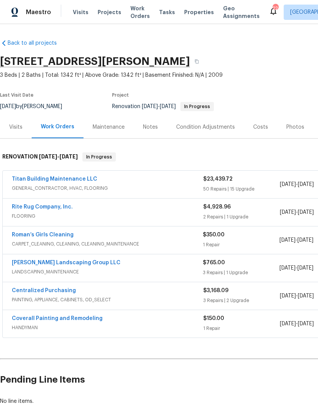
click at [66, 206] on link "Rite Rug Company, Inc." at bounding box center [42, 206] width 61 height 5
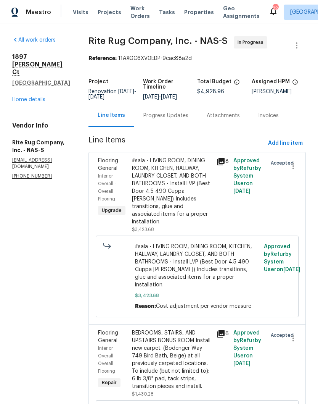
click at [188, 119] on div "Progress Updates" at bounding box center [165, 116] width 45 height 8
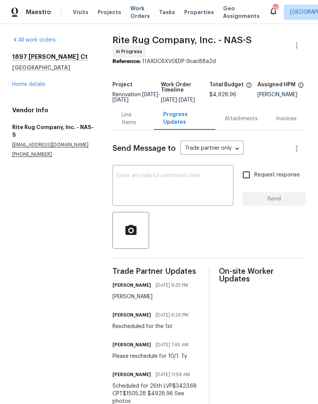
click at [39, 83] on link "Home details" at bounding box center [28, 84] width 33 height 5
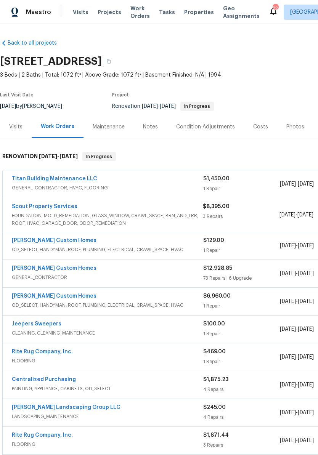
click at [154, 129] on div "Notes" at bounding box center [150, 127] width 15 height 8
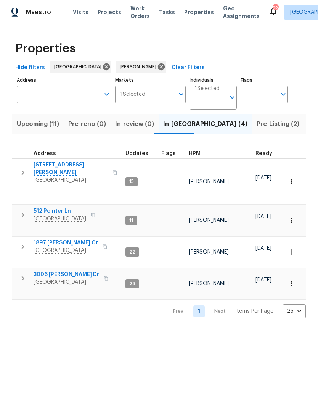
click at [41, 124] on span "Upcoming (11)" at bounding box center [38, 124] width 42 height 11
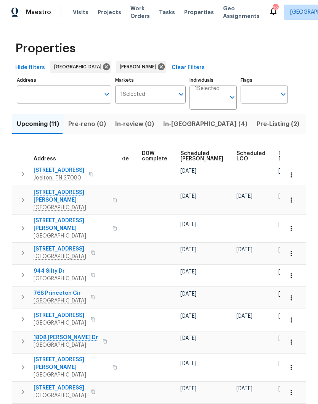
scroll to position [0, 191]
click at [279, 156] on span "Ready Date" at bounding box center [287, 156] width 17 height 11
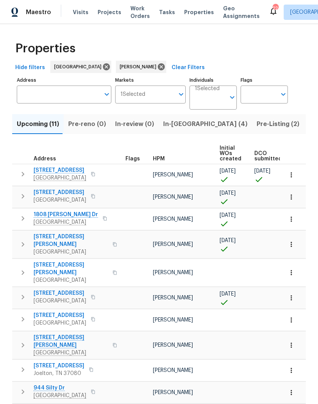
click at [57, 195] on span "[STREET_ADDRESS]" at bounding box center [60, 192] width 53 height 8
click at [62, 214] on span "1808 [PERSON_NAME] Dr" at bounding box center [66, 215] width 64 height 8
click at [64, 261] on span "[STREET_ADDRESS][PERSON_NAME]" at bounding box center [71, 268] width 74 height 15
click at [65, 289] on span "[STREET_ADDRESS]" at bounding box center [60, 293] width 53 height 8
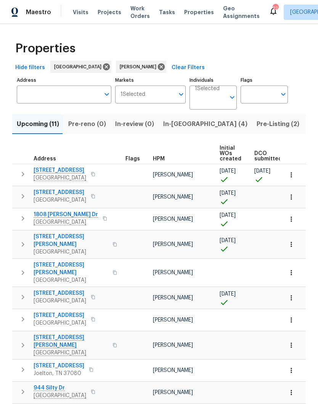
click at [175, 127] on span "In-[GEOGRAPHIC_DATA] (4)" at bounding box center [205, 124] width 84 height 11
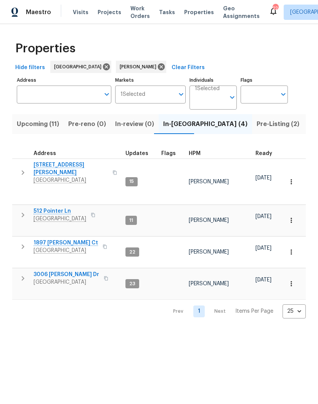
click at [58, 207] on span "512 Pointer Ln" at bounding box center [60, 211] width 53 height 8
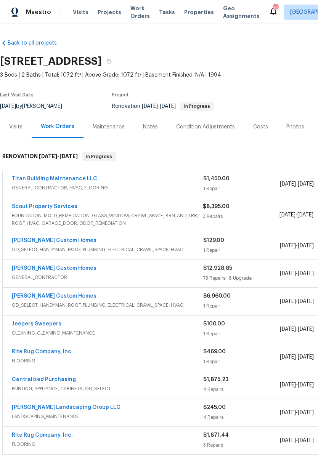
click at [68, 208] on link "Scout Property Services" at bounding box center [45, 206] width 66 height 5
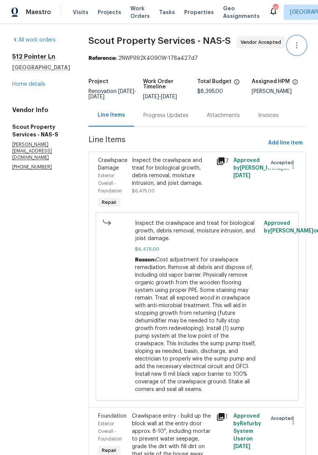
click at [297, 45] on icon "button" at bounding box center [297, 45] width 2 height 6
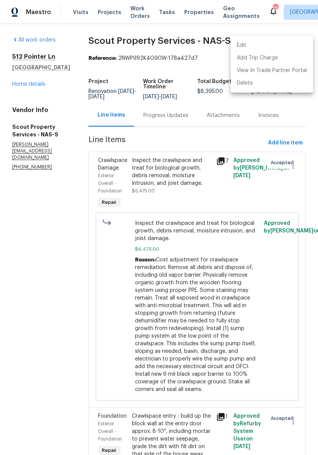
click at [252, 45] on li "Edit" at bounding box center [272, 45] width 82 height 13
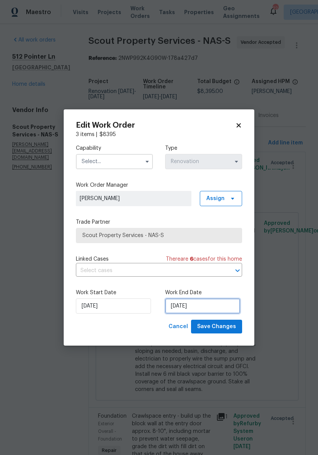
click at [204, 307] on input "[DATE]" at bounding box center [202, 306] width 75 height 15
select select "9"
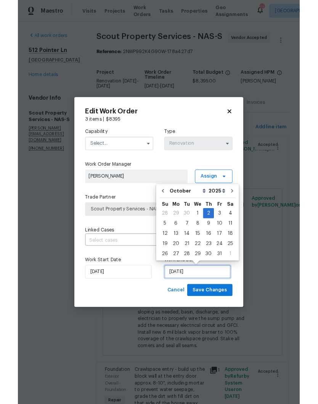
scroll to position [32, 0]
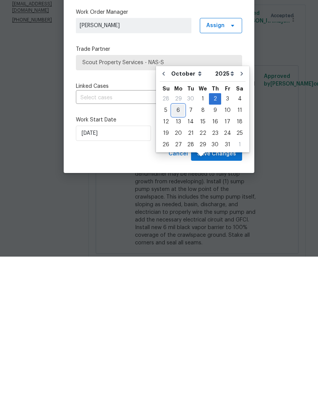
click at [180, 252] on div "6" at bounding box center [178, 257] width 13 height 11
type input "[DATE]"
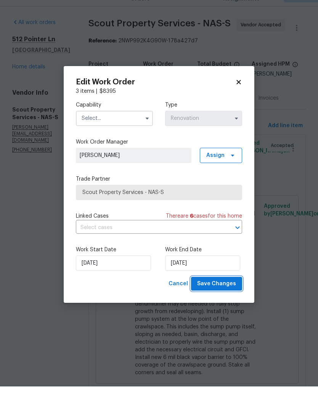
click at [228, 296] on span "Save Changes" at bounding box center [216, 301] width 39 height 10
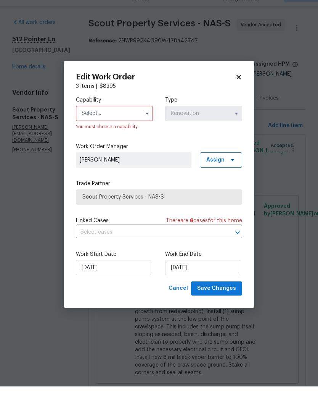
click at [132, 123] on input "text" at bounding box center [114, 130] width 77 height 15
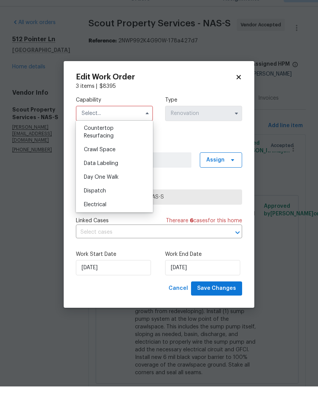
scroll to position [169, 0]
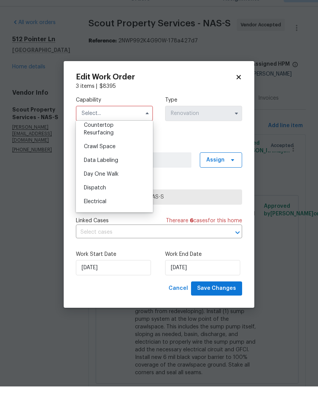
click at [114, 161] on span "Crawl Space" at bounding box center [100, 163] width 32 height 5
type input "Crawl Space"
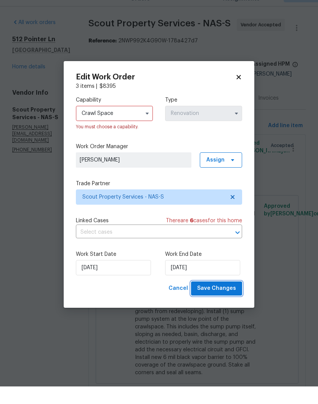
click at [230, 301] on span "Save Changes" at bounding box center [216, 306] width 39 height 10
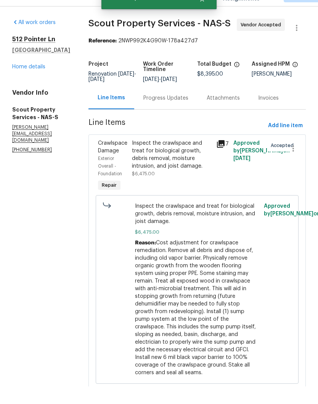
scroll to position [31, 0]
